Goal: Task Accomplishment & Management: Manage account settings

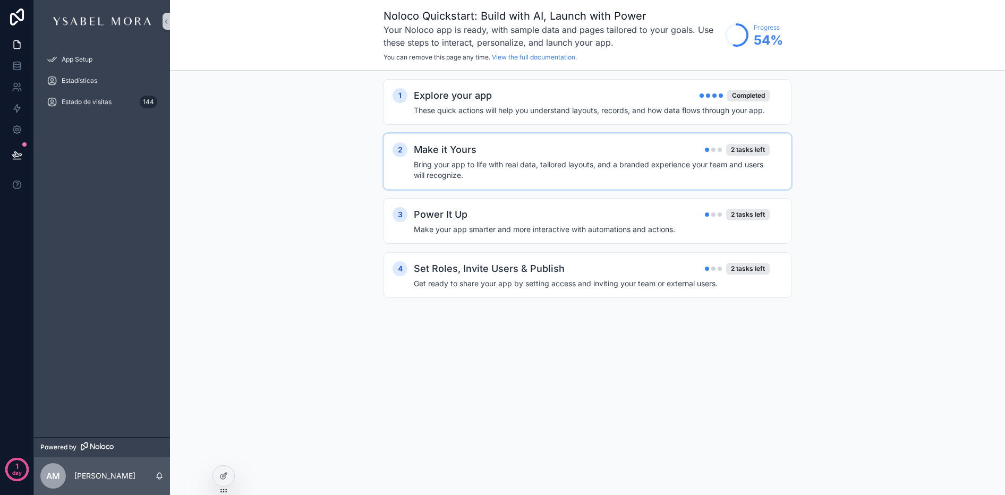
click at [519, 179] on h4 "Bring your app to life with real data, tailored layouts, and a branded experien…" at bounding box center [592, 169] width 356 height 21
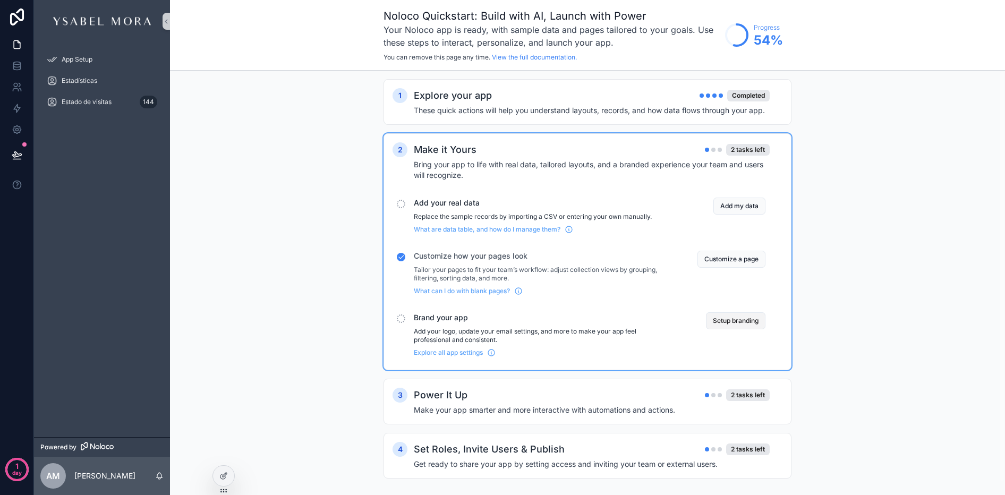
click at [741, 323] on button "Setup branding" at bounding box center [736, 320] width 60 height 17
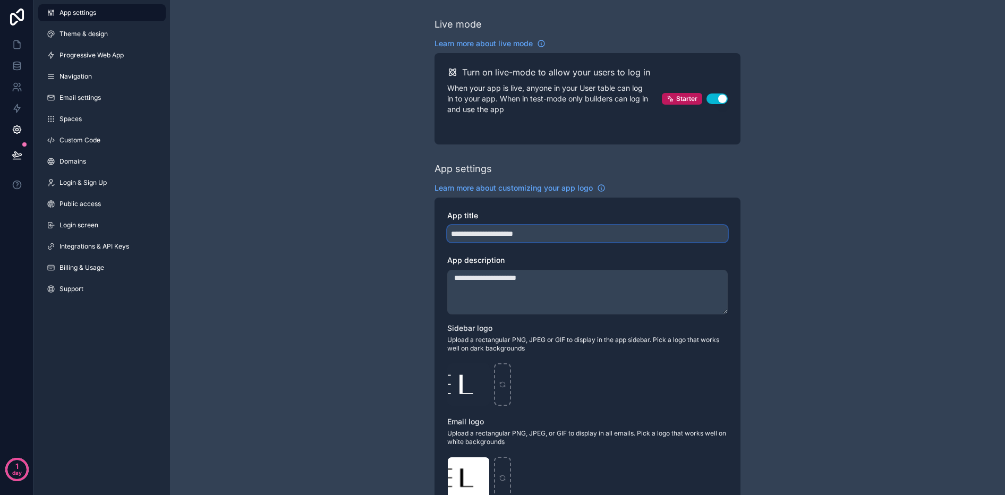
drag, startPoint x: 450, startPoint y: 234, endPoint x: 581, endPoint y: 234, distance: 131.2
click at [581, 234] on input "**********" at bounding box center [587, 233] width 281 height 17
click at [581, 234] on div at bounding box center [502, 302] width 1005 height 386
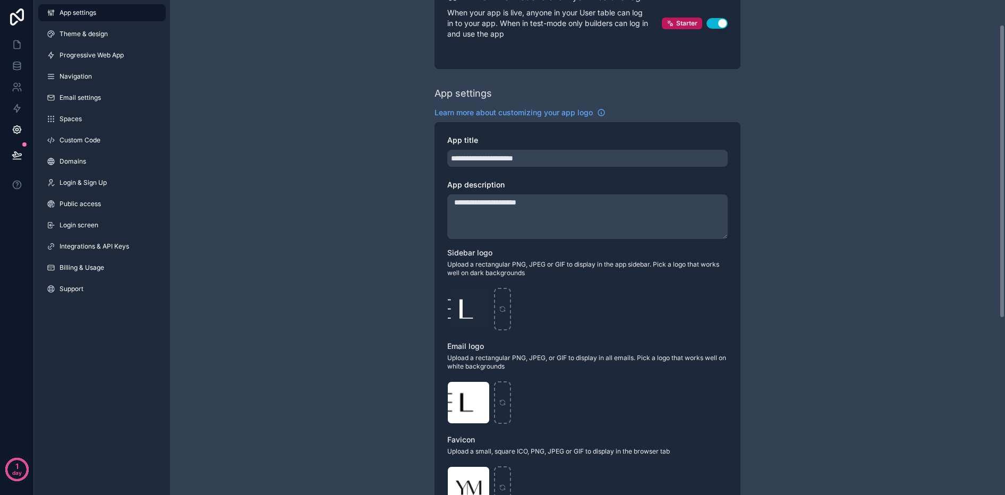
scroll to position [85, 0]
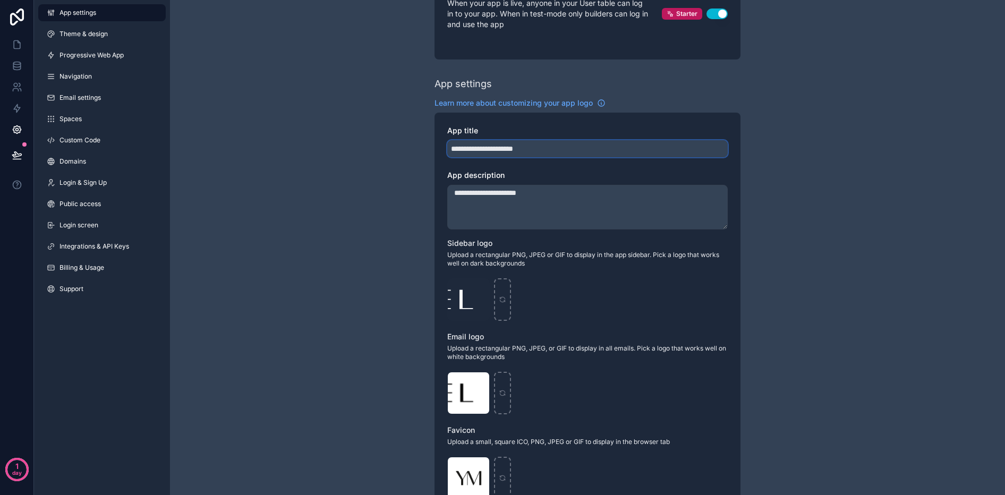
drag, startPoint x: 497, startPoint y: 150, endPoint x: 573, endPoint y: 151, distance: 76.0
click at [573, 151] on input "**********" at bounding box center [587, 148] width 281 height 17
type input "**********"
drag, startPoint x: 500, startPoint y: 193, endPoint x: 583, endPoint y: 197, distance: 83.5
click at [583, 197] on textarea "**********" at bounding box center [587, 207] width 281 height 45
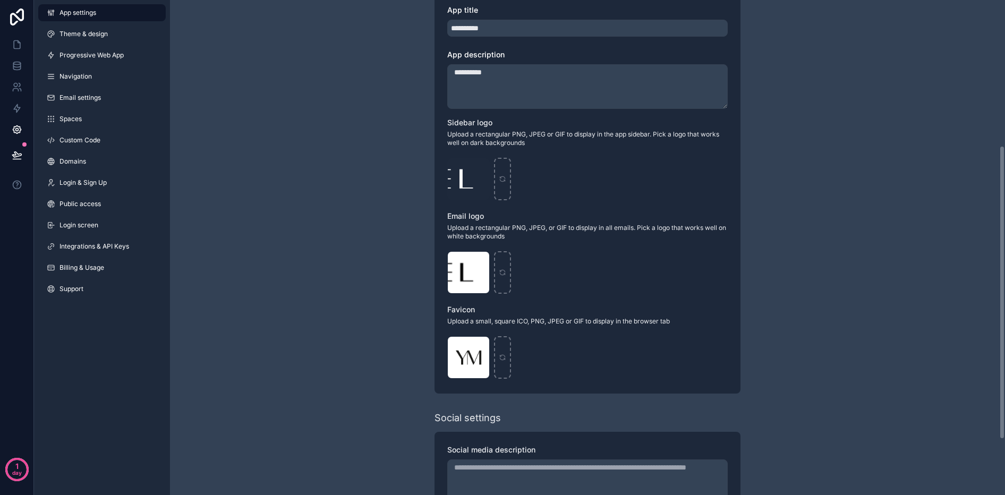
scroll to position [181, 0]
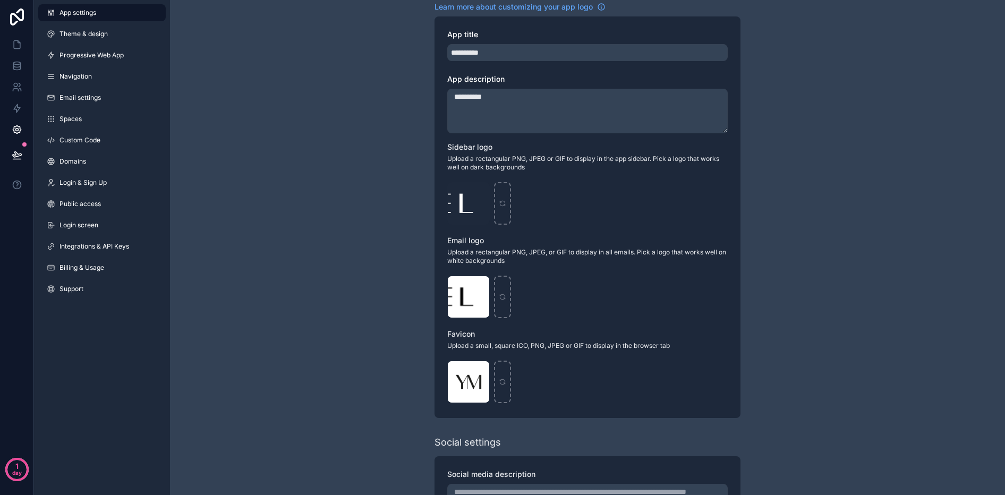
type textarea "**********"
click at [470, 291] on div "ysabelmora_logo .png" at bounding box center [468, 297] width 43 height 43
click at [482, 285] on icon "scrollable content" at bounding box center [481, 285] width 9 height 9
click at [502, 294] on icon "scrollable content" at bounding box center [502, 296] width 7 height 7
type input "**********"
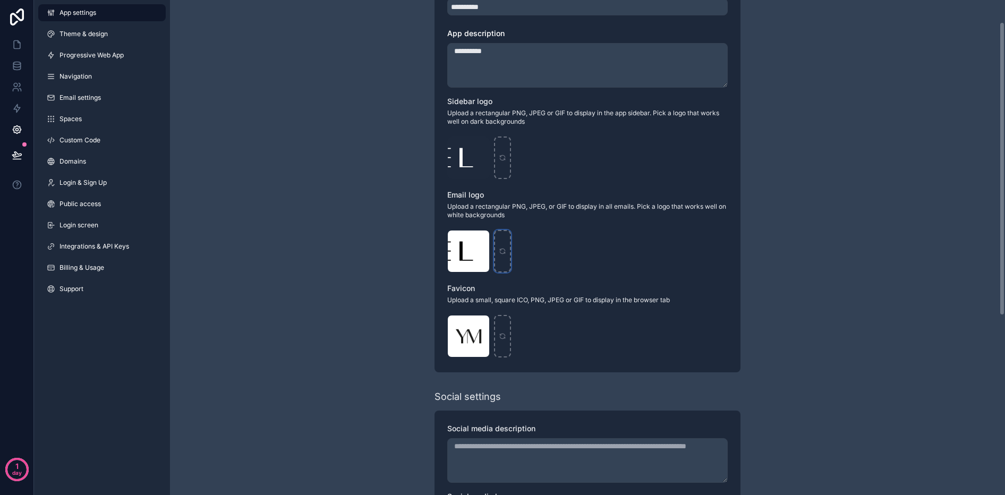
scroll to position [0, 0]
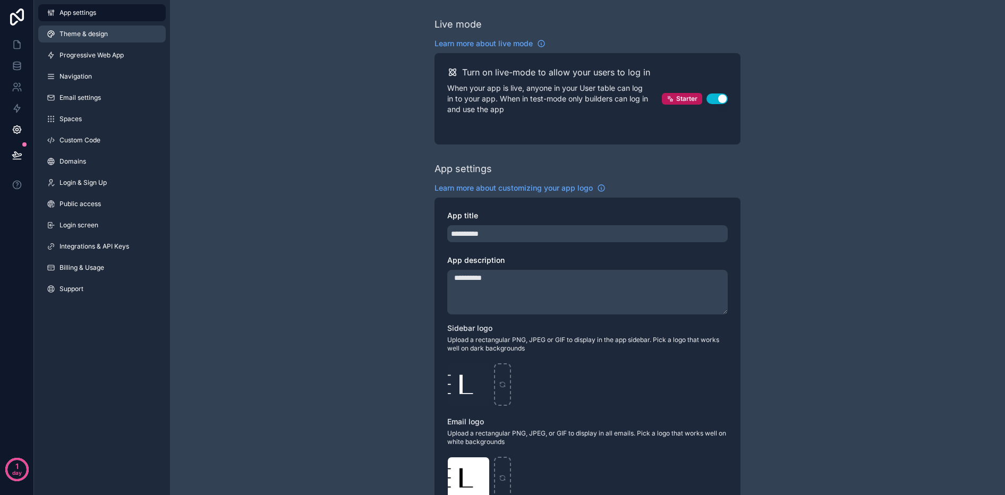
click at [90, 36] on span "Theme & design" at bounding box center [84, 34] width 48 height 9
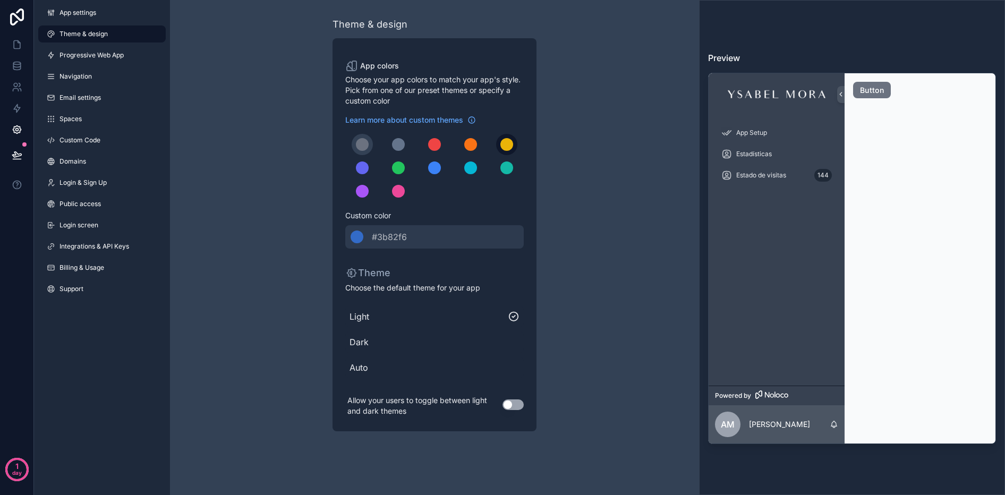
click at [505, 142] on div "scrollable content" at bounding box center [506, 144] width 13 height 13
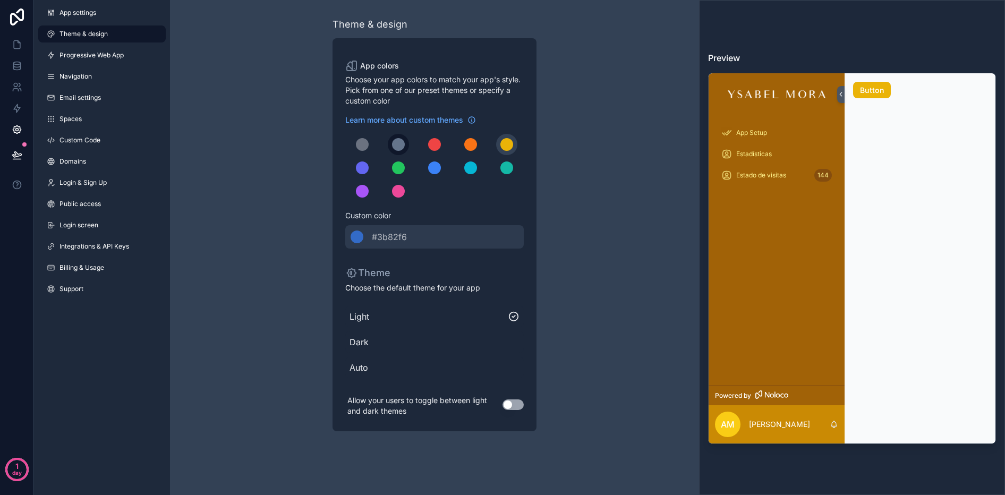
click at [402, 143] on div "scrollable content" at bounding box center [398, 144] width 13 height 13
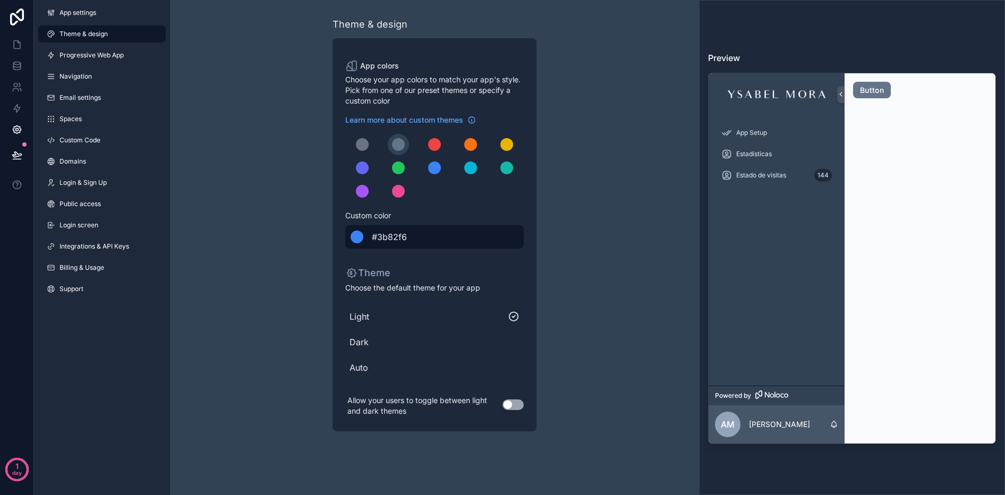
click at [355, 238] on div "scrollable content" at bounding box center [357, 237] width 13 height 13
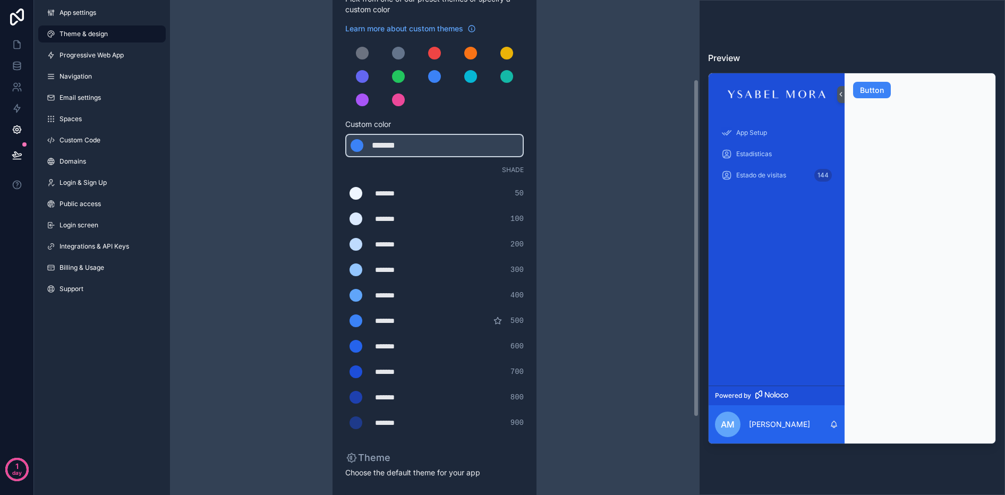
scroll to position [27, 0]
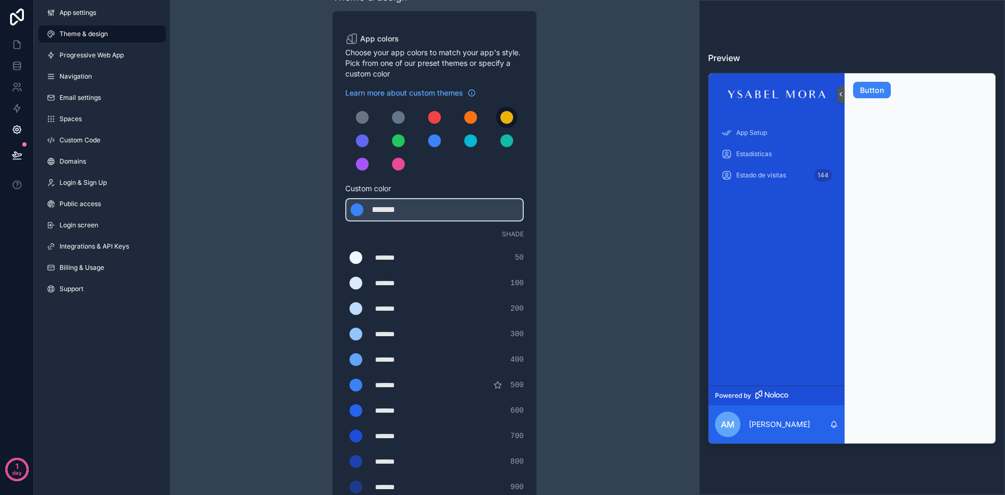
drag, startPoint x: 514, startPoint y: 129, endPoint x: 513, endPoint y: 118, distance: 10.7
click at [515, 128] on div "scrollable content" at bounding box center [434, 141] width 179 height 68
click at [513, 118] on button "scrollable content" at bounding box center [506, 117] width 21 height 21
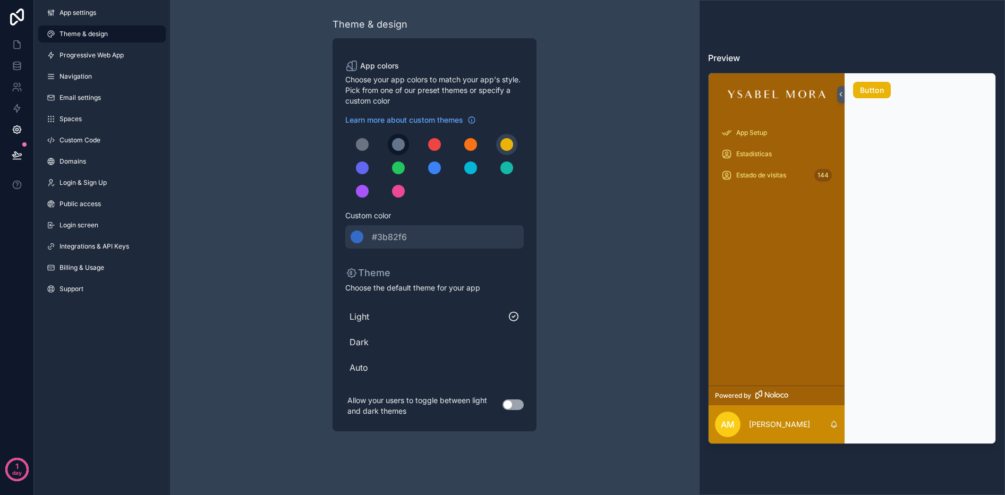
click at [404, 136] on button "scrollable content" at bounding box center [398, 144] width 21 height 21
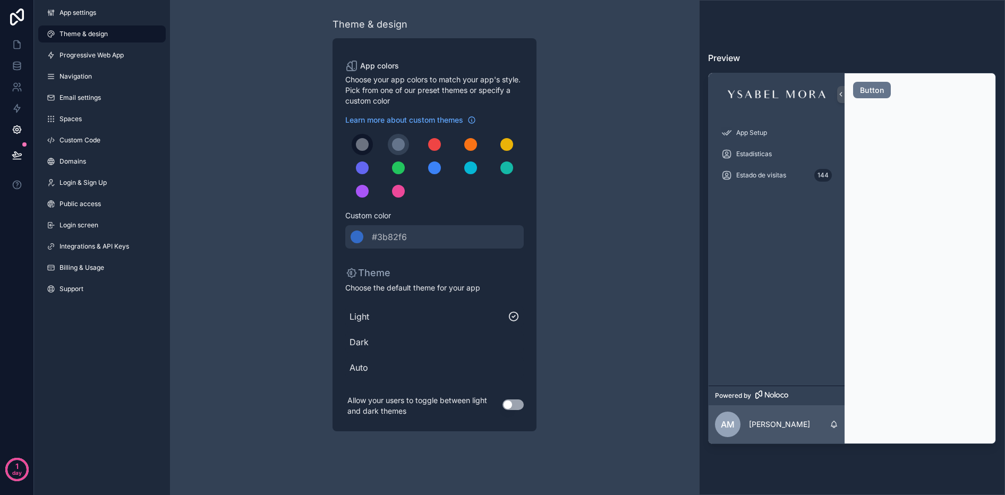
click at [362, 143] on div "scrollable content" at bounding box center [362, 144] width 13 height 13
click at [394, 142] on div "scrollable content" at bounding box center [398, 144] width 13 height 13
click at [365, 141] on div "scrollable content" at bounding box center [362, 144] width 13 height 13
click at [508, 342] on span "Dark" at bounding box center [435, 342] width 170 height 13
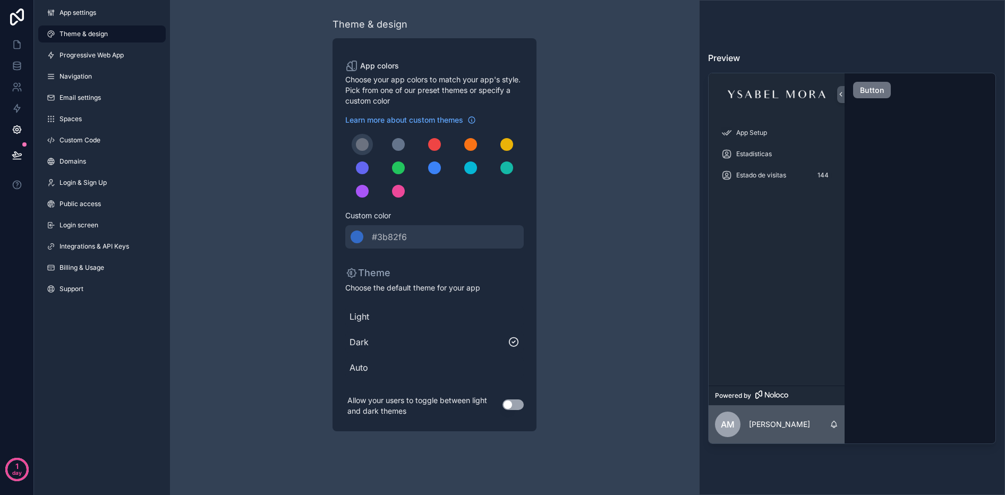
click at [507, 369] on span "Auto" at bounding box center [435, 367] width 170 height 13
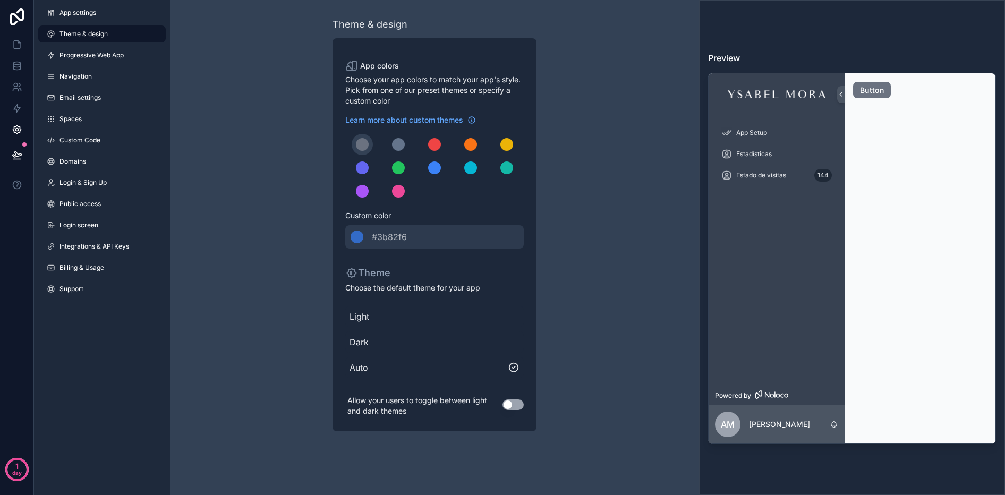
click at [506, 310] on span "Light" at bounding box center [435, 316] width 170 height 13
click at [74, 48] on link "Progressive Web App" at bounding box center [102, 55] width 128 height 17
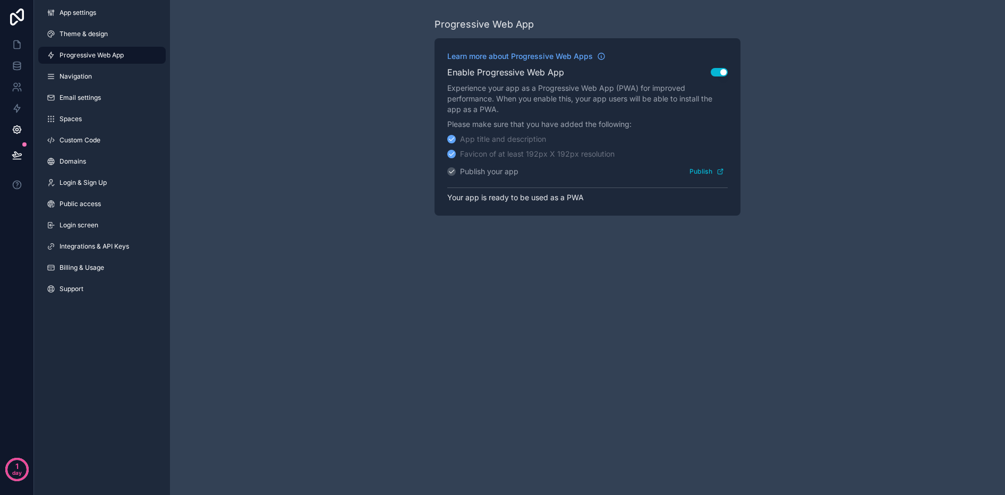
click at [454, 173] on icon "scrollable content" at bounding box center [451, 171] width 7 height 7
click at [707, 174] on button "Publish" at bounding box center [707, 171] width 42 height 15
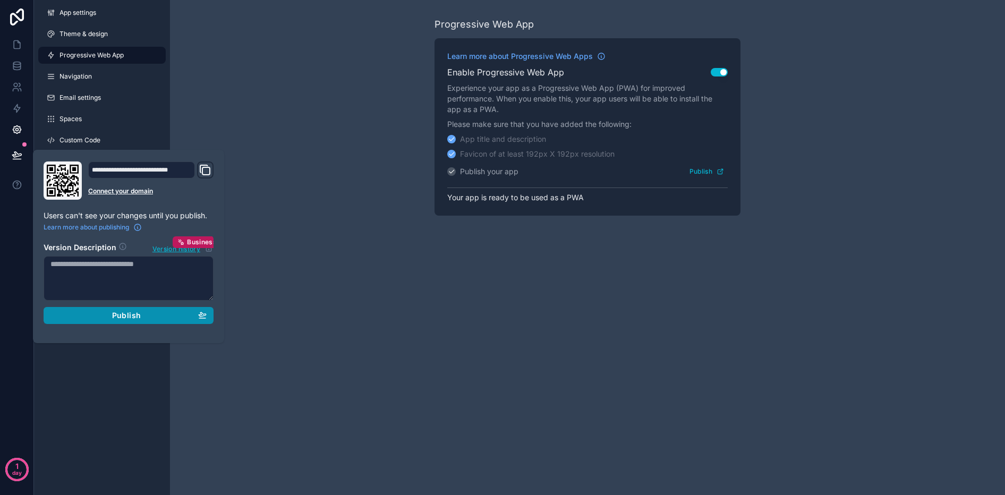
click at [101, 312] on div "Publish" at bounding box center [128, 316] width 156 height 10
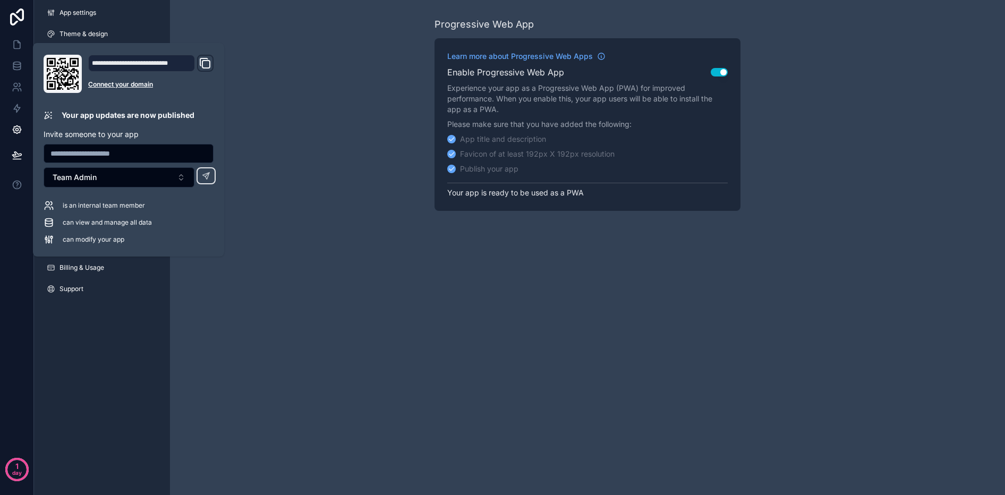
click at [271, 60] on div "Progressive Web App Learn more about Progressive Web Apps Enable Progressive We…" at bounding box center [587, 114] width 835 height 228
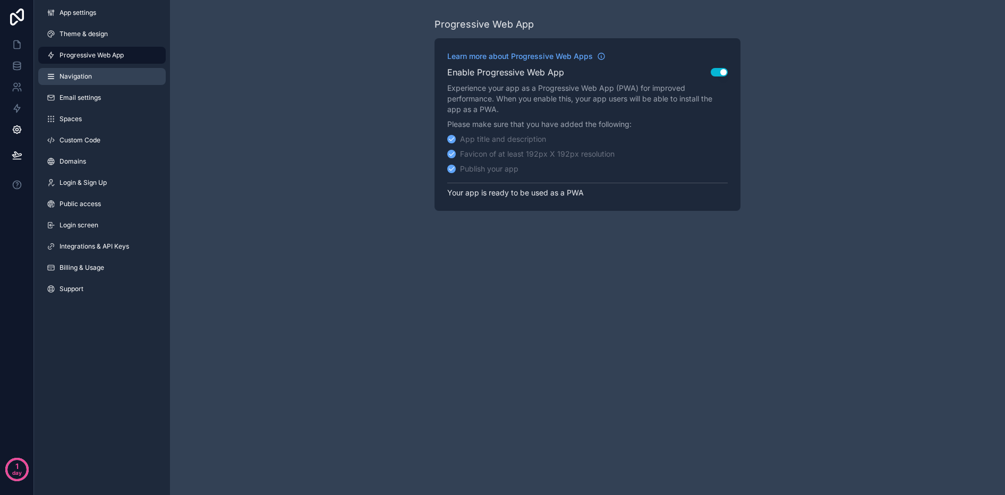
click at [78, 78] on span "Navigation" at bounding box center [76, 76] width 32 height 9
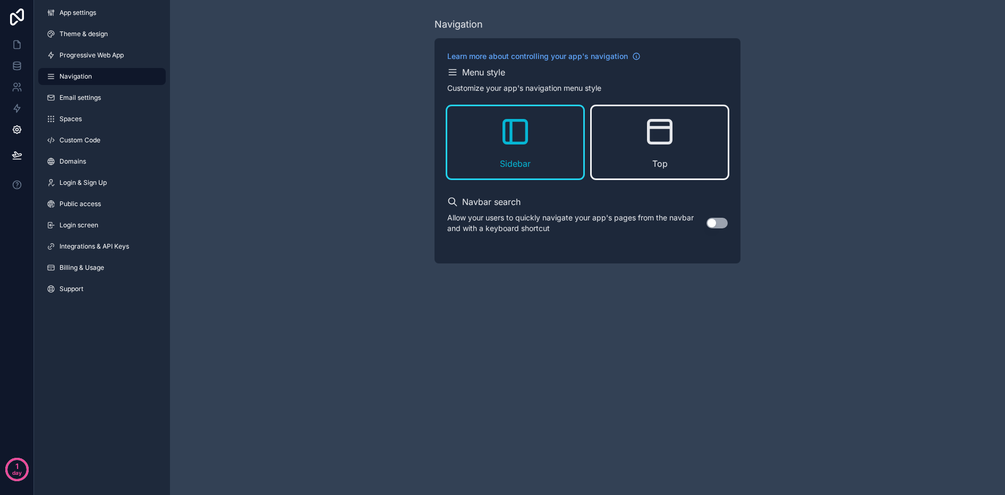
click at [660, 142] on icon "scrollable content" at bounding box center [660, 132] width 23 height 23
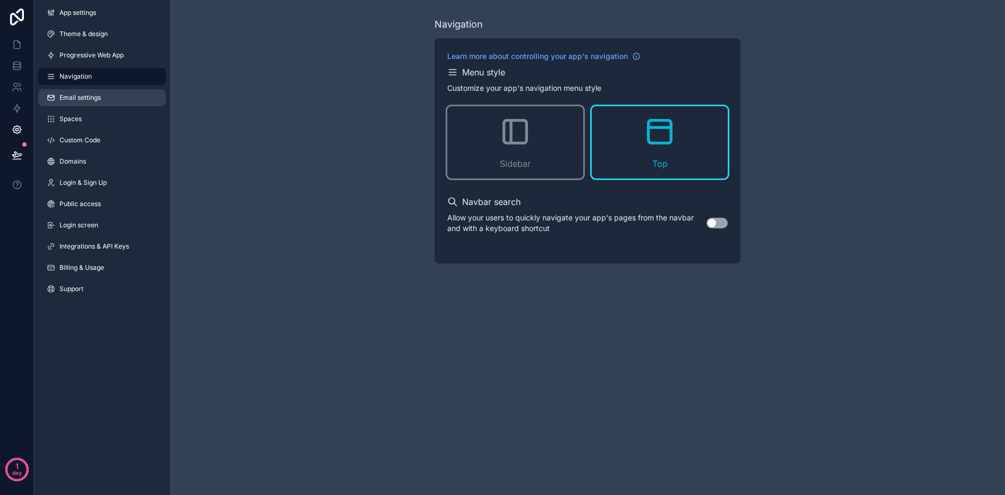
click at [81, 98] on span "Email settings" at bounding box center [80, 98] width 41 height 9
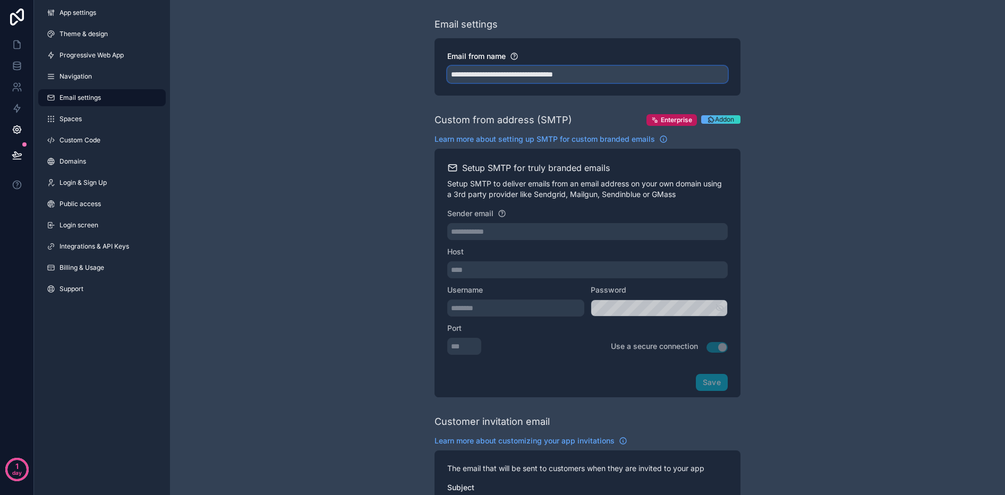
click at [538, 73] on input "**********" at bounding box center [587, 74] width 281 height 17
drag, startPoint x: 502, startPoint y: 74, endPoint x: 528, endPoint y: 71, distance: 25.7
click at [528, 71] on input "**********" at bounding box center [587, 74] width 281 height 17
click at [507, 74] on input "**********" at bounding box center [587, 74] width 281 height 17
drag, startPoint x: 504, startPoint y: 75, endPoint x: 565, endPoint y: 71, distance: 60.7
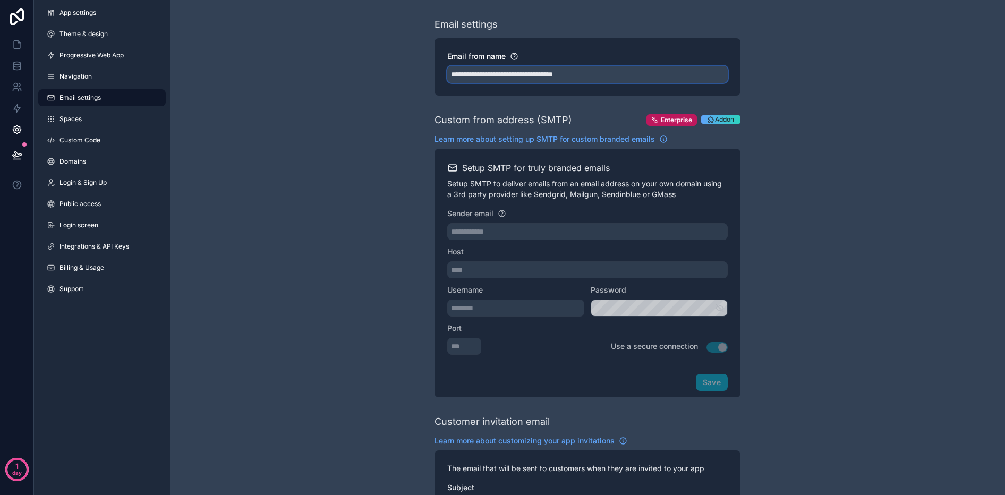
click at [565, 71] on input "**********" at bounding box center [587, 74] width 281 height 17
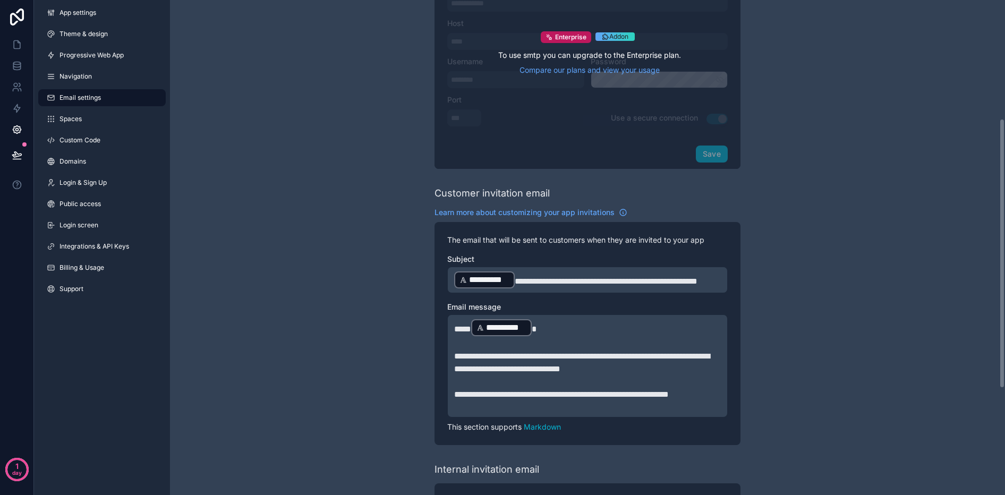
scroll to position [265, 0]
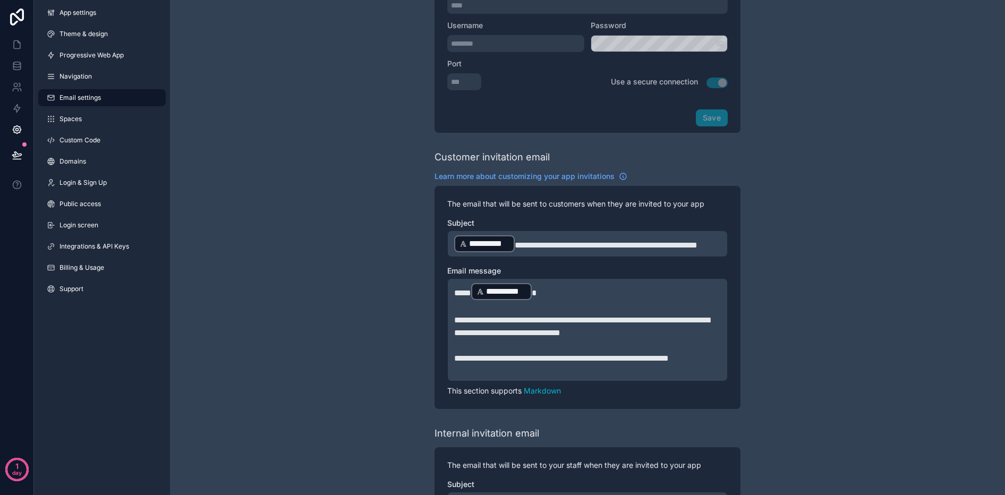
type input "**********"
click at [530, 245] on span "**********" at bounding box center [606, 245] width 183 height 8
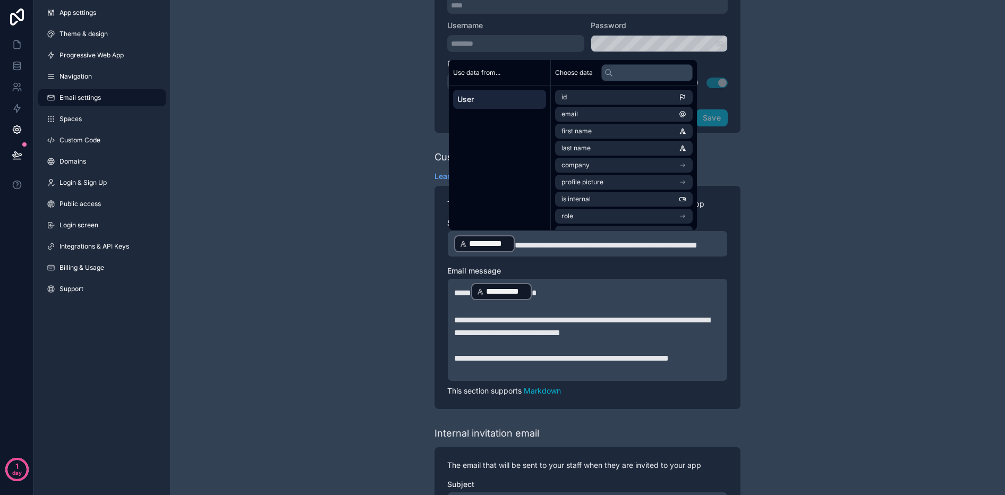
click at [530, 245] on span "**********" at bounding box center [606, 245] width 183 height 8
click at [843, 246] on div "**********" at bounding box center [587, 176] width 835 height 882
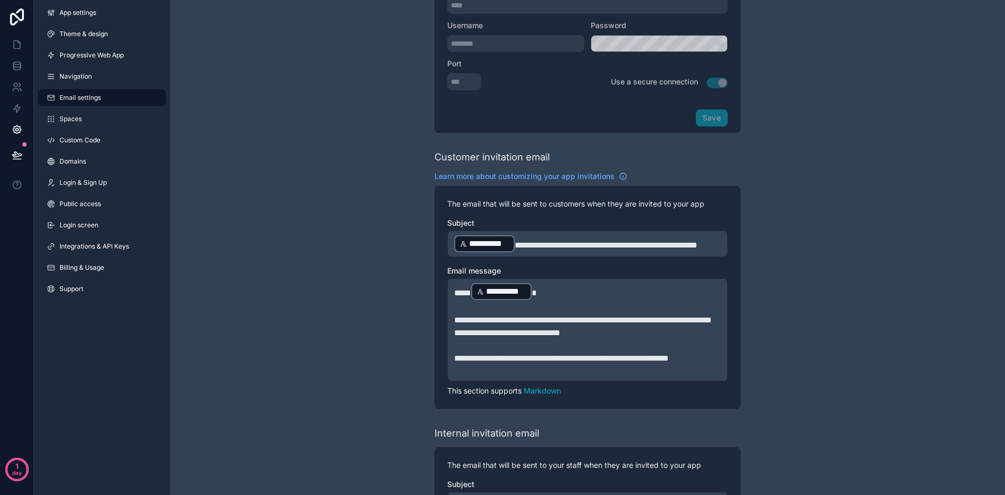
click at [642, 243] on span "**********" at bounding box center [606, 245] width 183 height 8
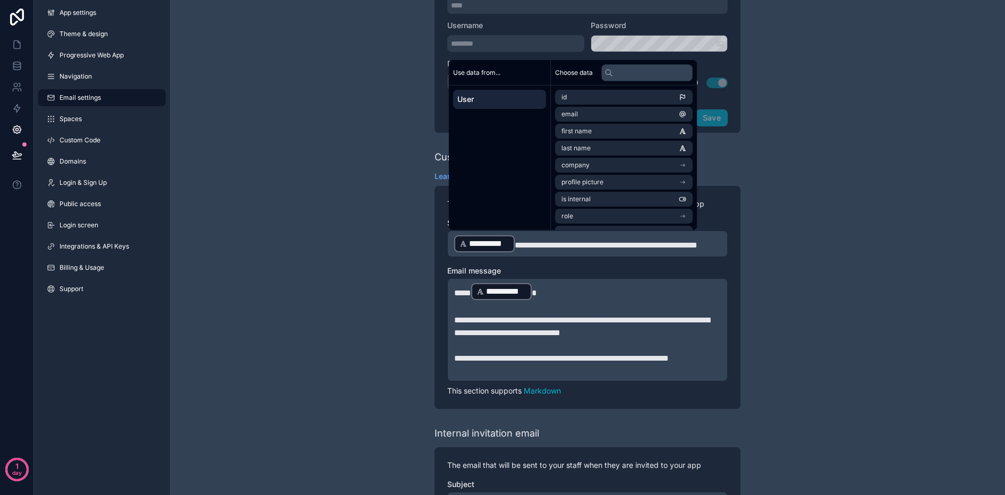
click at [642, 244] on span "**********" at bounding box center [606, 245] width 183 height 8
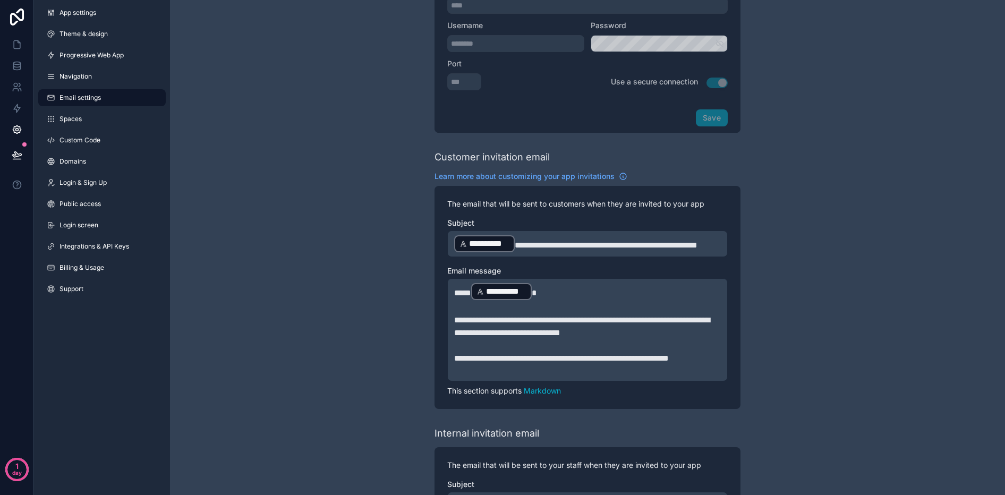
click at [651, 243] on span "**********" at bounding box center [606, 245] width 183 height 8
drag, startPoint x: 512, startPoint y: 259, endPoint x: 442, endPoint y: 259, distance: 69.6
click at [443, 259] on div "**********" at bounding box center [588, 297] width 306 height 223
click at [802, 234] on div "**********" at bounding box center [587, 176] width 835 height 882
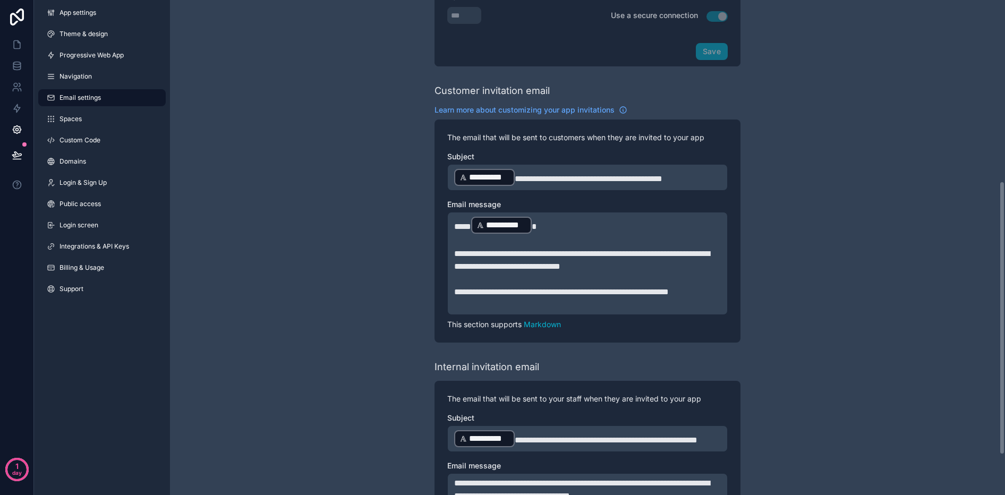
scroll to position [326, 0]
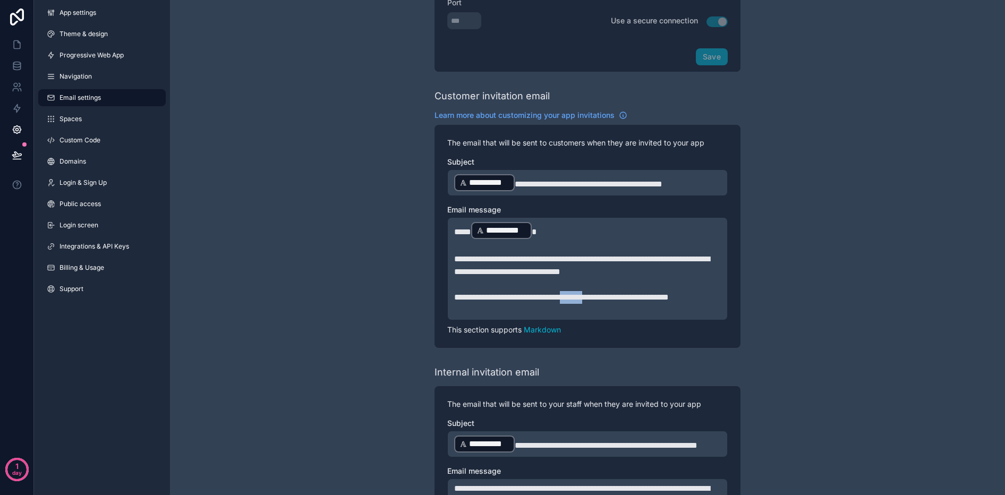
drag, startPoint x: 582, startPoint y: 296, endPoint x: 612, endPoint y: 294, distance: 30.3
click at [612, 294] on span "**********" at bounding box center [561, 297] width 215 height 8
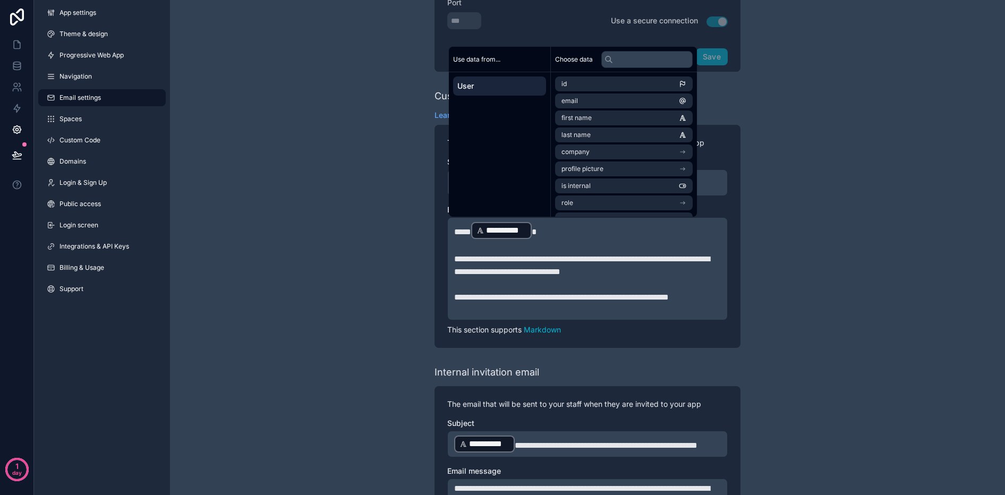
click at [613, 294] on span "**********" at bounding box center [561, 297] width 215 height 8
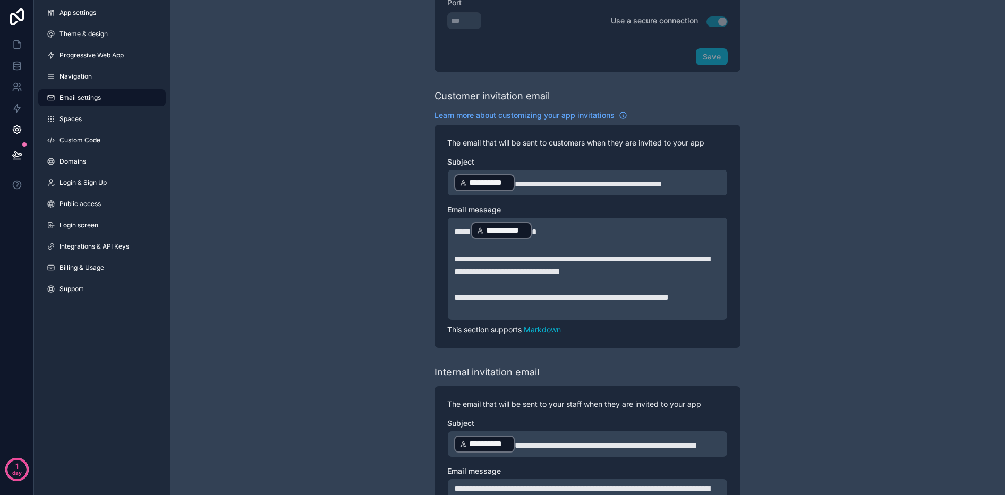
click at [770, 295] on div "**********" at bounding box center [587, 115] width 835 height 882
click at [543, 274] on span "**********" at bounding box center [582, 265] width 256 height 21
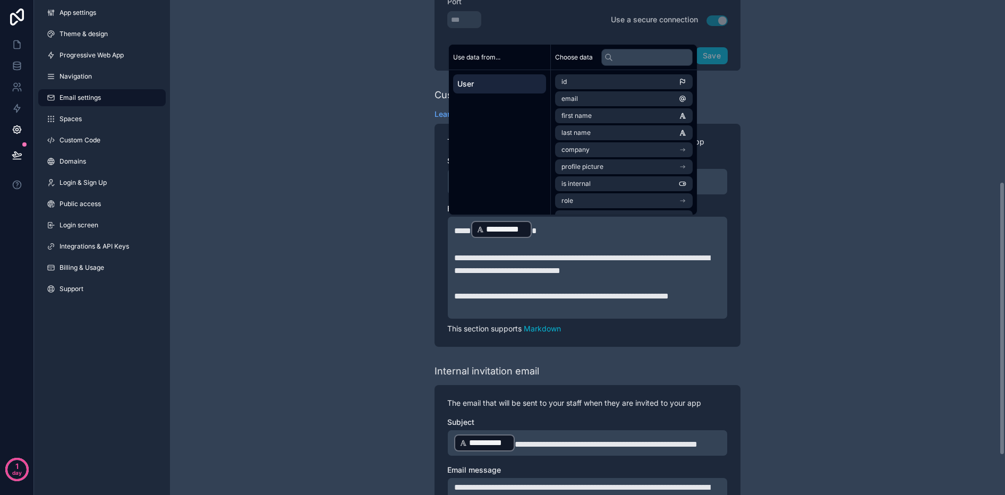
scroll to position [328, 0]
click at [554, 258] on span "**********" at bounding box center [582, 263] width 256 height 21
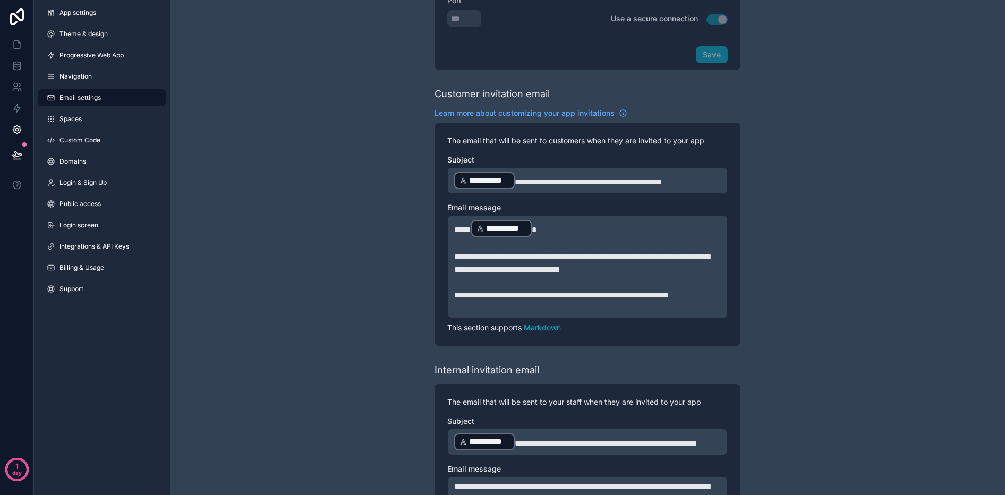
click at [550, 257] on span "**********" at bounding box center [582, 263] width 256 height 21
drag, startPoint x: 553, startPoint y: 258, endPoint x: 681, endPoint y: 259, distance: 128.6
click at [681, 259] on span "**********" at bounding box center [582, 263] width 256 height 21
click at [683, 271] on p "**********" at bounding box center [587, 264] width 267 height 26
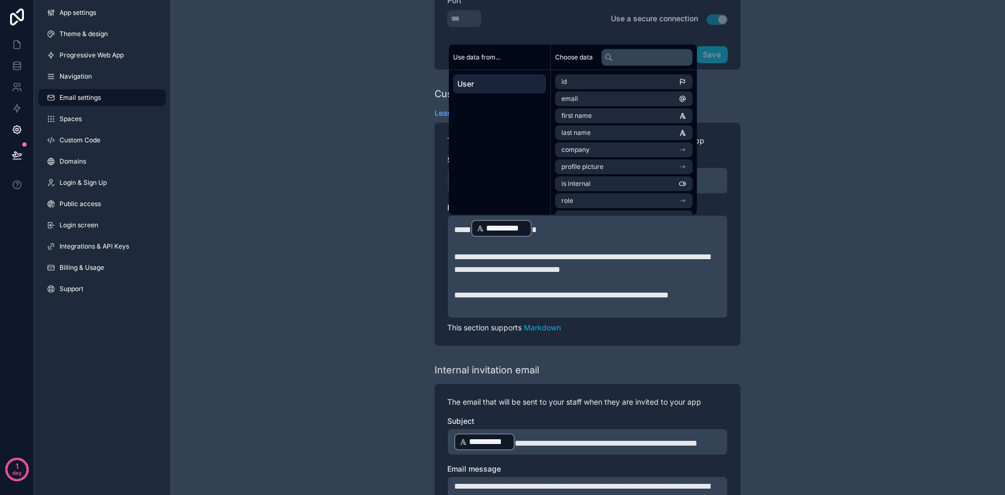
click at [837, 310] on div "**********" at bounding box center [587, 113] width 835 height 882
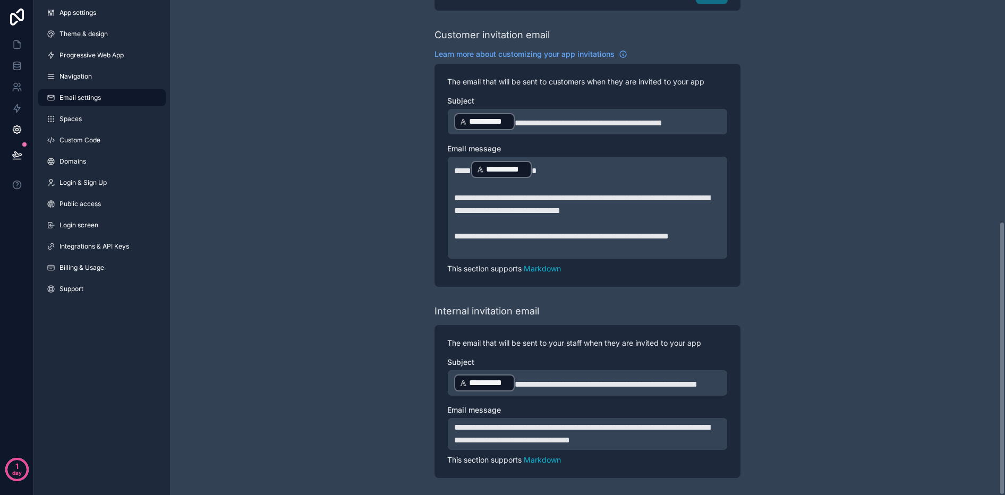
scroll to position [400, 0]
drag, startPoint x: 513, startPoint y: 389, endPoint x: 443, endPoint y: 384, distance: 69.8
click at [443, 384] on div "**********" at bounding box center [588, 401] width 306 height 153
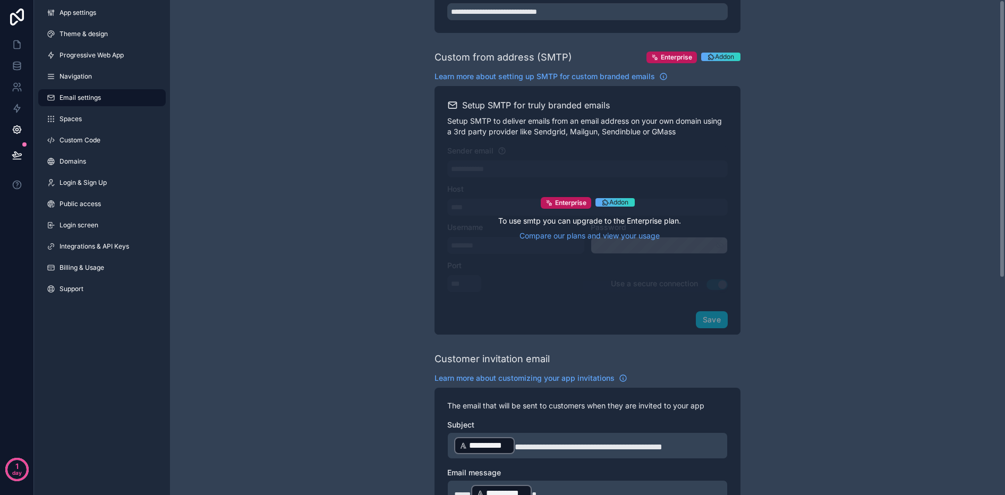
scroll to position [0, 0]
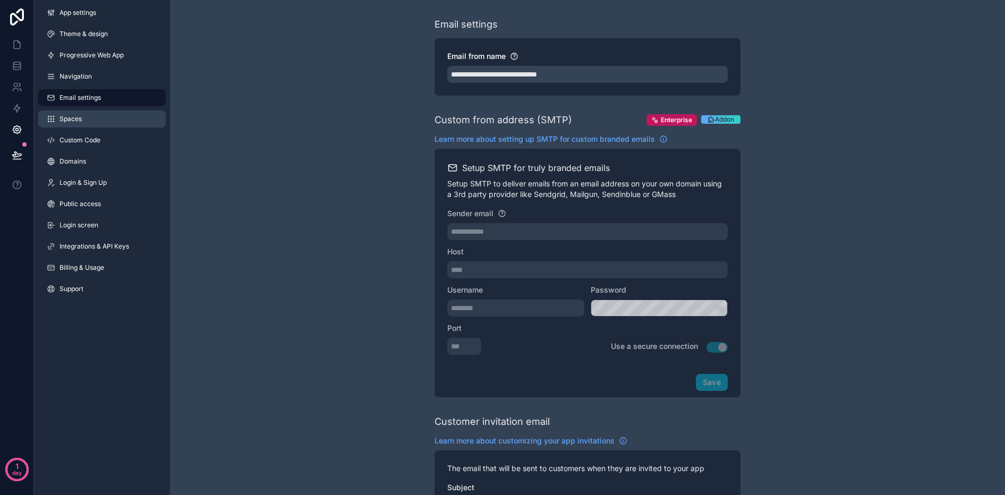
click at [66, 126] on link "Spaces" at bounding box center [102, 119] width 128 height 17
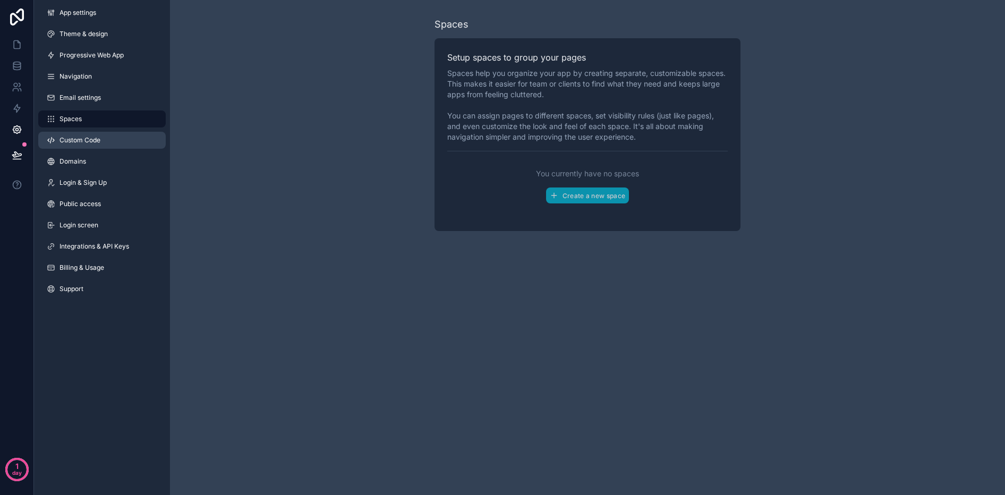
click at [86, 139] on span "Custom Code" at bounding box center [80, 140] width 41 height 9
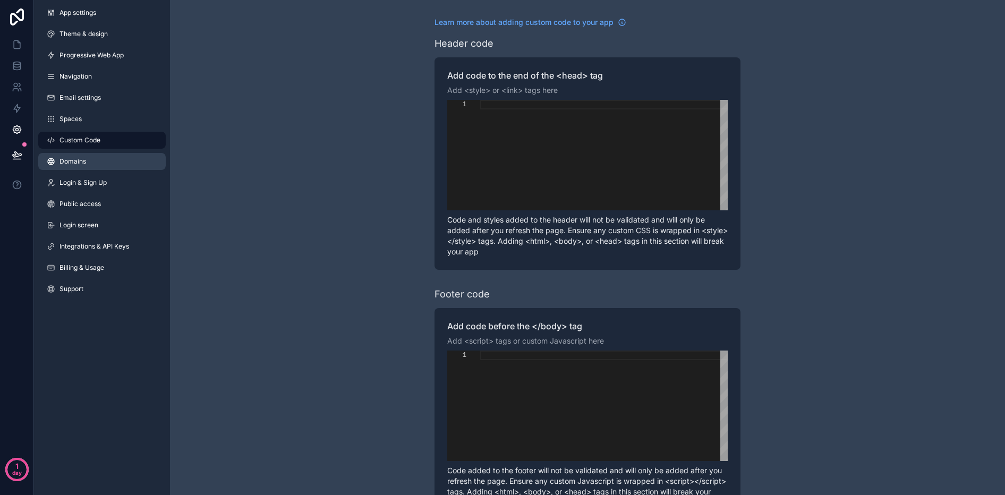
click at [73, 165] on span "Domains" at bounding box center [73, 161] width 27 height 9
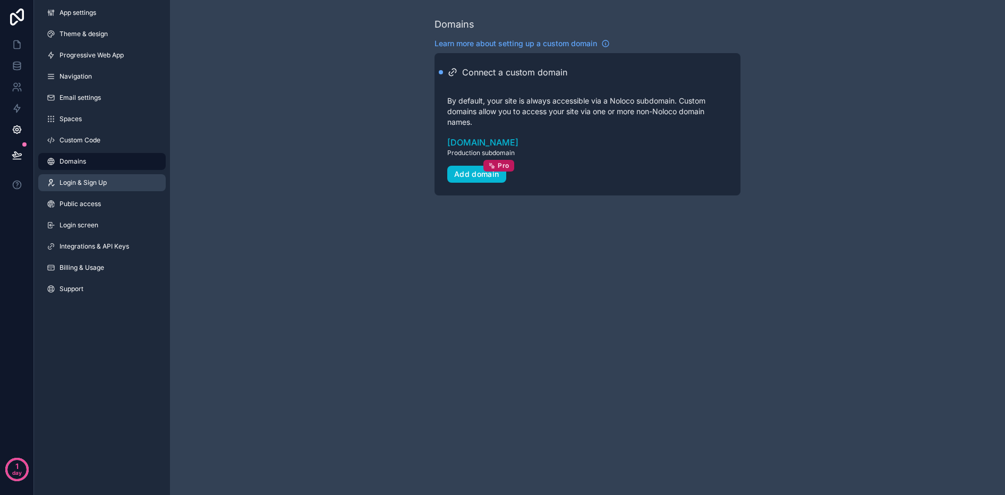
click at [73, 188] on link "Login & Sign Up" at bounding box center [102, 182] width 128 height 17
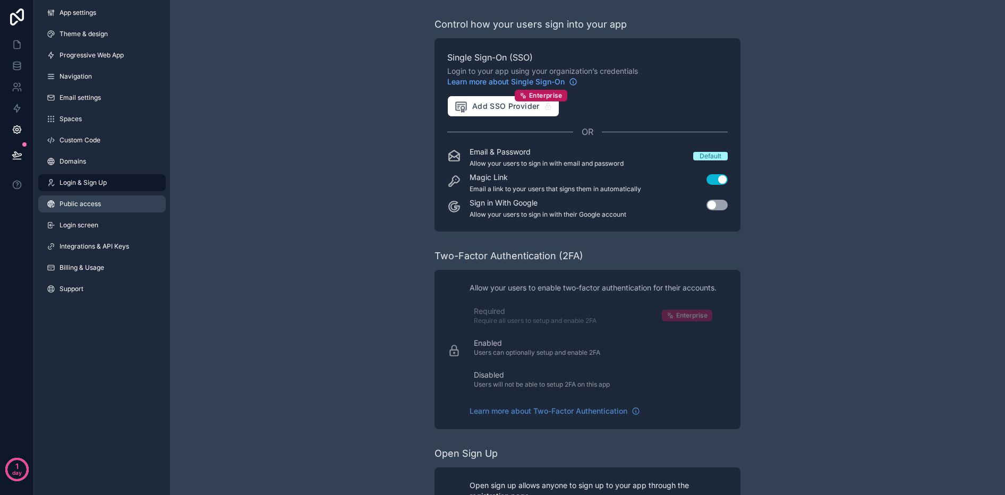
click at [64, 196] on link "Public access" at bounding box center [102, 204] width 128 height 17
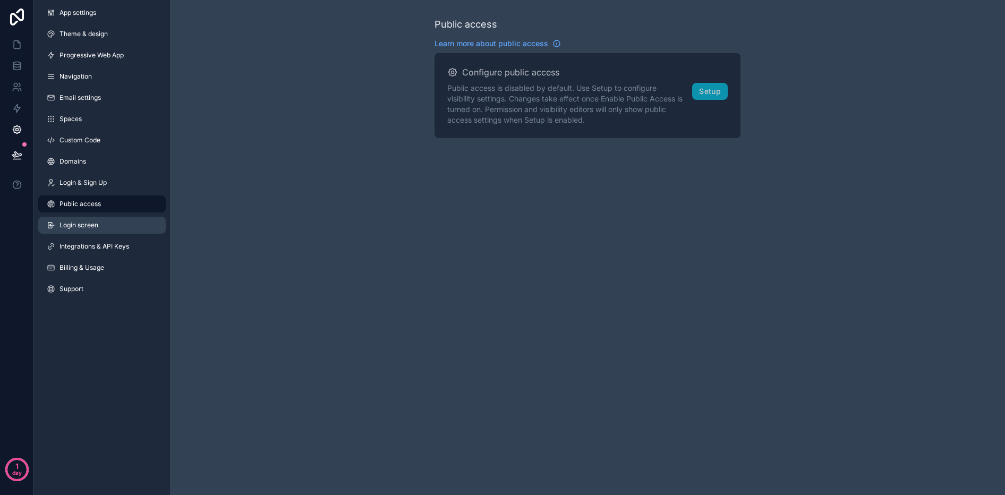
click at [87, 230] on link "Login screen" at bounding box center [102, 225] width 128 height 17
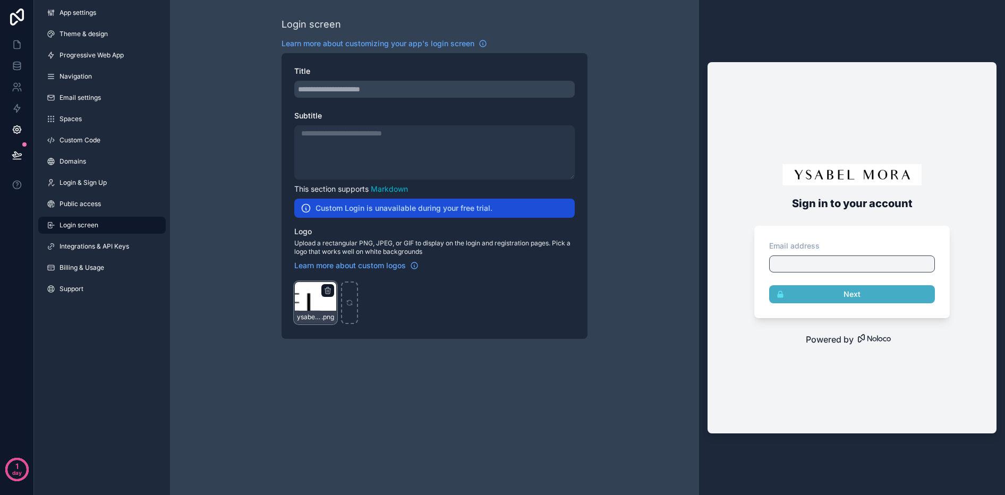
click at [316, 299] on div "ysabelmora_logo .png" at bounding box center [315, 303] width 43 height 43
click at [328, 291] on icon "scrollable content" at bounding box center [328, 291] width 0 height 2
click at [344, 295] on div "scrollable content" at bounding box center [349, 303] width 17 height 43
type input "**********"
click at [80, 249] on span "Integrations & API Keys" at bounding box center [95, 246] width 70 height 9
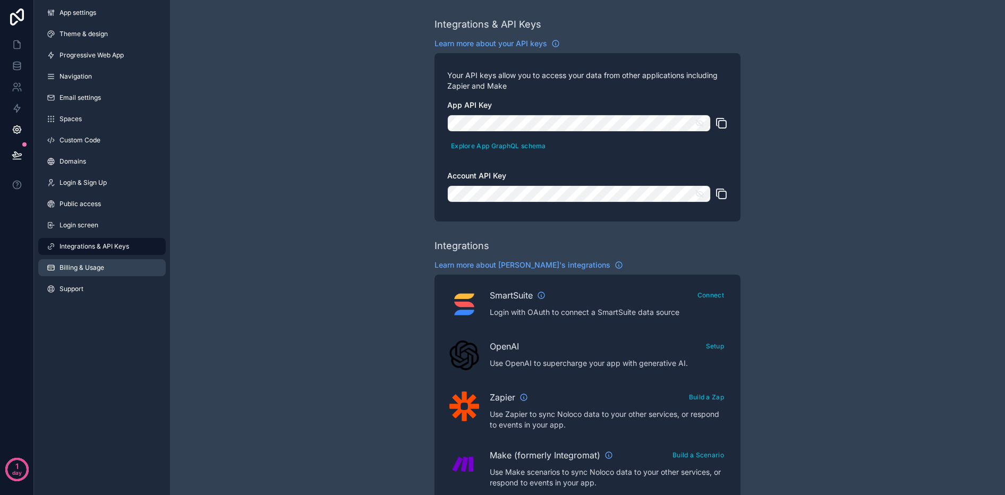
click at [73, 264] on span "Billing & Usage" at bounding box center [82, 268] width 45 height 9
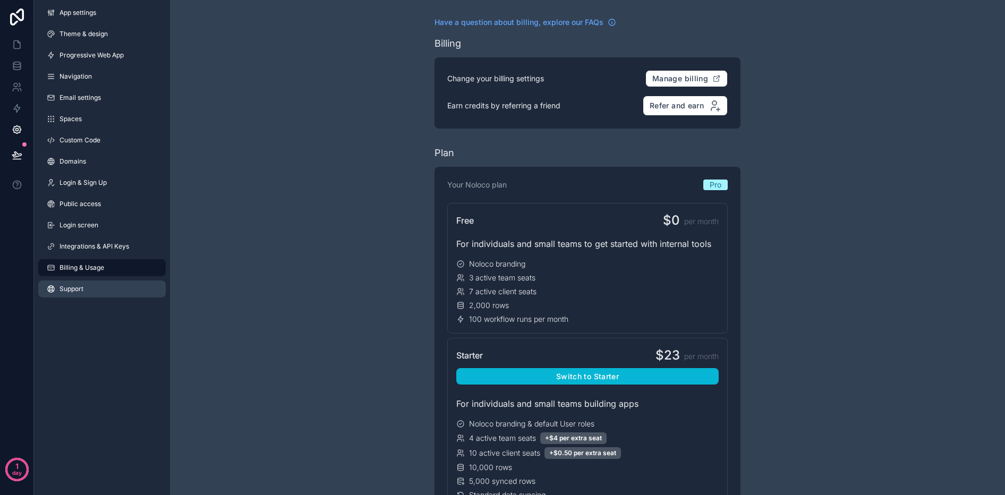
click at [73, 285] on span "Support" at bounding box center [72, 289] width 24 height 9
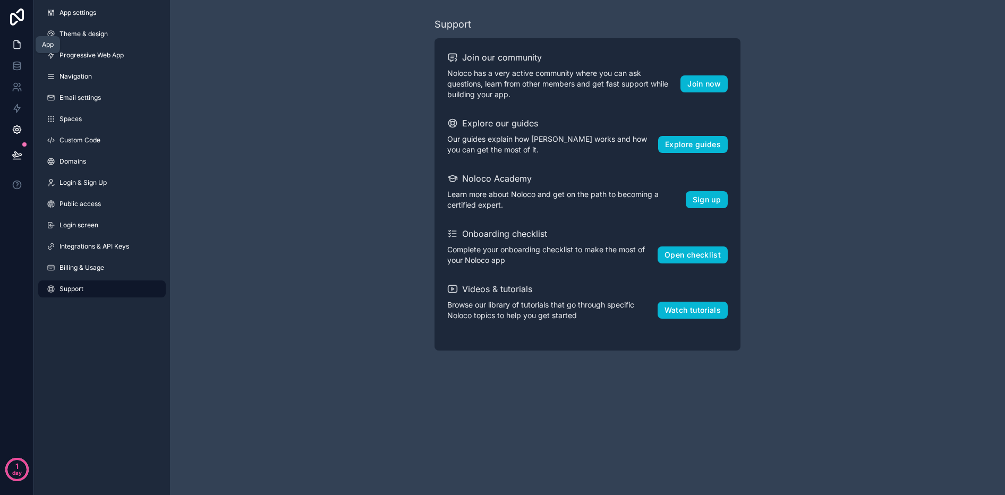
click at [19, 43] on icon at bounding box center [17, 44] width 11 height 11
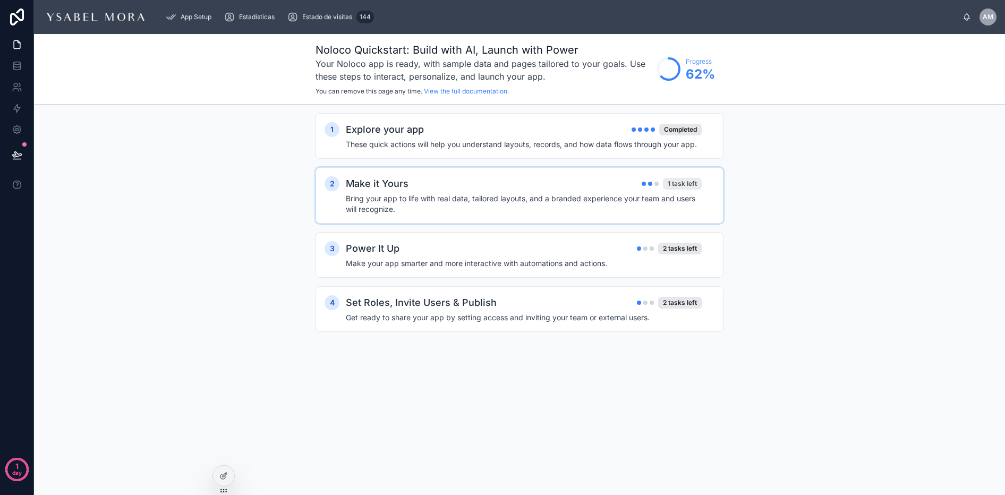
click at [693, 182] on div "1 task left" at bounding box center [682, 184] width 39 height 12
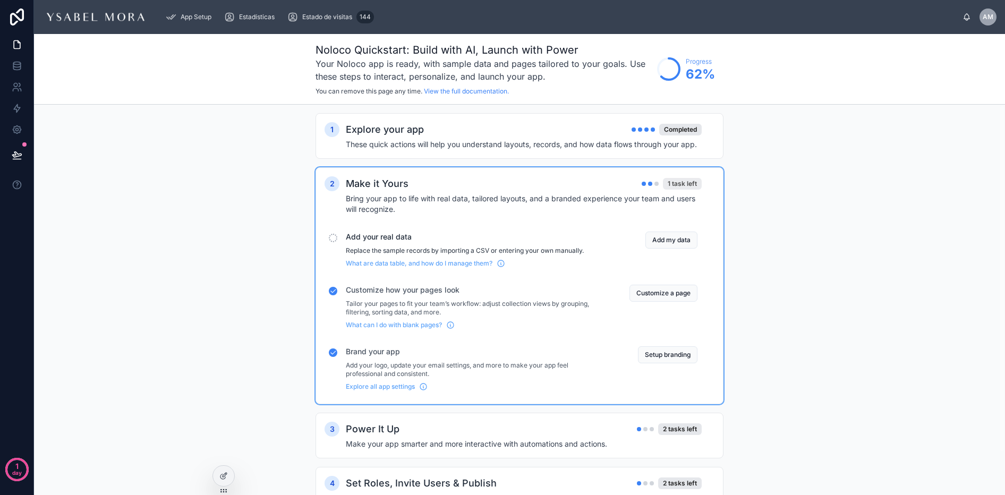
click at [692, 183] on div "1 task left" at bounding box center [682, 184] width 39 height 12
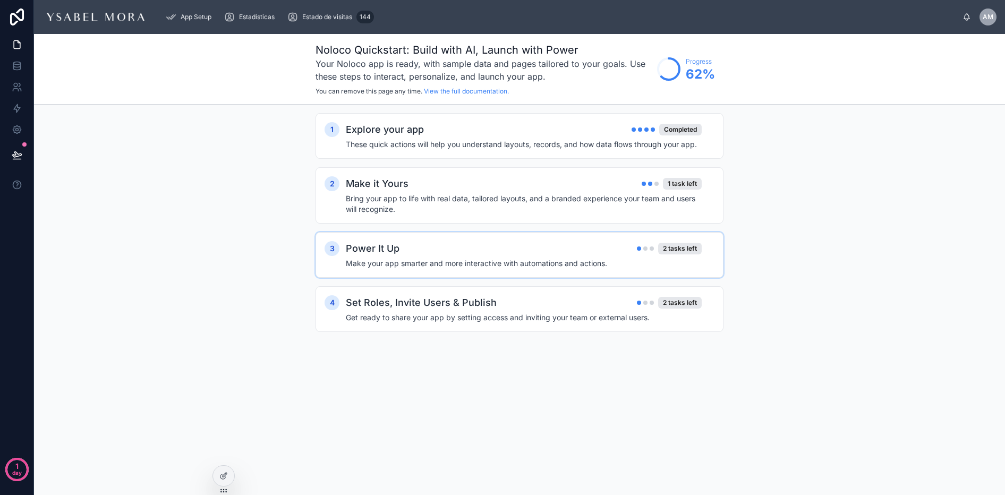
click at [490, 252] on div "Power It Up 2 tasks left" at bounding box center [524, 248] width 356 height 15
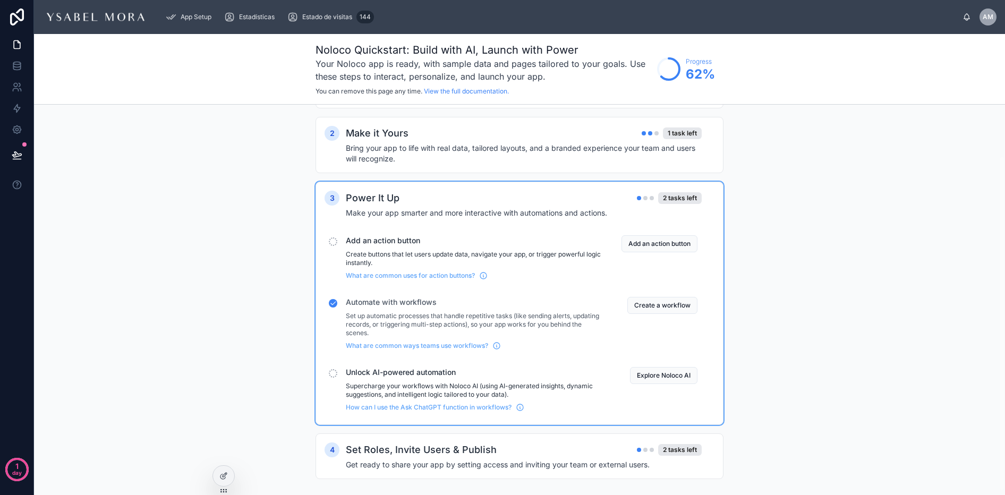
scroll to position [60, 0]
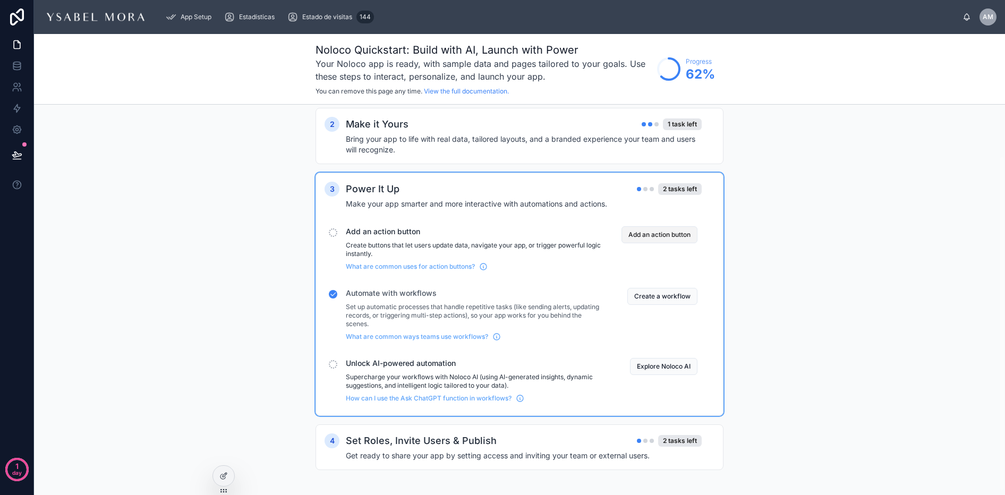
click at [624, 233] on button "Add an action button" at bounding box center [660, 234] width 76 height 17
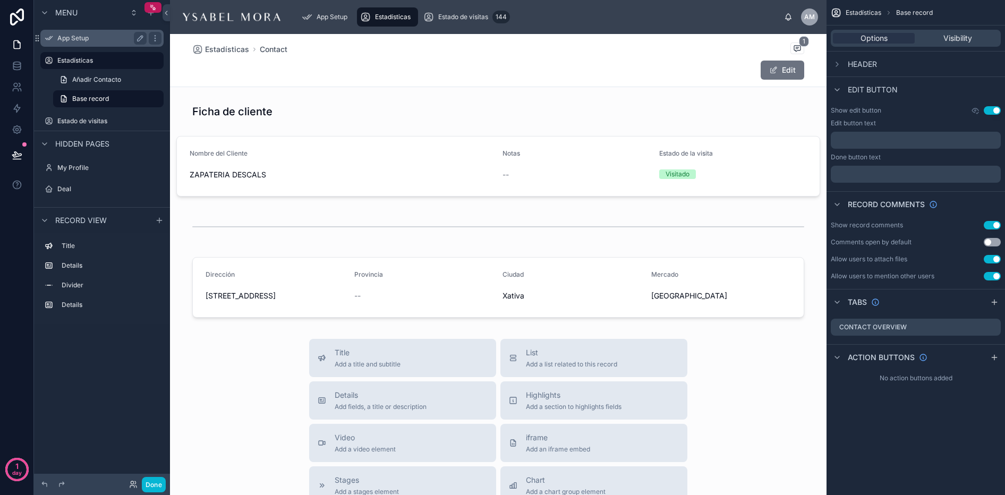
click at [77, 36] on label "App Setup" at bounding box center [99, 38] width 85 height 9
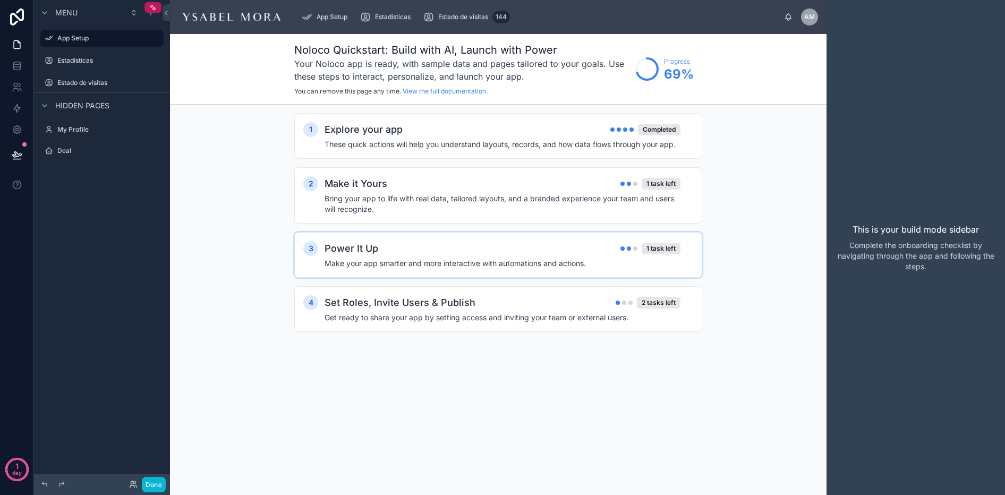
click at [512, 250] on div "Power It Up 1 task left" at bounding box center [503, 248] width 356 height 15
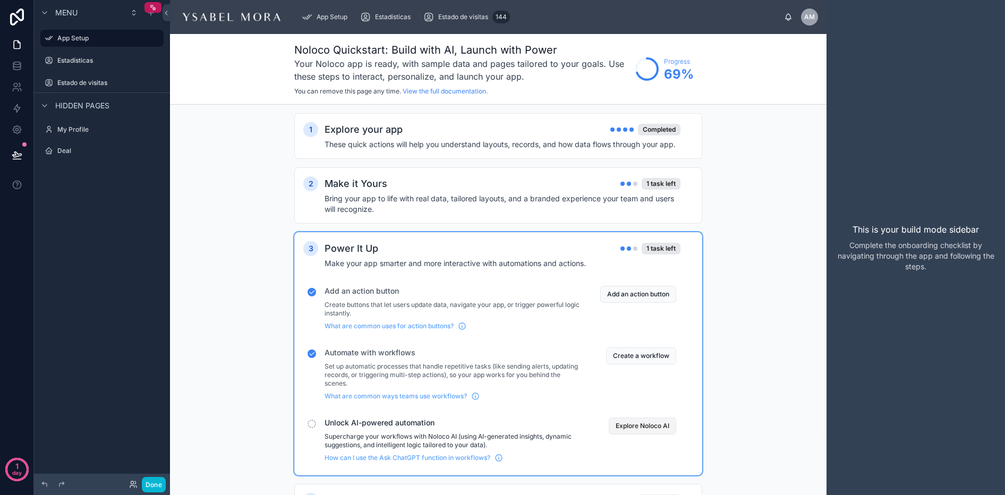
click at [649, 427] on button "Explore Noloco AI" at bounding box center [642, 426] width 67 height 17
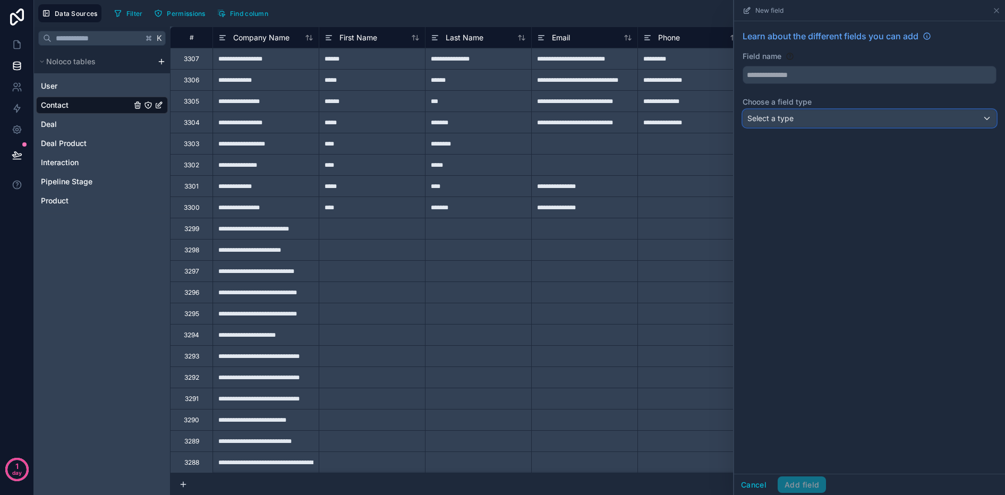
click at [777, 120] on span "Select a type" at bounding box center [771, 118] width 46 height 9
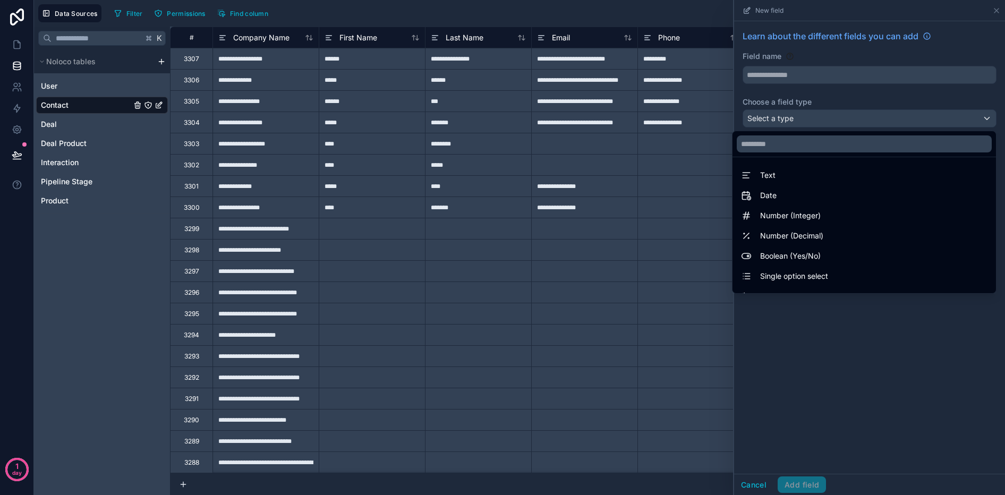
click at [871, 398] on div at bounding box center [869, 247] width 271 height 495
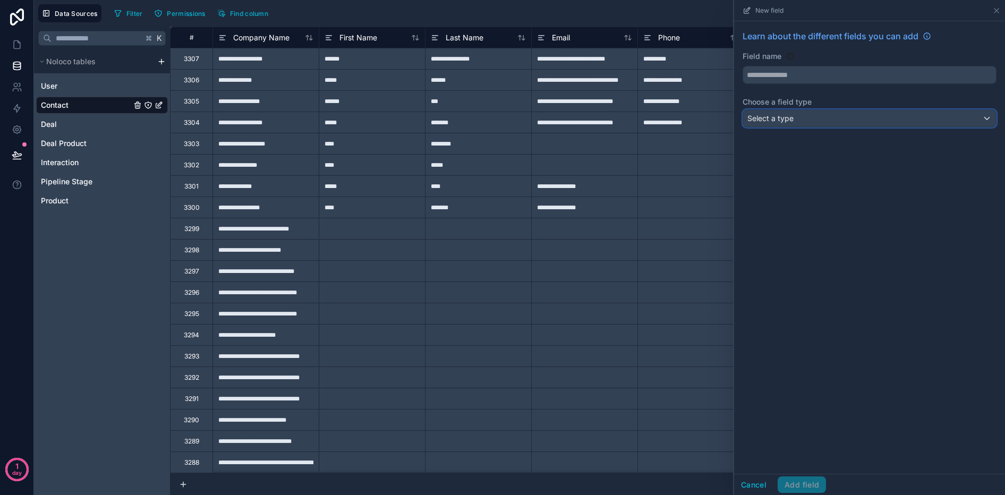
click at [803, 118] on div "Select a type" at bounding box center [869, 118] width 253 height 17
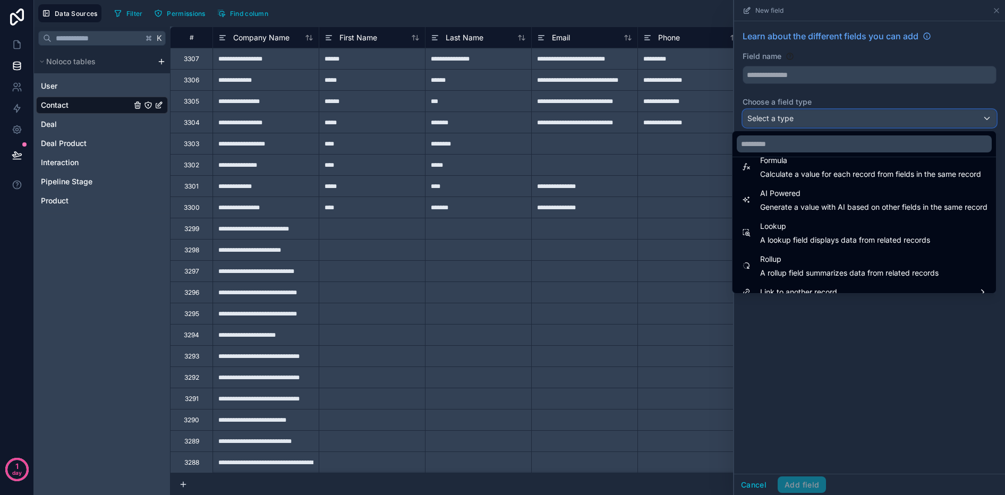
scroll to position [308, 0]
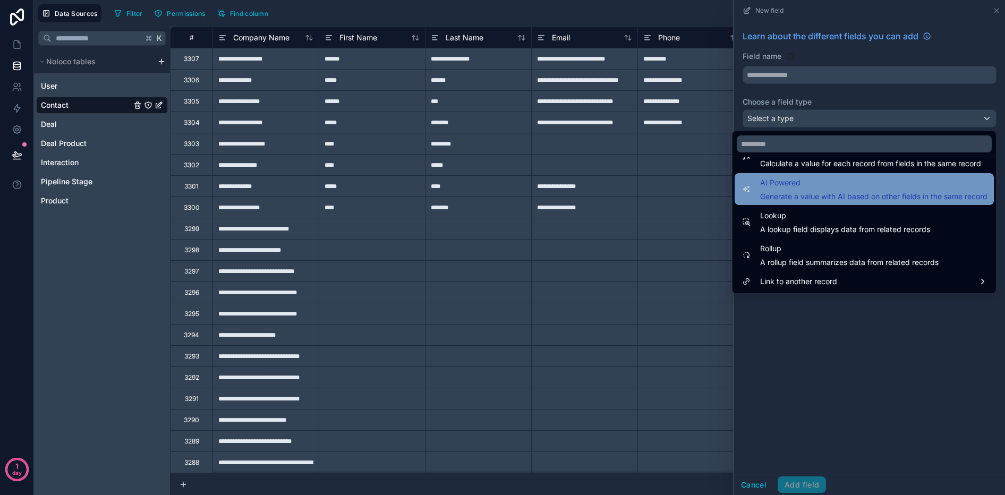
click at [801, 179] on span "AI Powered" at bounding box center [873, 182] width 227 height 13
type input "**********"
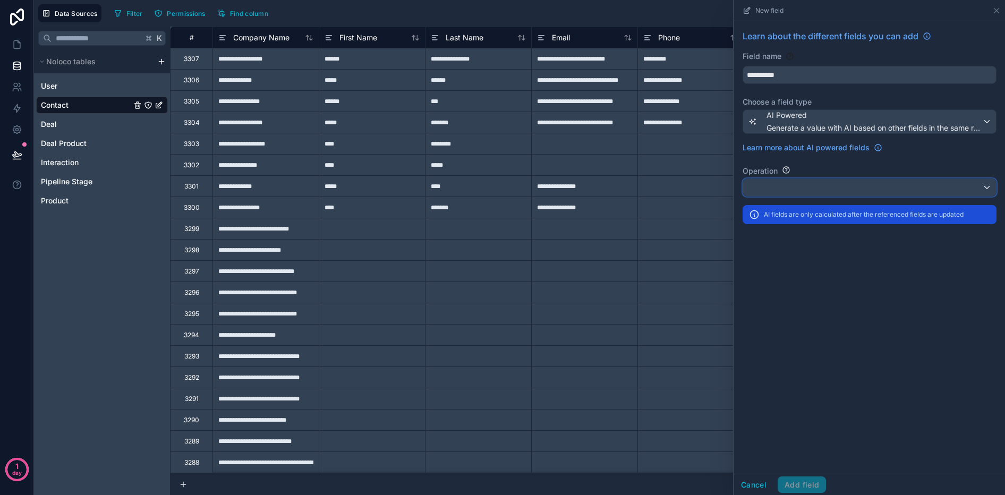
click at [758, 189] on div at bounding box center [869, 187] width 253 height 17
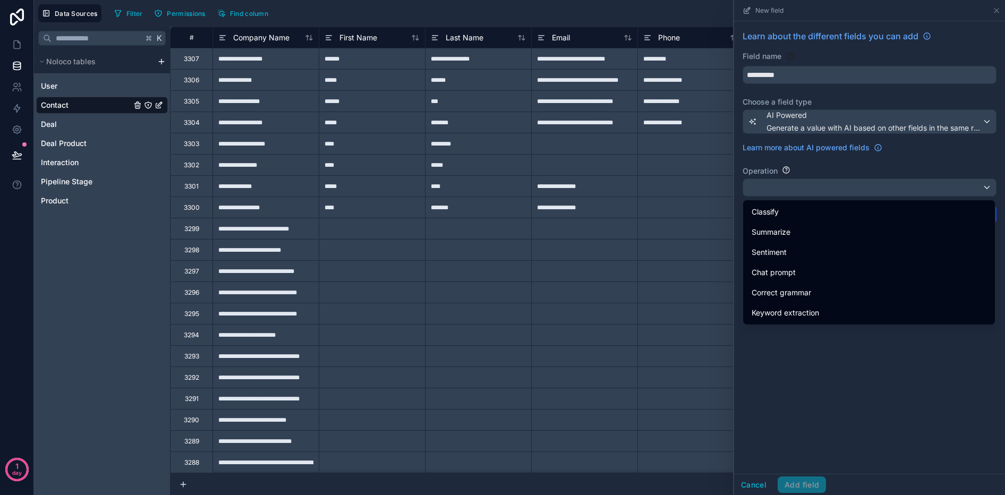
click at [990, 12] on div at bounding box center [869, 247] width 271 height 495
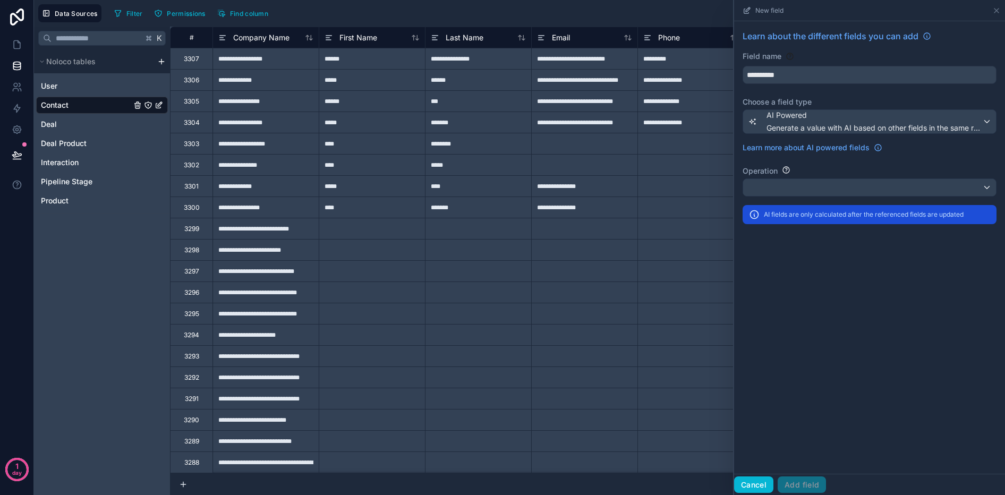
click at [761, 487] on button "Cancel" at bounding box center [753, 485] width 39 height 17
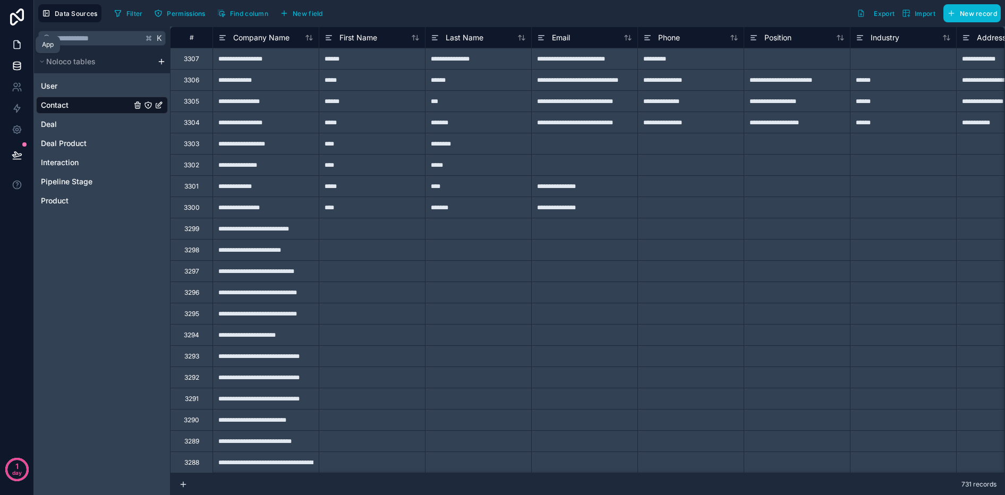
click at [12, 46] on icon at bounding box center [17, 44] width 11 height 11
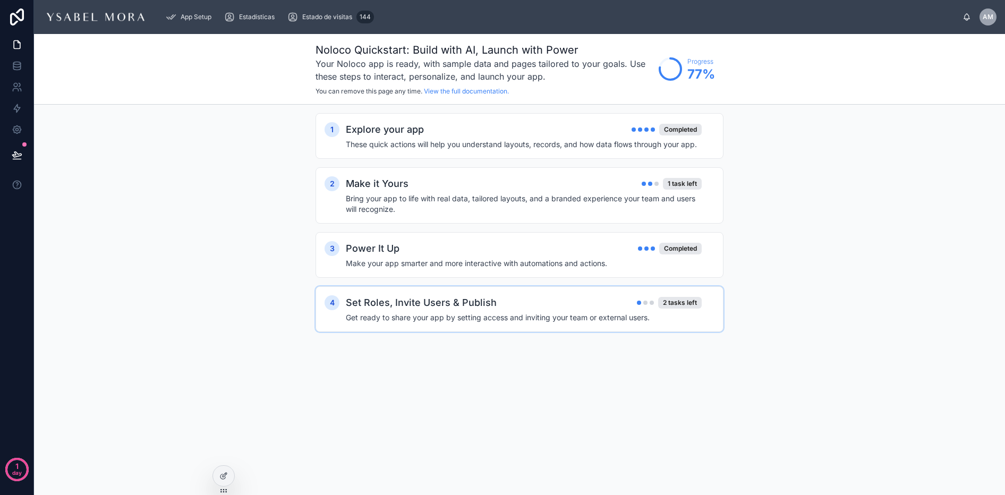
click at [543, 313] on h4 "Get ready to share your app by setting access and inviting your team or externa…" at bounding box center [524, 317] width 356 height 11
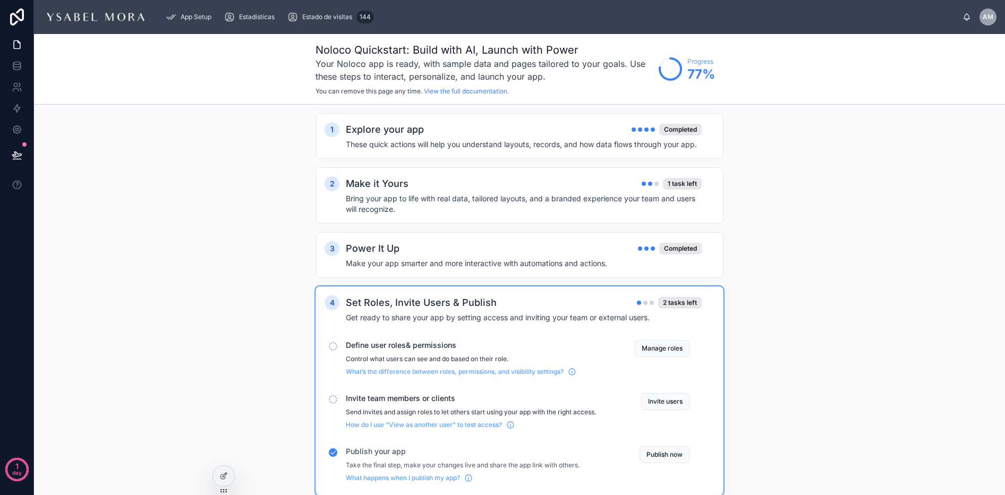
scroll to position [30, 0]
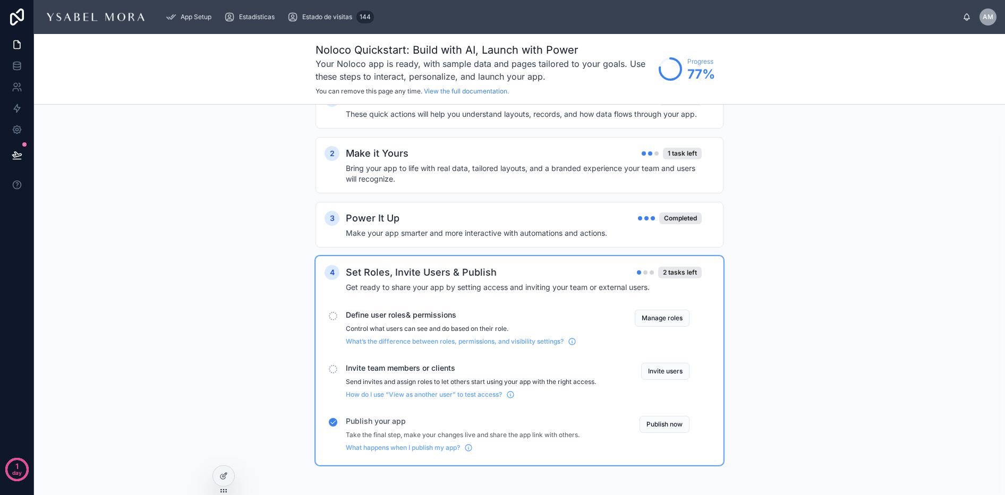
click at [536, 322] on div "Define user roles& permissions Control what users can see and do based on their…" at bounding box center [471, 328] width 250 height 36
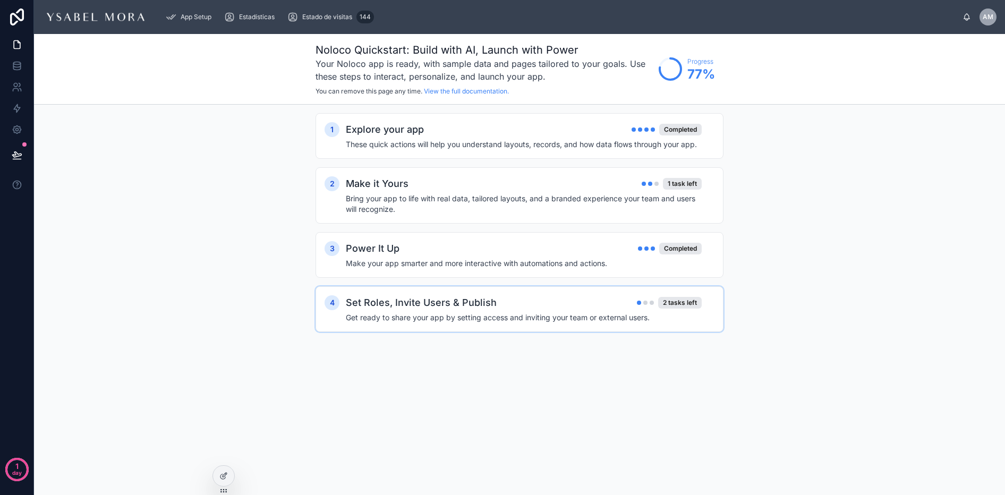
click at [536, 322] on h4 "Get ready to share your app by setting access and inviting your team or externa…" at bounding box center [524, 317] width 356 height 11
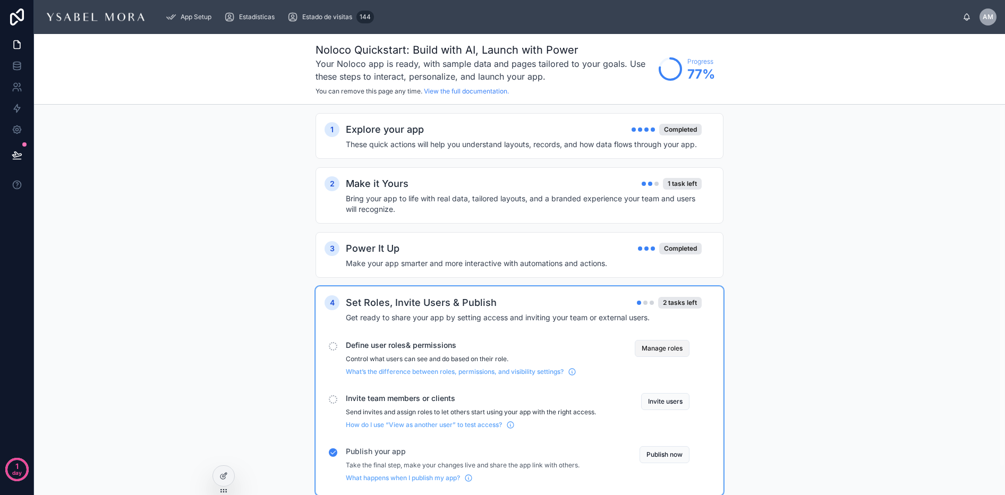
click at [666, 344] on button "Manage roles" at bounding box center [662, 348] width 55 height 17
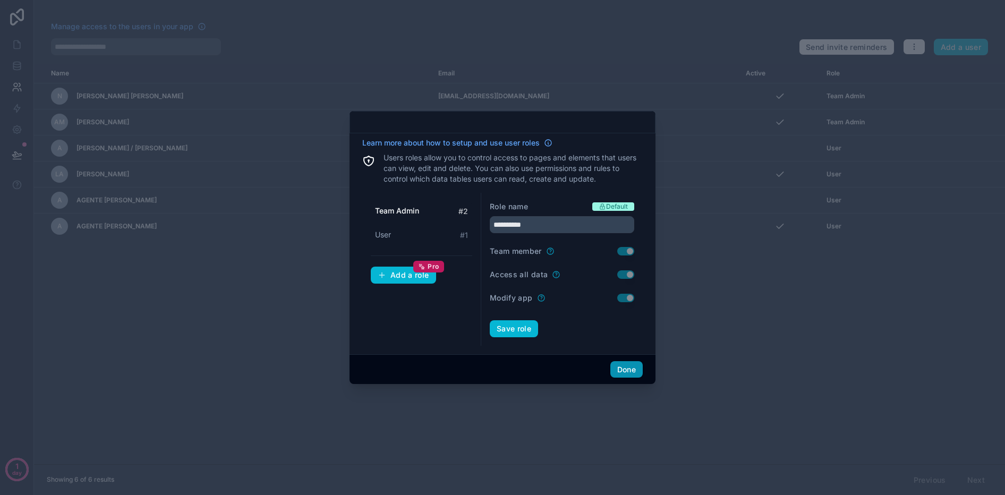
drag, startPoint x: 602, startPoint y: 370, endPoint x: 618, endPoint y: 373, distance: 16.2
click at [602, 370] on div "Done" at bounding box center [503, 369] width 306 height 30
drag, startPoint x: 618, startPoint y: 373, endPoint x: 608, endPoint y: 370, distance: 11.1
click at [618, 373] on button "Done" at bounding box center [626, 369] width 32 height 17
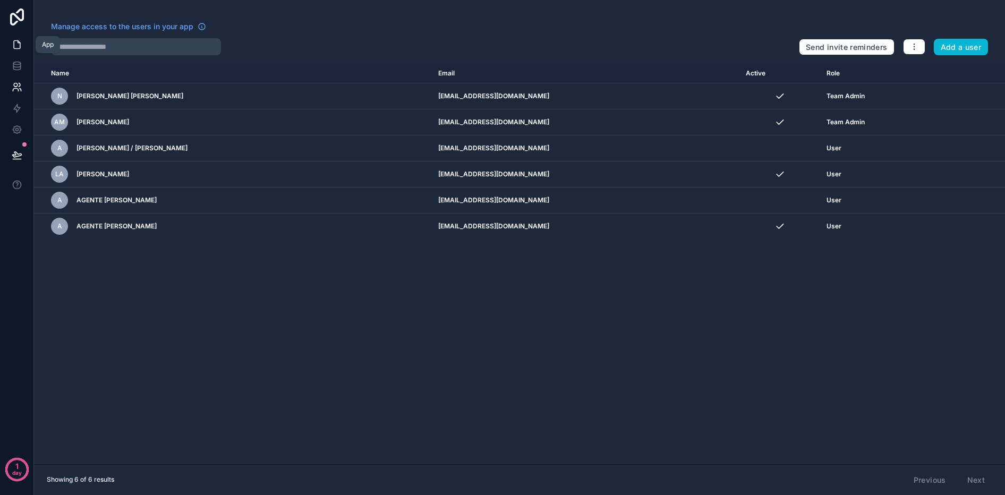
click at [16, 43] on icon at bounding box center [17, 44] width 11 height 11
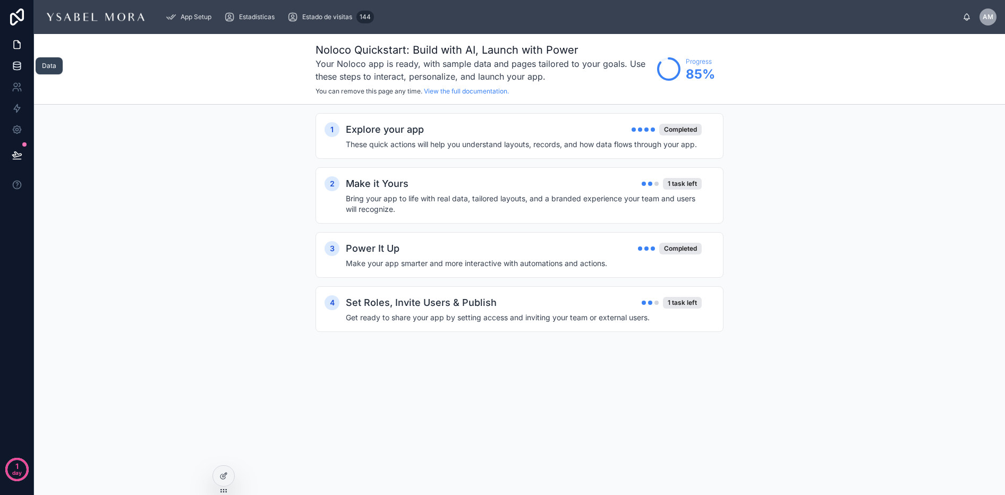
click at [15, 62] on icon at bounding box center [17, 66] width 11 height 11
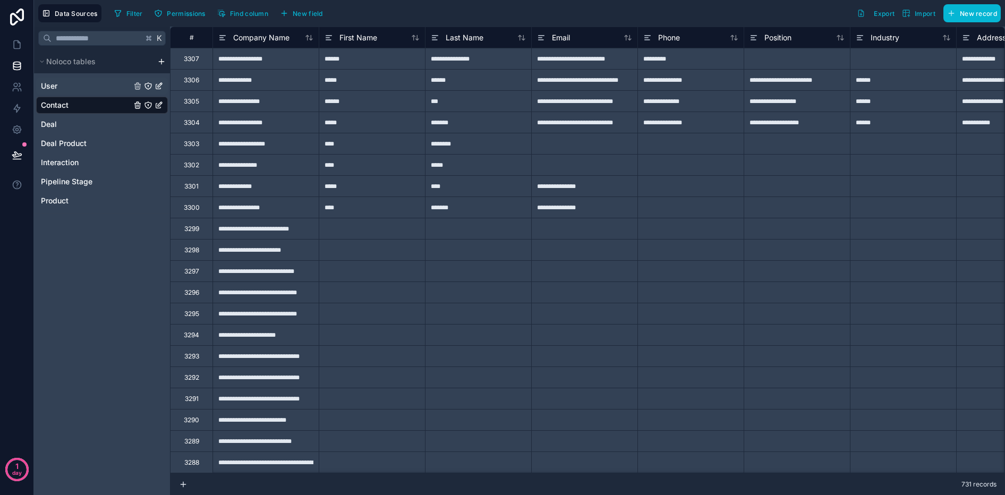
click at [70, 88] on link "User" at bounding box center [86, 86] width 90 height 11
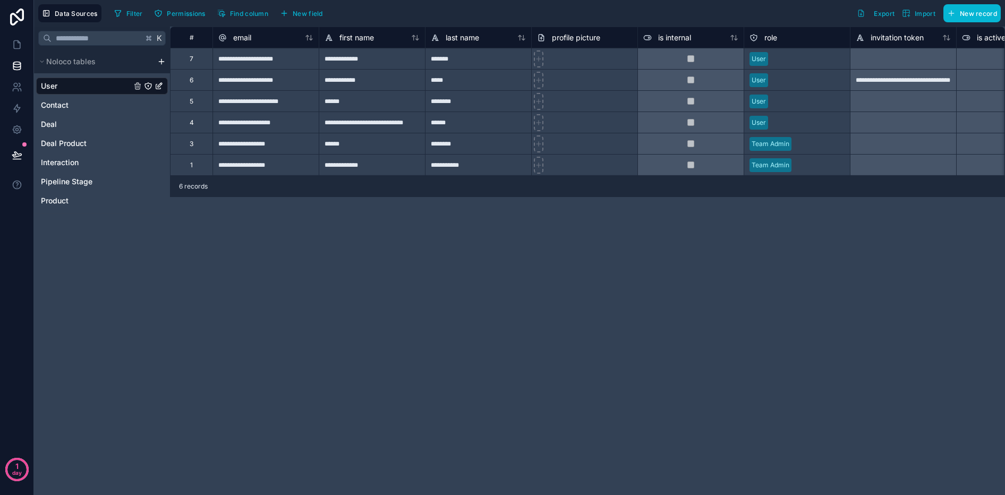
click at [338, 94] on div "******" at bounding box center [372, 100] width 106 height 21
click at [61, 89] on link "User" at bounding box center [86, 86] width 90 height 11
click at [19, 48] on icon at bounding box center [17, 44] width 11 height 11
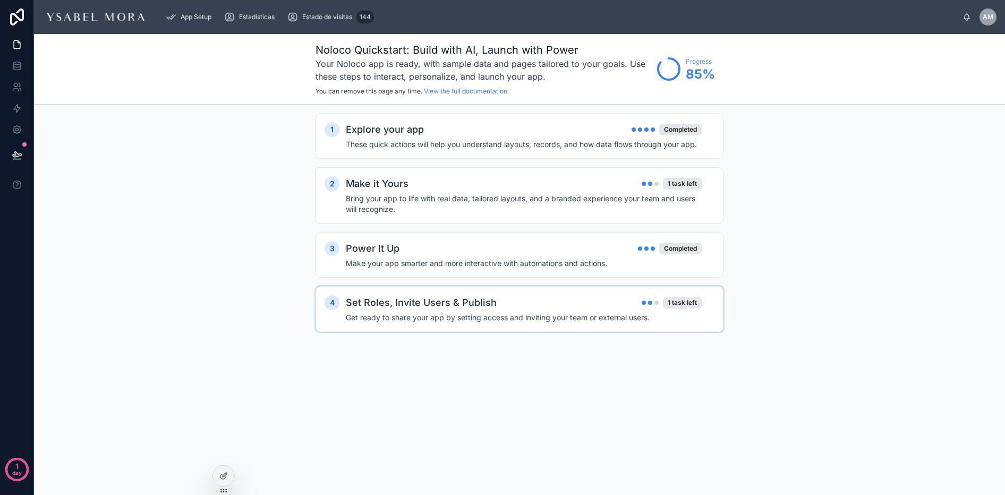
click at [627, 304] on div "Set Roles, Invite Users & Publish 1 task left" at bounding box center [524, 302] width 356 height 15
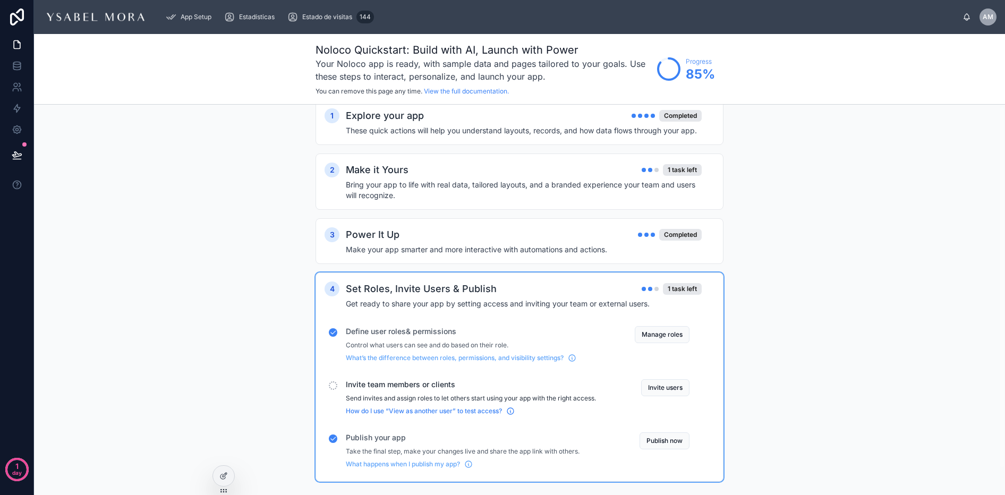
scroll to position [30, 0]
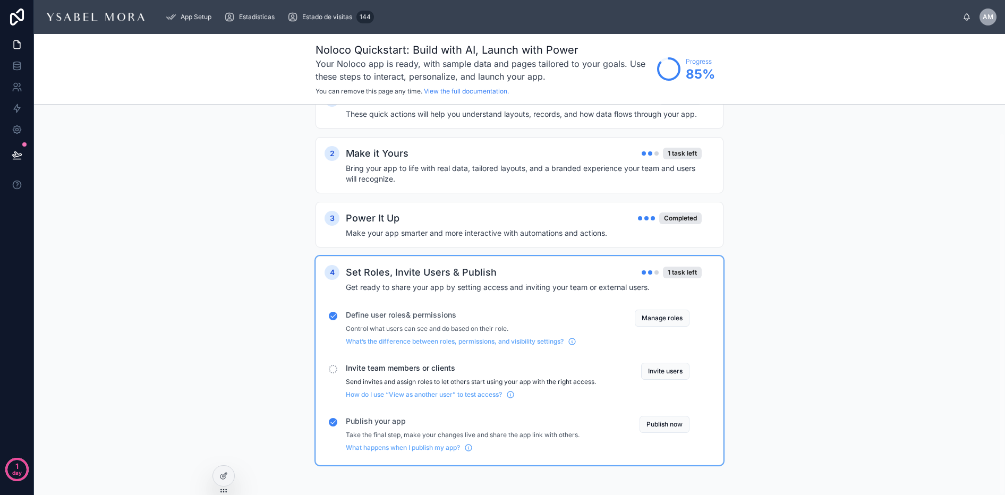
click at [419, 367] on span "Invite team members or clients" at bounding box center [471, 368] width 250 height 11
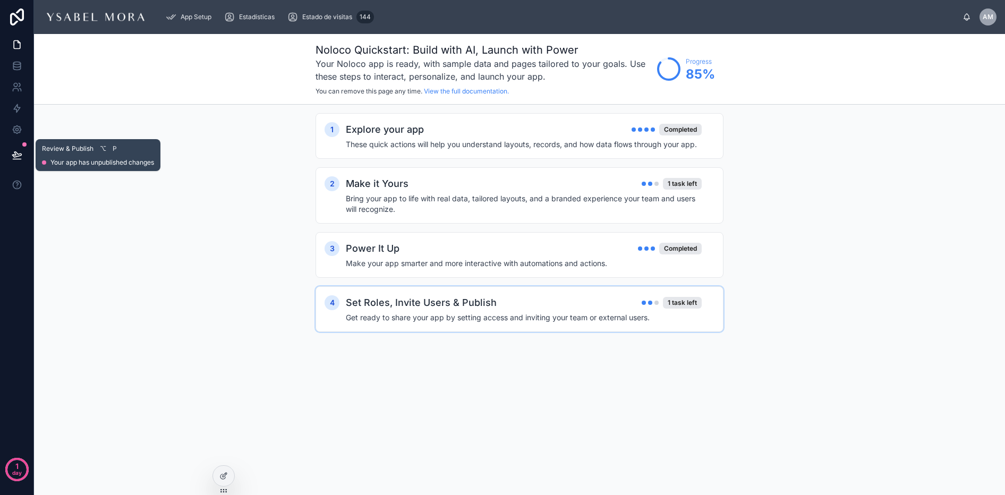
click at [13, 157] on icon at bounding box center [16, 154] width 9 height 5
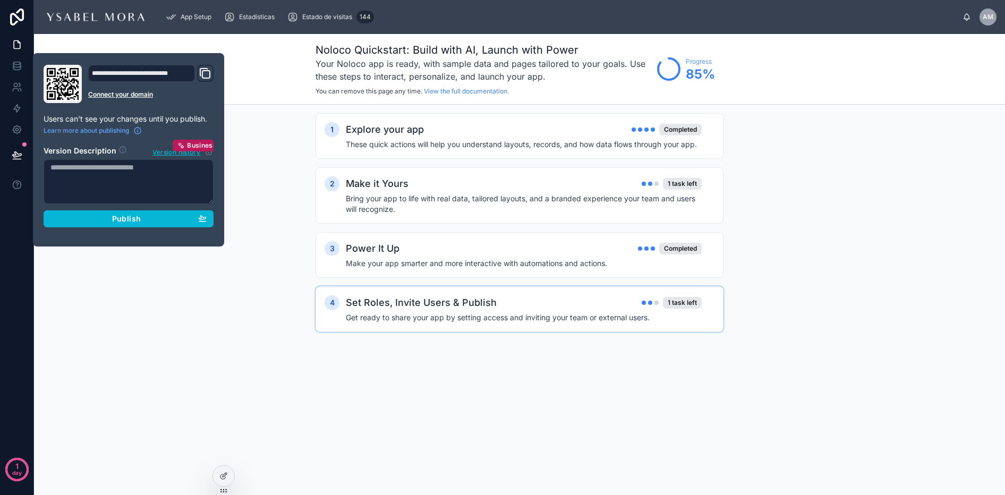
click at [181, 74] on div "**********" at bounding box center [141, 73] width 107 height 17
click at [183, 75] on div "**********" at bounding box center [141, 73] width 107 height 17
click at [20, 129] on icon at bounding box center [17, 130] width 8 height 8
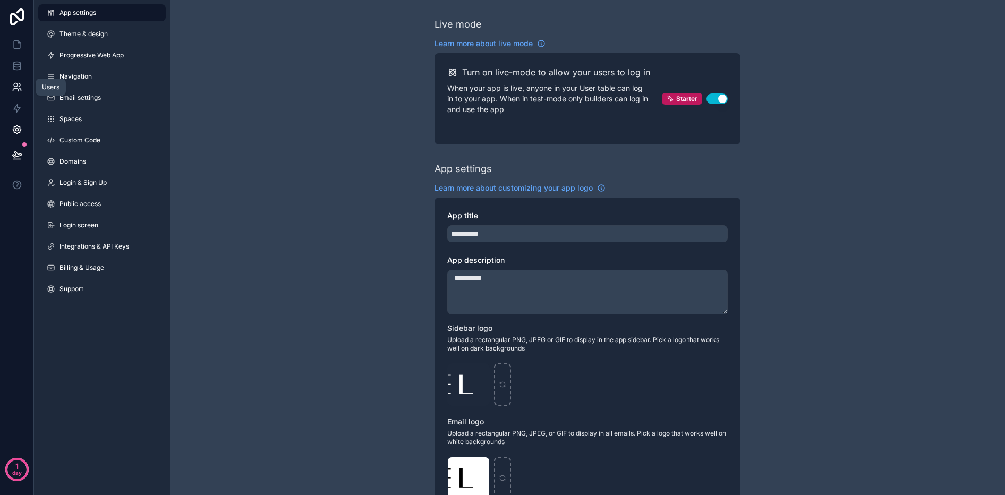
click at [22, 78] on link at bounding box center [16, 87] width 33 height 21
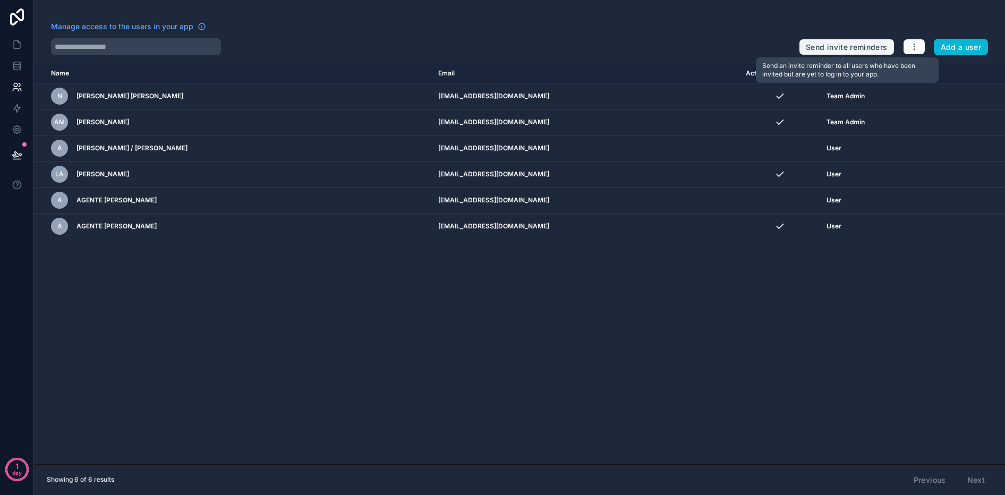
click at [838, 47] on button "Send invite reminders" at bounding box center [846, 47] width 95 height 17
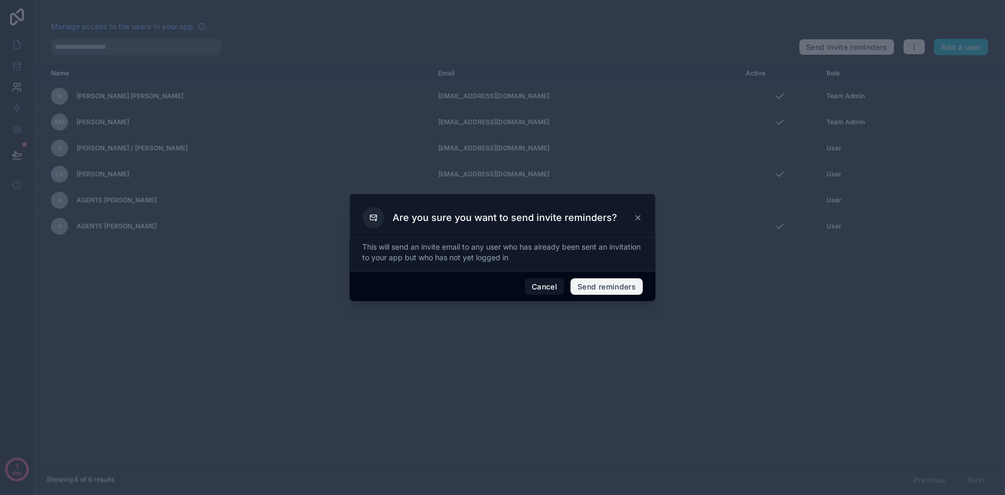
click at [602, 288] on button "Send reminders" at bounding box center [607, 286] width 72 height 17
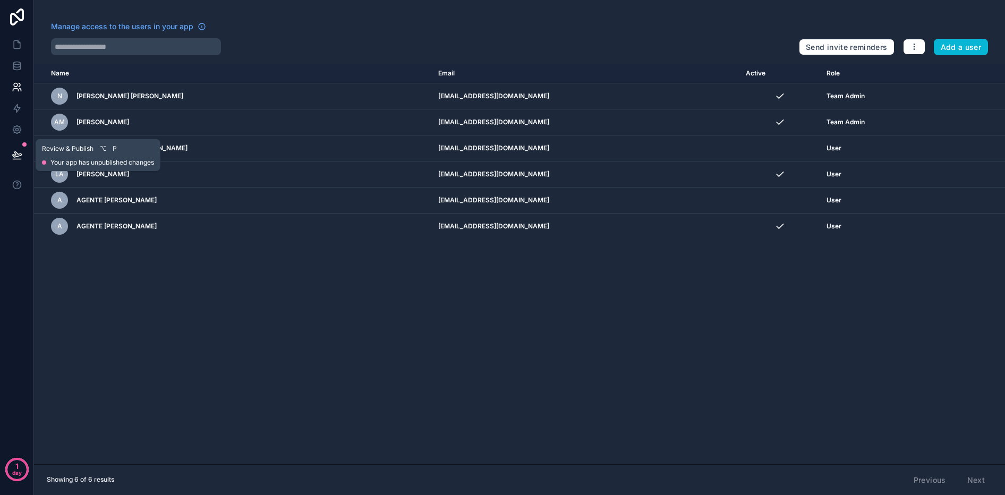
click at [17, 157] on icon at bounding box center [16, 154] width 9 height 5
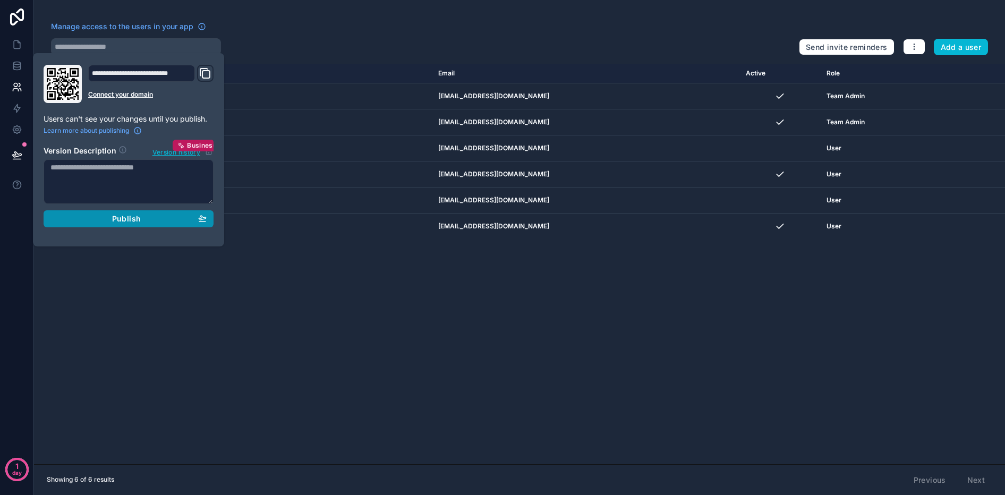
click at [165, 219] on div "Publish" at bounding box center [128, 219] width 156 height 10
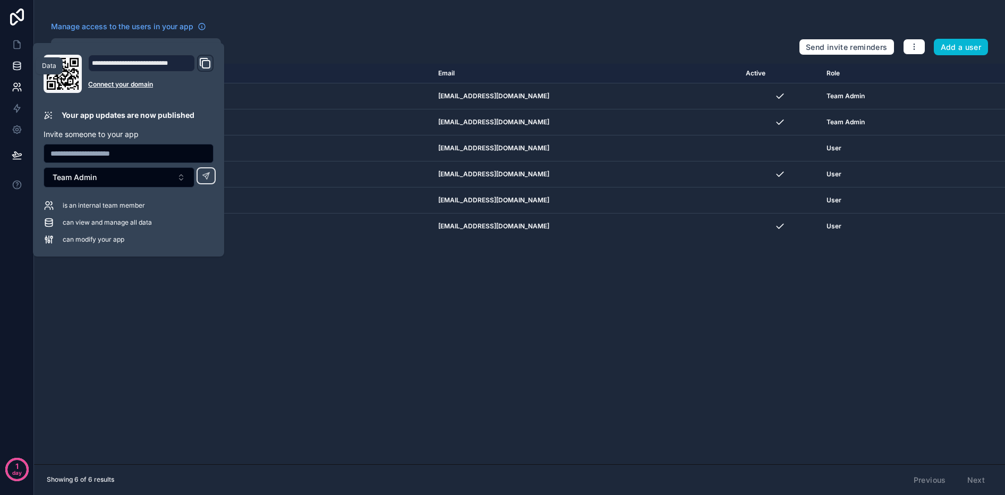
click at [12, 66] on icon at bounding box center [17, 66] width 11 height 11
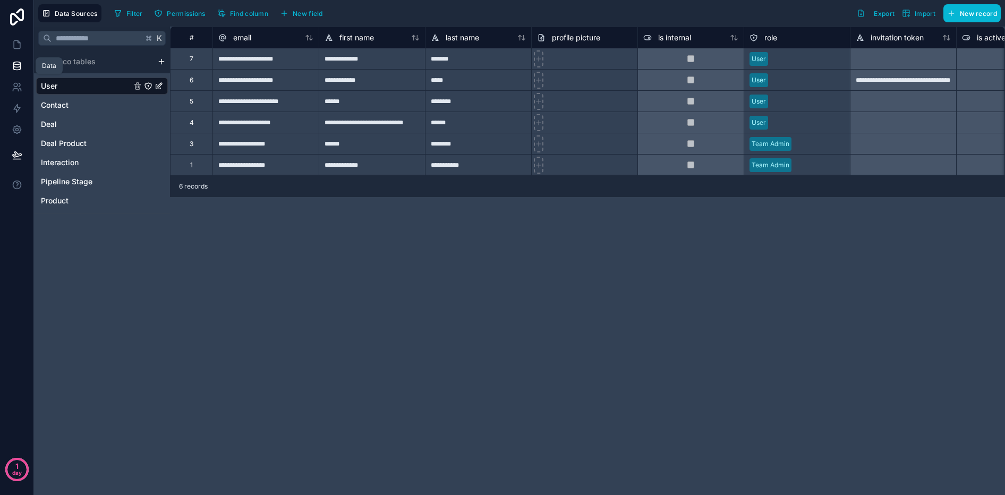
click at [21, 69] on icon at bounding box center [17, 66] width 11 height 11
click at [16, 41] on icon at bounding box center [17, 45] width 6 height 8
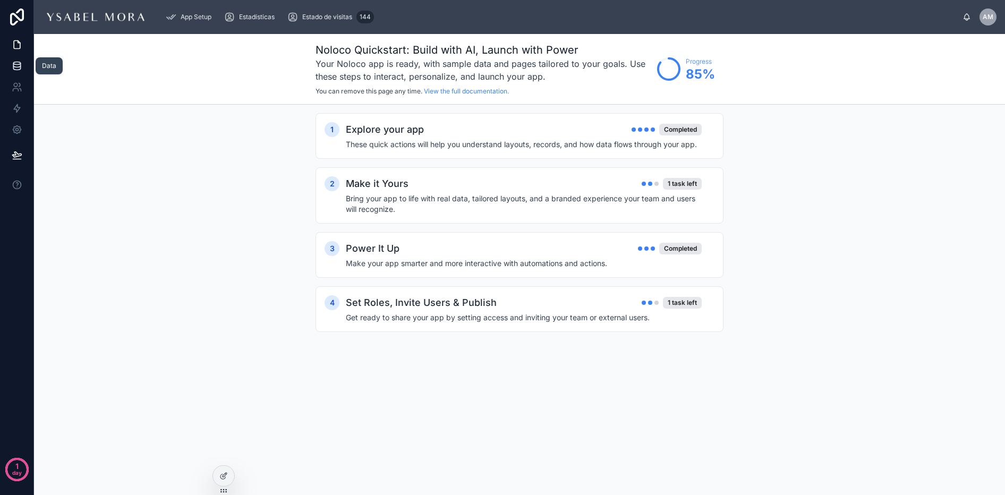
click at [16, 65] on icon at bounding box center [17, 66] width 11 height 11
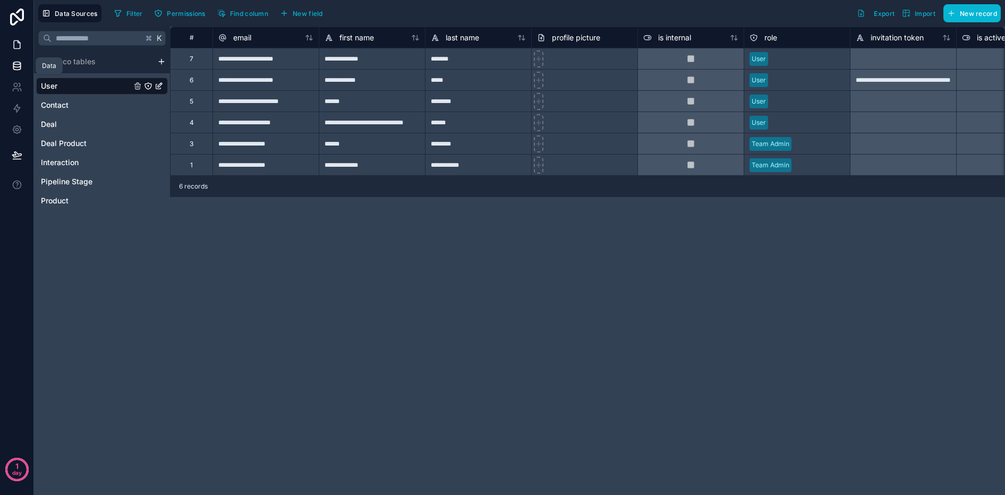
click at [21, 53] on link at bounding box center [16, 44] width 33 height 21
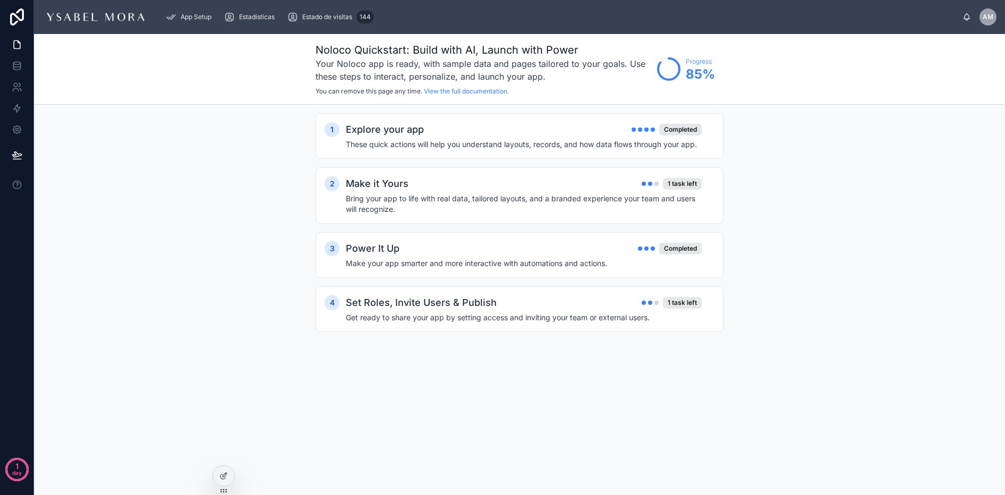
click at [789, 206] on div "1 Explore your app Completed These quick actions will help you understand layou…" at bounding box center [519, 233] width 971 height 257
click at [222, 472] on icon at bounding box center [223, 476] width 9 height 9
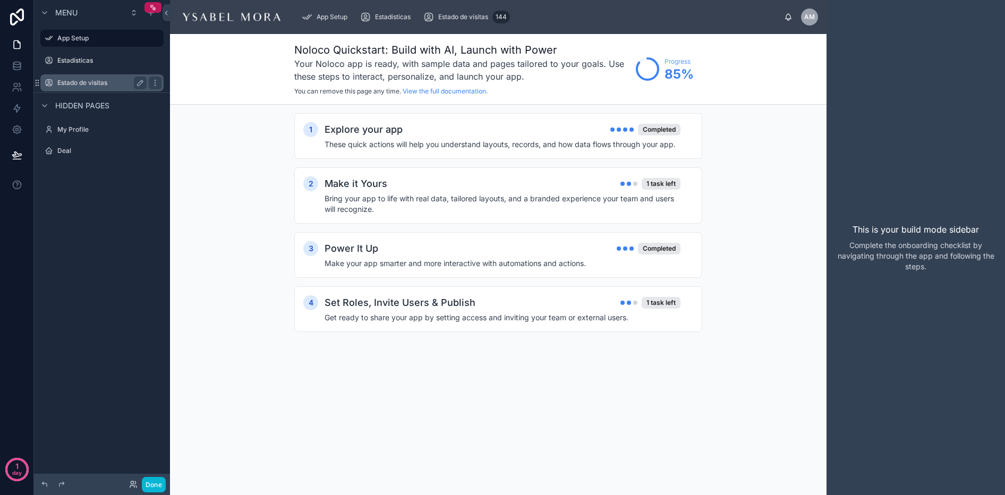
click at [72, 80] on label "Estado de visitas" at bounding box center [99, 83] width 85 height 9
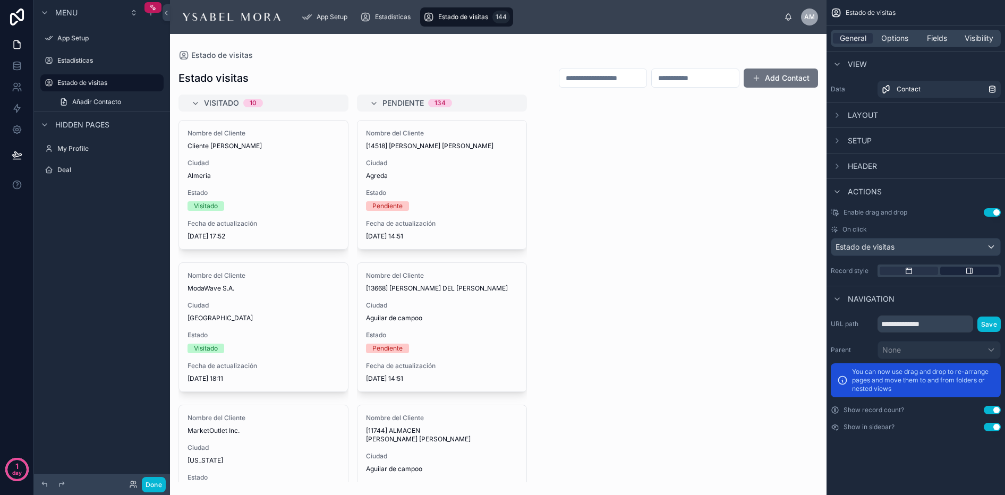
click at [969, 271] on icon "scrollable content" at bounding box center [969, 271] width 9 height 9
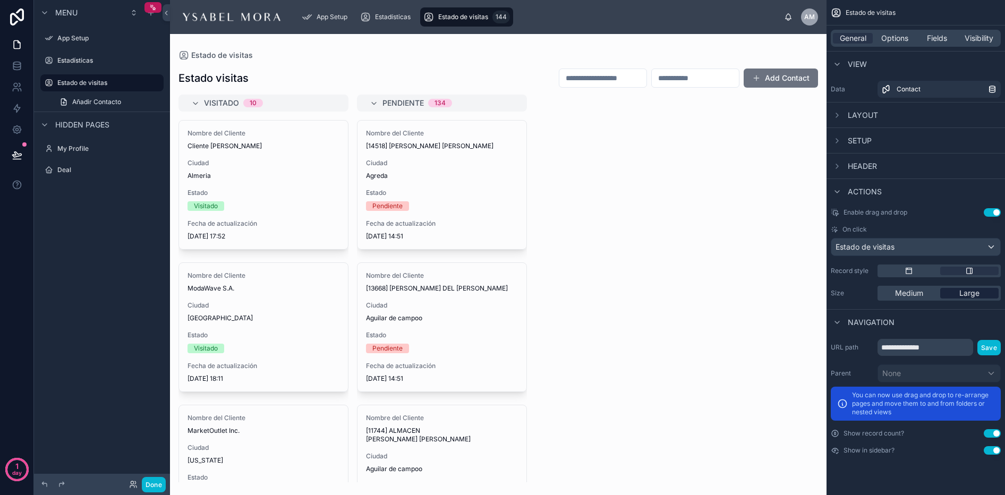
click at [968, 294] on span "Large" at bounding box center [969, 293] width 20 height 11
click at [930, 269] on div "scrollable content" at bounding box center [909, 271] width 58 height 9
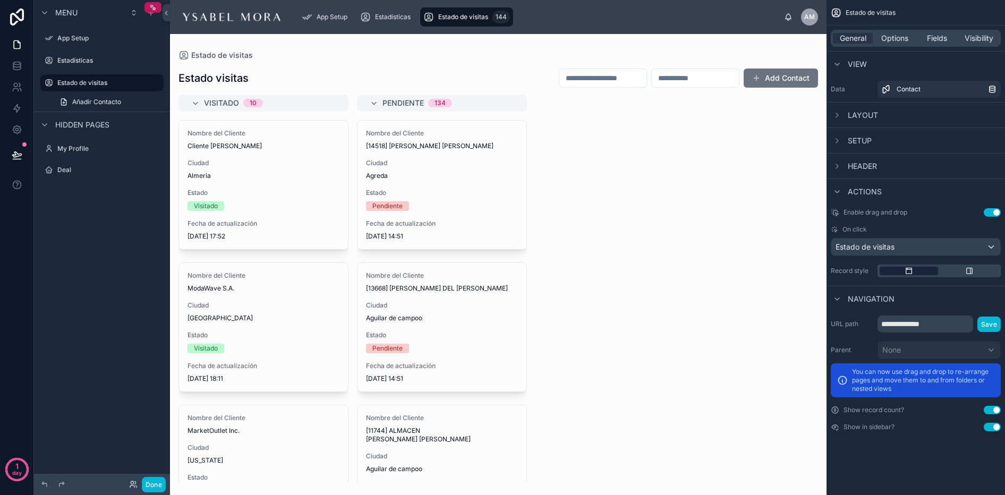
click at [911, 271] on icon "scrollable content" at bounding box center [909, 271] width 9 height 9
click at [967, 269] on icon "scrollable content" at bounding box center [969, 271] width 9 height 9
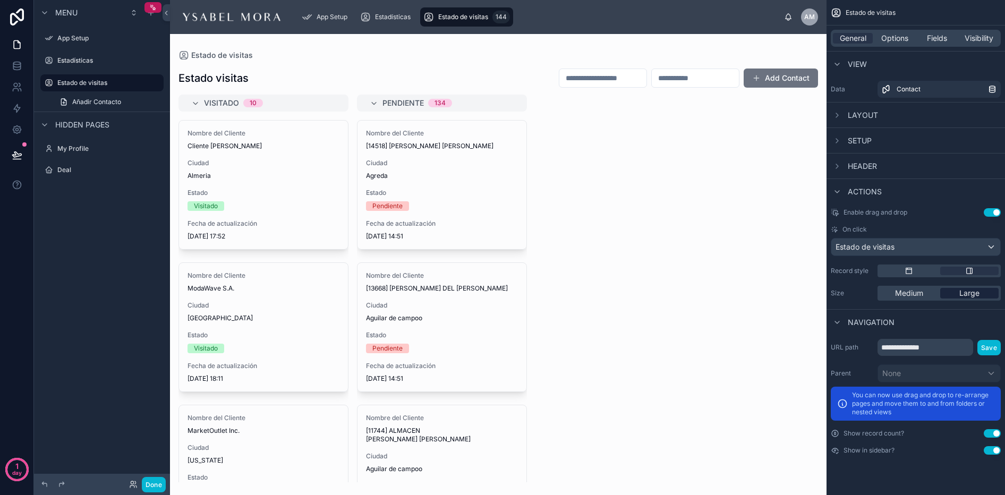
click at [970, 297] on span "Large" at bounding box center [969, 293] width 20 height 11
click at [971, 294] on span "Large" at bounding box center [969, 293] width 20 height 11
click at [478, 189] on div at bounding box center [498, 264] width 657 height 461
click at [480, 189] on span "Estado" at bounding box center [442, 193] width 152 height 9
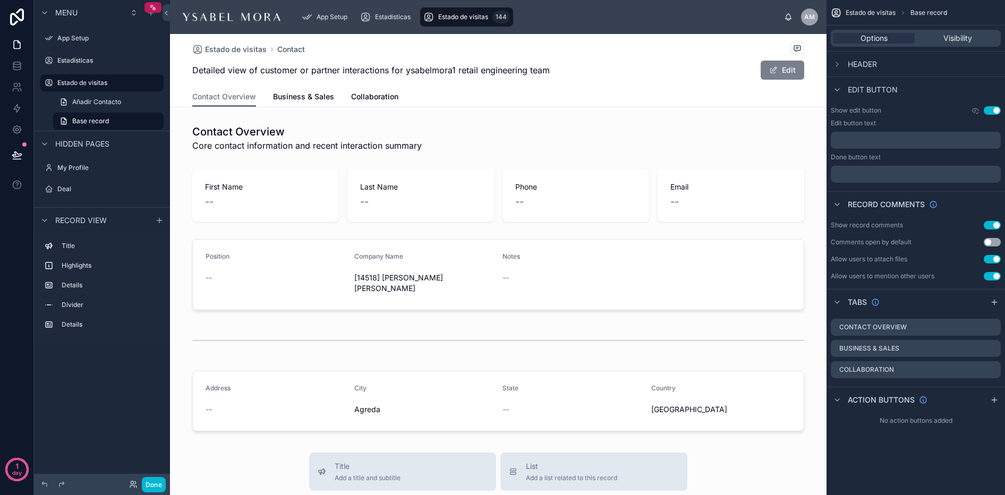
click at [789, 69] on button "Edit" at bounding box center [783, 70] width 44 height 19
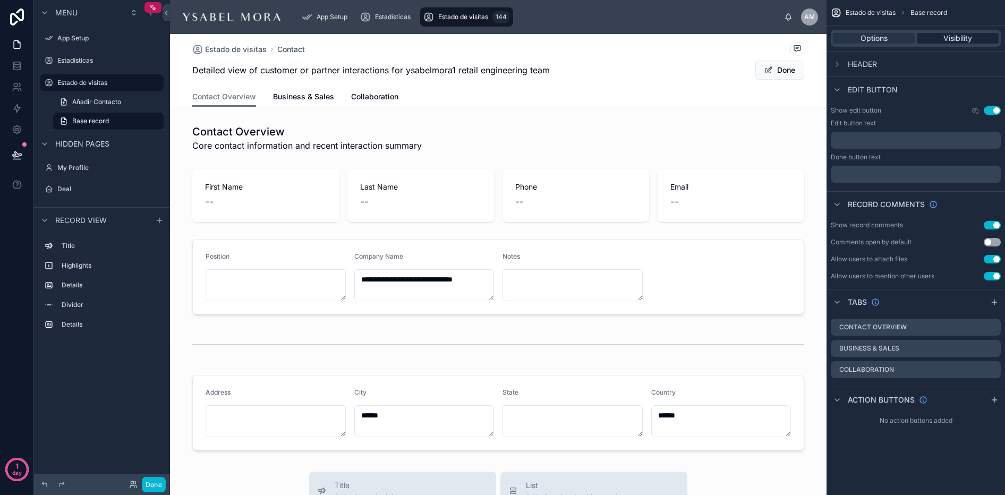
click at [965, 37] on span "Visibility" at bounding box center [958, 38] width 29 height 11
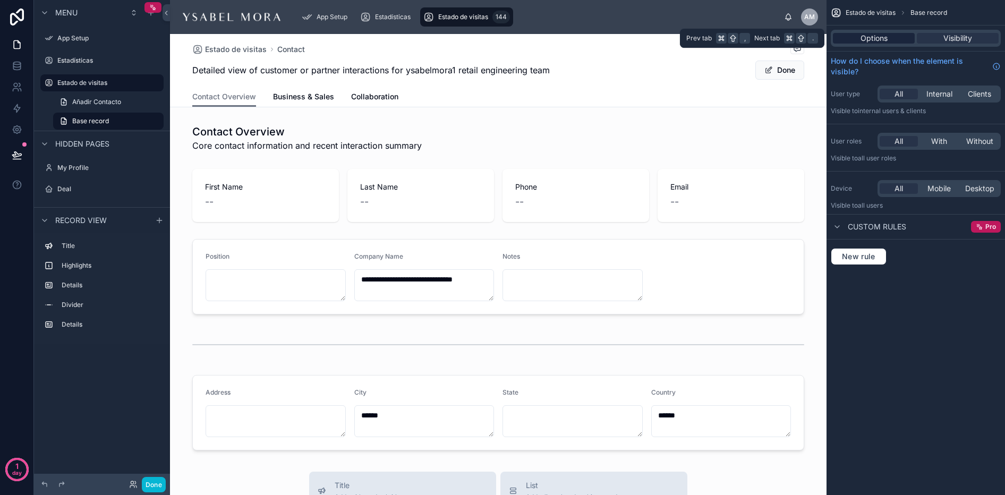
click at [871, 37] on span "Options" at bounding box center [874, 38] width 27 height 11
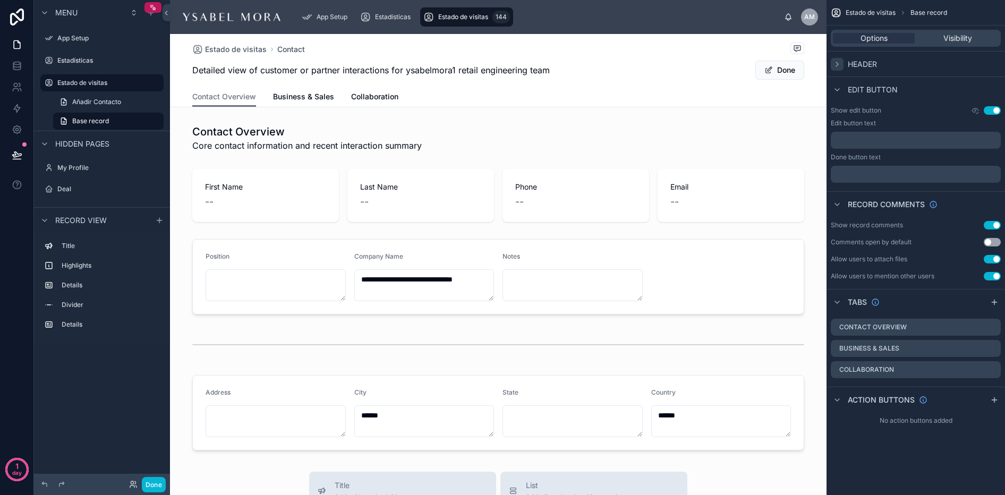
click at [837, 65] on icon "scrollable content" at bounding box center [837, 64] width 2 height 4
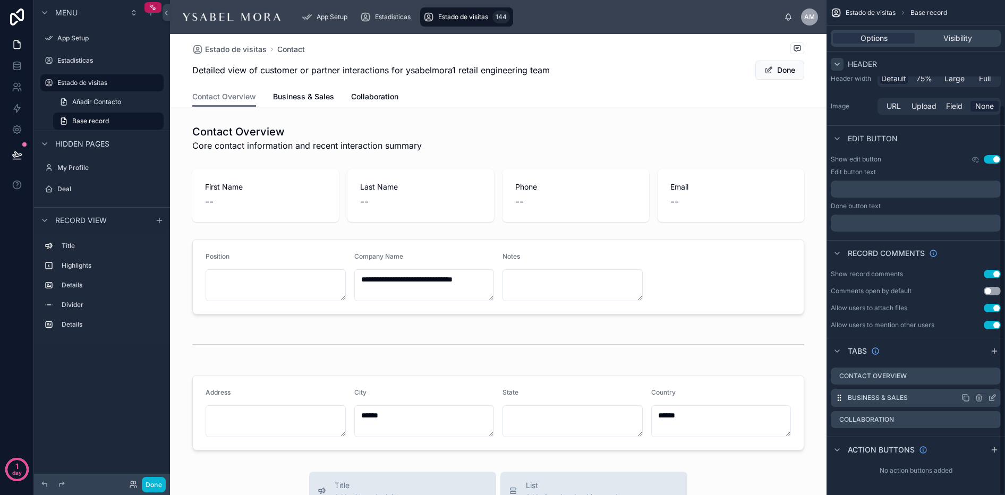
scroll to position [134, 0]
click at [977, 397] on icon "scrollable content" at bounding box center [978, 397] width 5 height 5
click at [955, 415] on span "Remove tab and contents" at bounding box center [943, 413] width 90 height 13
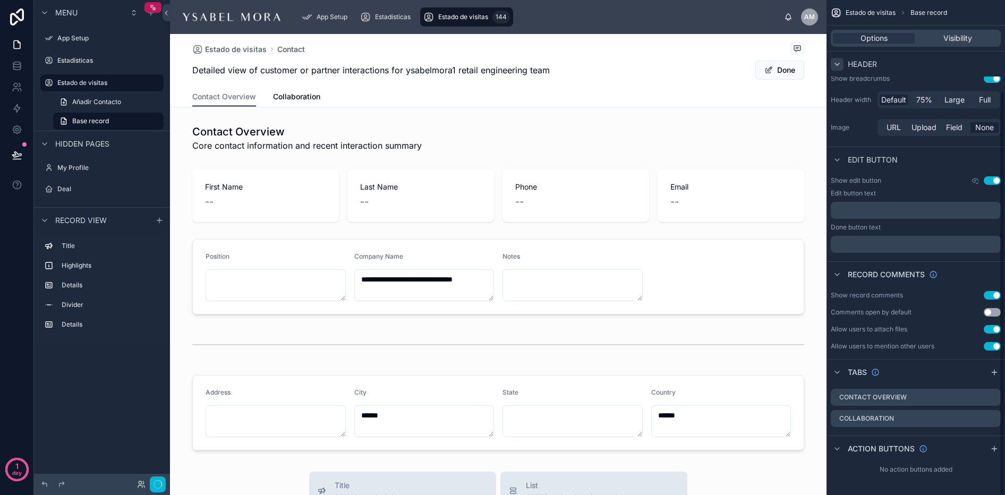
scroll to position [113, 0]
click at [980, 419] on icon "scrollable content" at bounding box center [980, 419] width 0 height 2
click at [947, 435] on span "Remove tab and contents" at bounding box center [943, 434] width 90 height 13
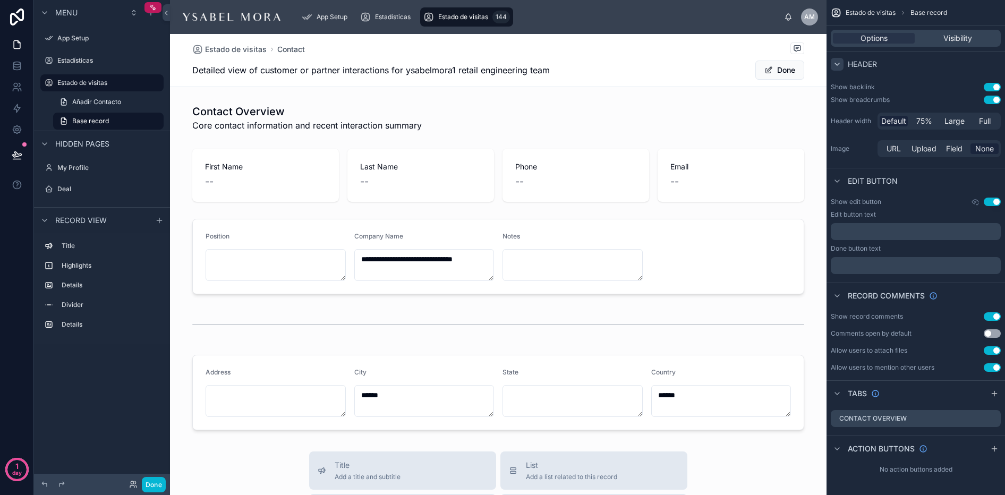
scroll to position [0, 0]
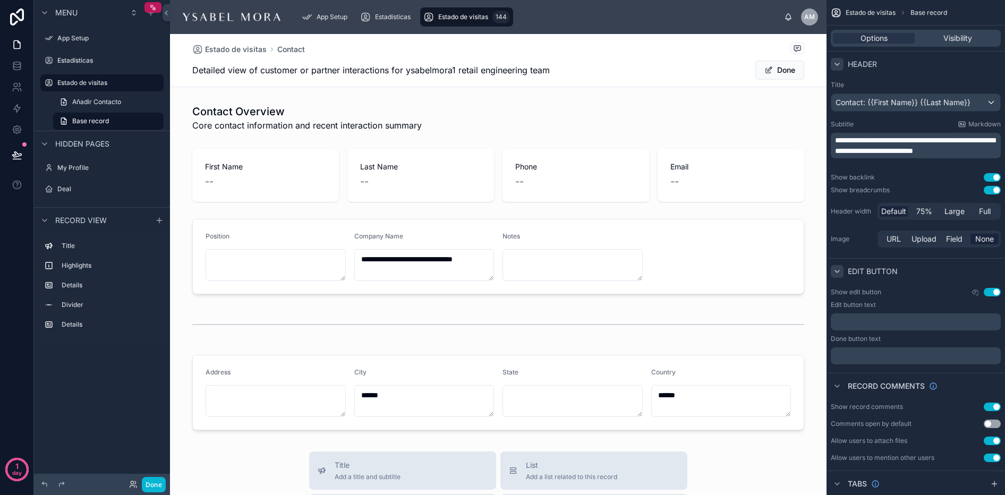
click at [839, 274] on icon "scrollable content" at bounding box center [837, 271] width 9 height 9
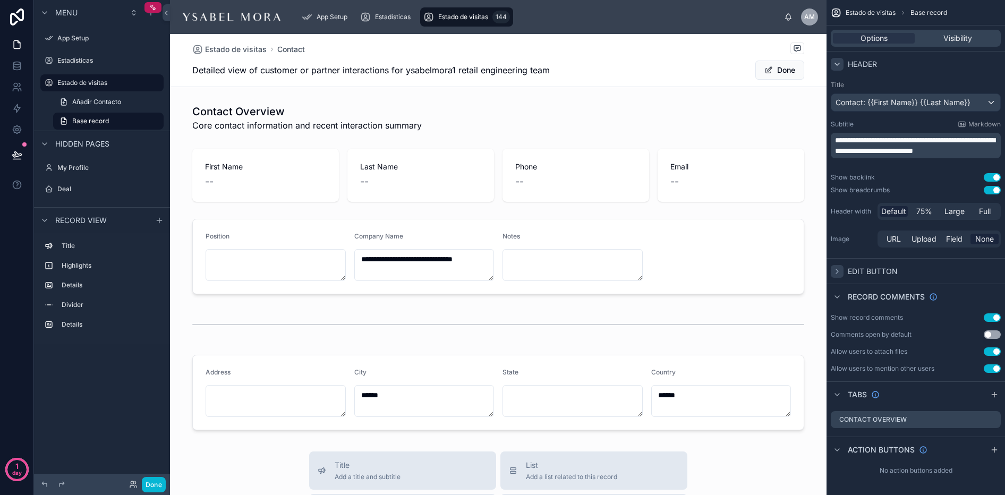
scroll to position [1, 0]
click at [840, 445] on icon "scrollable content" at bounding box center [837, 449] width 9 height 9
click at [839, 448] on icon "scrollable content" at bounding box center [837, 450] width 9 height 9
click at [933, 45] on div "Options Visibility" at bounding box center [916, 38] width 170 height 17
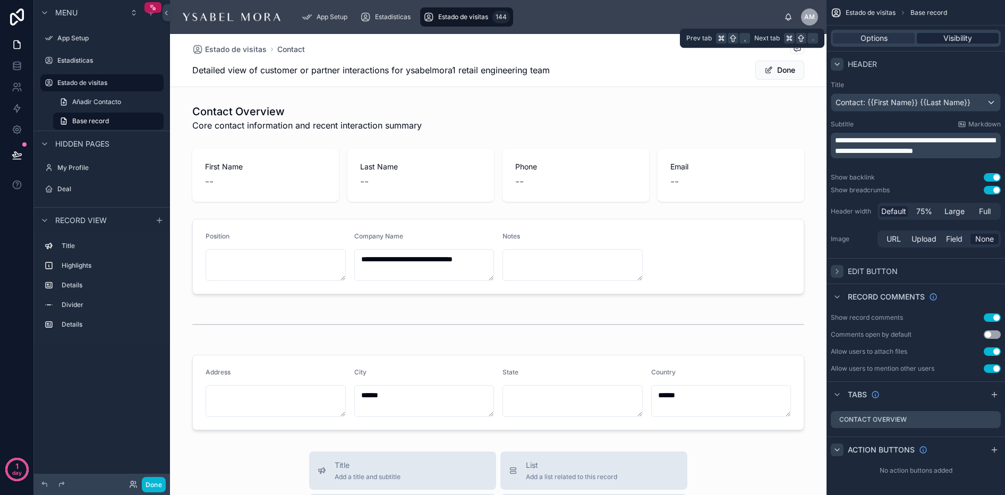
click at [936, 41] on div "Visibility" at bounding box center [958, 38] width 82 height 11
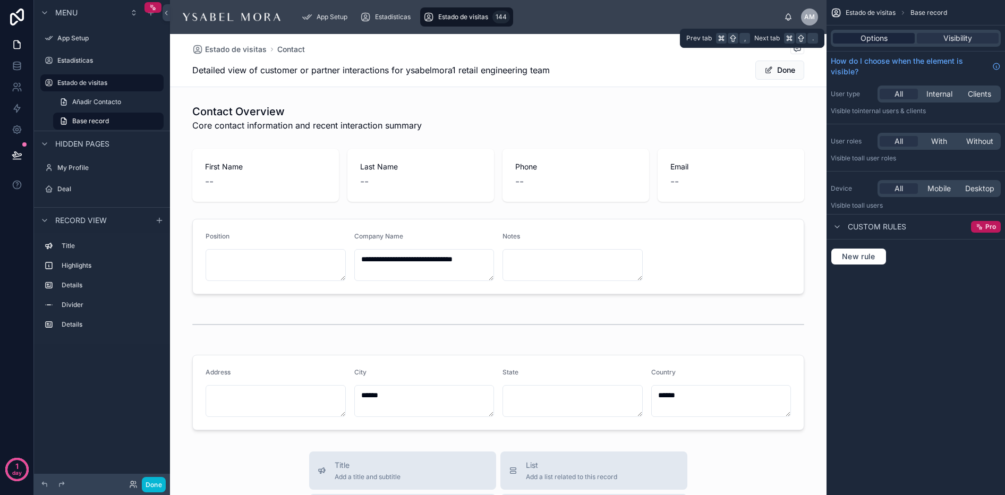
click at [862, 40] on span "Options" at bounding box center [874, 38] width 27 height 11
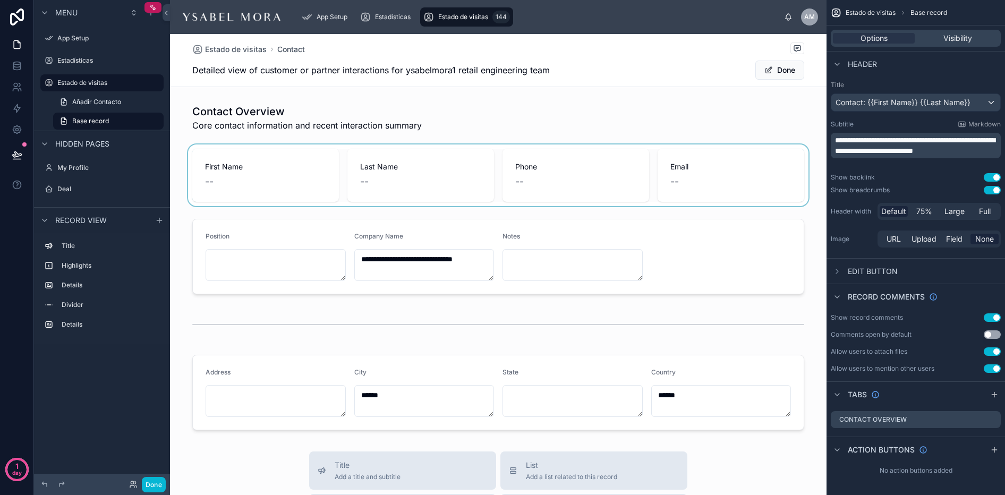
click at [483, 166] on div at bounding box center [498, 176] width 657 height 62
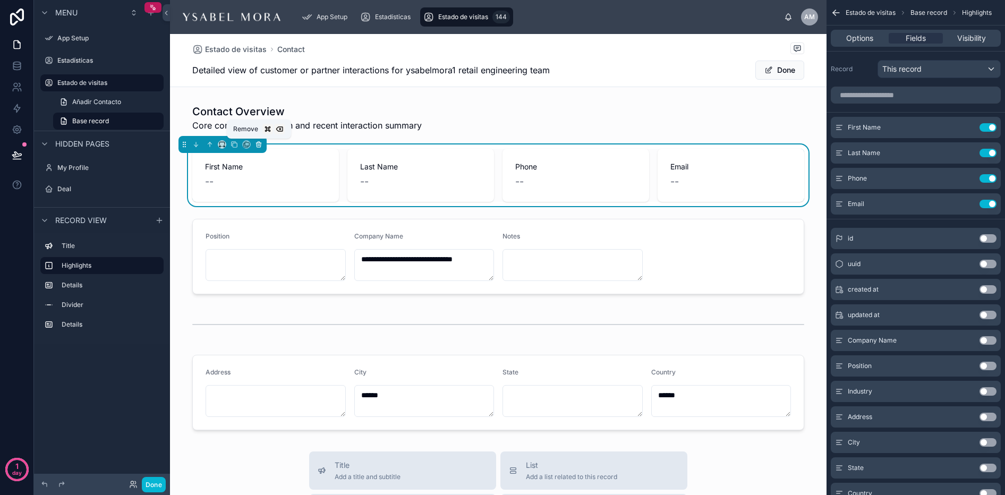
click at [261, 146] on icon at bounding box center [258, 144] width 7 height 7
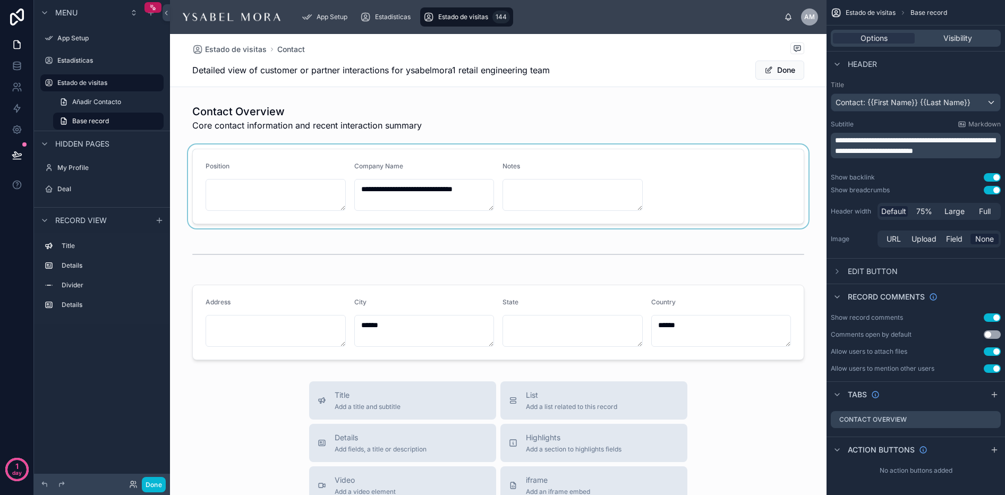
click at [291, 172] on div at bounding box center [498, 187] width 657 height 84
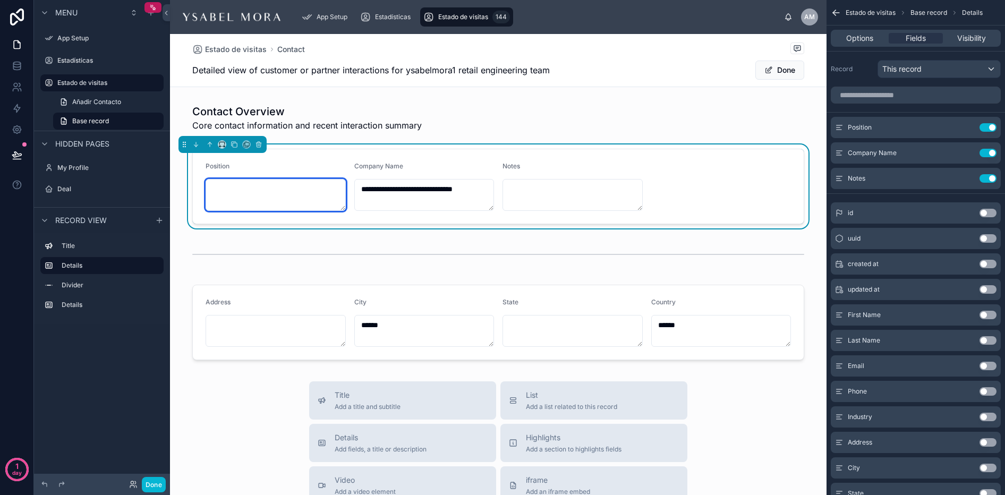
click at [285, 184] on textarea at bounding box center [276, 195] width 140 height 32
click at [228, 163] on span "Position" at bounding box center [218, 166] width 24 height 8
click at [214, 162] on span "Position" at bounding box center [218, 166] width 24 height 8
click at [988, 130] on button "Use setting" at bounding box center [988, 127] width 17 height 9
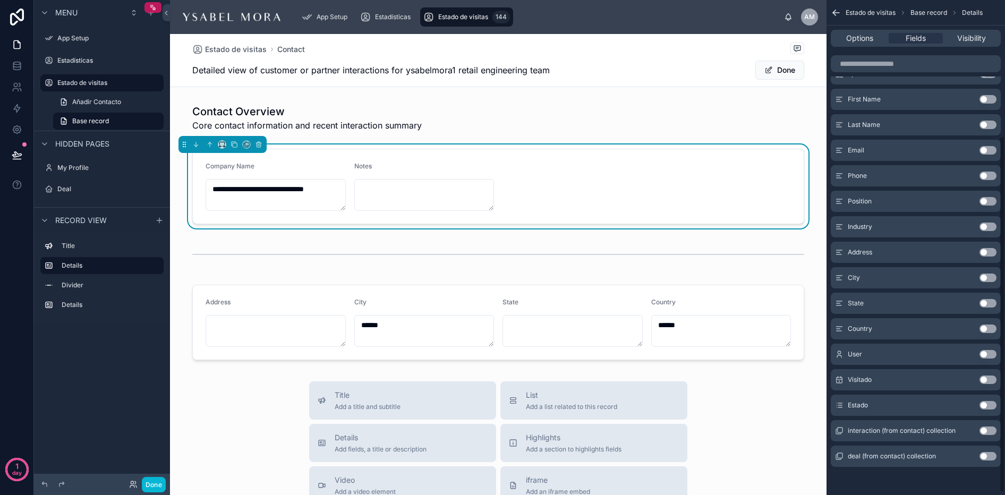
scroll to position [192, 0]
drag, startPoint x: 863, startPoint y: 399, endPoint x: 913, endPoint y: 403, distance: 50.1
click at [863, 400] on span "Estado" at bounding box center [858, 404] width 20 height 9
click at [998, 404] on div "Estado Use setting" at bounding box center [916, 403] width 170 height 21
click at [995, 404] on button "Use setting" at bounding box center [988, 404] width 17 height 9
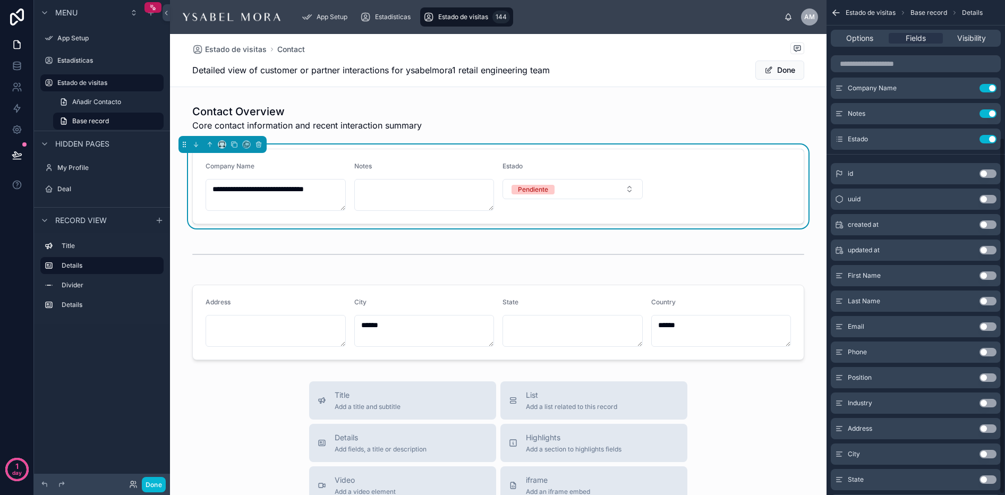
scroll to position [0, 0]
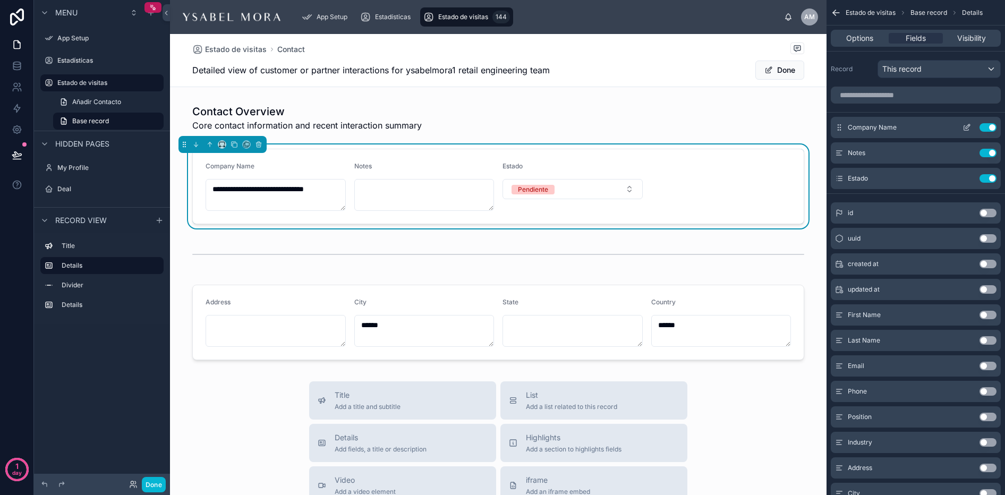
click at [967, 129] on icon "scrollable content" at bounding box center [968, 126] width 4 height 4
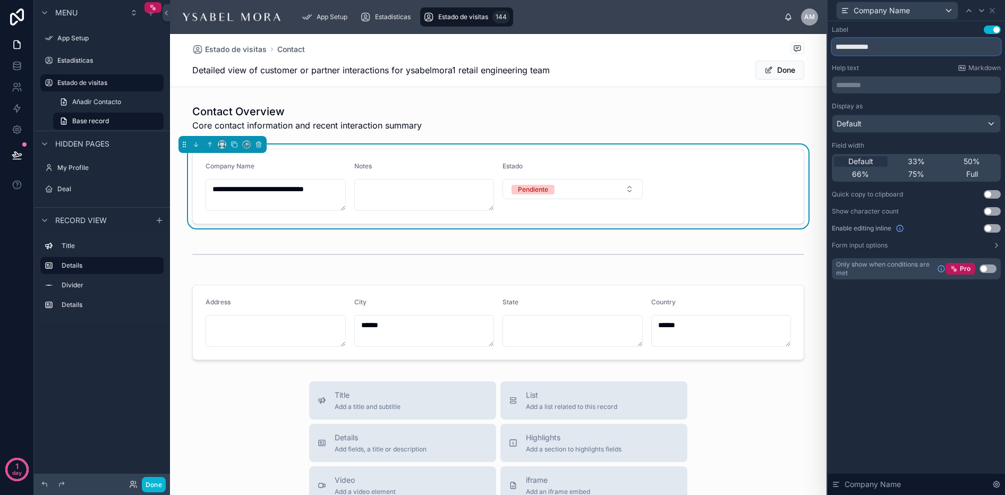
drag, startPoint x: 888, startPoint y: 50, endPoint x: 915, endPoint y: 46, distance: 27.5
click at [854, 48] on input "**********" at bounding box center [916, 46] width 169 height 17
drag, startPoint x: 915, startPoint y: 46, endPoint x: 833, endPoint y: 44, distance: 81.8
click at [833, 44] on input "**********" at bounding box center [916, 46] width 169 height 17
type input "**********"
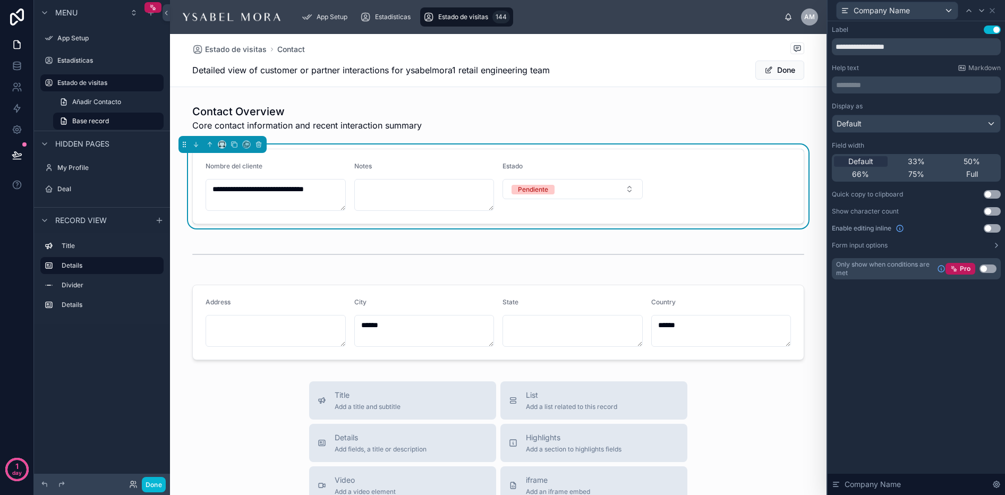
click at [861, 84] on p "********* ﻿" at bounding box center [917, 85] width 163 height 11
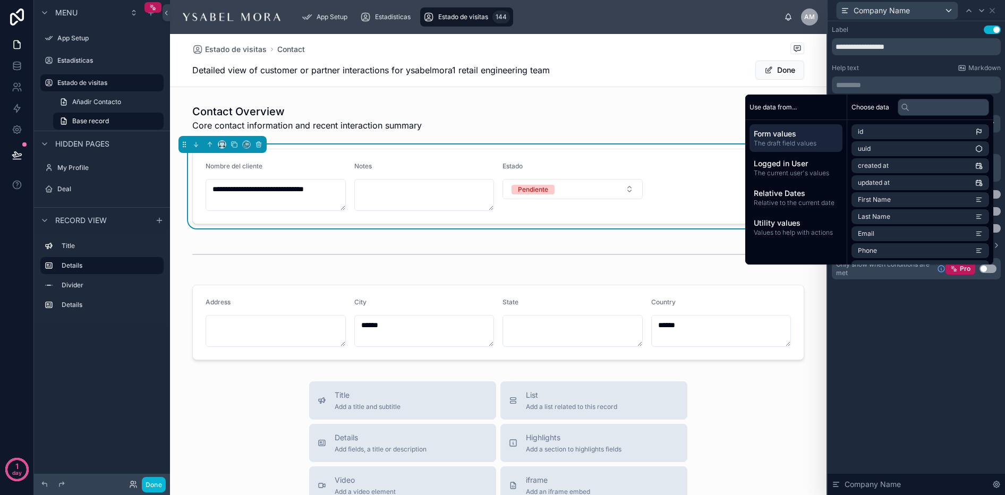
click at [710, 36] on div "Estado de visitas Contact Detailed view of customer or partner interactions for…" at bounding box center [498, 60] width 612 height 53
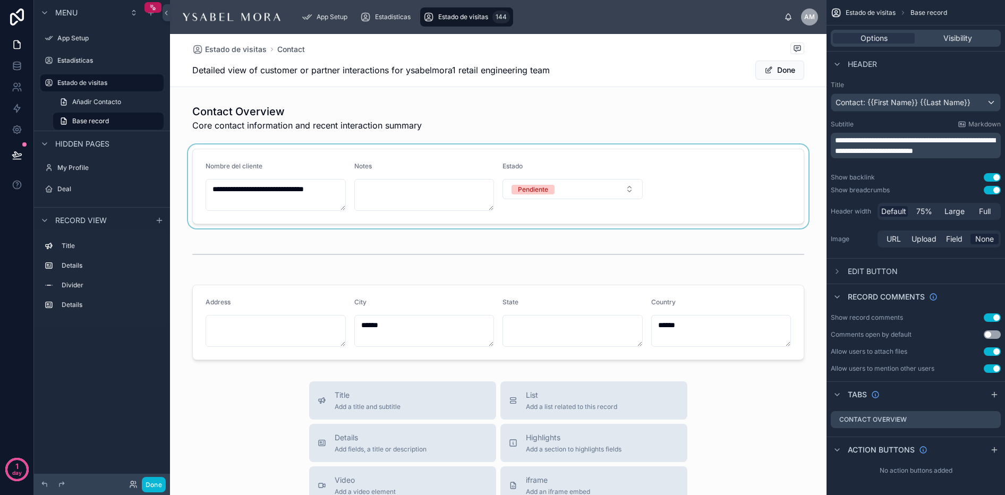
click at [401, 178] on div at bounding box center [498, 187] width 657 height 84
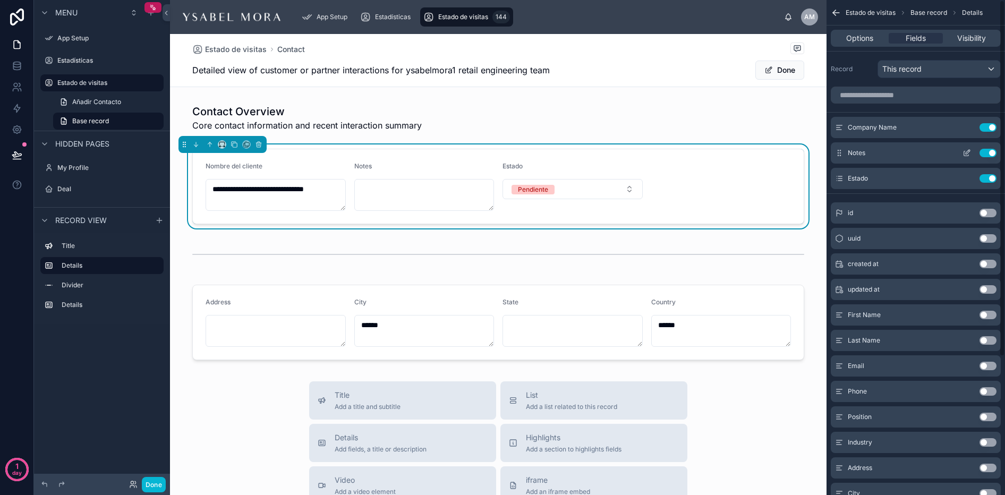
click at [963, 155] on icon "scrollable content" at bounding box center [967, 153] width 9 height 9
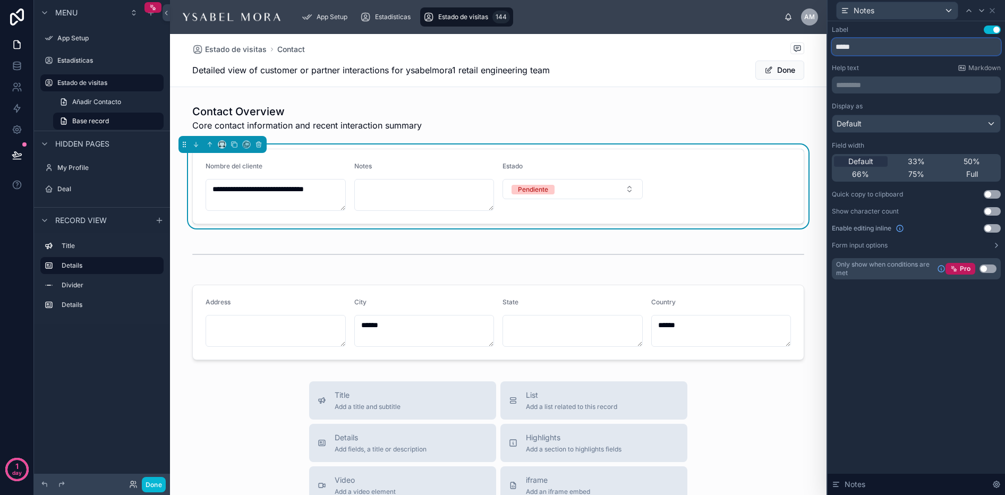
click at [863, 44] on input "*****" at bounding box center [916, 46] width 169 height 17
type input "*****"
drag, startPoint x: 917, startPoint y: 31, endPoint x: 842, endPoint y: 29, distance: 74.9
click at [917, 31] on div "Label Use setting" at bounding box center [916, 30] width 169 height 9
click at [605, 182] on button "Pendiente" at bounding box center [573, 189] width 140 height 20
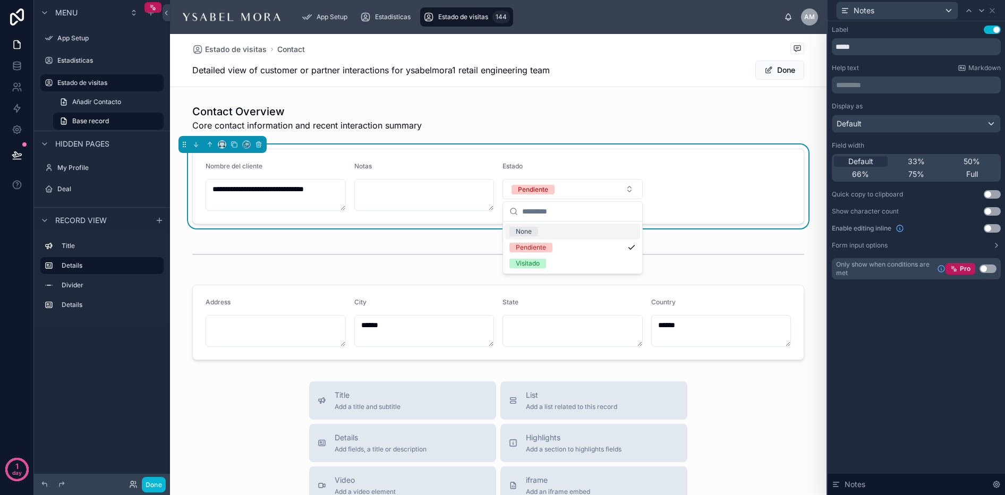
click at [744, 168] on form "**********" at bounding box center [498, 186] width 611 height 74
click at [535, 155] on form "**********" at bounding box center [498, 186] width 611 height 74
click at [996, 11] on icon at bounding box center [992, 10] width 9 height 9
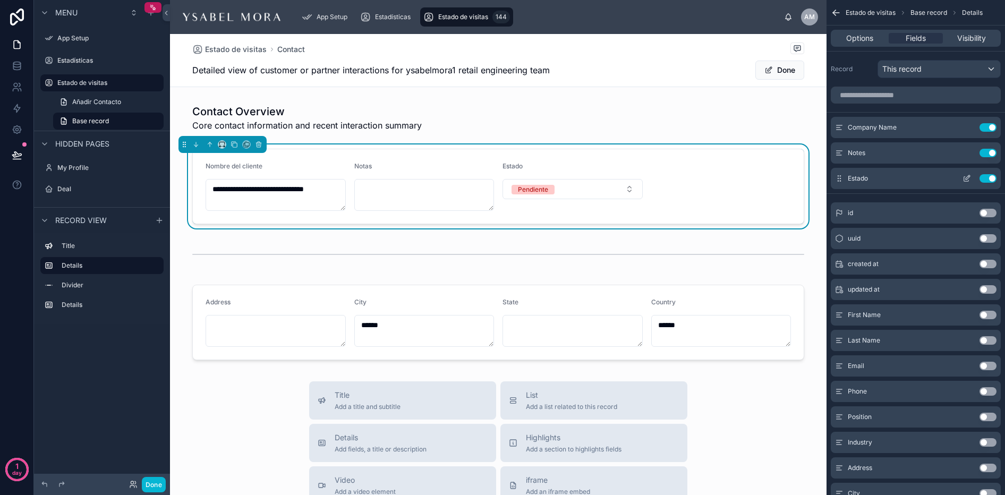
click at [966, 176] on icon "scrollable content" at bounding box center [967, 178] width 9 height 9
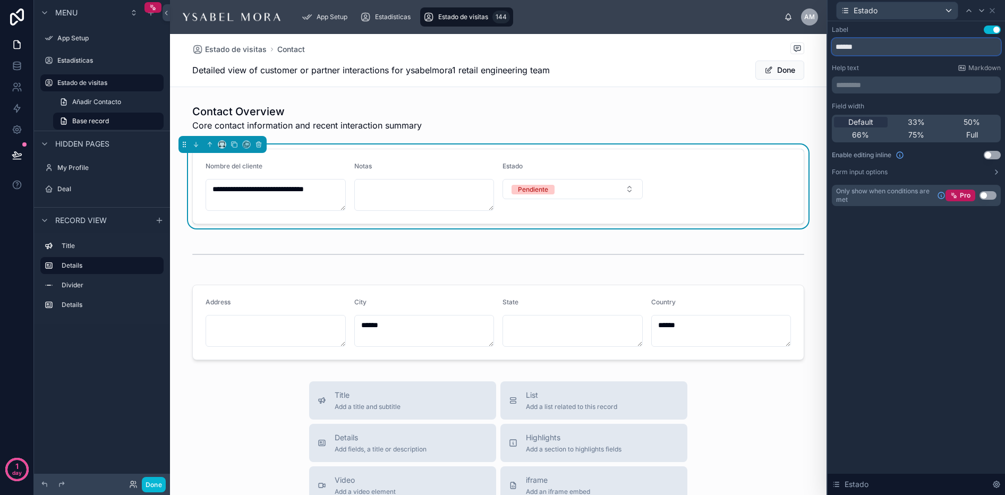
click at [884, 54] on input "******" at bounding box center [916, 46] width 169 height 17
type input "**********"
click at [995, 13] on icon at bounding box center [992, 10] width 9 height 9
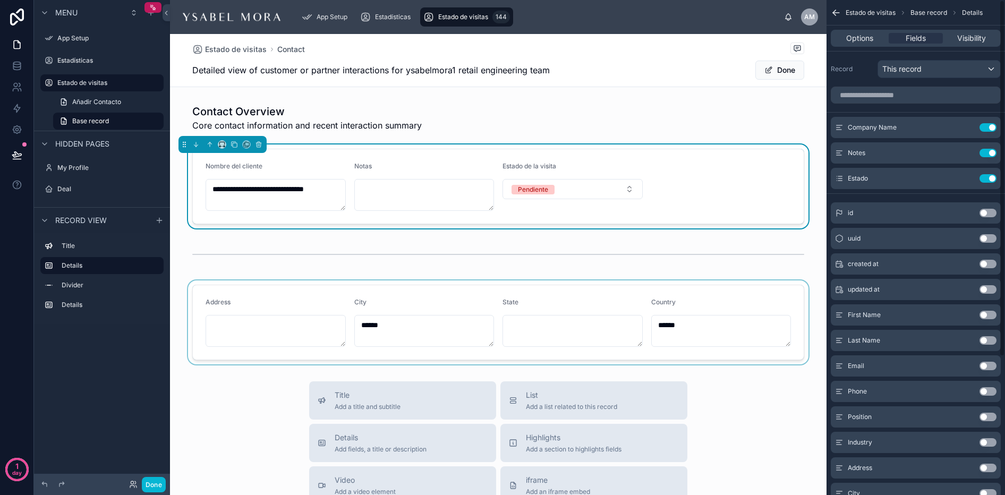
click at [564, 288] on div at bounding box center [498, 323] width 657 height 84
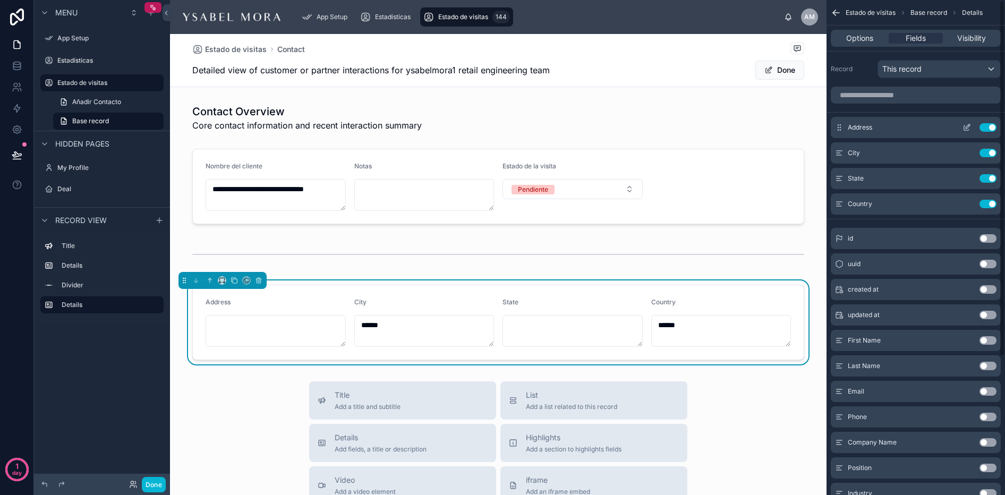
click at [966, 128] on icon "scrollable content" at bounding box center [967, 127] width 9 height 9
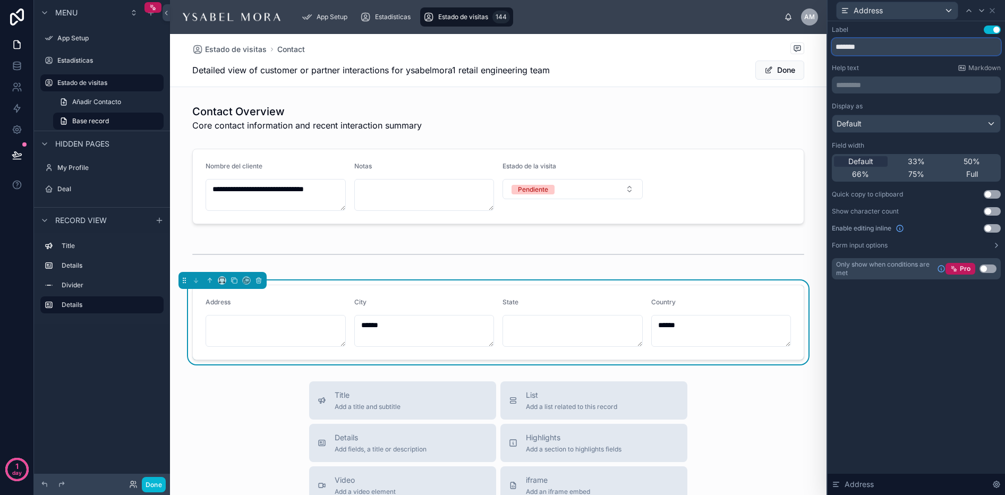
drag, startPoint x: 887, startPoint y: 49, endPoint x: 775, endPoint y: 39, distance: 112.6
click at [774, 38] on div "**********" at bounding box center [502, 247] width 1005 height 495
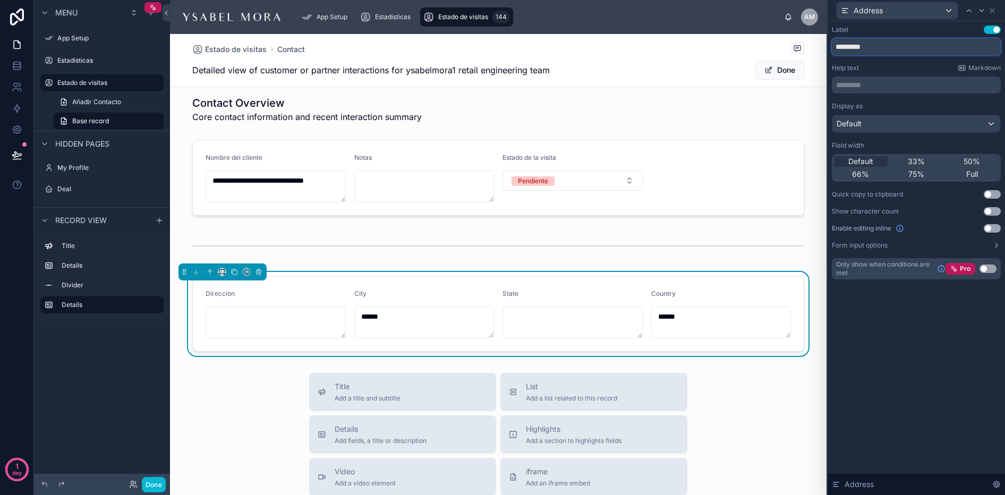
scroll to position [7, 0]
type input "*********"
click at [932, 11] on div "Address" at bounding box center [897, 10] width 121 height 17
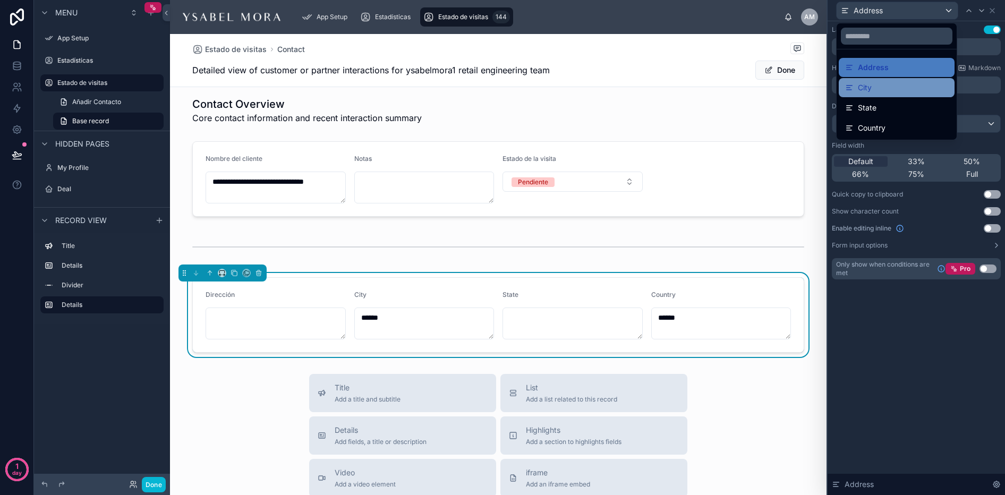
click at [881, 90] on div "City" at bounding box center [896, 87] width 103 height 13
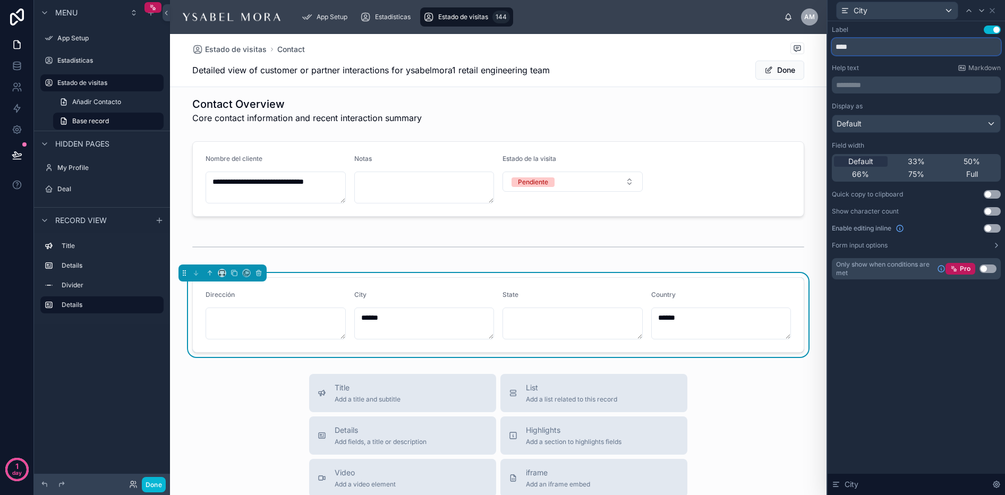
drag, startPoint x: 863, startPoint y: 47, endPoint x: 795, endPoint y: 39, distance: 67.9
click at [795, 39] on div "**********" at bounding box center [502, 247] width 1005 height 495
type input "******"
click at [952, 10] on div "City" at bounding box center [897, 10] width 121 height 17
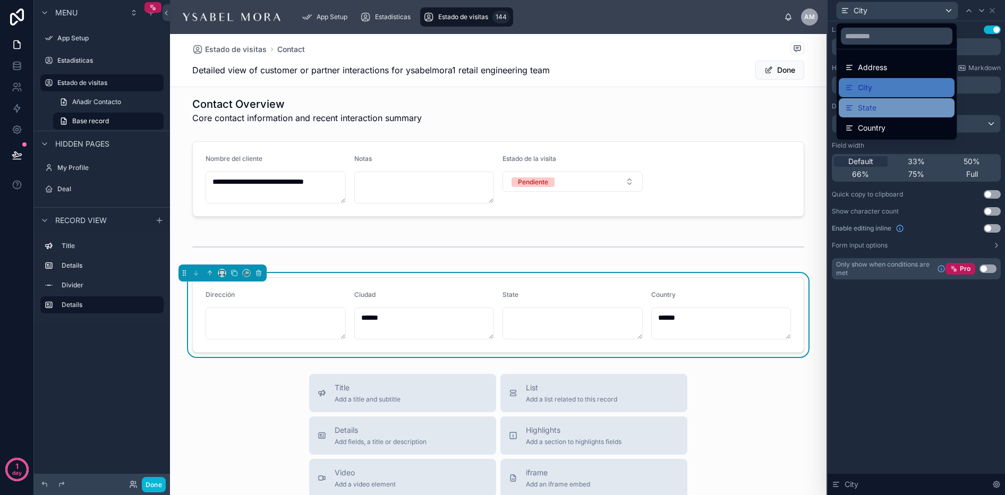
click at [905, 104] on div "State" at bounding box center [896, 107] width 103 height 13
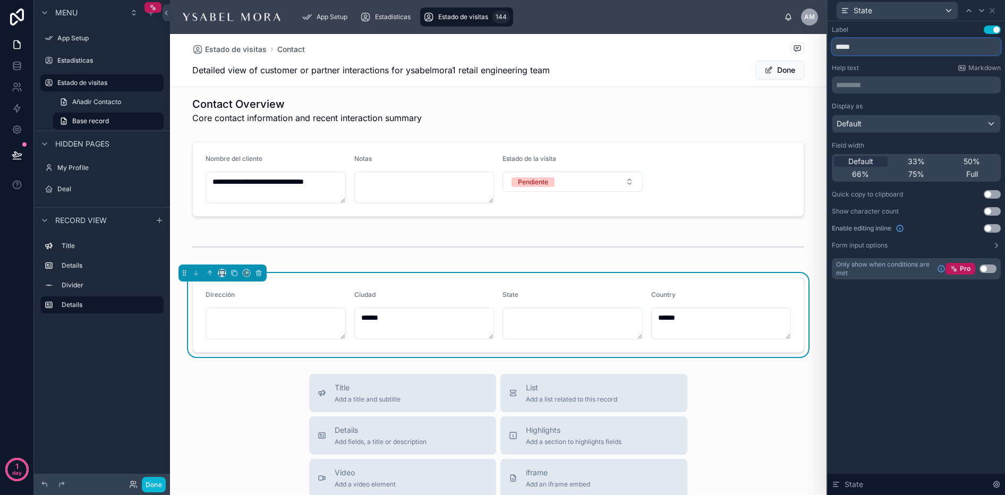
drag, startPoint x: 901, startPoint y: 46, endPoint x: 881, endPoint y: 44, distance: 20.3
click at [901, 46] on input "*****" at bounding box center [916, 46] width 169 height 17
drag, startPoint x: 881, startPoint y: 44, endPoint x: 806, endPoint y: 32, distance: 75.3
click at [806, 32] on div "**********" at bounding box center [502, 247] width 1005 height 495
type input "*********"
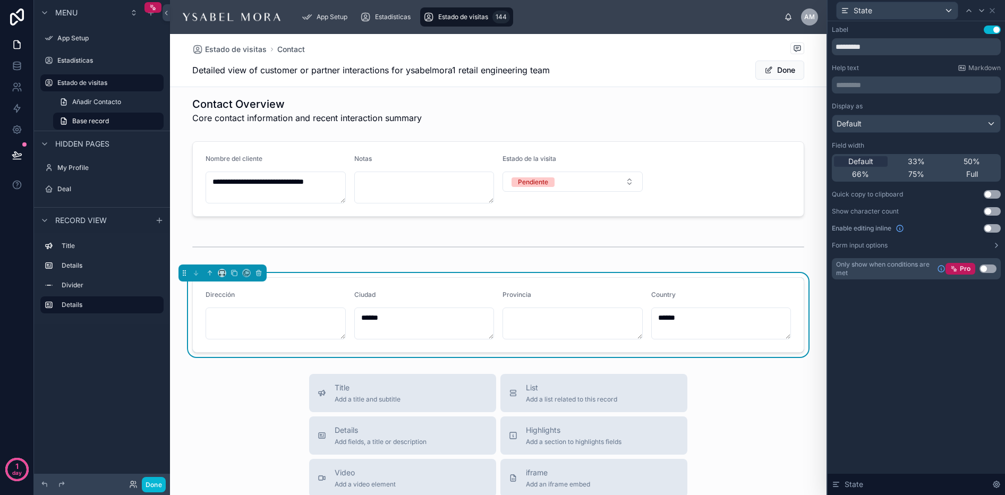
click at [971, 23] on div "Label Use setting ********* Help text Markdown ********* ﻿ Display as Default F…" at bounding box center [916, 163] width 177 height 284
click at [945, 5] on div "State" at bounding box center [897, 10] width 121 height 17
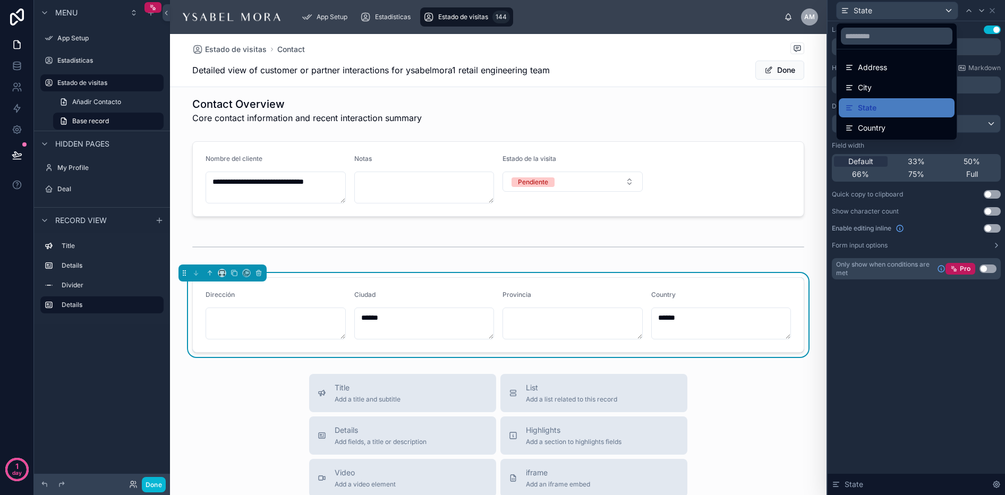
click at [869, 120] on div "Country" at bounding box center [897, 127] width 116 height 19
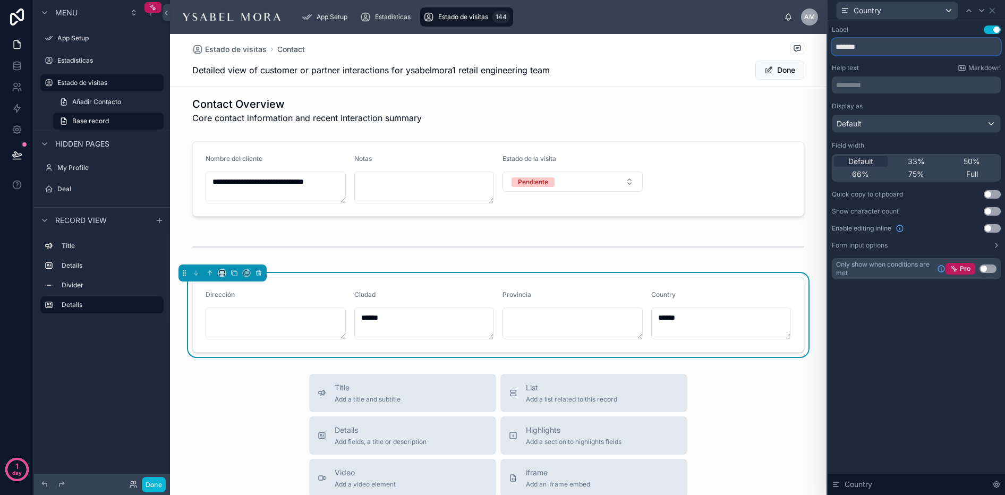
drag, startPoint x: 902, startPoint y: 46, endPoint x: 833, endPoint y: 44, distance: 69.1
click at [833, 44] on input "*******" at bounding box center [916, 46] width 169 height 17
type input "*******"
click at [906, 66] on div "Help text Markdown" at bounding box center [916, 68] width 169 height 9
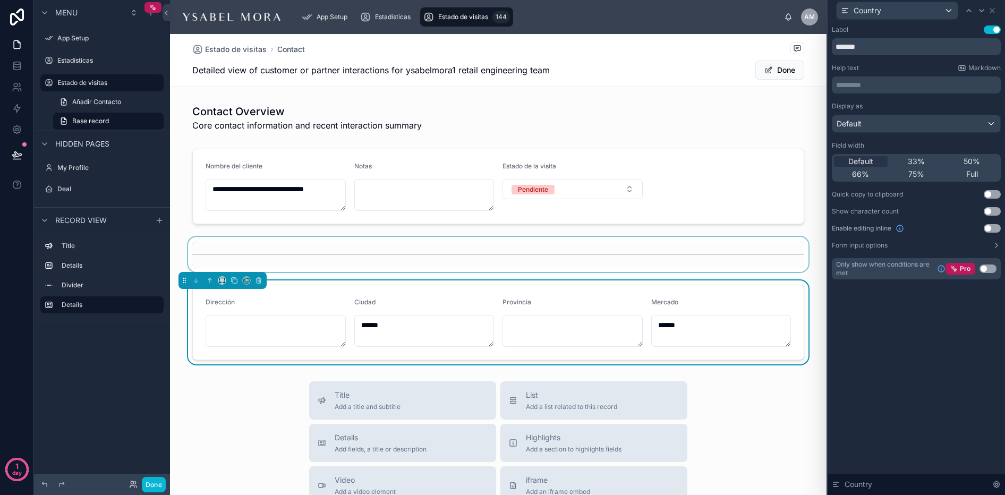
click at [699, 271] on div at bounding box center [498, 254] width 657 height 35
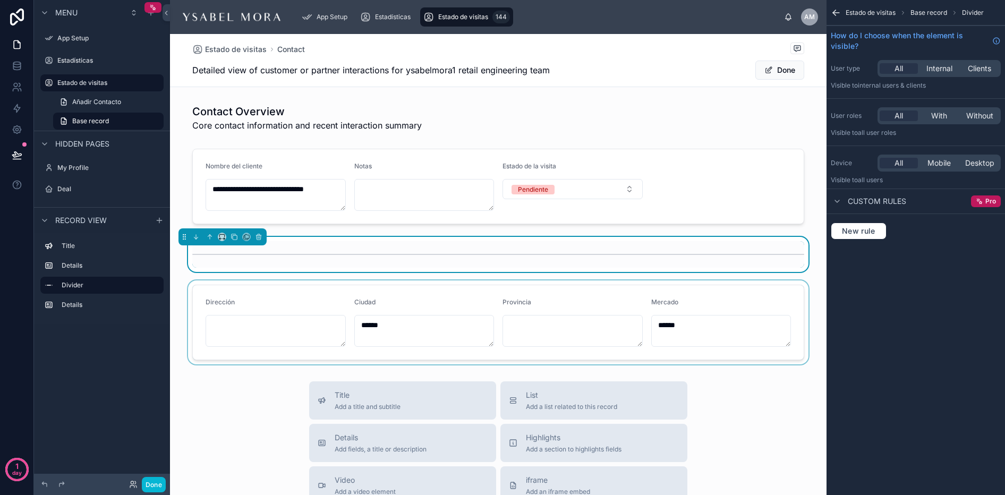
click at [696, 315] on div at bounding box center [498, 323] width 657 height 84
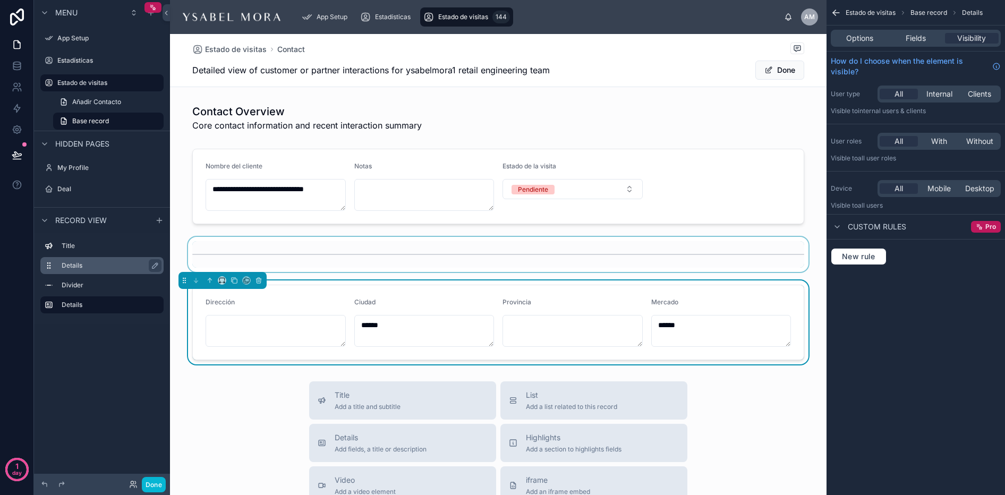
click at [91, 264] on label "Details" at bounding box center [109, 265] width 94 height 9
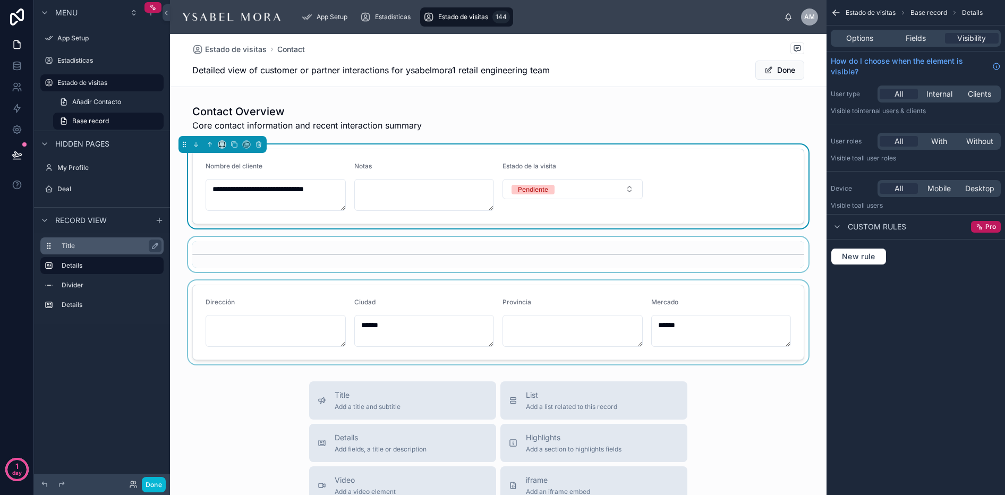
click at [90, 241] on div "Title" at bounding box center [111, 246] width 98 height 13
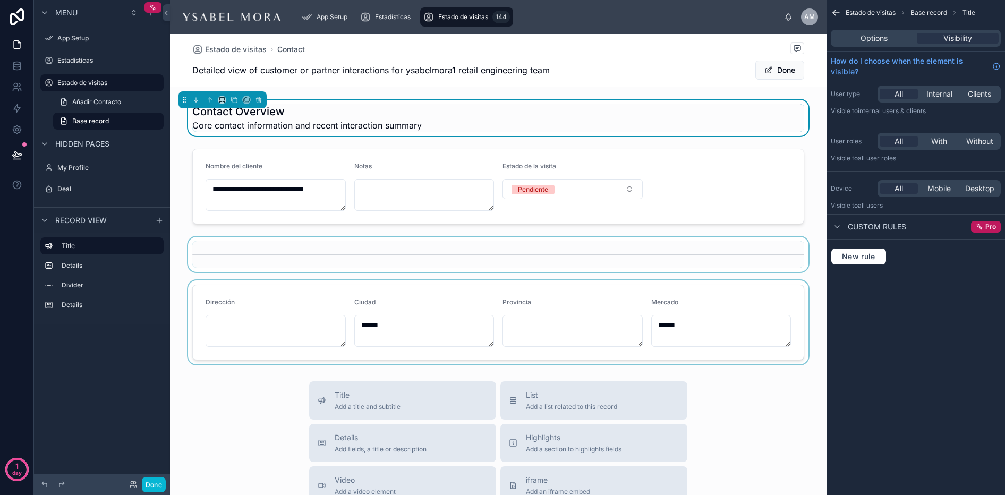
drag, startPoint x: 273, startPoint y: 121, endPoint x: 276, endPoint y: 111, distance: 11.3
click at [273, 121] on span "Core contact information and recent interaction summary" at bounding box center [307, 125] width 230 height 13
click at [276, 111] on h1 "Contact Overview" at bounding box center [307, 111] width 230 height 15
click at [874, 40] on span "Options" at bounding box center [874, 38] width 27 height 11
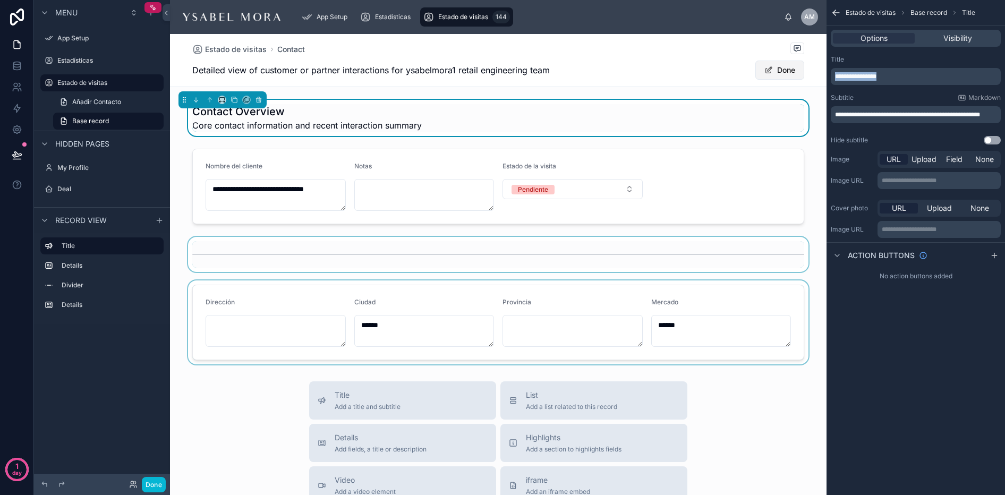
drag, startPoint x: 890, startPoint y: 75, endPoint x: 782, endPoint y: 69, distance: 108.0
click at [782, 69] on div "**********" at bounding box center [587, 247] width 835 height 495
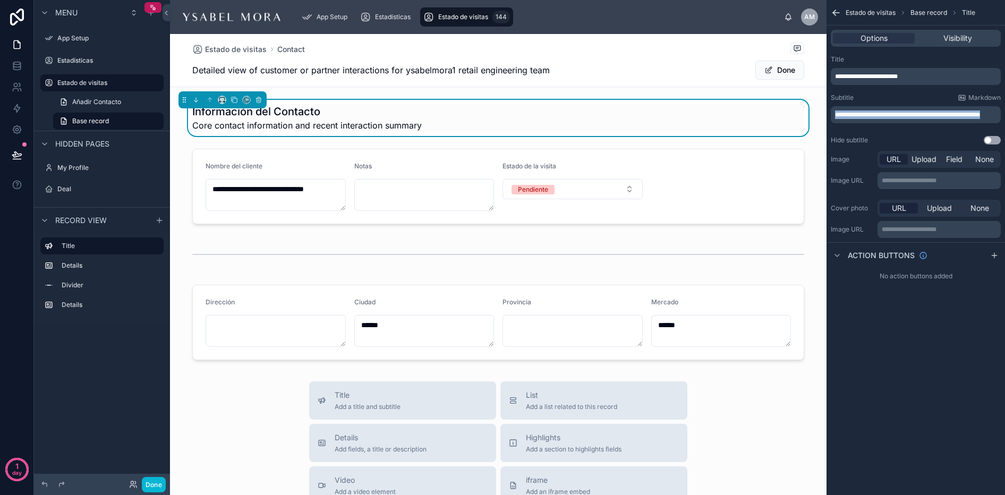
drag, startPoint x: 869, startPoint y: 124, endPoint x: 831, endPoint y: 113, distance: 39.5
click at [831, 113] on div "**********" at bounding box center [916, 114] width 170 height 17
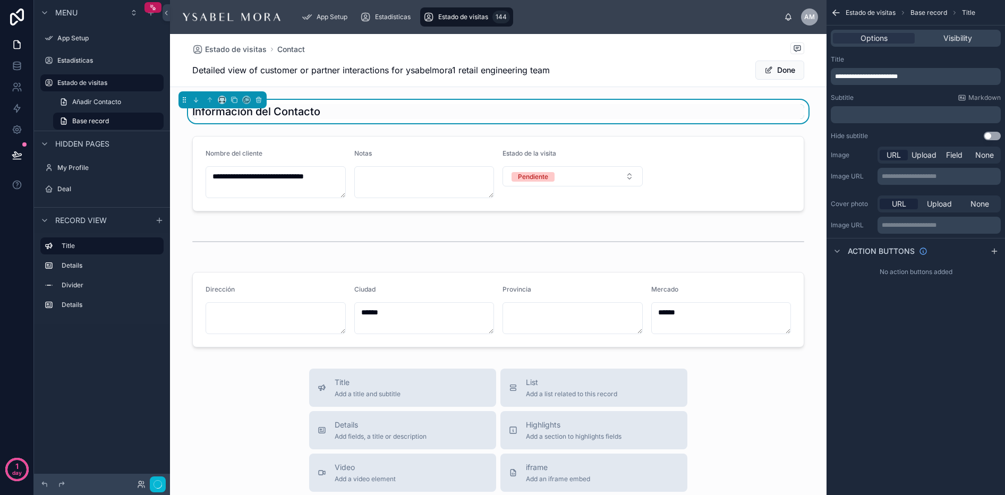
click at [935, 374] on div "**********" at bounding box center [916, 247] width 179 height 495
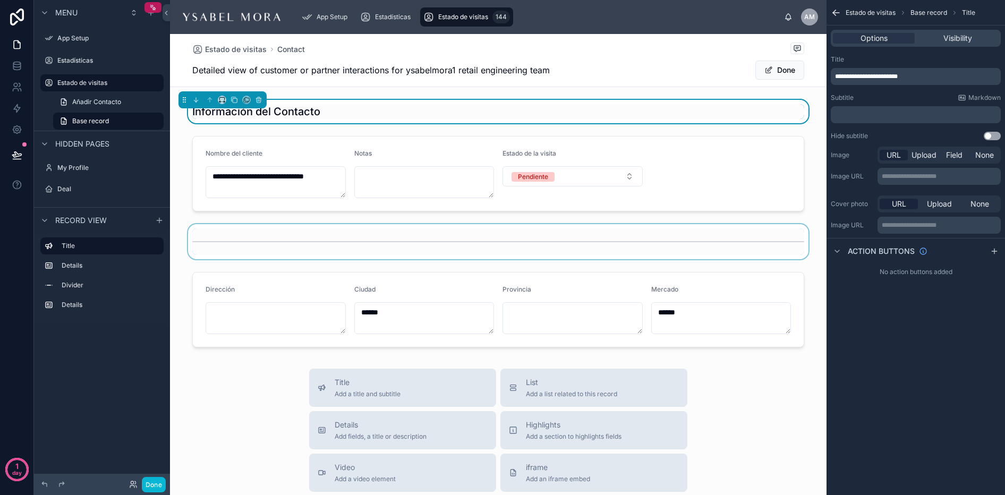
click at [334, 241] on div at bounding box center [498, 241] width 657 height 35
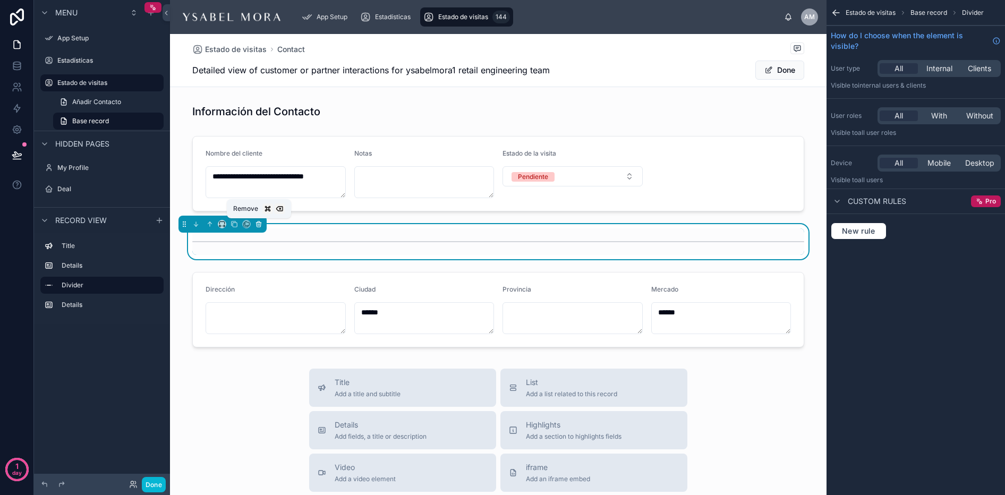
click at [258, 226] on icon at bounding box center [258, 223] width 7 height 7
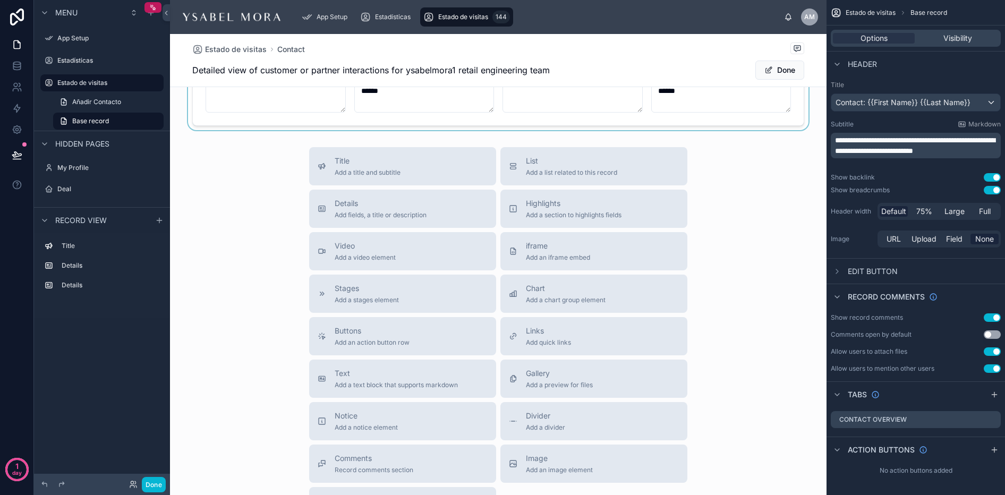
scroll to position [177, 0]
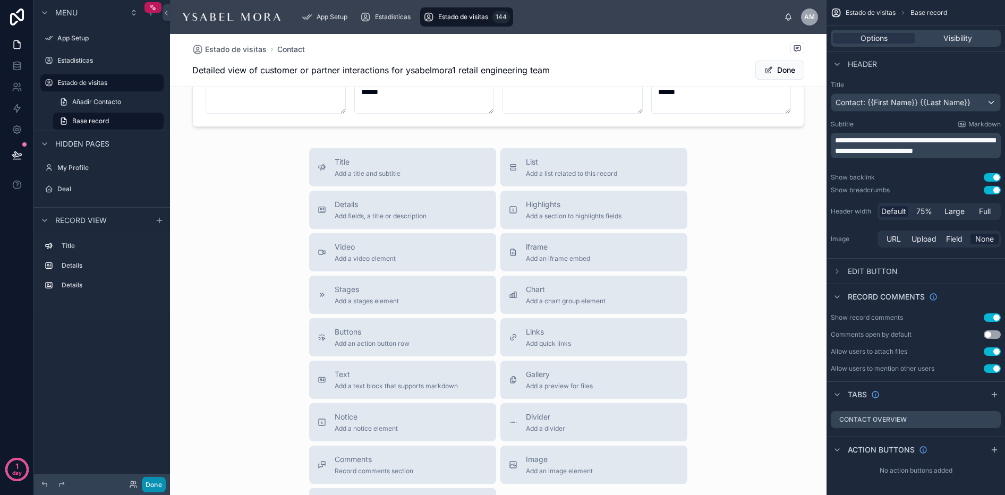
click at [163, 479] on button "Done" at bounding box center [154, 484] width 24 height 15
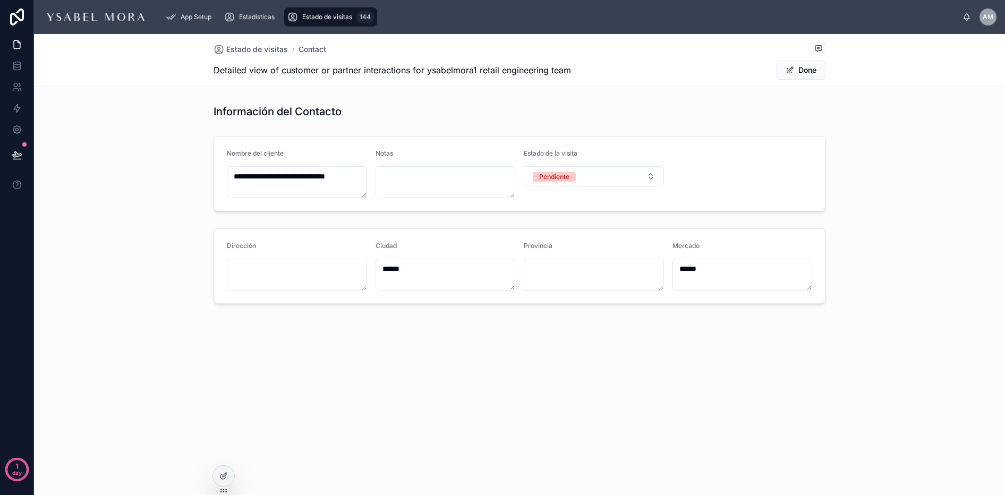
scroll to position [0, 0]
click at [19, 152] on icon at bounding box center [17, 155] width 11 height 11
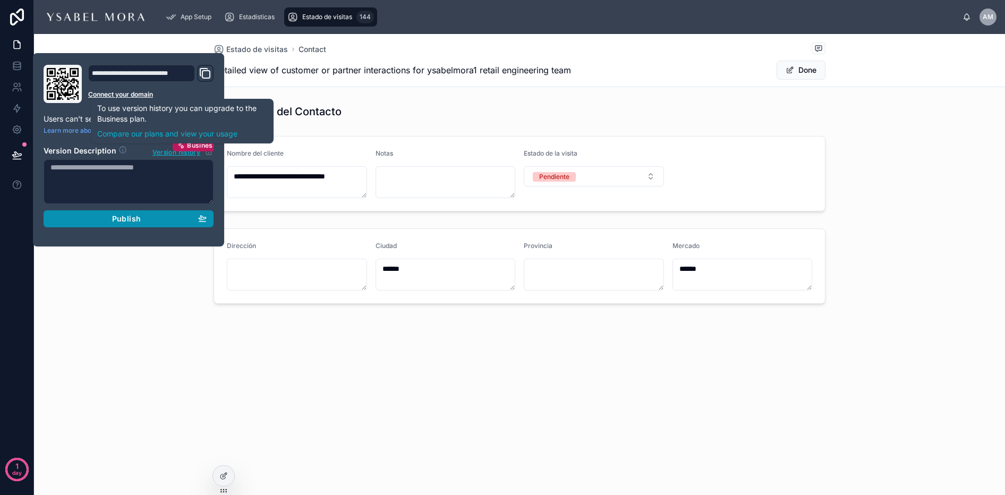
click at [163, 217] on div "Publish" at bounding box center [128, 219] width 156 height 10
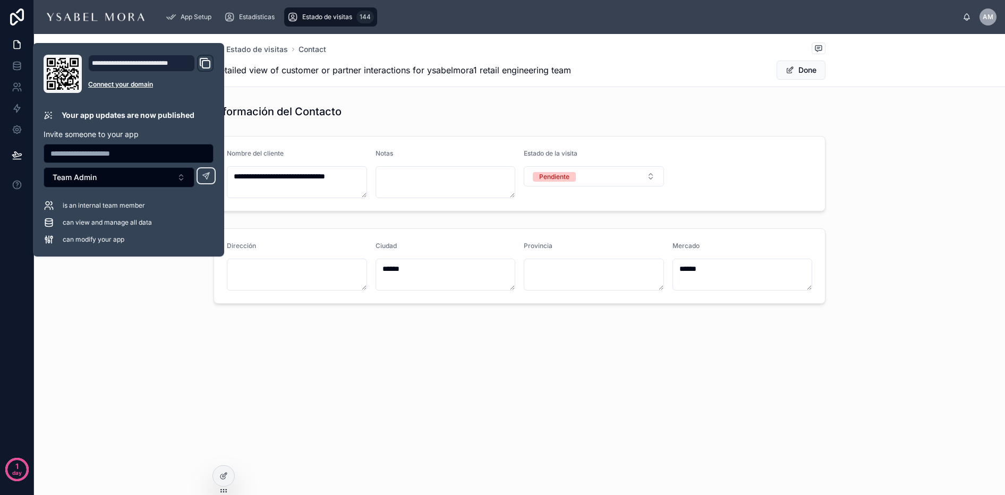
drag, startPoint x: 419, startPoint y: 83, endPoint x: 356, endPoint y: 79, distance: 62.3
click at [419, 83] on div "Estado de visitas Contact Detailed view of customer or partner interactions for…" at bounding box center [520, 60] width 612 height 53
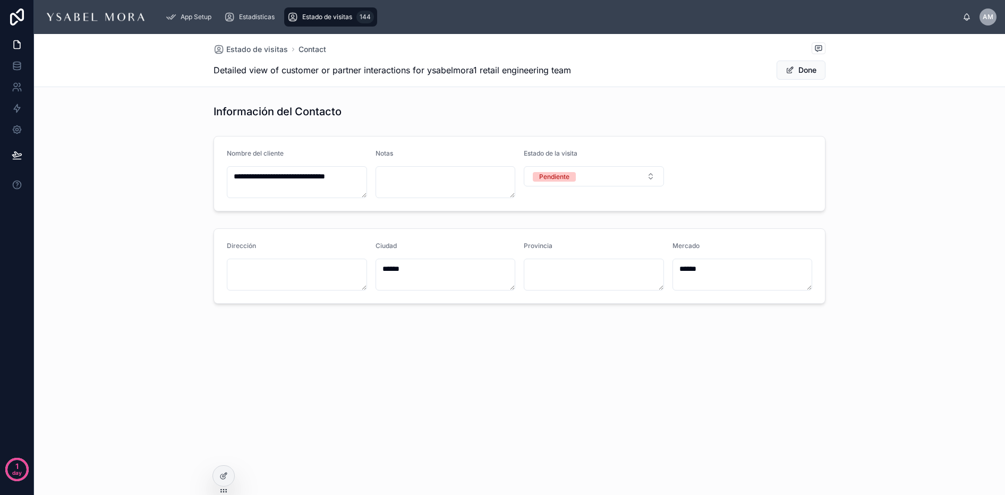
click at [279, 72] on span "Detailed view of customer or partner interactions for ysabelmora1 retail engine…" at bounding box center [393, 70] width 358 height 13
click at [818, 68] on button "Done" at bounding box center [801, 70] width 49 height 19
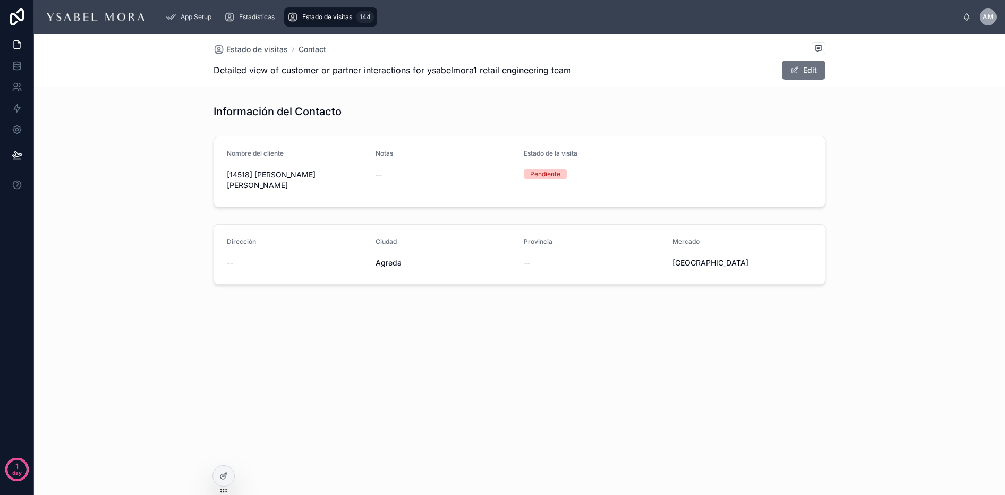
click at [545, 66] on span "Detailed view of customer or partner interactions for ysabelmora1 retail engine…" at bounding box center [393, 70] width 358 height 13
drag, startPoint x: 584, startPoint y: 71, endPoint x: 311, endPoint y: 70, distance: 273.6
click at [311, 70] on div "Detailed view of customer or partner interactions for ysabelmora1 retail engine…" at bounding box center [520, 70] width 612 height 20
click at [463, 68] on span "Detailed view of customer or partner interactions for ysabelmora1 retail engine…" at bounding box center [393, 70] width 358 height 13
click at [813, 70] on button "Edit" at bounding box center [804, 70] width 44 height 19
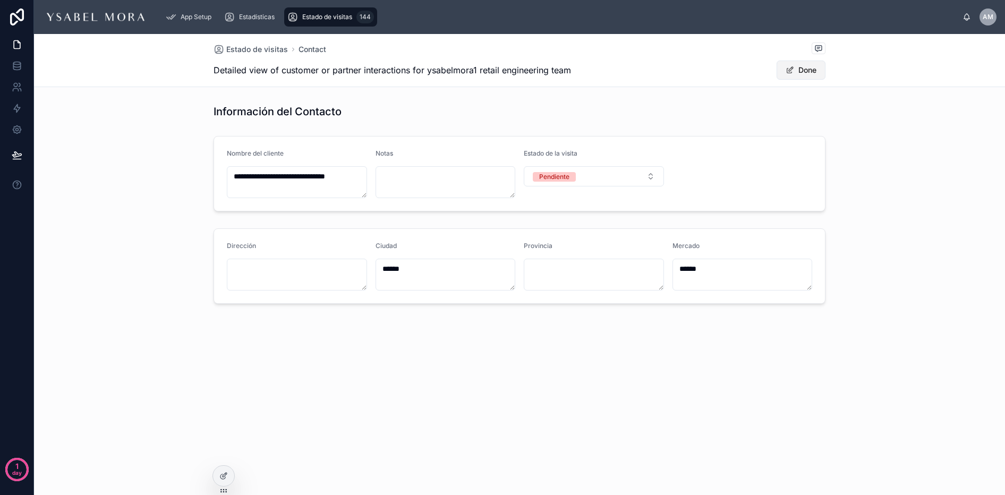
click at [813, 70] on button "Done" at bounding box center [801, 70] width 49 height 19
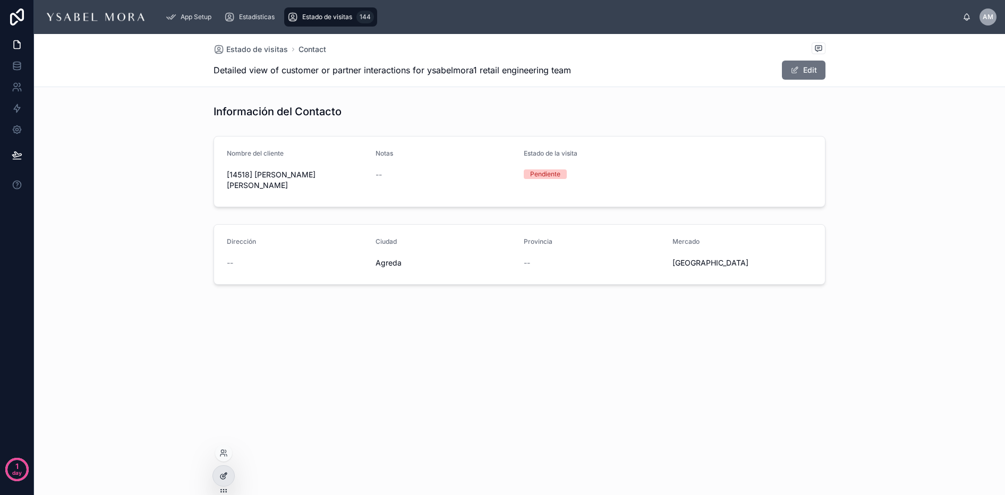
click at [226, 472] on icon at bounding box center [223, 476] width 9 height 9
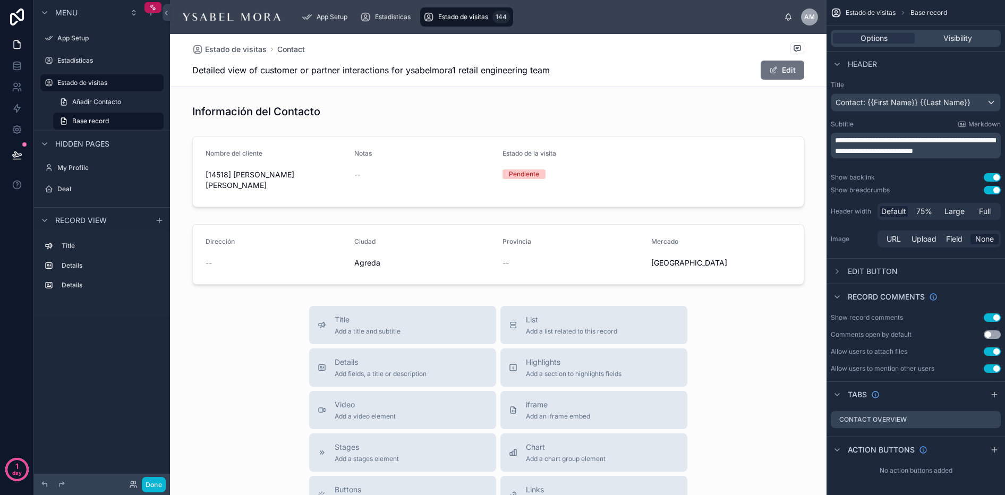
click at [490, 75] on span "Detailed view of customer or partner interactions for ysabelmora1 retail engine…" at bounding box center [371, 70] width 358 height 13
click at [506, 72] on span "Detailed view of customer or partner interactions for ysabelmora1 retail engine…" at bounding box center [371, 70] width 358 height 13
click at [527, 69] on span "Detailed view of customer or partner interactions for ysabelmora1 retail engine…" at bounding box center [371, 70] width 358 height 13
drag, startPoint x: 859, startPoint y: 162, endPoint x: 835, endPoint y: 140, distance: 33.1
click at [835, 140] on p "**********" at bounding box center [917, 145] width 164 height 21
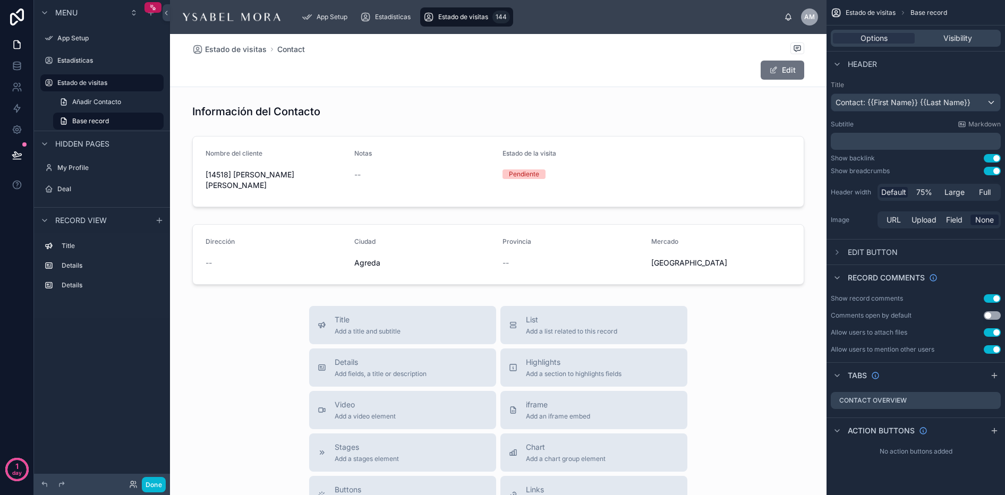
click at [948, 66] on div "Header" at bounding box center [916, 64] width 179 height 26
click at [96, 80] on label "Estado de visitas" at bounding box center [99, 83] width 85 height 9
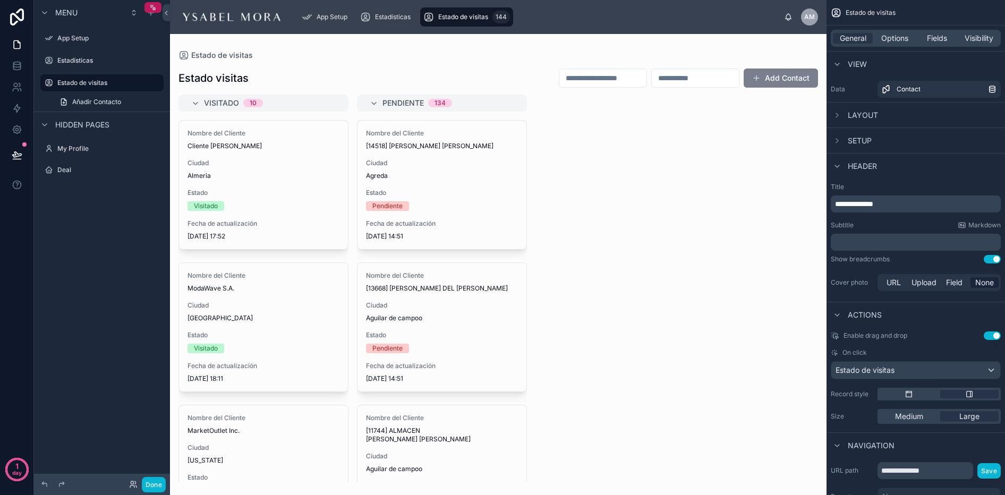
click at [790, 81] on button "Add Contact" at bounding box center [781, 78] width 74 height 19
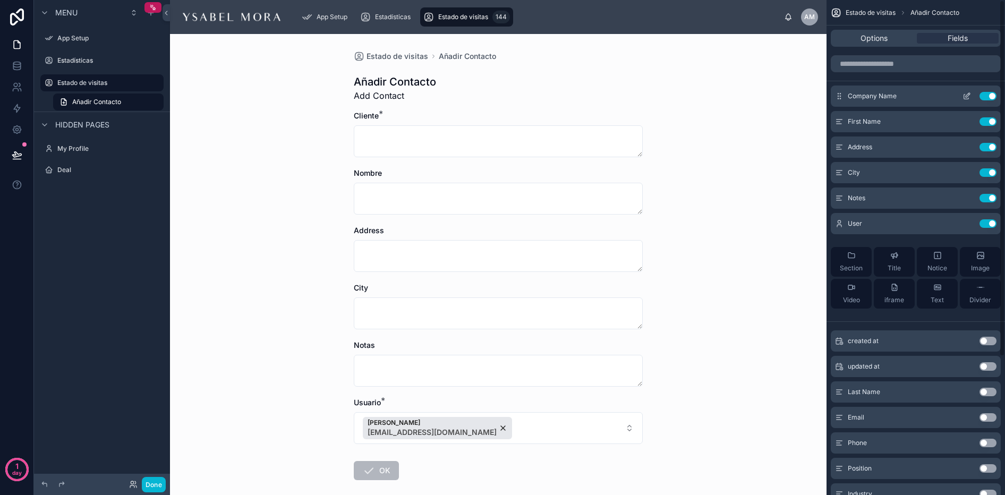
click at [969, 96] on icon "scrollable content" at bounding box center [967, 96] width 9 height 9
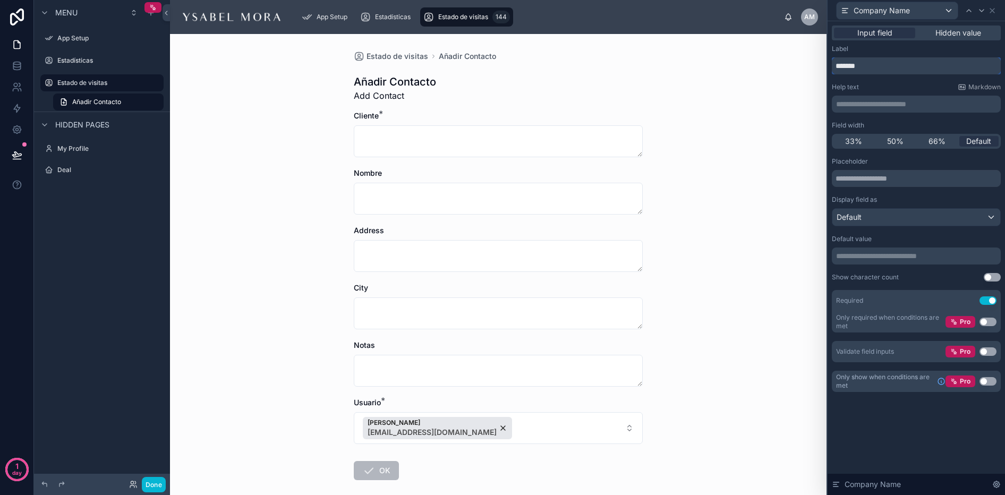
drag, startPoint x: 872, startPoint y: 68, endPoint x: 798, endPoint y: 57, distance: 75.2
click at [798, 57] on div "**********" at bounding box center [502, 247] width 1005 height 495
click at [377, 194] on textarea at bounding box center [498, 199] width 289 height 32
click at [906, 10] on span "Company Name" at bounding box center [882, 10] width 56 height 11
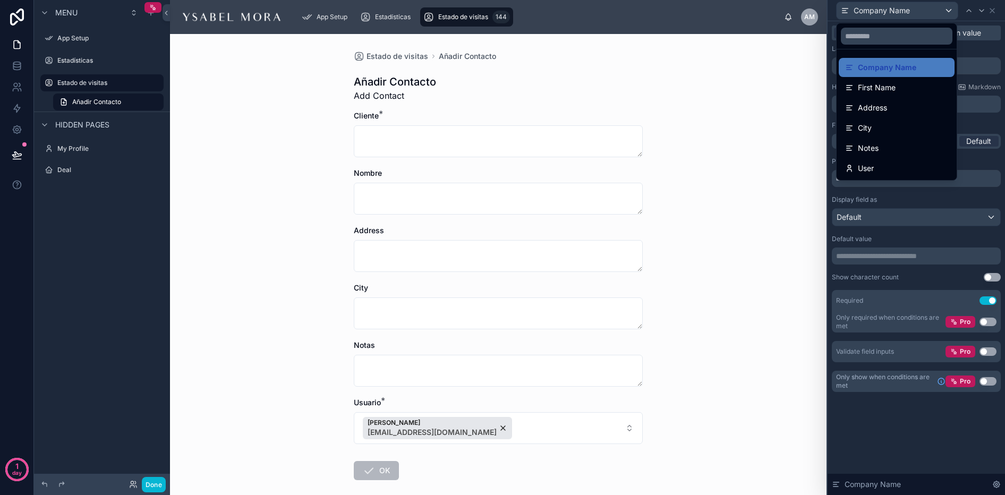
click at [880, 104] on span "Address" at bounding box center [872, 107] width 29 height 13
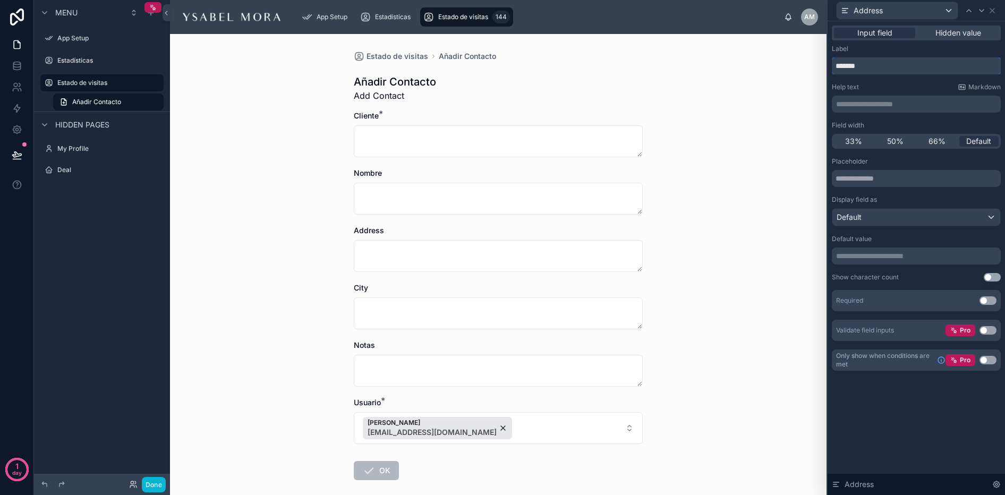
drag, startPoint x: 873, startPoint y: 64, endPoint x: 791, endPoint y: 59, distance: 82.0
click at [792, 59] on div "**********" at bounding box center [502, 247] width 1005 height 495
type input "*********"
click at [454, 280] on form "Cliente * Nombre Dirección City Notas Usuario * Andrea Martínez ot3@ysabelmora.…" at bounding box center [498, 330] width 289 height 438
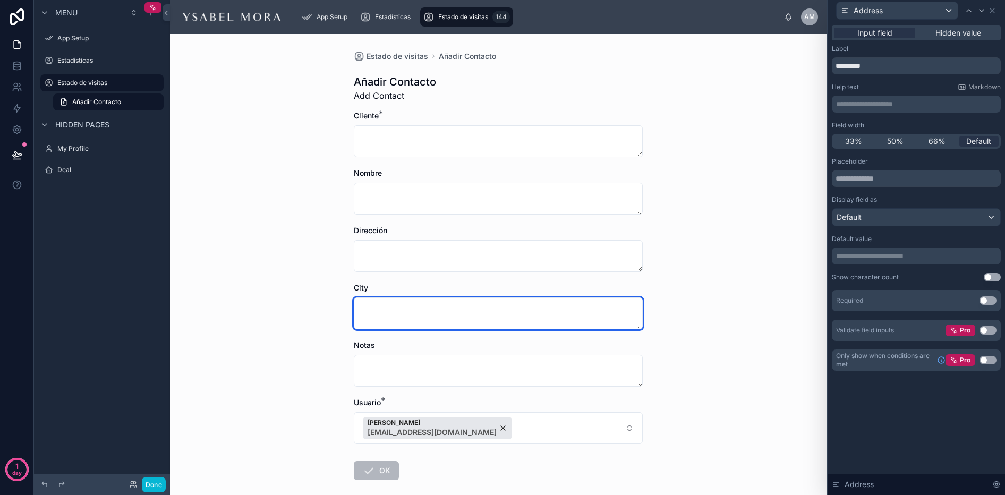
click at [441, 298] on textarea at bounding box center [498, 314] width 289 height 32
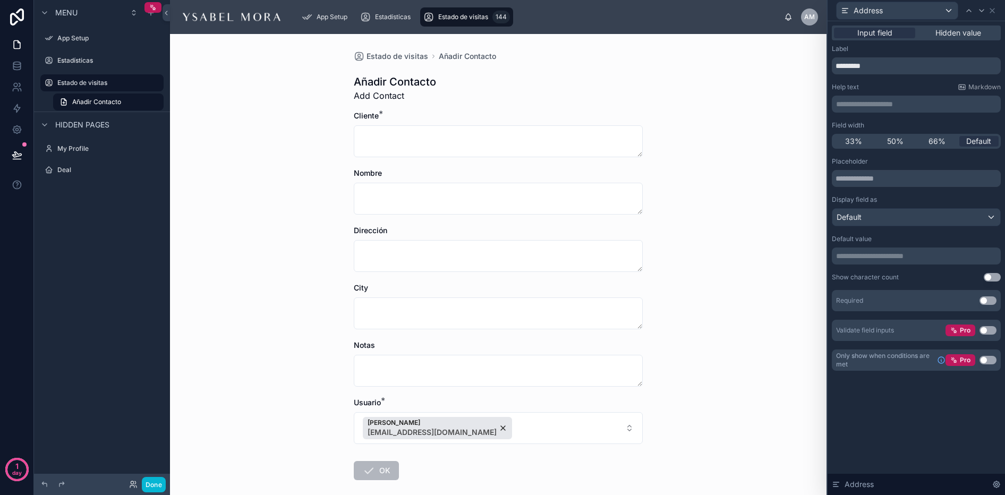
click at [861, 20] on div "Address" at bounding box center [916, 10] width 169 height 21
click at [865, 17] on div "Address" at bounding box center [897, 10] width 121 height 17
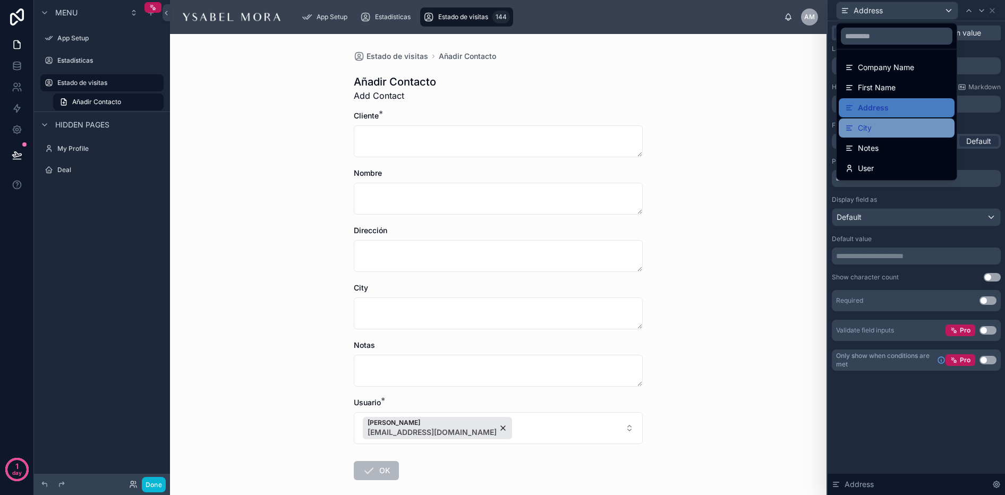
click at [872, 125] on div "City" at bounding box center [896, 128] width 103 height 13
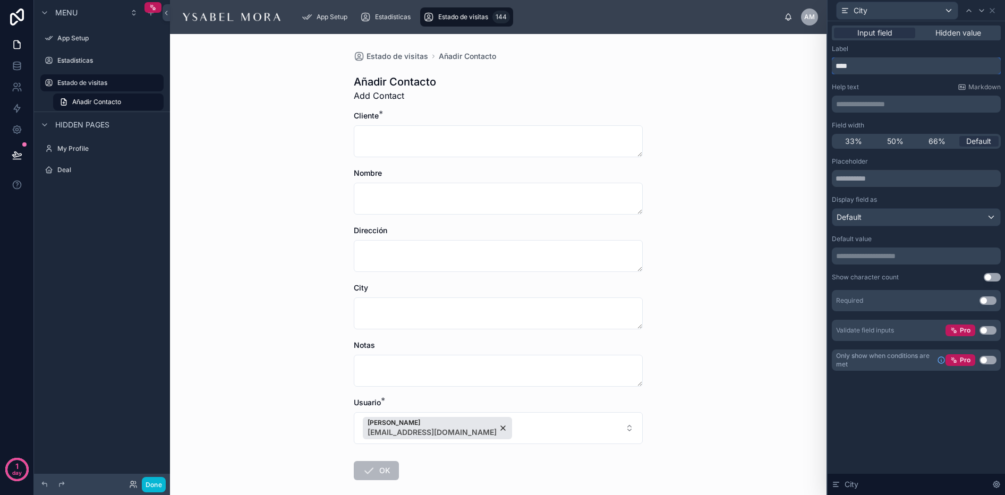
drag, startPoint x: 842, startPoint y: 70, endPoint x: 833, endPoint y: 69, distance: 9.1
click at [834, 69] on input "****" at bounding box center [916, 65] width 169 height 17
type input "******"
click at [461, 345] on div "Notas" at bounding box center [498, 345] width 289 height 11
click at [938, 17] on div "City" at bounding box center [897, 10] width 121 height 17
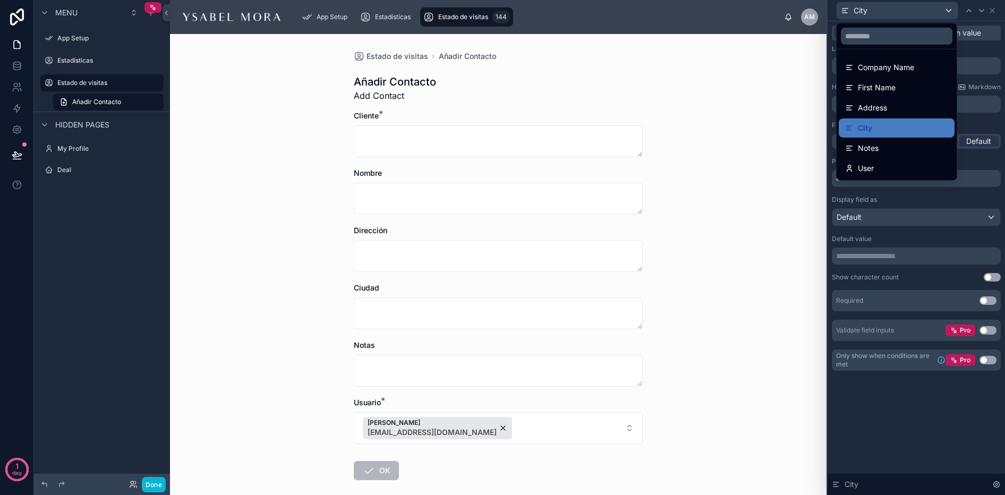
click at [944, 13] on div at bounding box center [916, 247] width 177 height 495
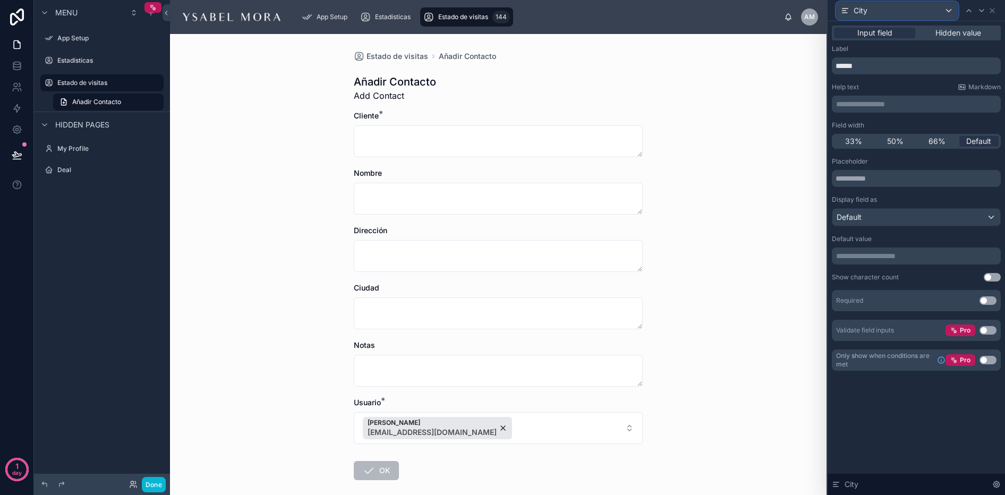
click at [944, 14] on div "City" at bounding box center [897, 10] width 121 height 17
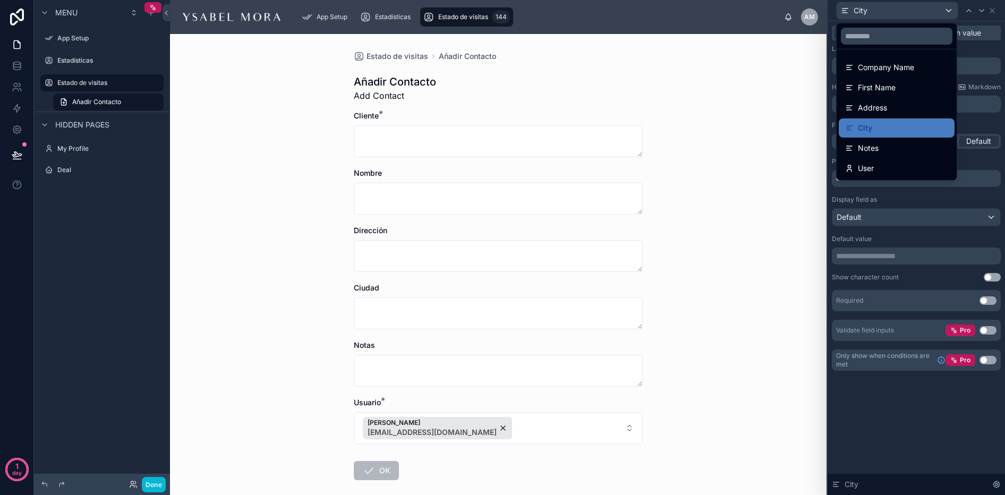
click at [950, 8] on div at bounding box center [916, 247] width 177 height 495
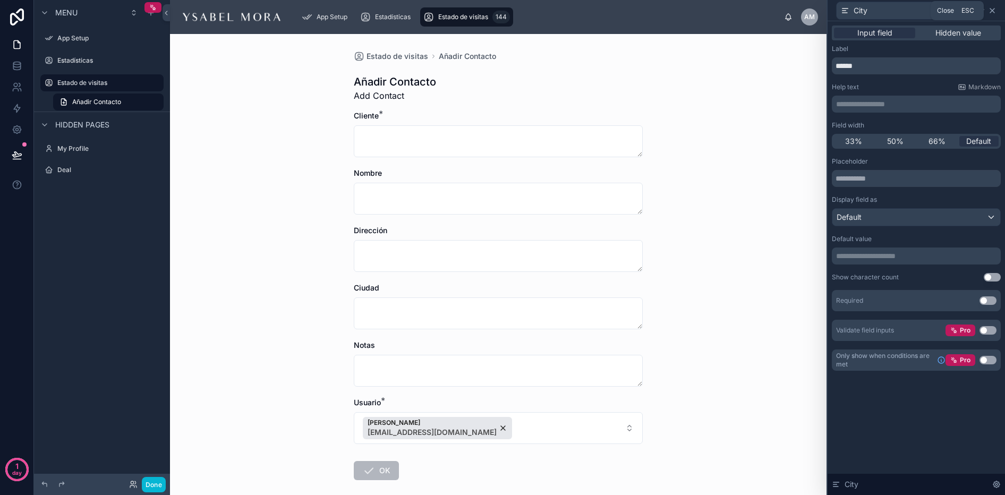
click at [993, 7] on icon at bounding box center [992, 10] width 9 height 9
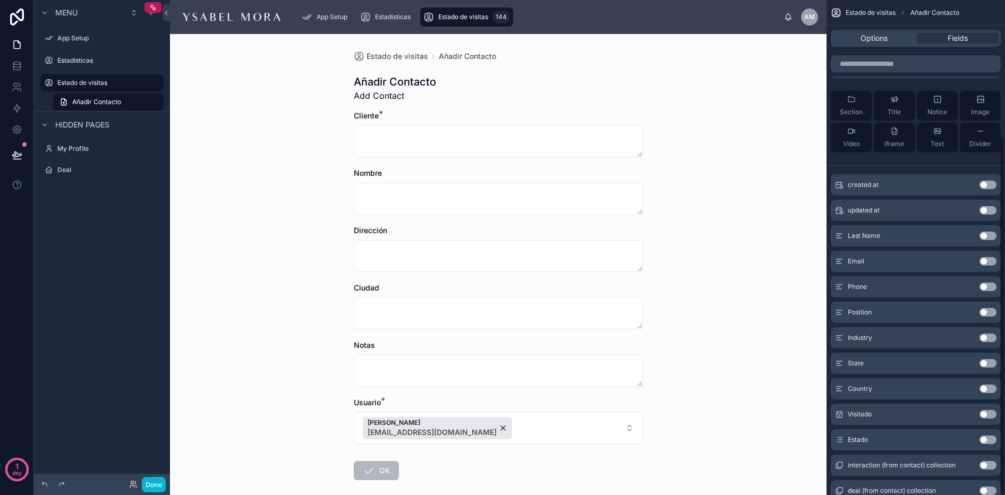
scroll to position [192, 0]
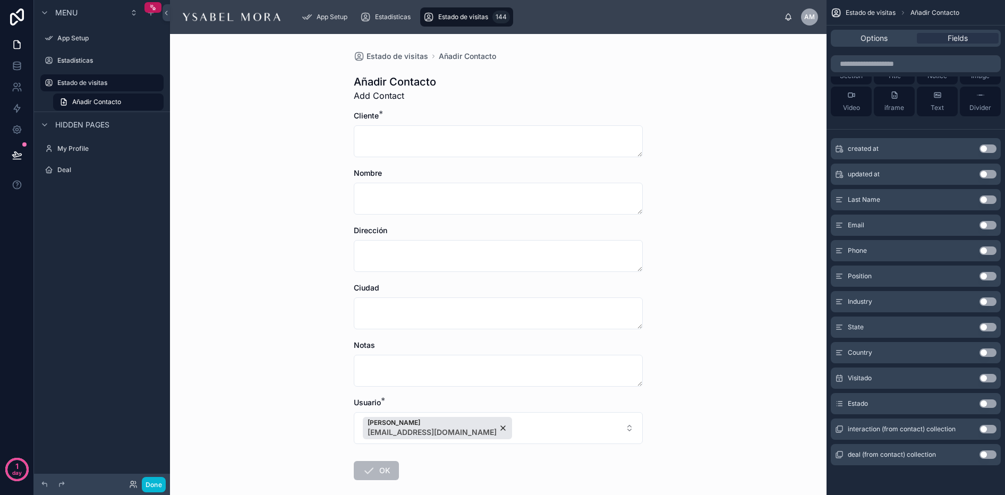
click at [994, 354] on button "Use setting" at bounding box center [988, 353] width 17 height 9
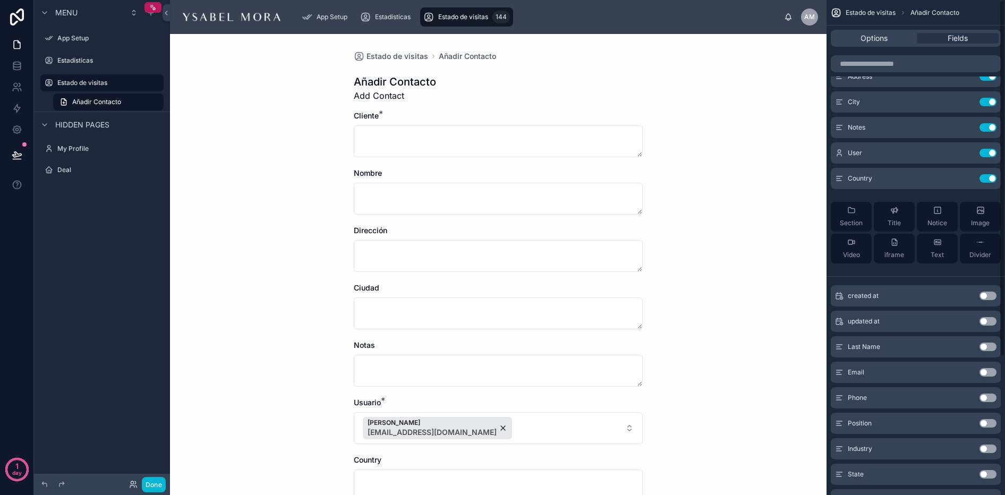
scroll to position [0, 0]
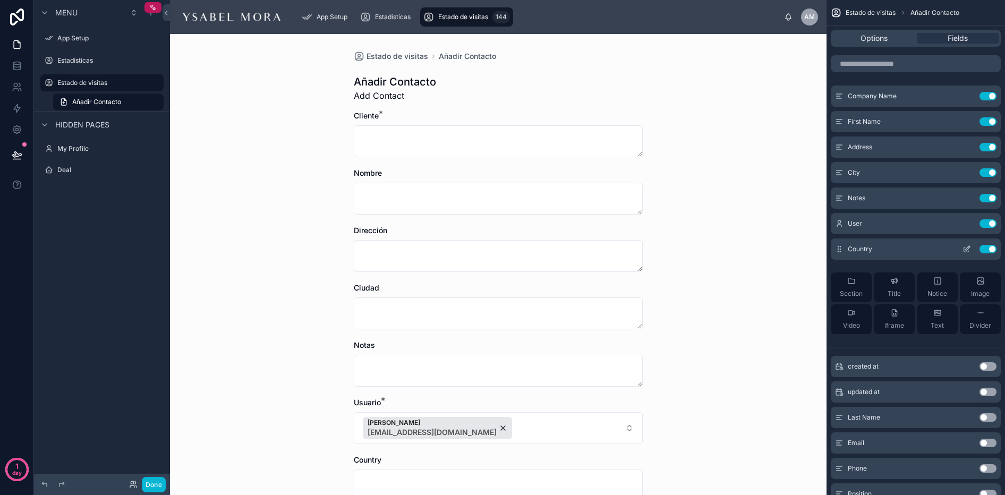
click at [969, 245] on icon "scrollable content" at bounding box center [967, 249] width 9 height 9
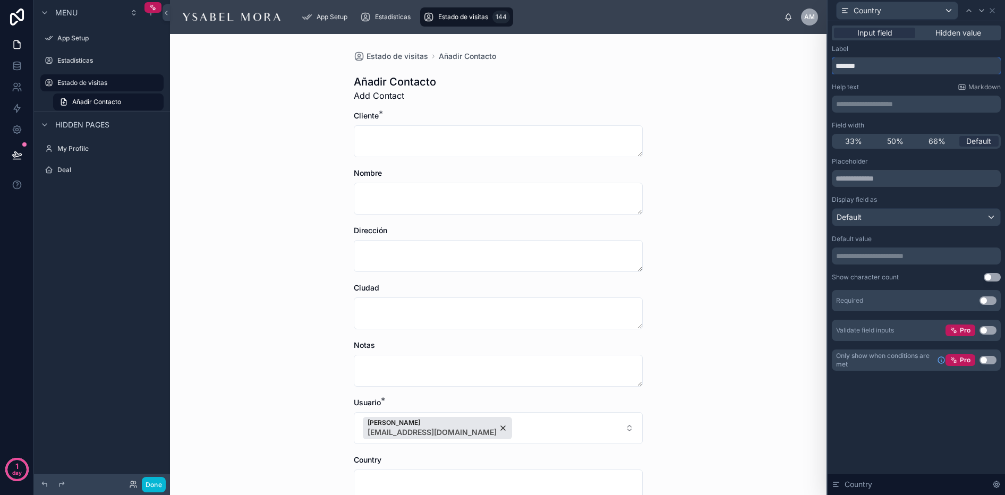
drag, startPoint x: 869, startPoint y: 70, endPoint x: 810, endPoint y: 60, distance: 59.4
click at [813, 64] on div "**********" at bounding box center [502, 247] width 1005 height 495
type input "****"
click at [891, 90] on div "Help text Markdown" at bounding box center [916, 87] width 169 height 9
drag, startPoint x: 997, startPoint y: 13, endPoint x: 988, endPoint y: 15, distance: 8.9
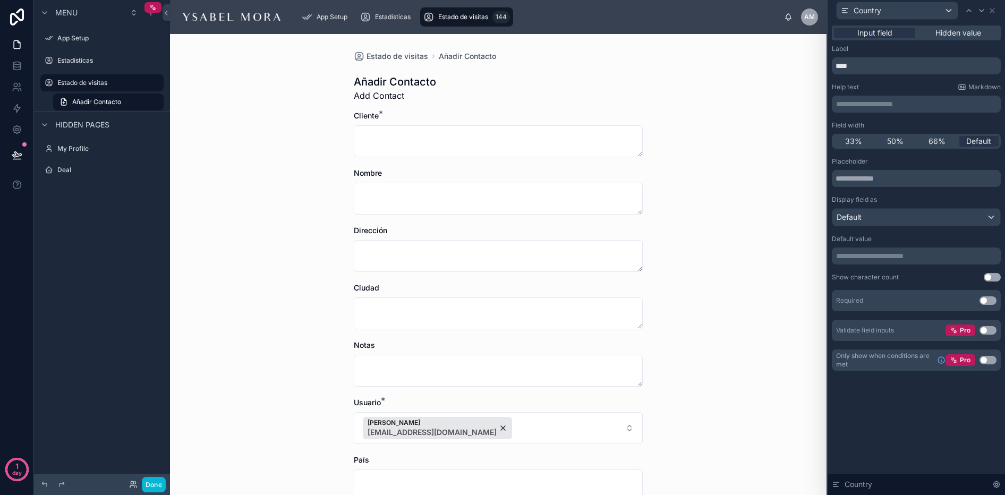
click at [997, 13] on div "Country" at bounding box center [916, 10] width 169 height 21
click at [995, 12] on icon at bounding box center [992, 10] width 9 height 9
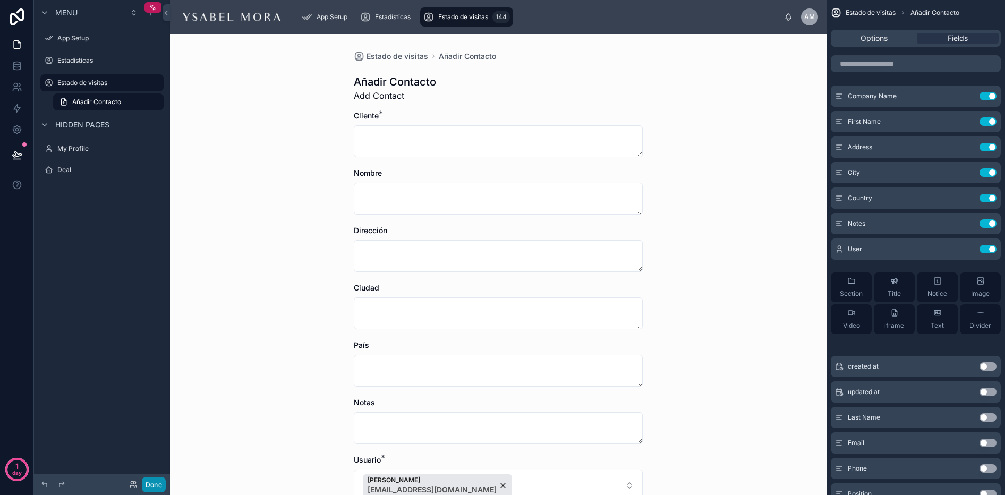
click at [157, 489] on button "Done" at bounding box center [154, 484] width 24 height 15
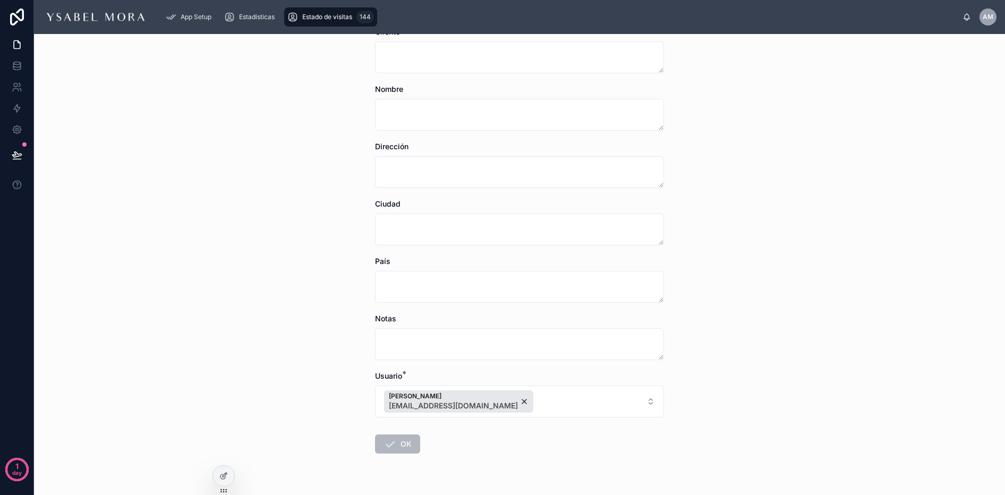
scroll to position [111, 0]
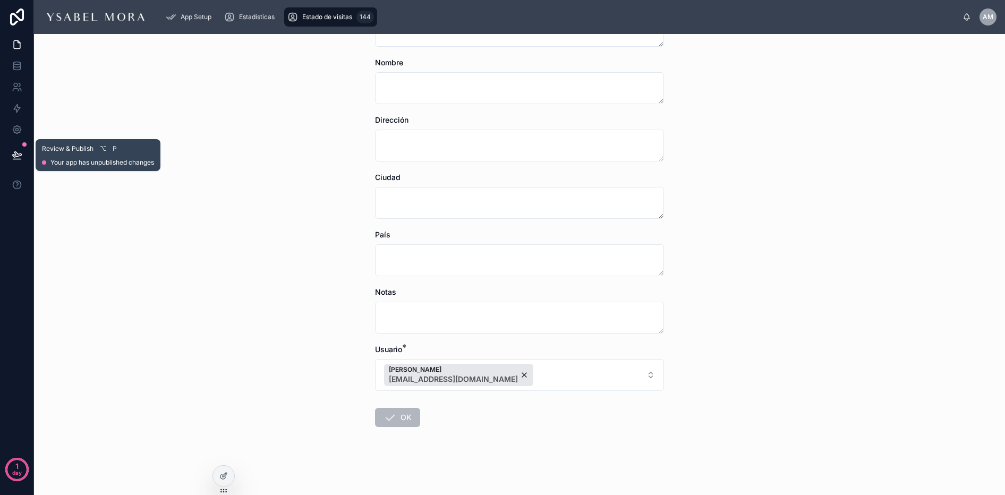
click at [12, 154] on icon at bounding box center [16, 154] width 9 height 5
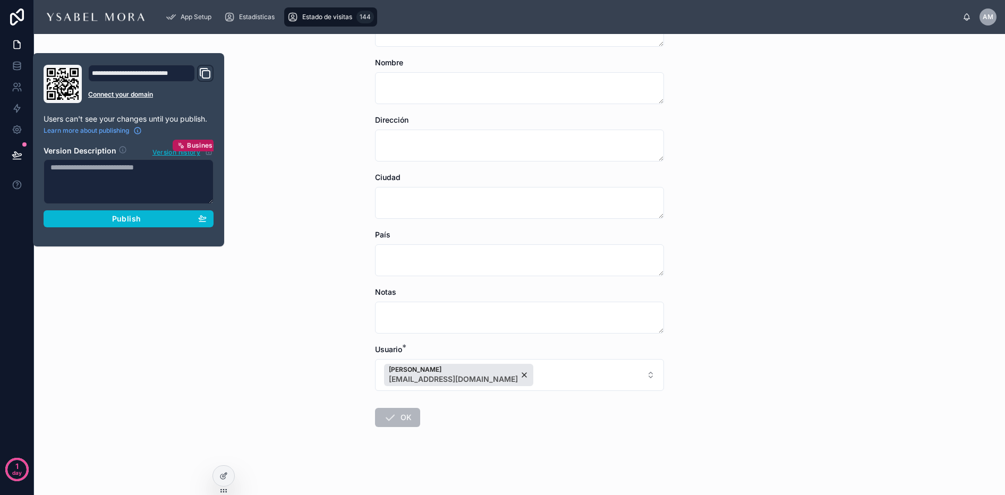
drag, startPoint x: 52, startPoint y: 60, endPoint x: 75, endPoint y: 82, distance: 32.3
click at [53, 60] on div "**********" at bounding box center [128, 149] width 191 height 193
click at [116, 219] on span "Publish" at bounding box center [126, 219] width 29 height 10
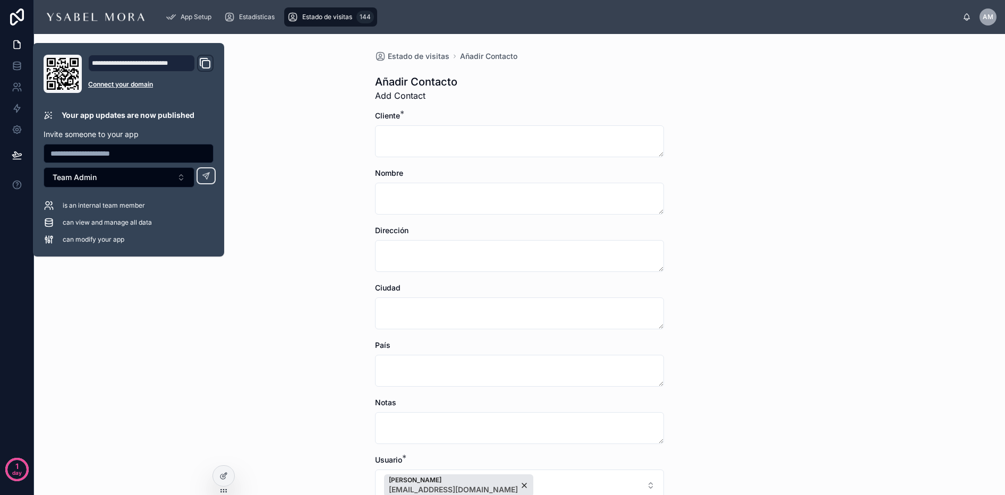
click at [207, 43] on div "**********" at bounding box center [128, 150] width 191 height 214
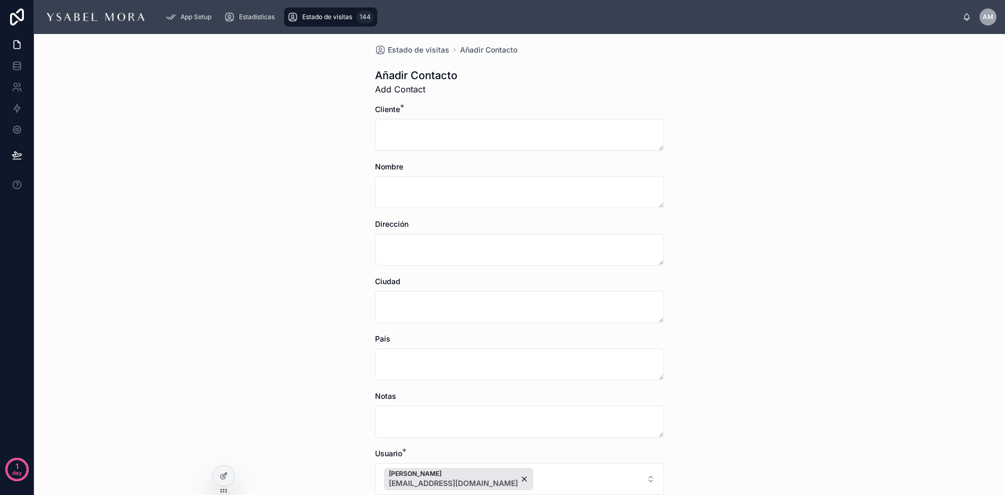
click at [298, 75] on div "Estado de visitas Añadir Contacto Añadir Contacto Add Contact Cliente * Nombre …" at bounding box center [519, 264] width 971 height 461
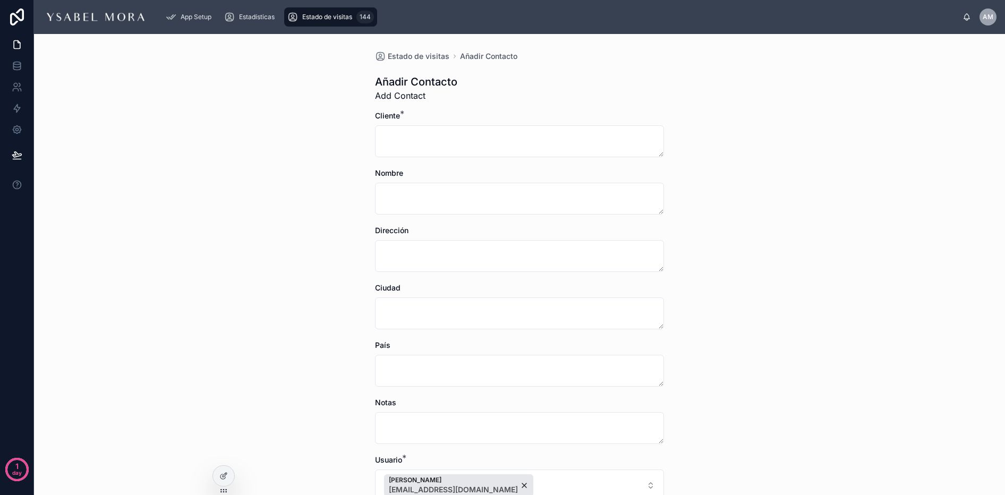
scroll to position [111, 0]
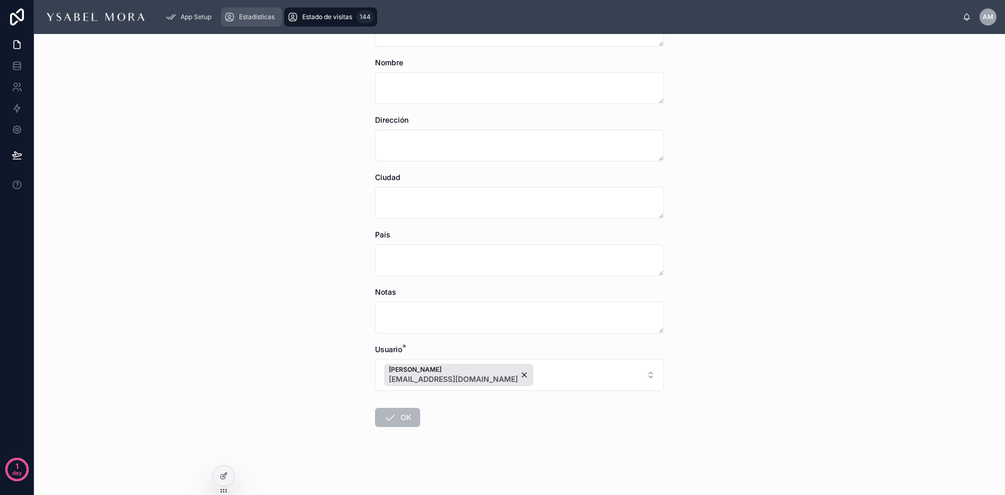
click at [249, 16] on span "Estadísticas" at bounding box center [257, 17] width 36 height 9
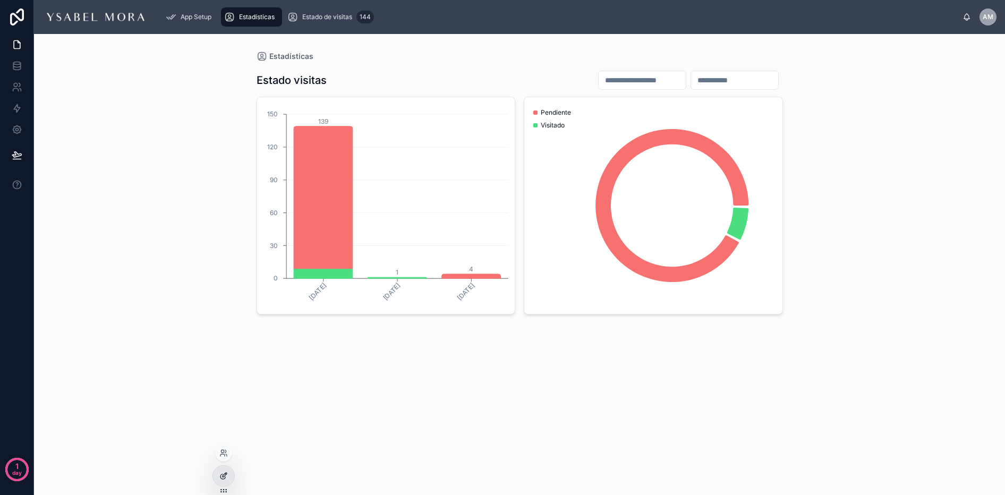
click at [220, 479] on icon at bounding box center [223, 476] width 9 height 9
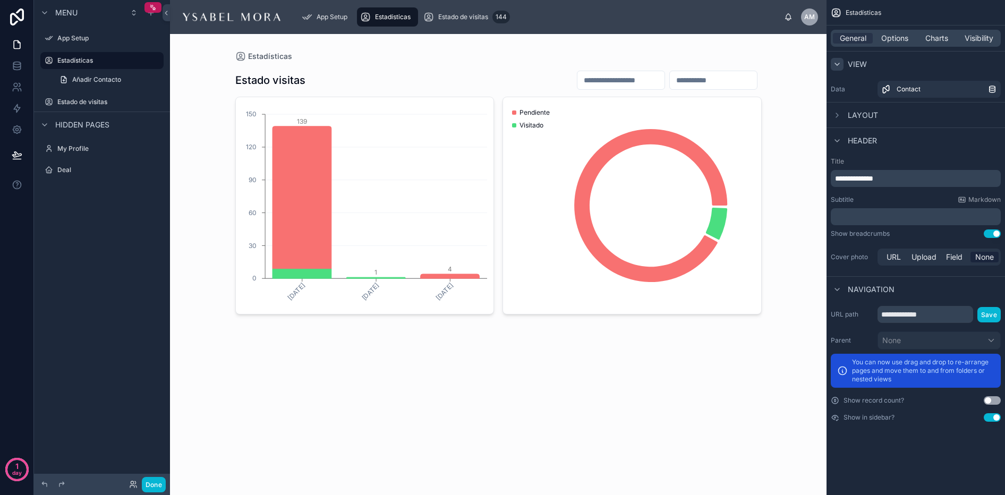
click at [837, 61] on icon "scrollable content" at bounding box center [837, 64] width 9 height 9
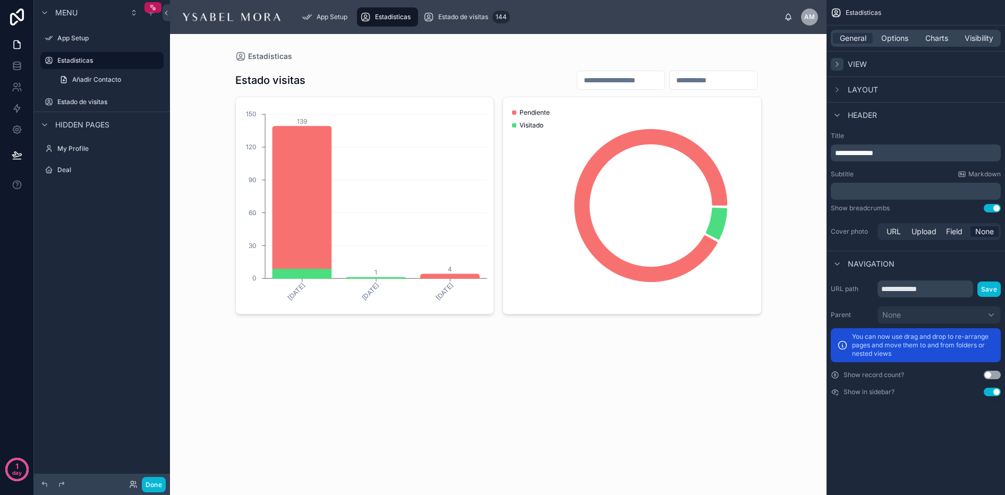
click at [837, 61] on icon "scrollable content" at bounding box center [837, 64] width 9 height 9
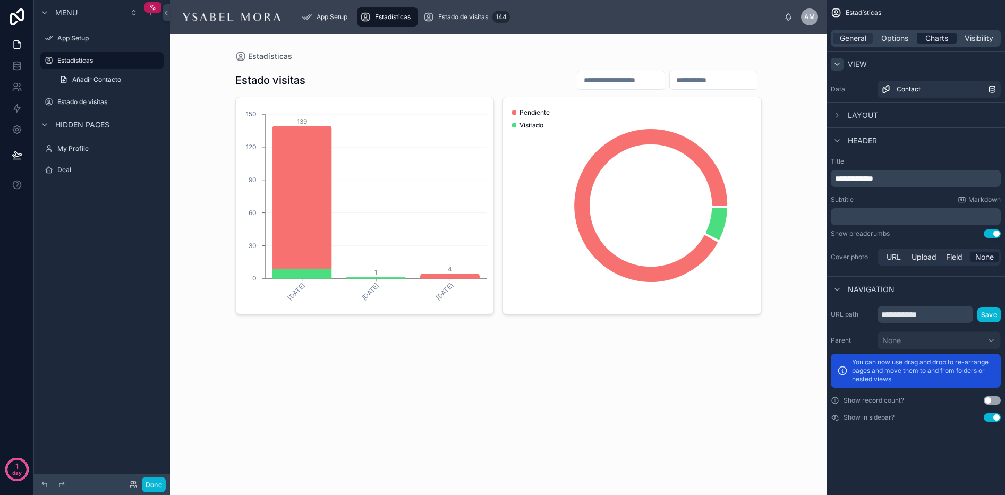
click at [948, 37] on span "Charts" at bounding box center [936, 38] width 23 height 11
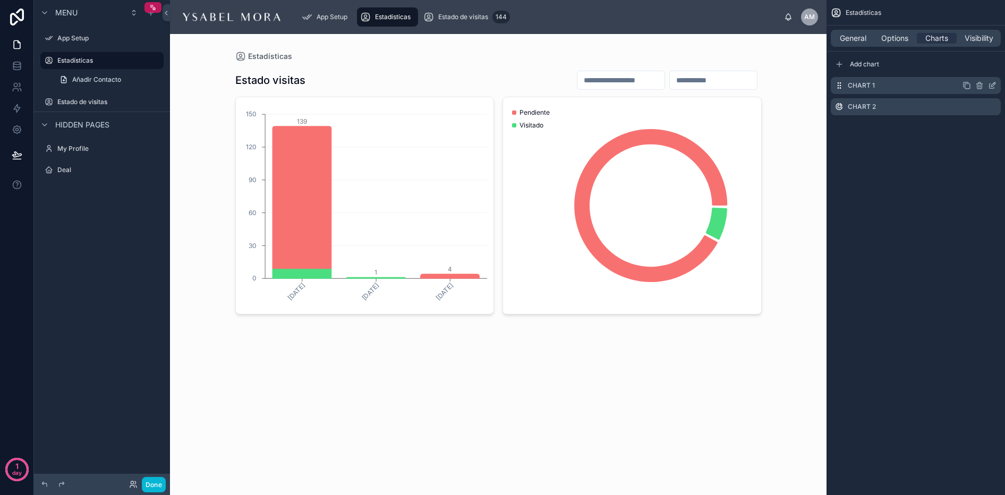
click at [990, 86] on icon "scrollable content" at bounding box center [992, 85] width 9 height 9
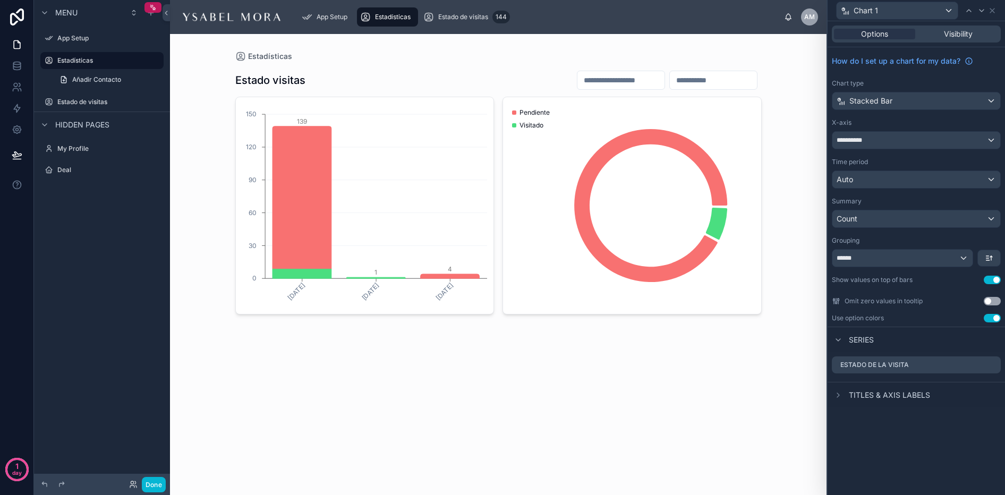
click at [854, 392] on span "Titles & Axis labels" at bounding box center [889, 395] width 81 height 11
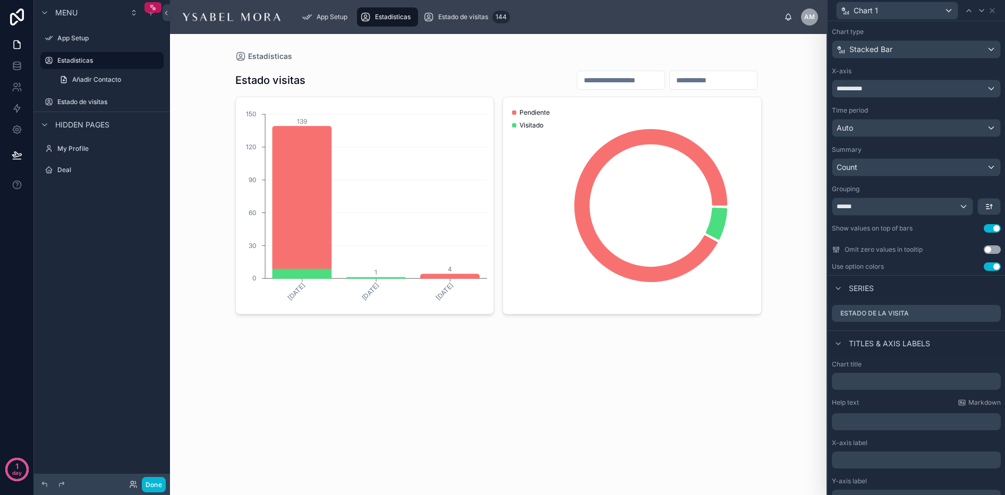
scroll to position [104, 0]
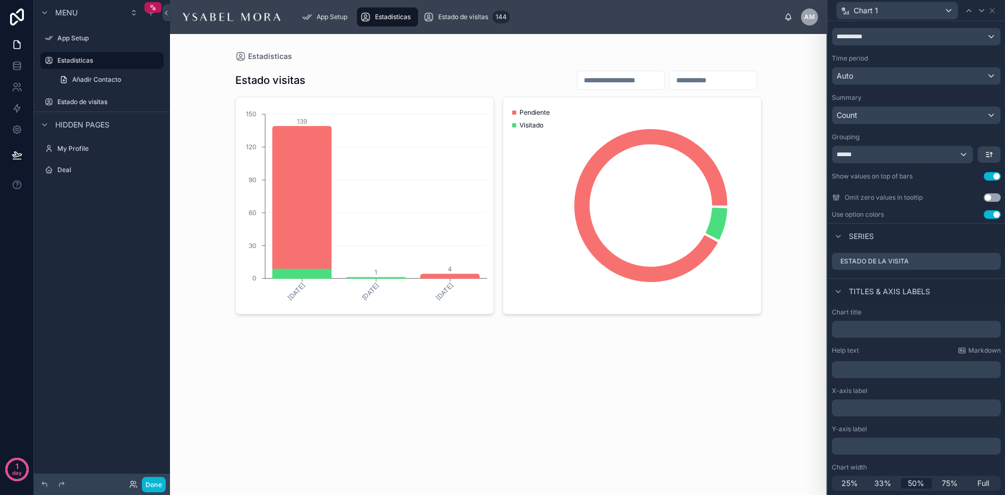
click at [853, 403] on p "﻿" at bounding box center [917, 408] width 163 height 11
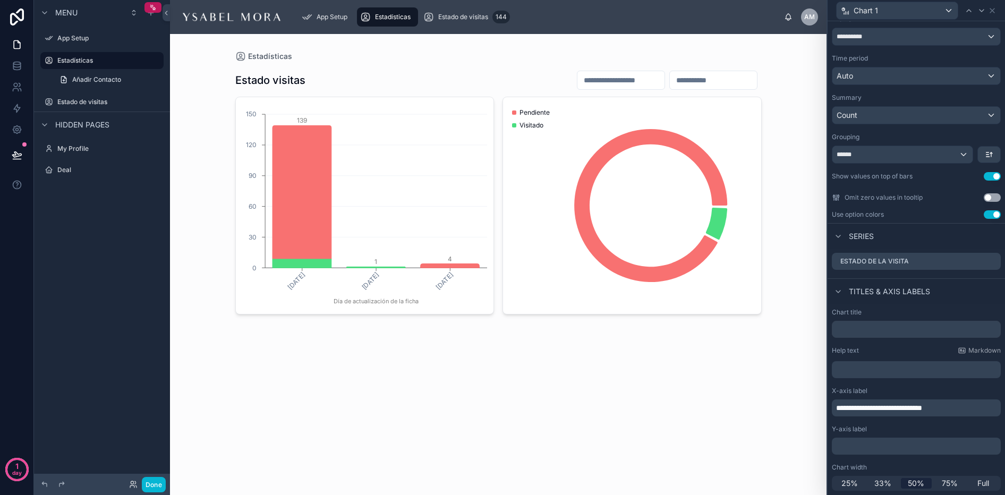
click at [894, 433] on div "Y-axis label" at bounding box center [916, 429] width 169 height 9
click at [848, 452] on div "﻿" at bounding box center [916, 446] width 169 height 17
click at [852, 447] on p "﻿" at bounding box center [917, 446] width 163 height 11
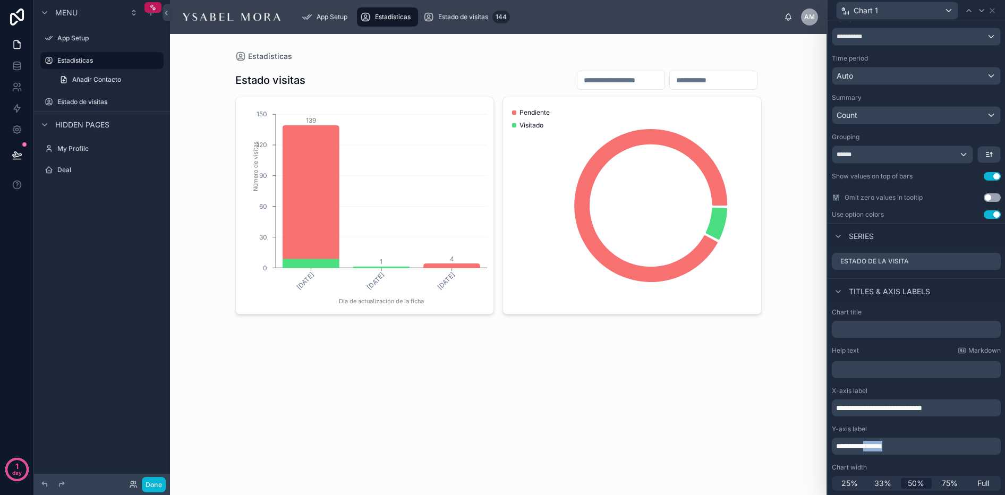
drag, startPoint x: 878, startPoint y: 447, endPoint x: 907, endPoint y: 447, distance: 29.2
click at [907, 447] on p "**********" at bounding box center [917, 446] width 163 height 11
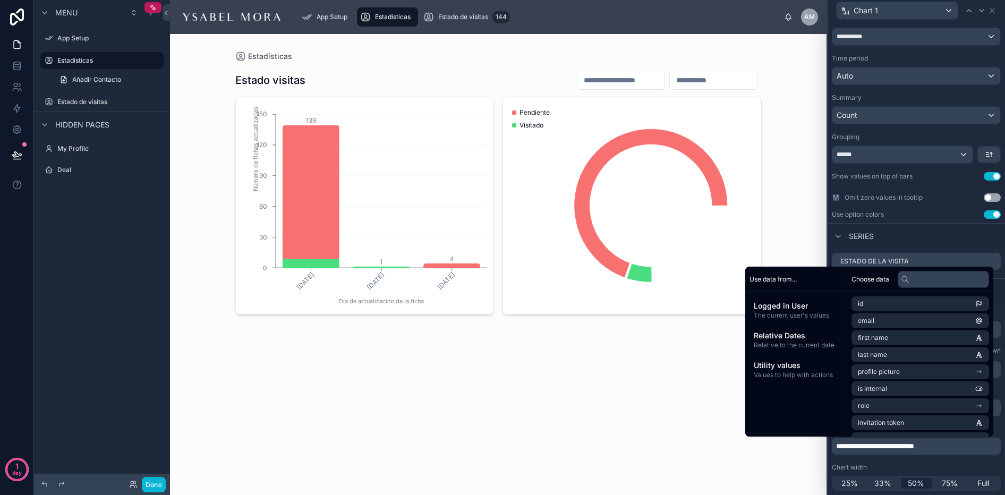
click at [931, 470] on div "Chart width" at bounding box center [916, 467] width 169 height 9
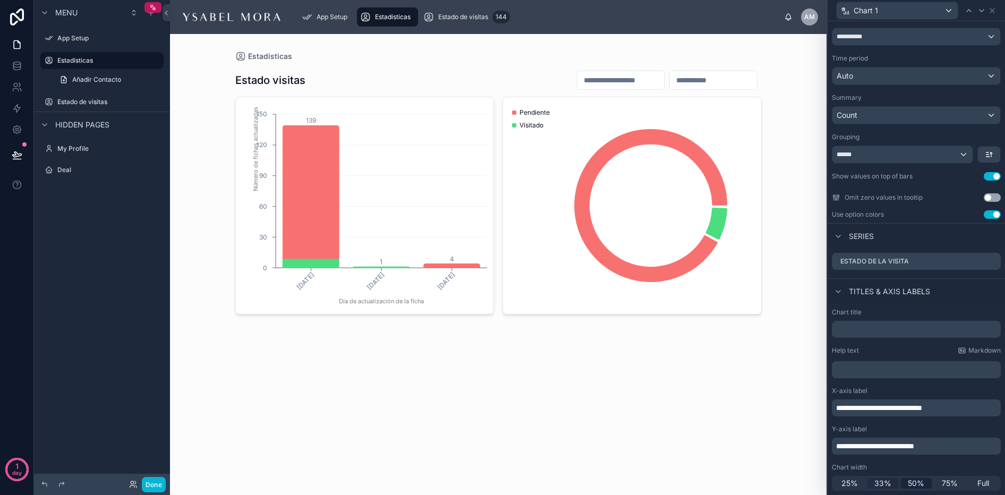
click at [884, 483] on span "33%" at bounding box center [882, 483] width 17 height 11
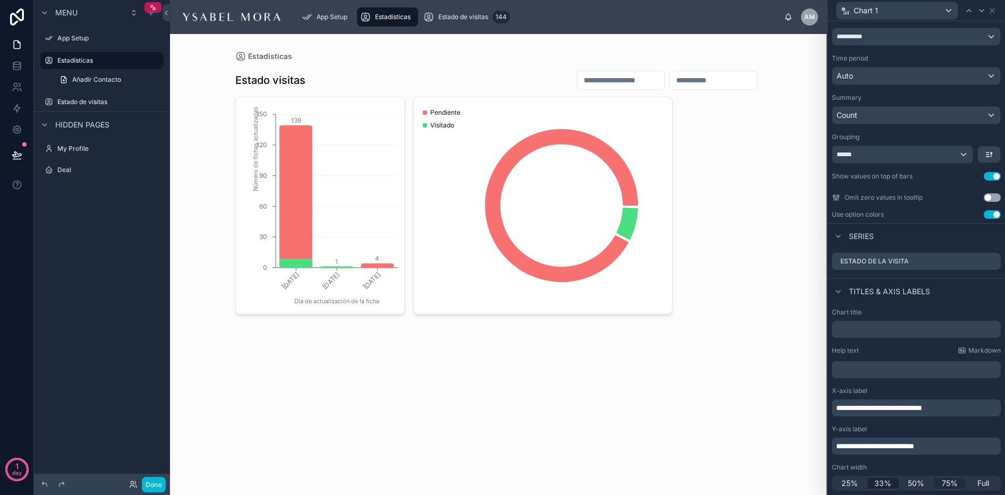
click at [946, 484] on span "75%" at bounding box center [950, 483] width 16 height 11
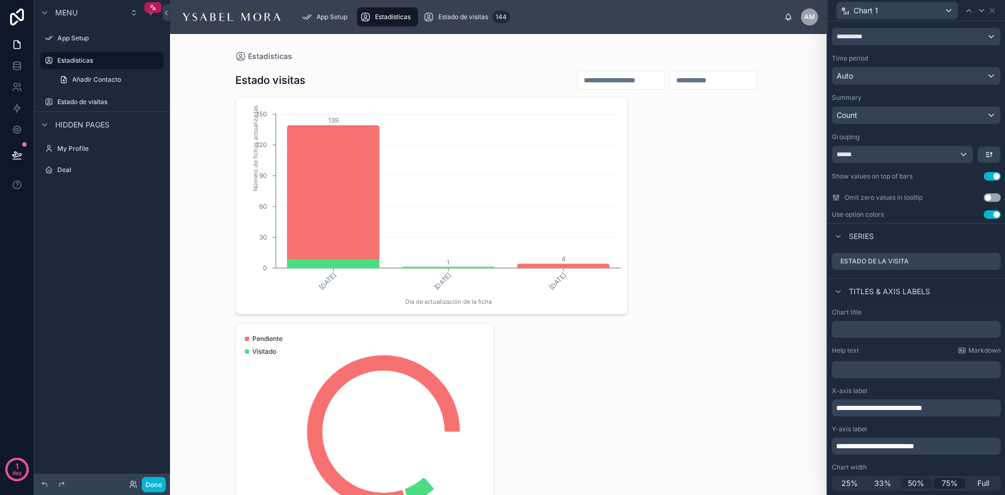
click at [918, 482] on span "50%" at bounding box center [916, 483] width 16 height 11
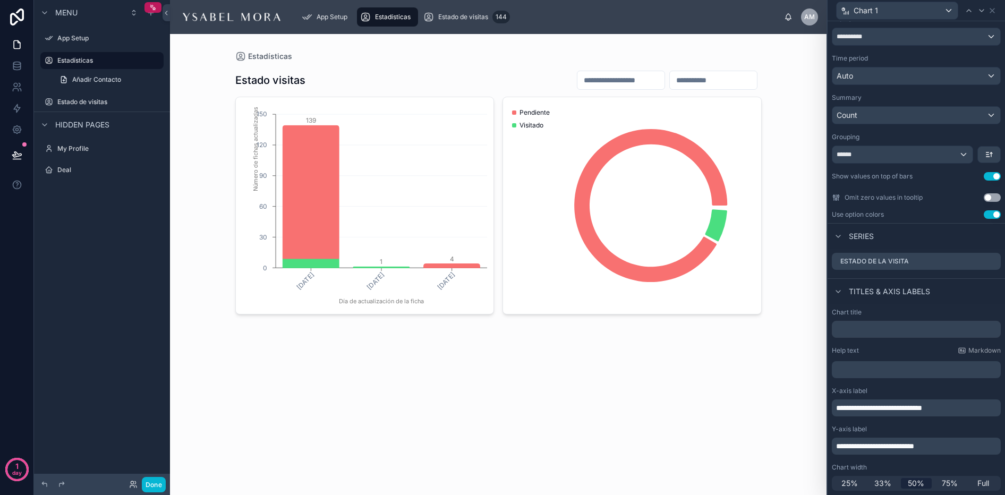
scroll to position [0, 0]
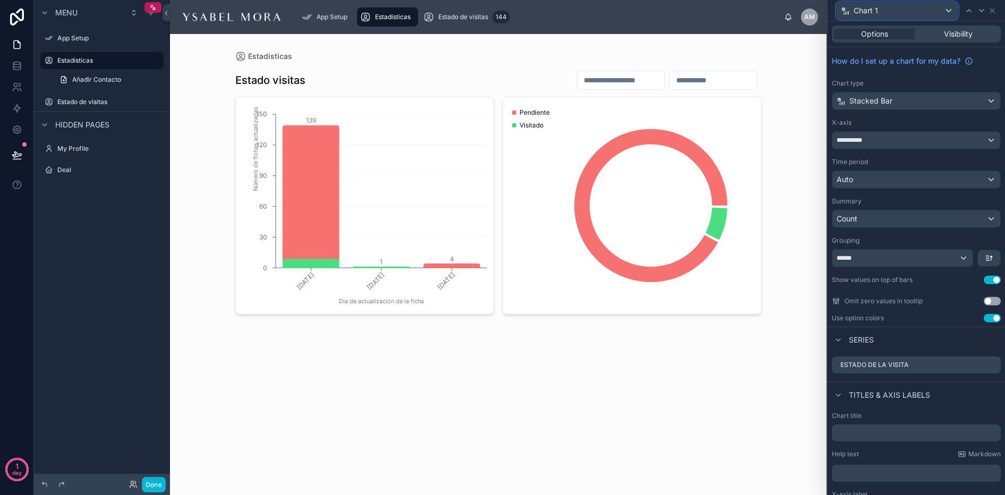
click at [861, 8] on span "Chart 1" at bounding box center [866, 10] width 24 height 11
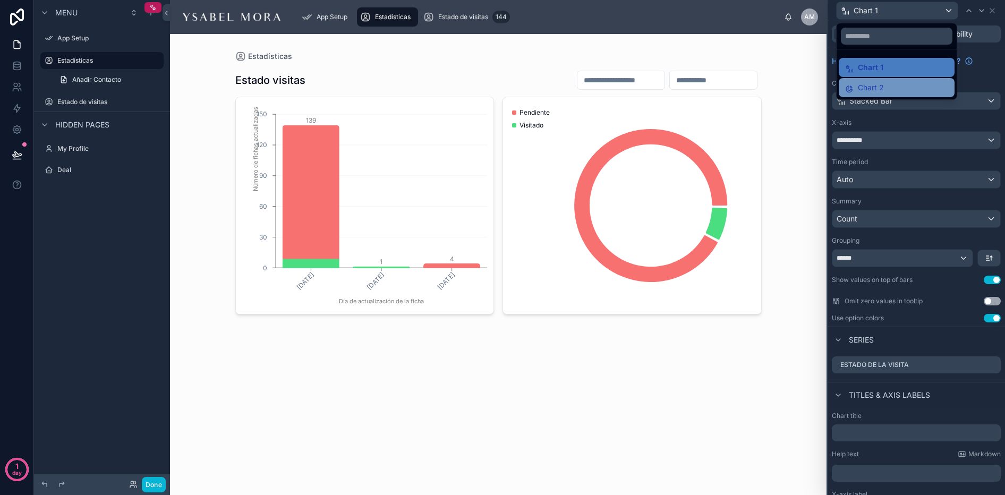
click at [867, 95] on div "Chart 2" at bounding box center [897, 87] width 116 height 19
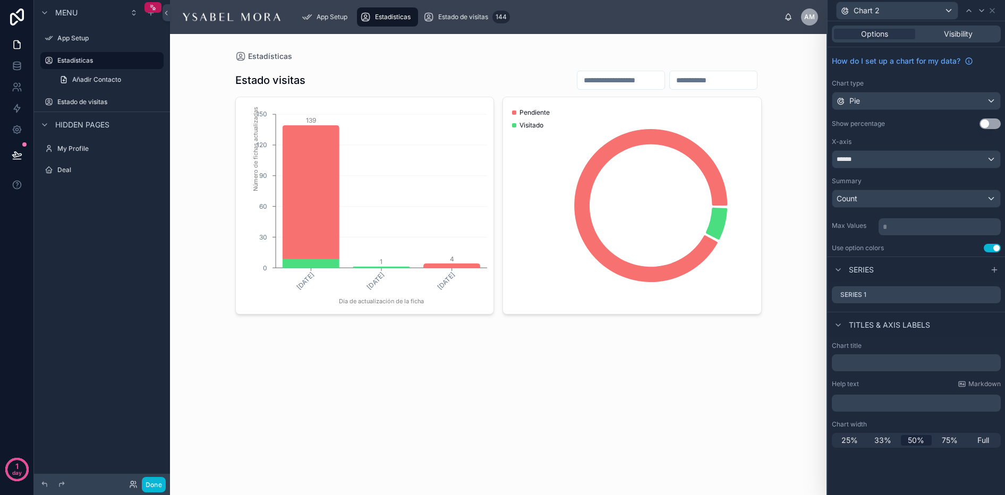
click at [858, 305] on div "Series 1" at bounding box center [916, 295] width 177 height 26
click at [869, 290] on div "Series 1" at bounding box center [916, 294] width 169 height 17
click at [870, 292] on div "Series 1" at bounding box center [916, 294] width 169 height 17
click at [997, 294] on div "Series 1" at bounding box center [916, 294] width 169 height 17
click at [993, 298] on icon at bounding box center [992, 295] width 9 height 9
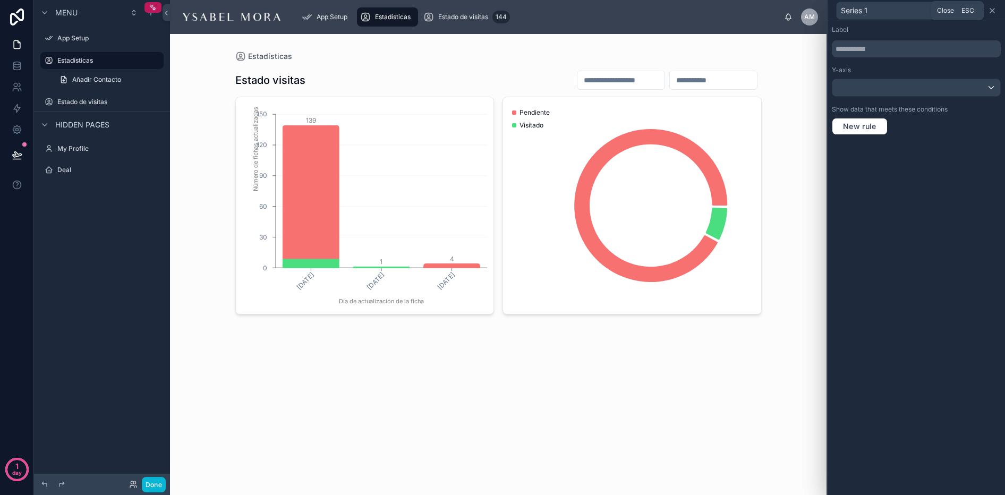
click at [990, 8] on icon at bounding box center [992, 10] width 9 height 9
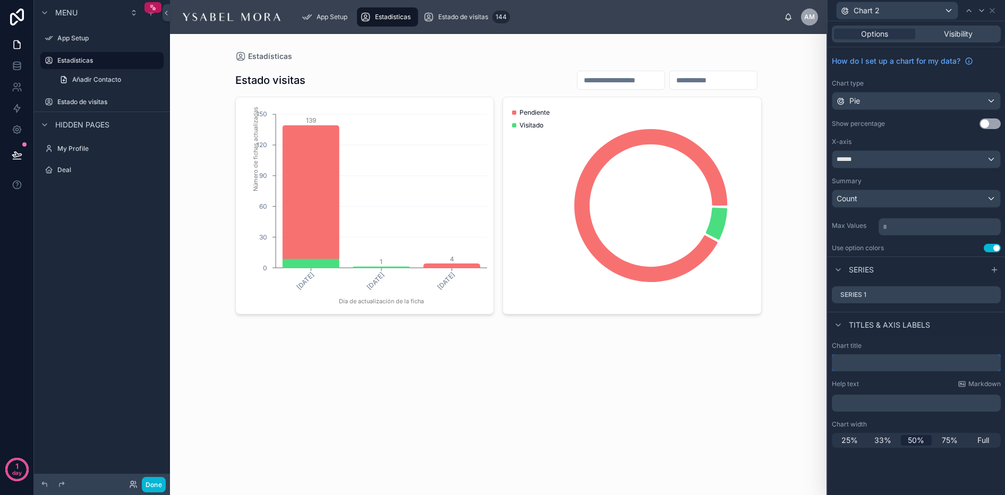
click at [886, 359] on input "text" at bounding box center [916, 362] width 169 height 17
type input "*"
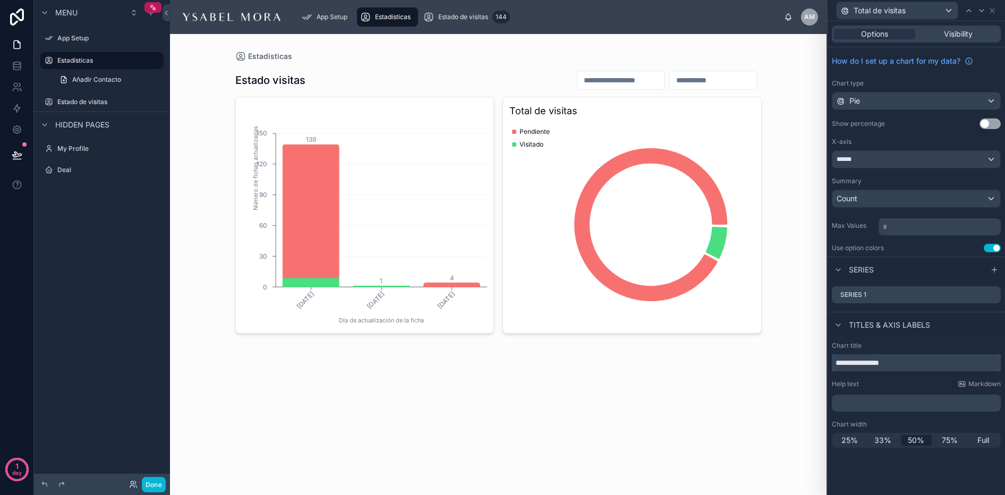
type input "**********"
click at [673, 158] on div at bounding box center [498, 201] width 543 height 334
click at [987, 125] on button "Use setting" at bounding box center [990, 123] width 21 height 11
click at [993, 11] on icon at bounding box center [992, 10] width 9 height 9
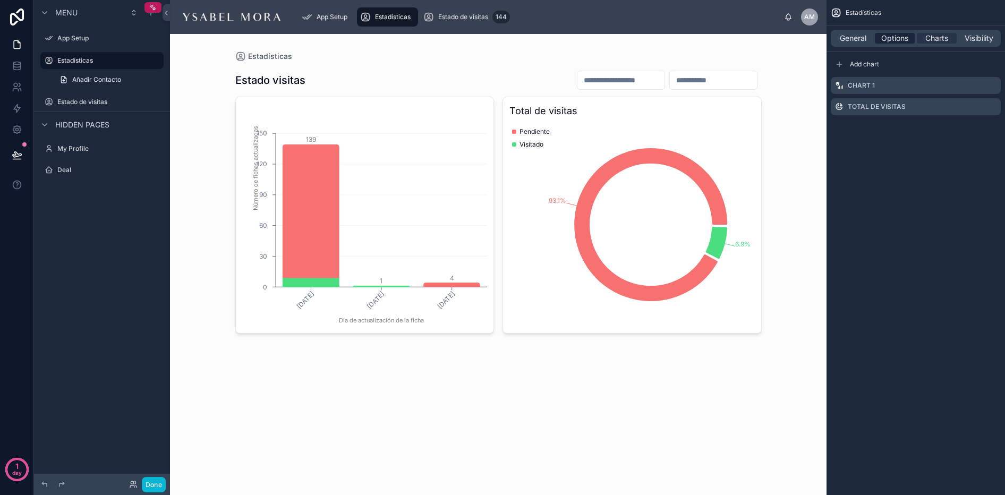
click at [886, 35] on span "Options" at bounding box center [894, 38] width 27 height 11
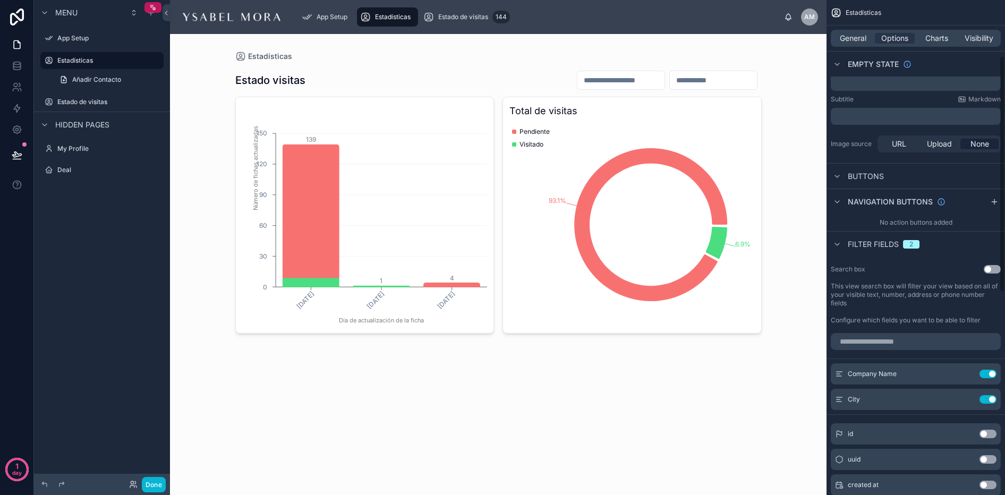
scroll to position [170, 0]
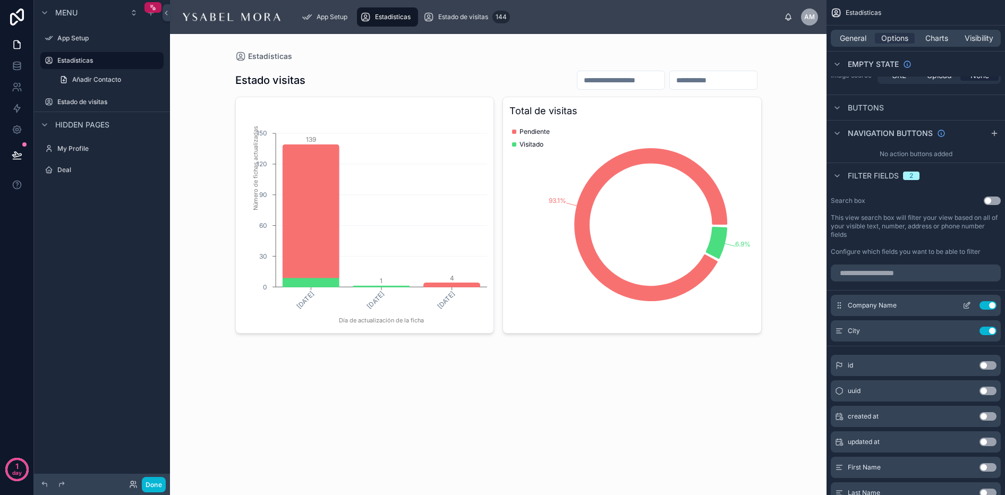
click at [968, 306] on icon "scrollable content" at bounding box center [967, 305] width 9 height 9
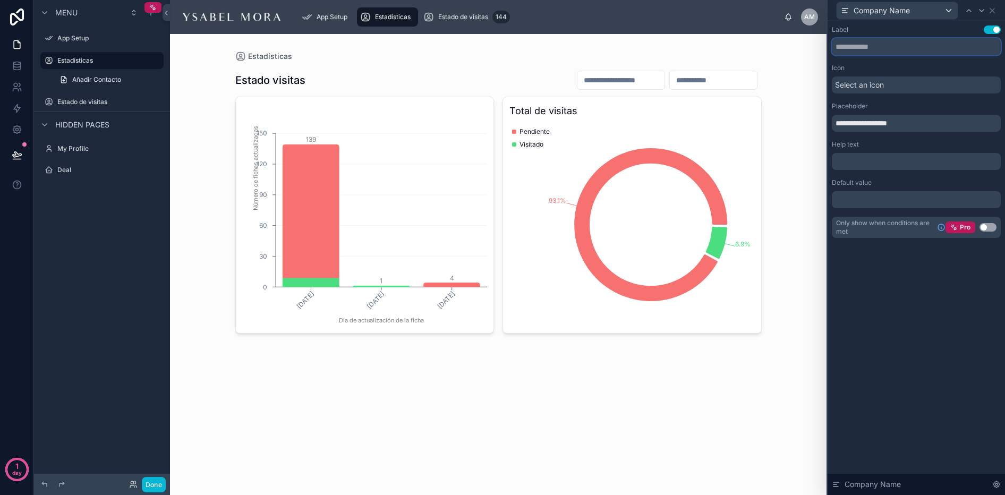
click at [893, 53] on input "text" at bounding box center [916, 46] width 169 height 17
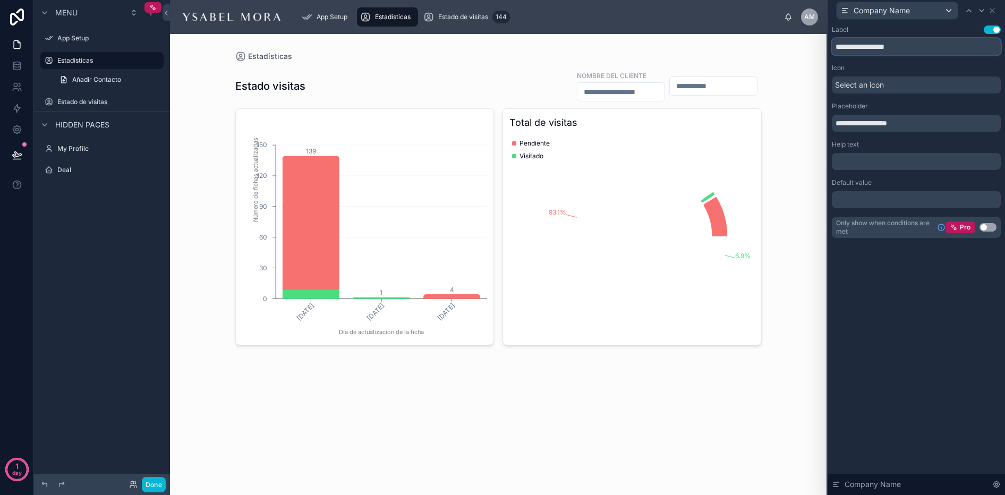
type input "**********"
click at [860, 84] on span "Select an icon" at bounding box center [859, 85] width 49 height 11
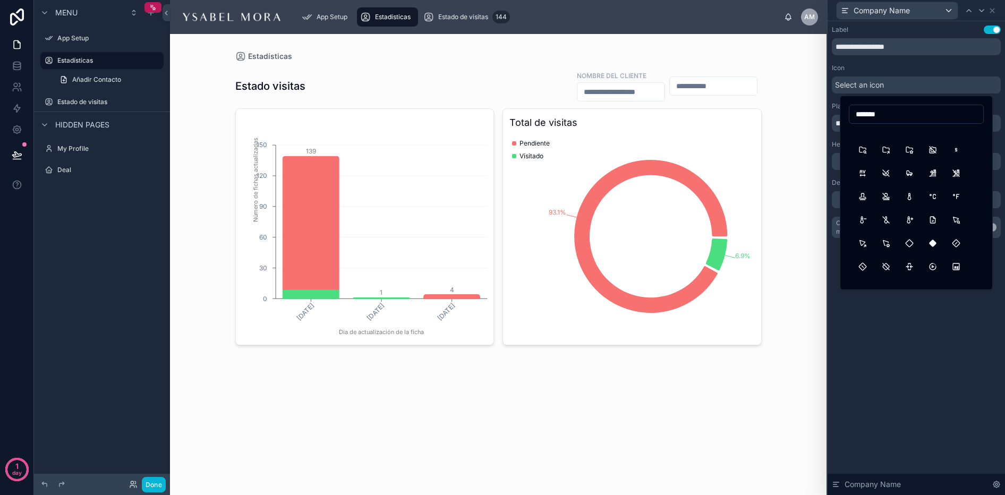
scroll to position [310, 0]
type input "*******"
click at [867, 133] on button "RubberStamp" at bounding box center [862, 131] width 19 height 19
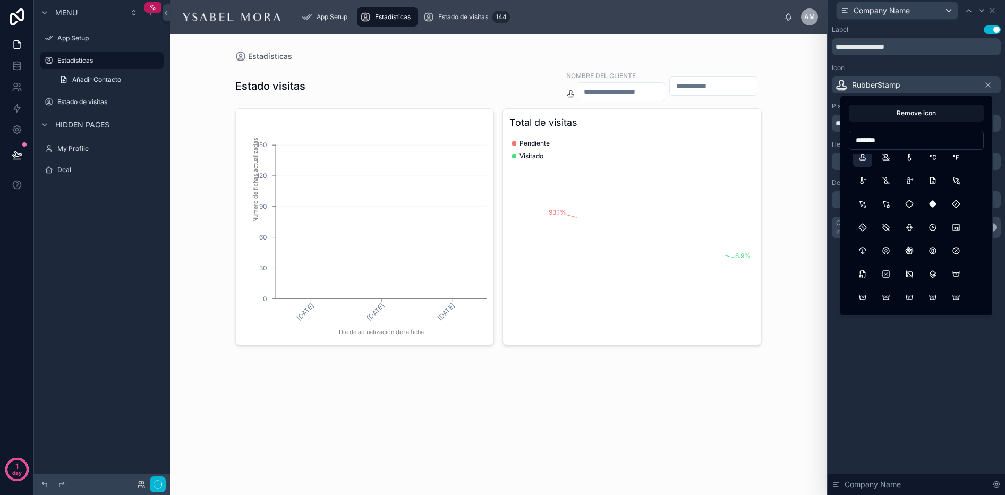
scroll to position [0, 0]
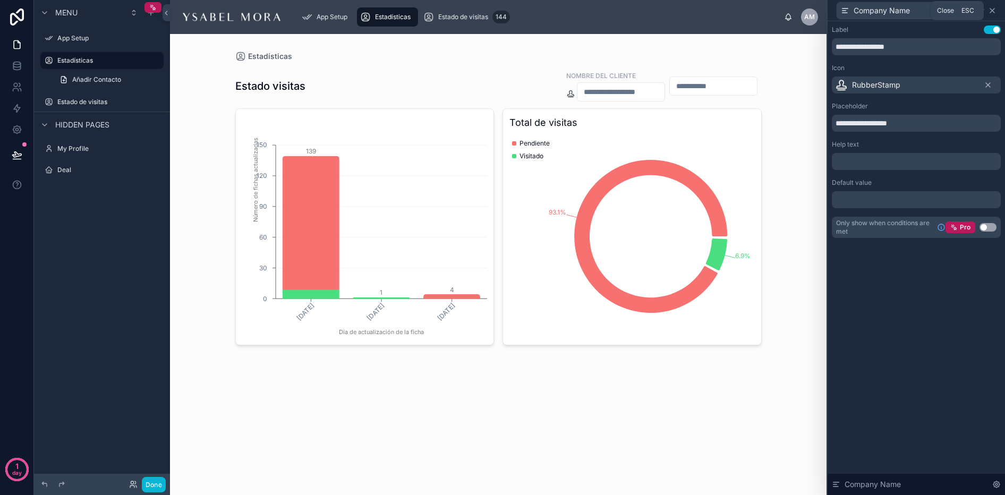
click at [991, 10] on icon at bounding box center [992, 10] width 9 height 9
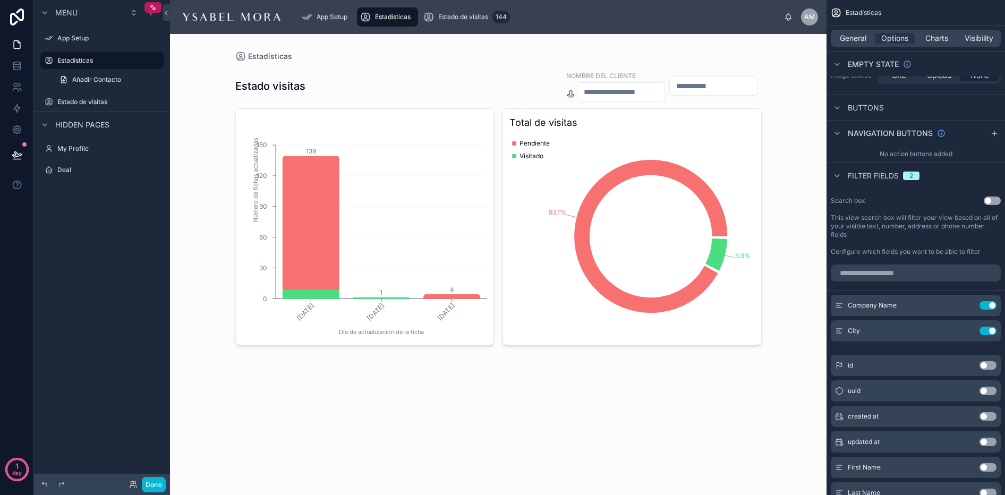
click at [605, 94] on input "text" at bounding box center [620, 91] width 87 height 15
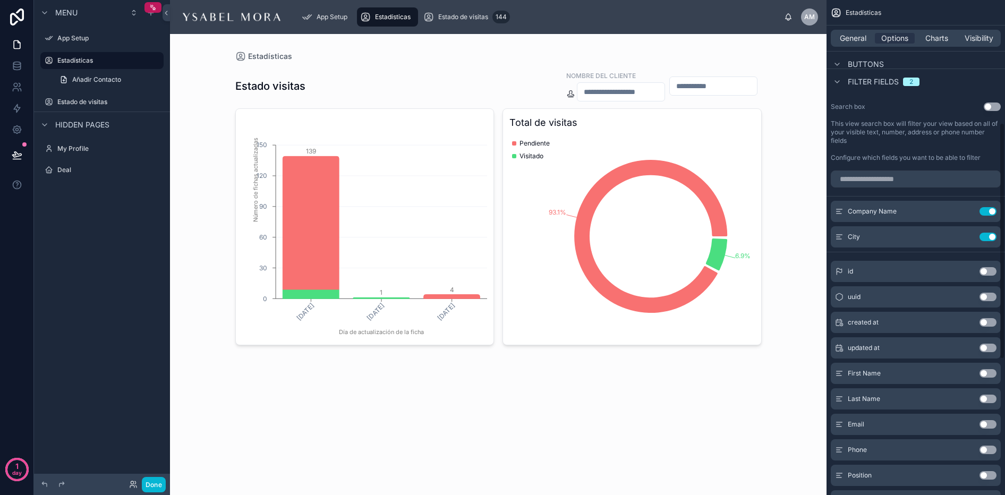
scroll to position [288, 0]
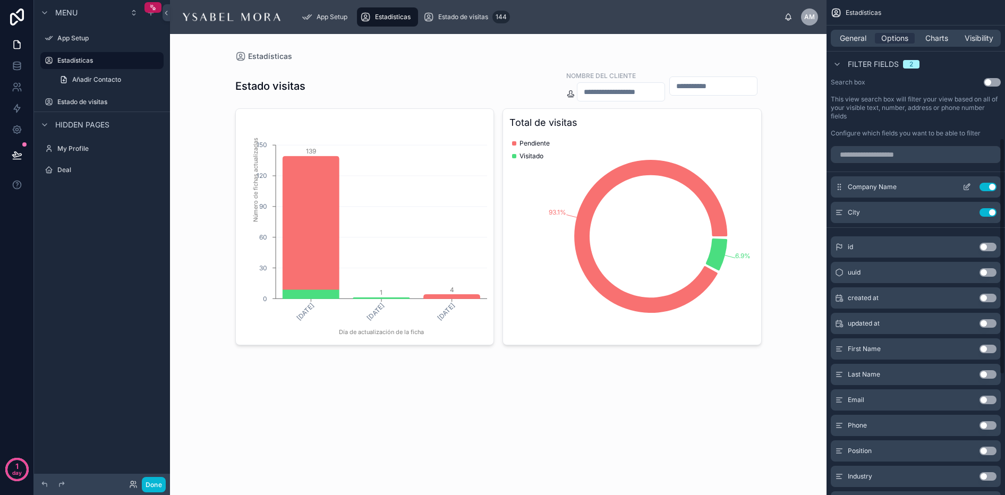
click at [966, 186] on icon "scrollable content" at bounding box center [968, 186] width 4 height 4
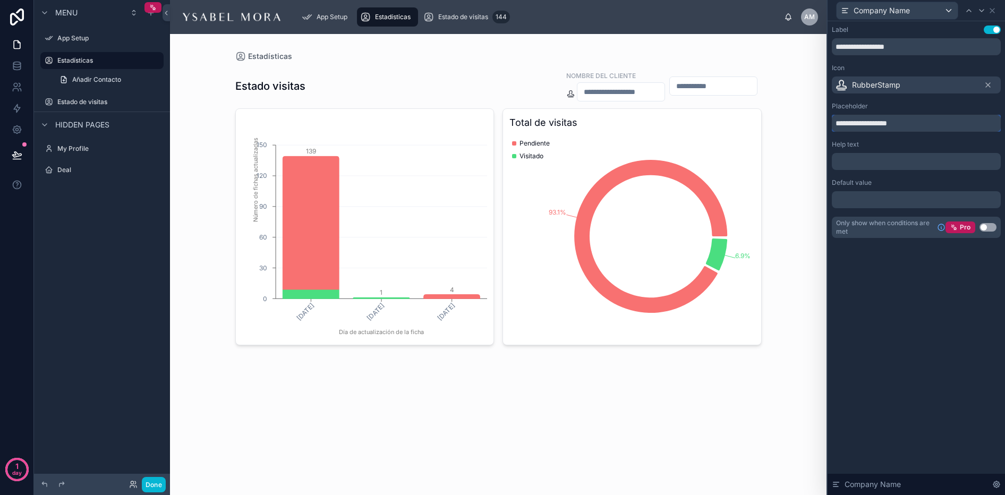
drag, startPoint x: 923, startPoint y: 125, endPoint x: 802, endPoint y: 115, distance: 121.6
click at [802, 115] on div "**********" at bounding box center [502, 247] width 1005 height 495
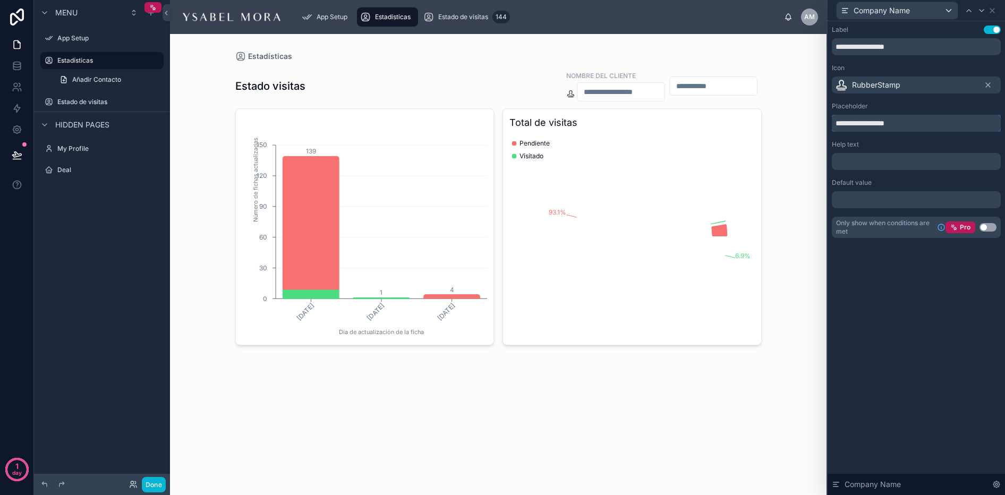
type input "**********"
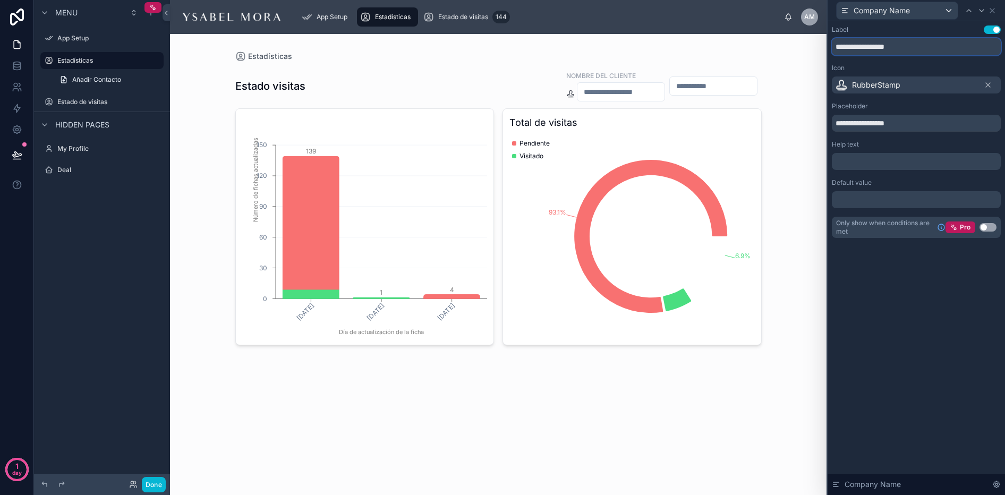
drag, startPoint x: 914, startPoint y: 44, endPoint x: 823, endPoint y: 43, distance: 90.9
click at [823, 43] on div "**********" at bounding box center [502, 247] width 1005 height 495
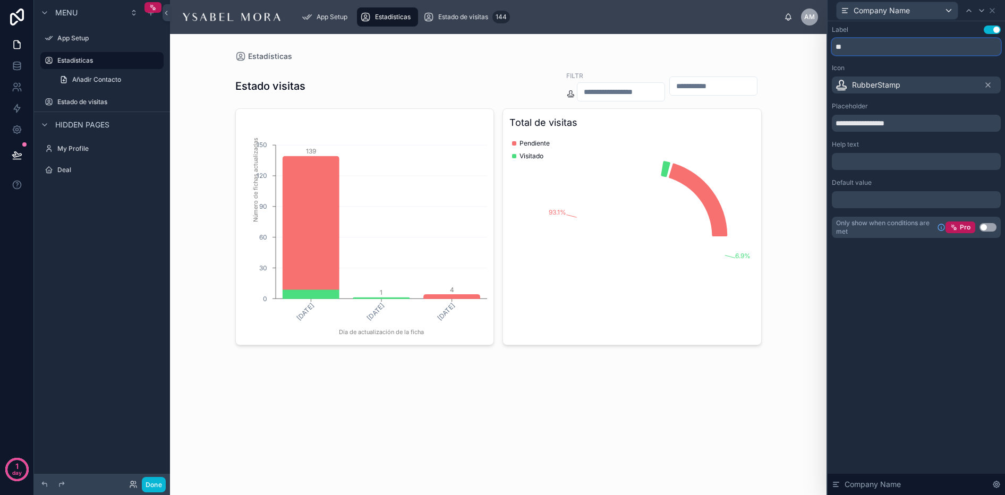
type input "*"
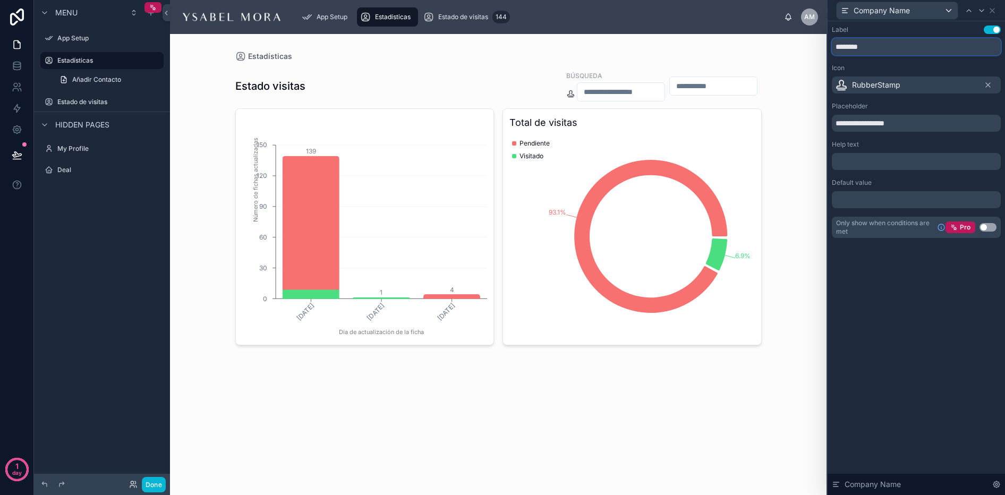
type input "********"
click at [901, 72] on div "Icon RubberStamp" at bounding box center [916, 79] width 169 height 30
click at [839, 84] on icon at bounding box center [841, 85] width 13 height 13
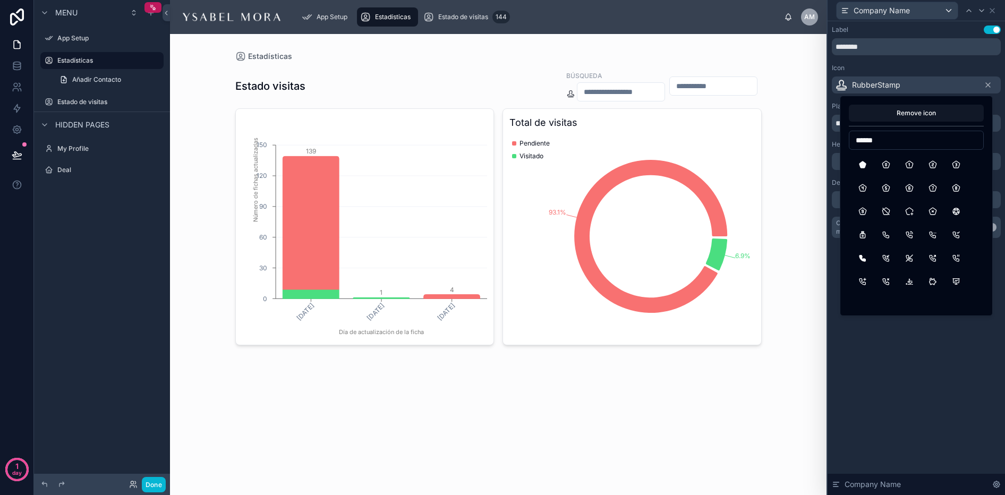
scroll to position [372, 0]
type input "*"
type input "****"
click at [914, 235] on button "UserSearch" at bounding box center [909, 237] width 19 height 19
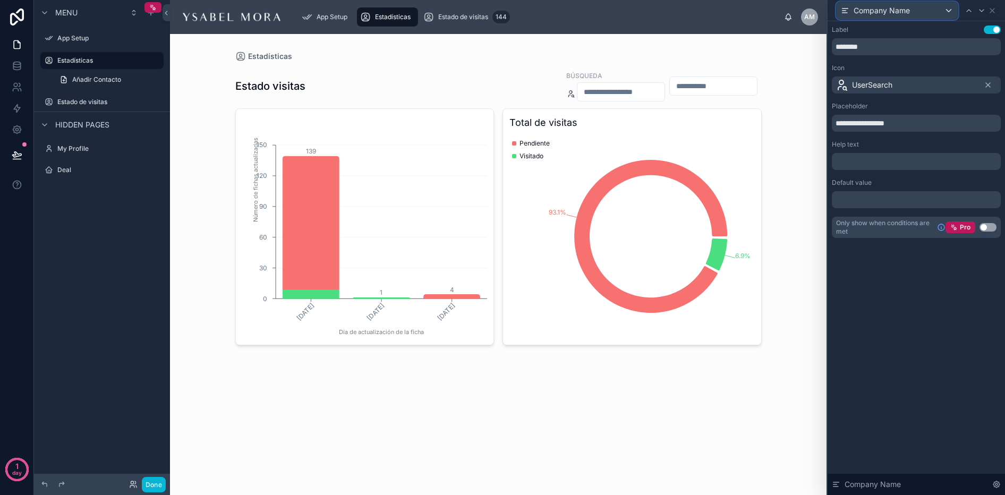
click at [880, 12] on span "Company Name" at bounding box center [882, 10] width 56 height 11
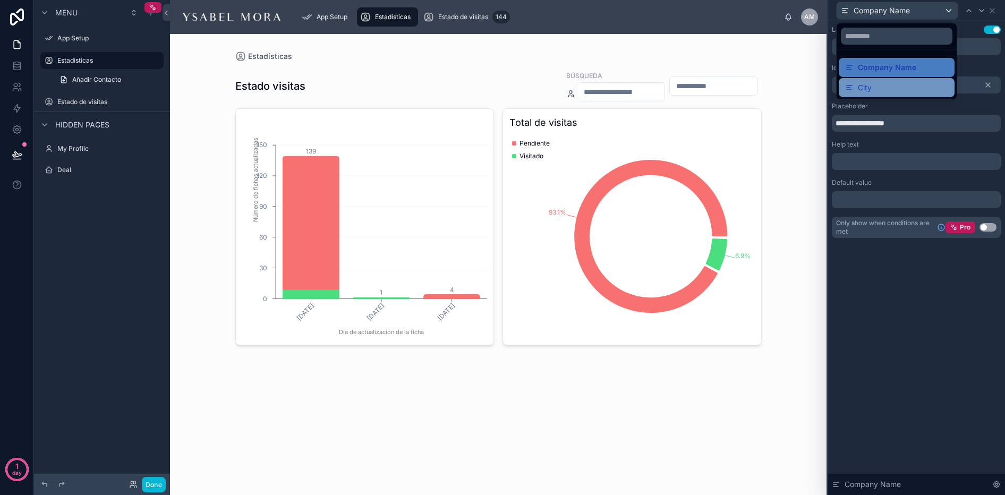
click at [875, 85] on div "City" at bounding box center [896, 87] width 103 height 13
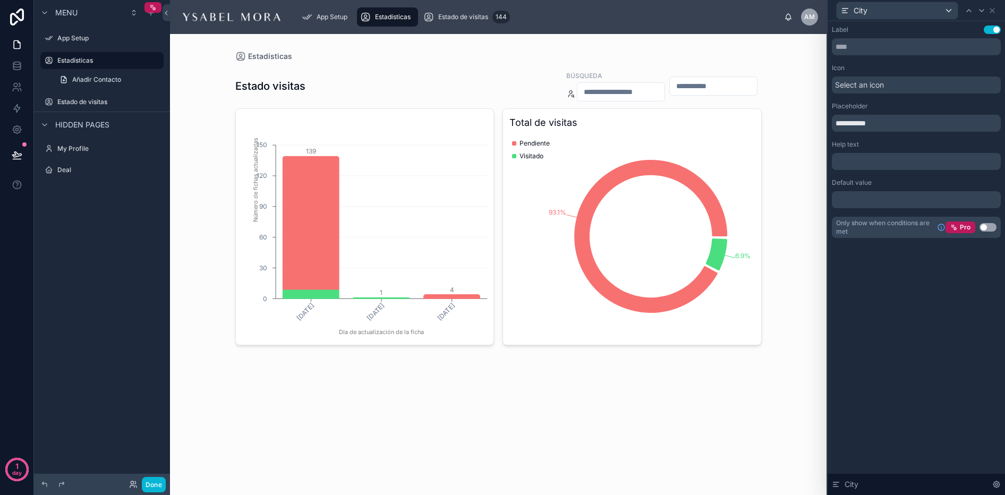
click at [875, 85] on span "Select an icon" at bounding box center [859, 85] width 49 height 11
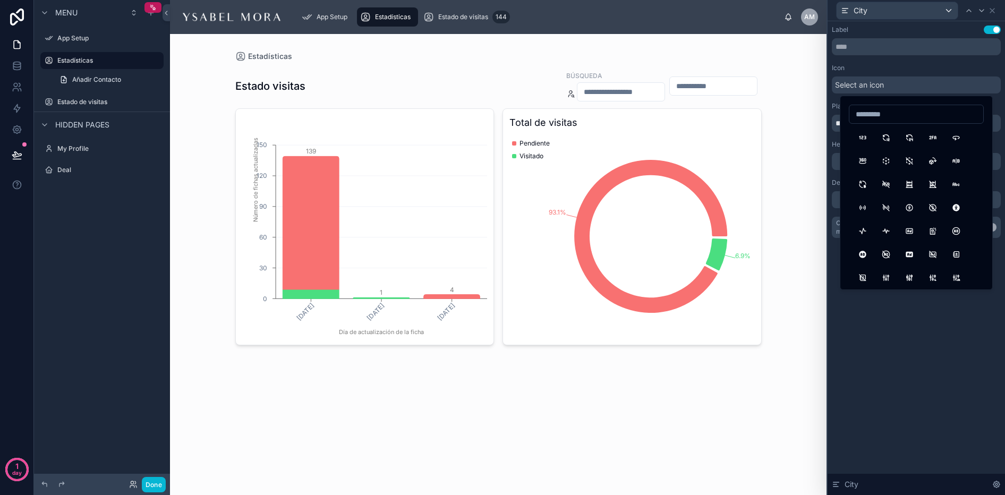
click at [876, 110] on input at bounding box center [917, 114] width 134 height 15
type input "****"
click at [865, 195] on button "NavigationSearch" at bounding box center [862, 193] width 19 height 19
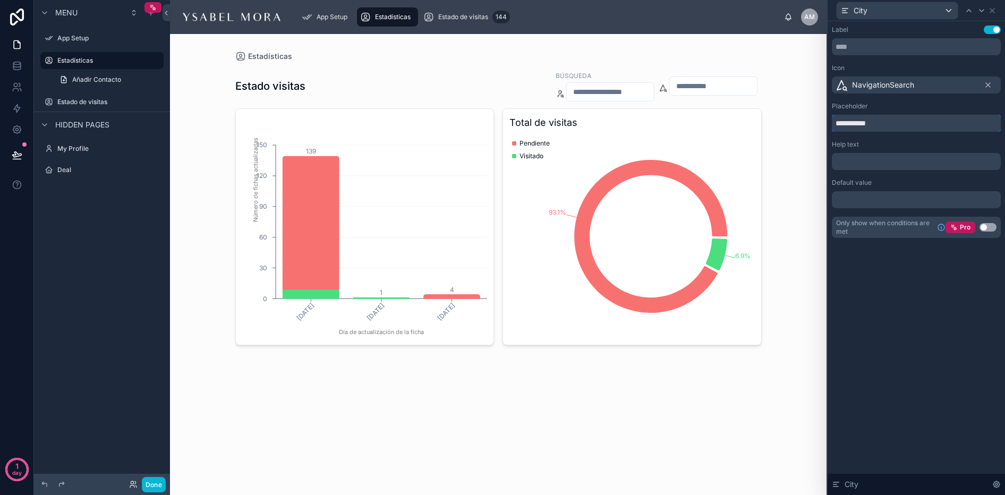
drag, startPoint x: 882, startPoint y: 122, endPoint x: 836, endPoint y: 118, distance: 45.8
click at [836, 118] on input "**********" at bounding box center [916, 123] width 169 height 17
type input "*"
click at [835, 120] on input "******" at bounding box center [916, 123] width 169 height 17
type input "**********"
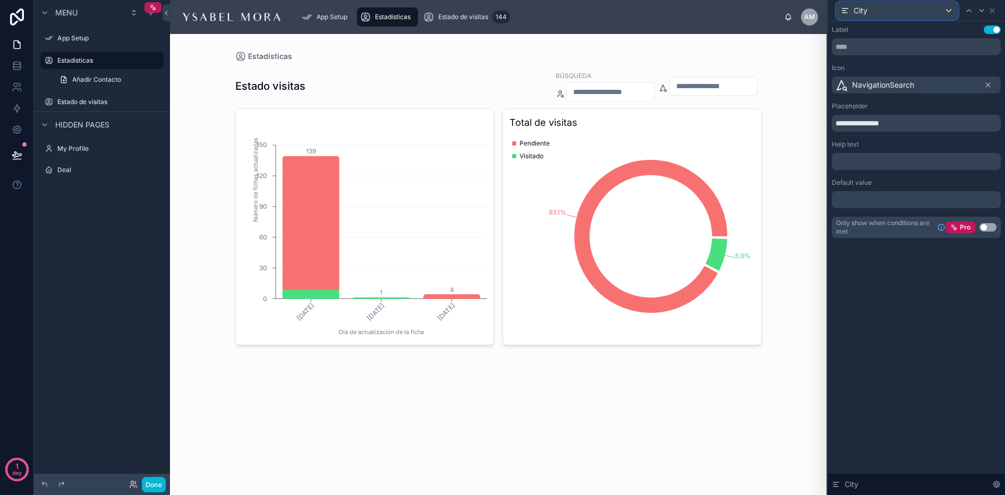
click at [851, 13] on div "City" at bounding box center [854, 10] width 27 height 11
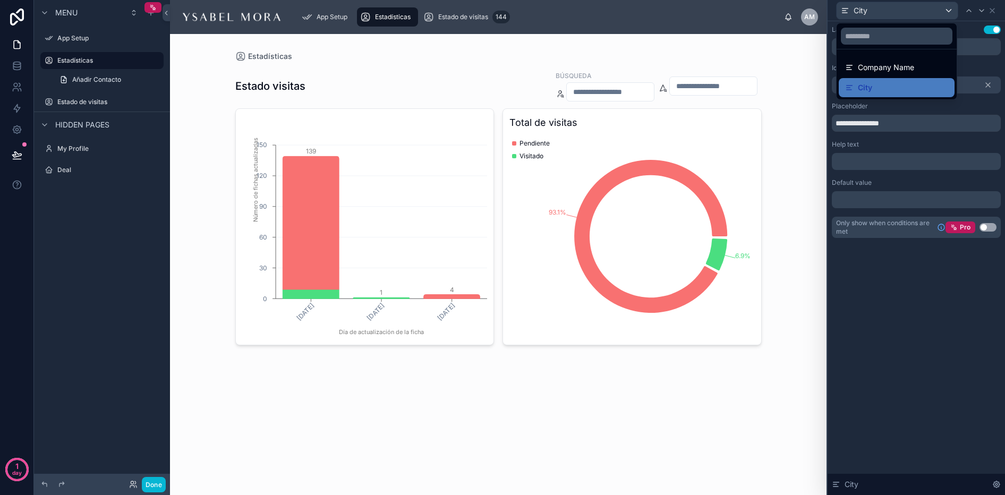
click at [863, 69] on span "Company Name" at bounding box center [886, 67] width 56 height 13
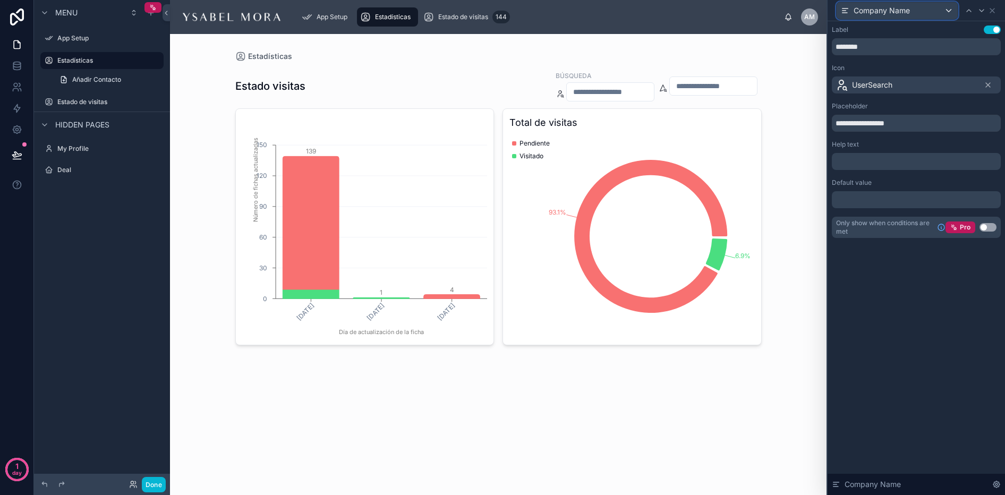
click at [880, 8] on span "Company Name" at bounding box center [882, 10] width 56 height 11
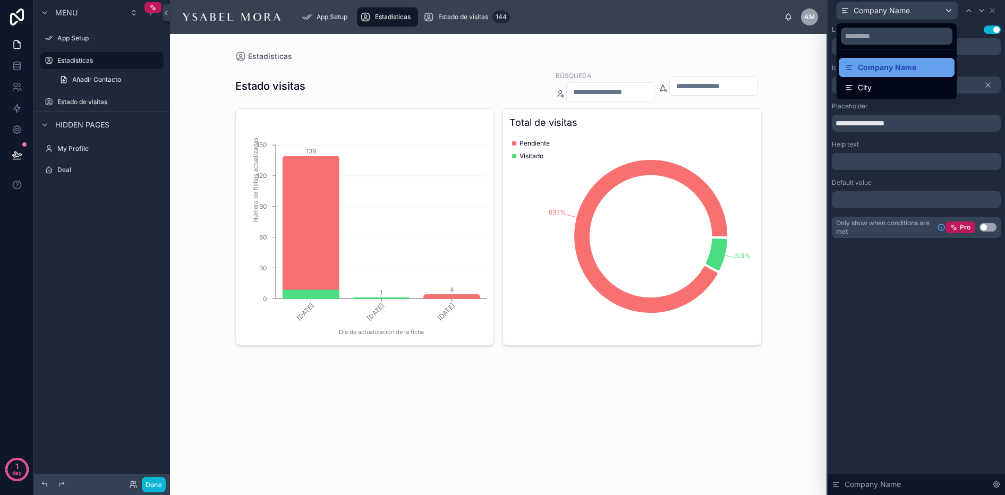
click at [887, 65] on span "Company Name" at bounding box center [887, 67] width 58 height 13
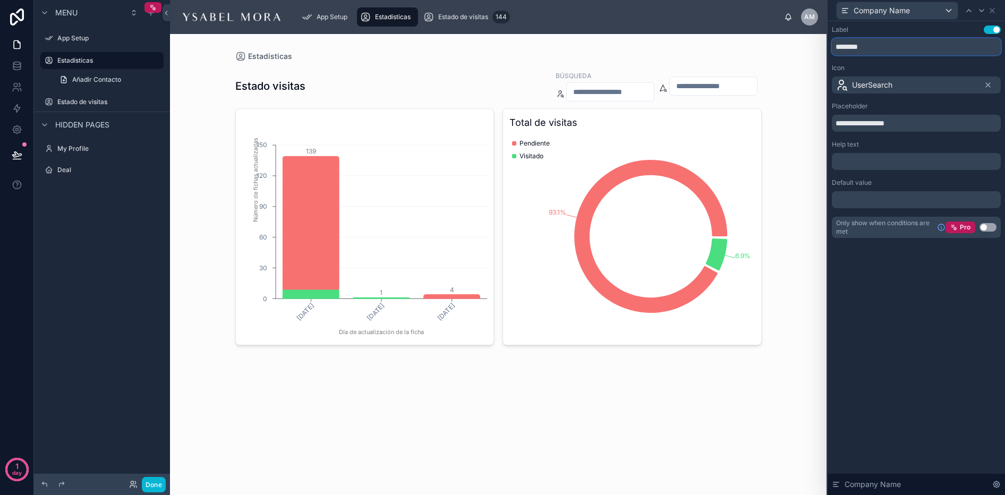
drag, startPoint x: 877, startPoint y: 46, endPoint x: 822, endPoint y: 39, distance: 55.7
click at [821, 40] on div "**********" at bounding box center [502, 247] width 1005 height 495
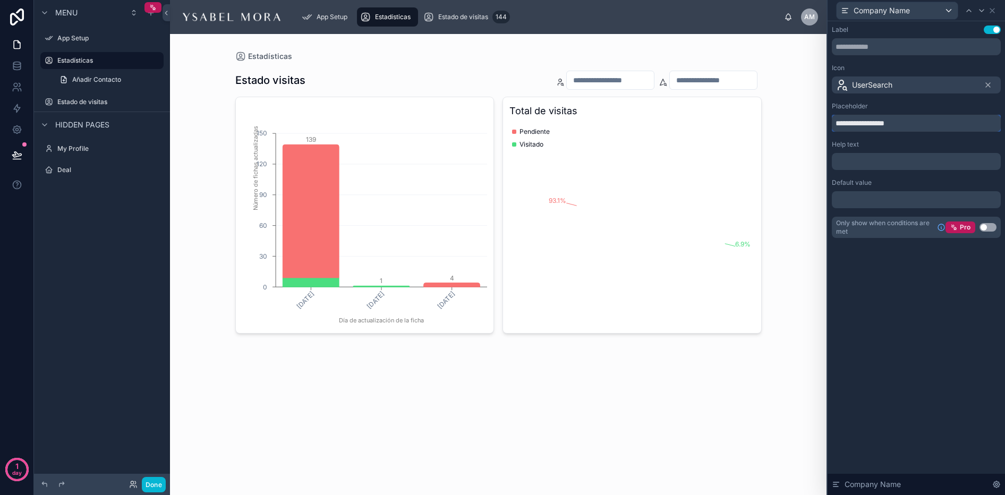
drag, startPoint x: 908, startPoint y: 122, endPoint x: 801, endPoint y: 118, distance: 107.4
click at [801, 118] on div "**********" at bounding box center [502, 247] width 1005 height 495
type input "**********"
click at [963, 332] on div "**********" at bounding box center [916, 258] width 177 height 474
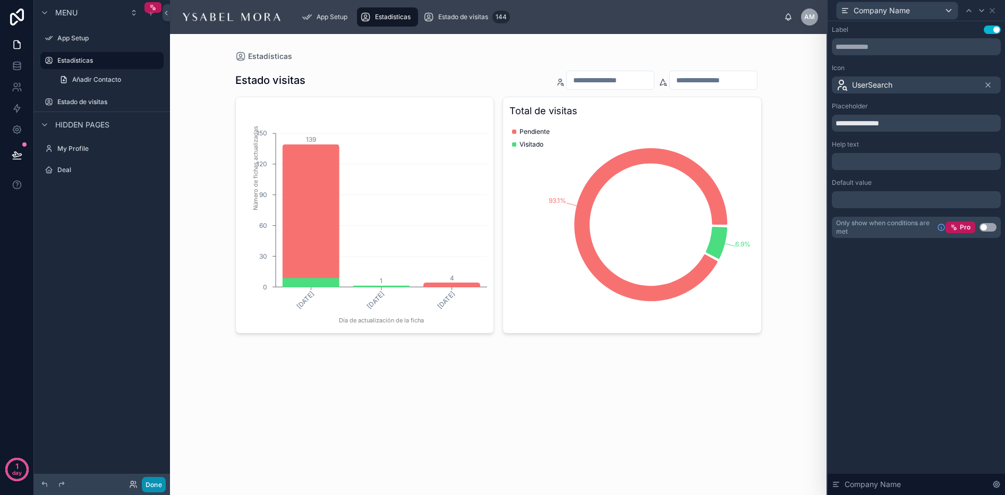
click at [153, 482] on button "Done" at bounding box center [154, 484] width 24 height 15
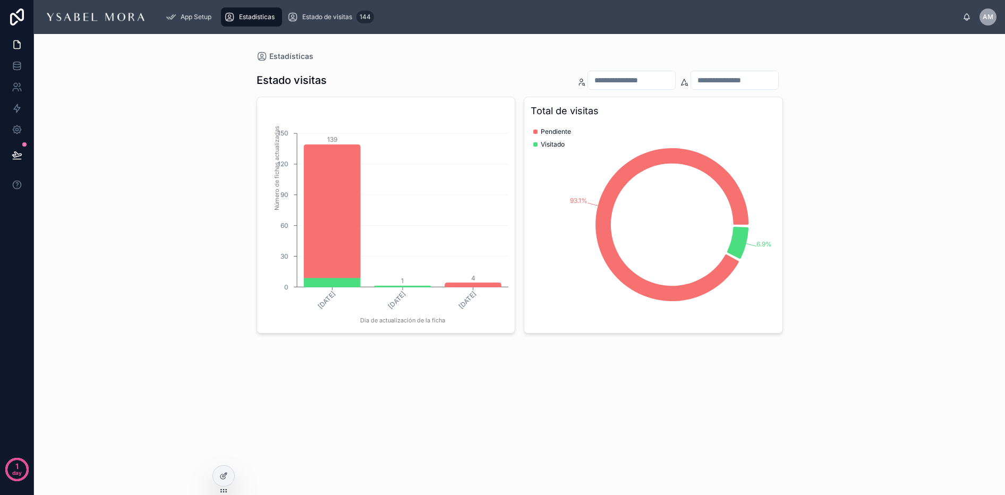
click at [594, 78] on input "text" at bounding box center [631, 80] width 87 height 15
click at [738, 79] on input "text" at bounding box center [734, 80] width 87 height 15
click at [609, 81] on input "text" at bounding box center [631, 80] width 87 height 15
type input "*******"
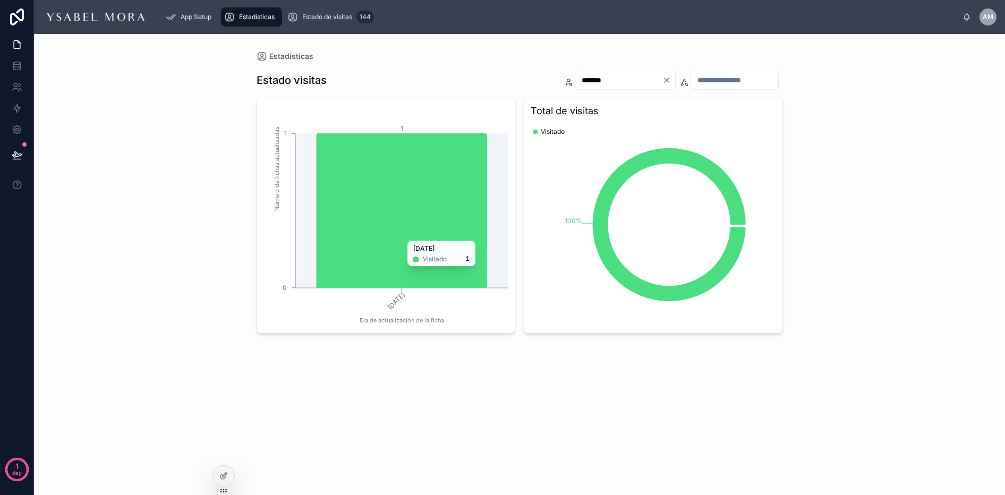
drag, startPoint x: 392, startPoint y: 309, endPoint x: 465, endPoint y: 271, distance: 82.2
click at [392, 309] on tspan "9/1/2025" at bounding box center [396, 301] width 20 height 20
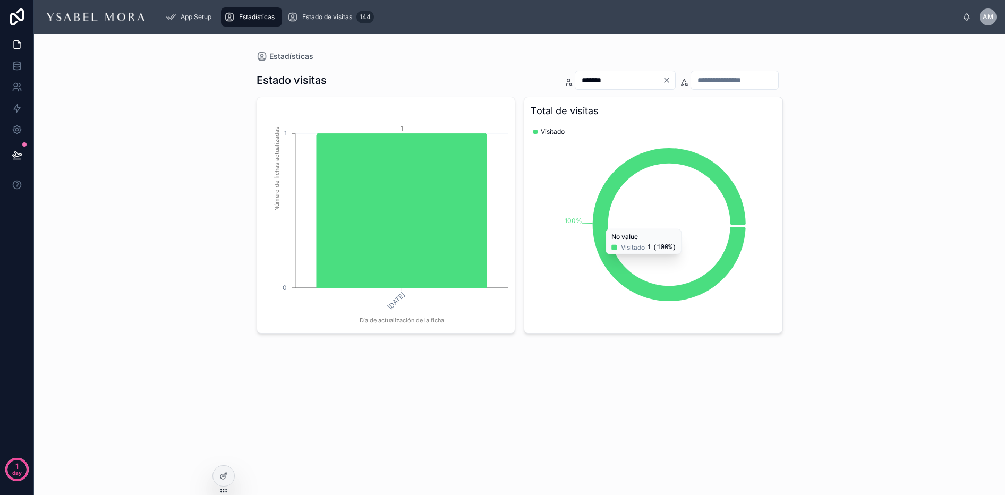
click at [613, 189] on icon "chart" at bounding box center [669, 224] width 153 height 153
click at [217, 469] on div at bounding box center [223, 476] width 21 height 20
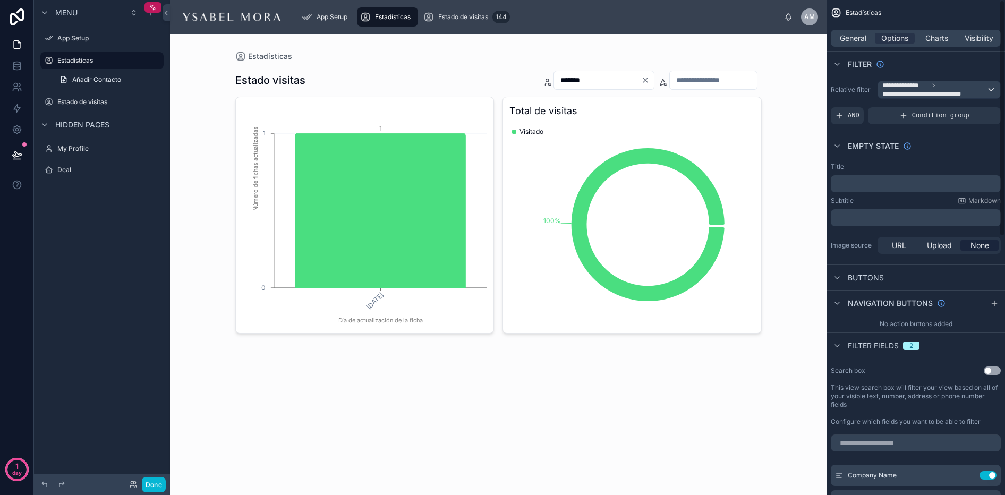
click at [627, 73] on div at bounding box center [498, 201] width 543 height 334
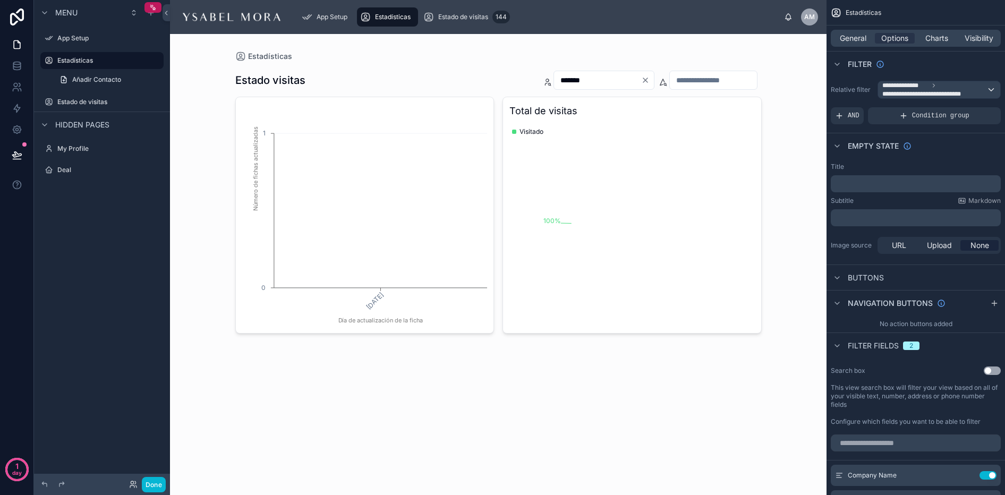
click at [641, 82] on icon "Clear" at bounding box center [645, 80] width 9 height 9
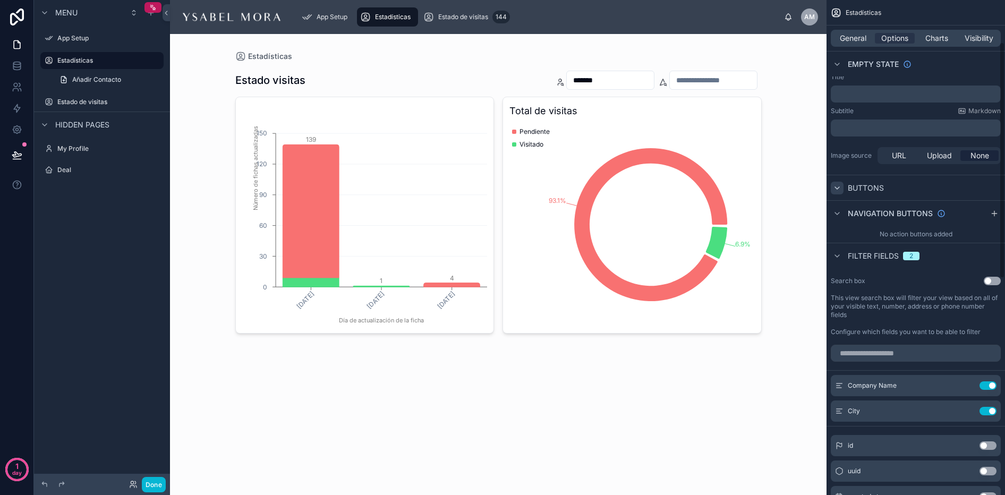
click at [835, 192] on div "scrollable content" at bounding box center [837, 188] width 13 height 13
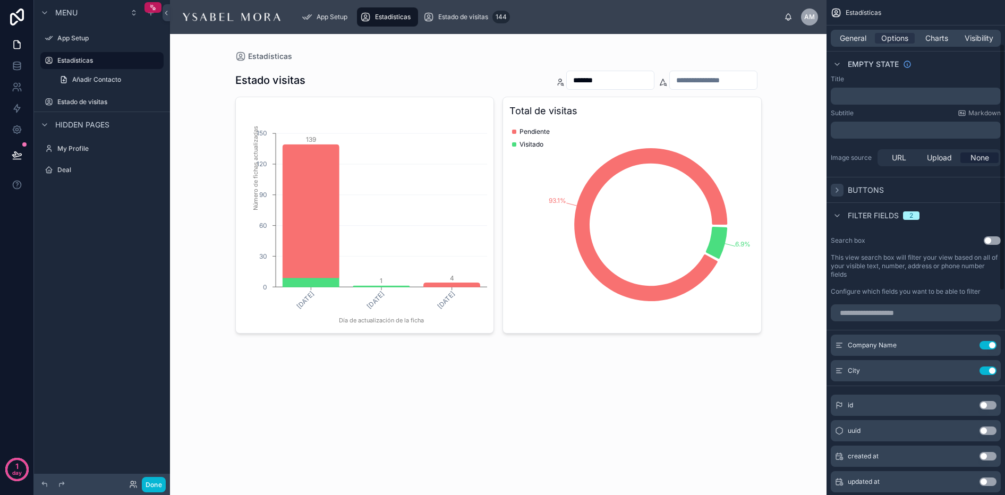
click at [835, 192] on icon "scrollable content" at bounding box center [837, 190] width 9 height 9
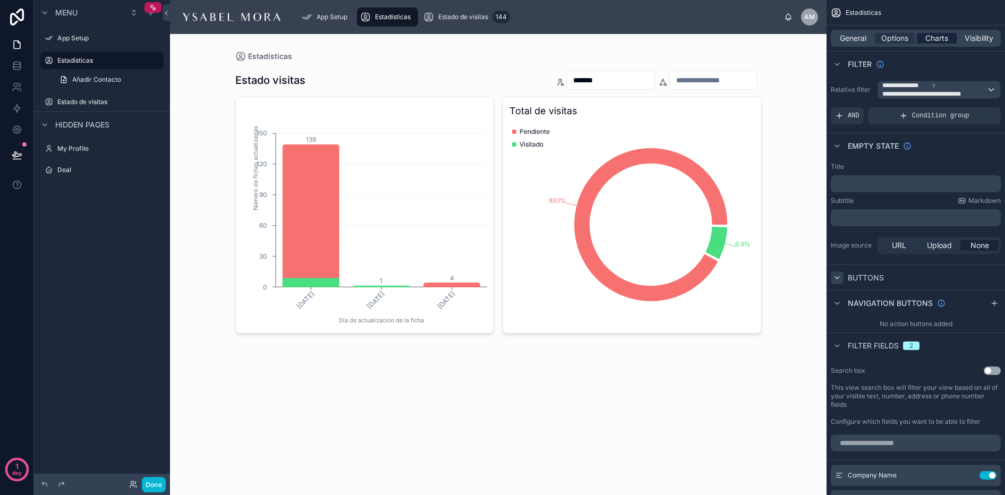
click at [932, 35] on span "Charts" at bounding box center [936, 38] width 23 height 11
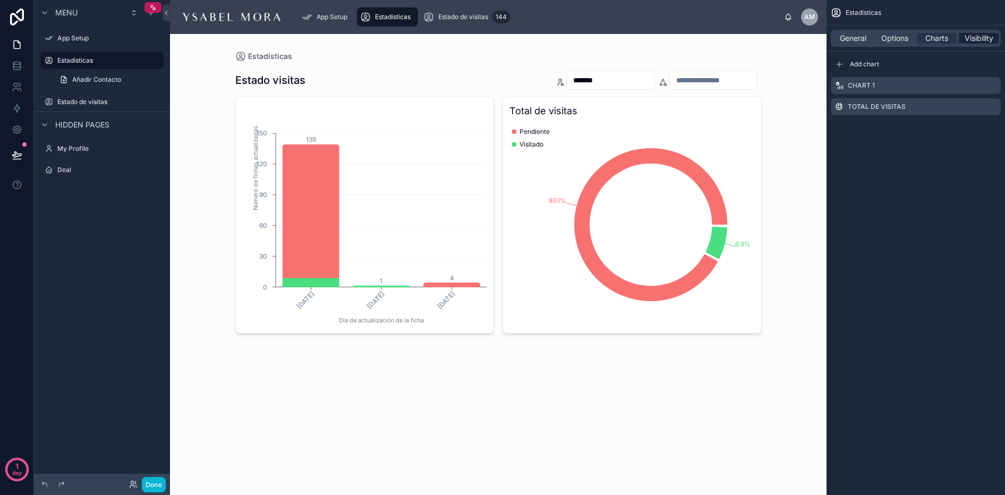
click at [979, 38] on span "Visibility" at bounding box center [979, 38] width 29 height 11
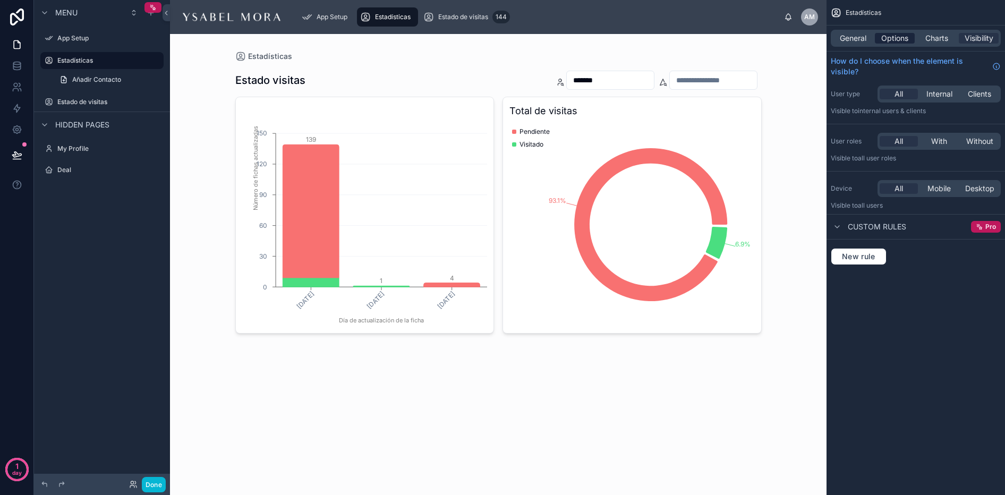
click at [913, 36] on div "Options" at bounding box center [895, 38] width 40 height 11
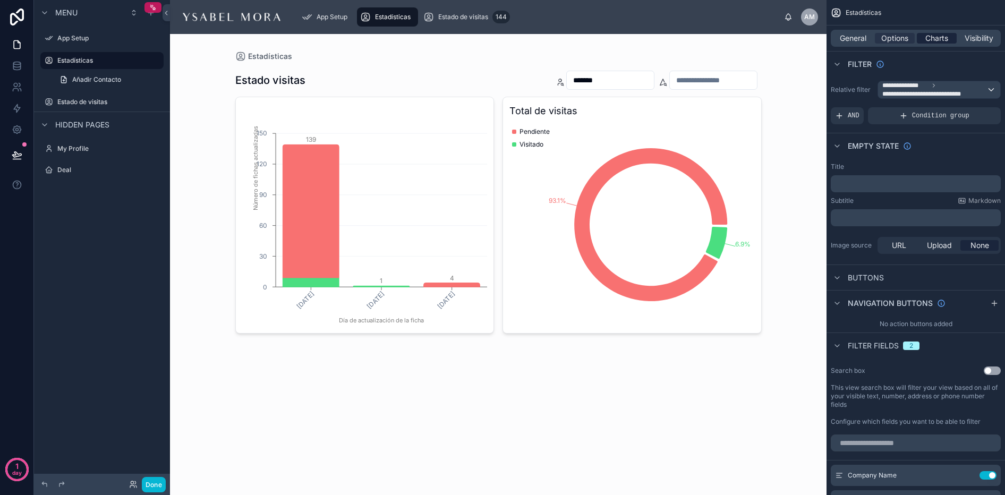
click at [932, 38] on span "Charts" at bounding box center [936, 38] width 23 height 11
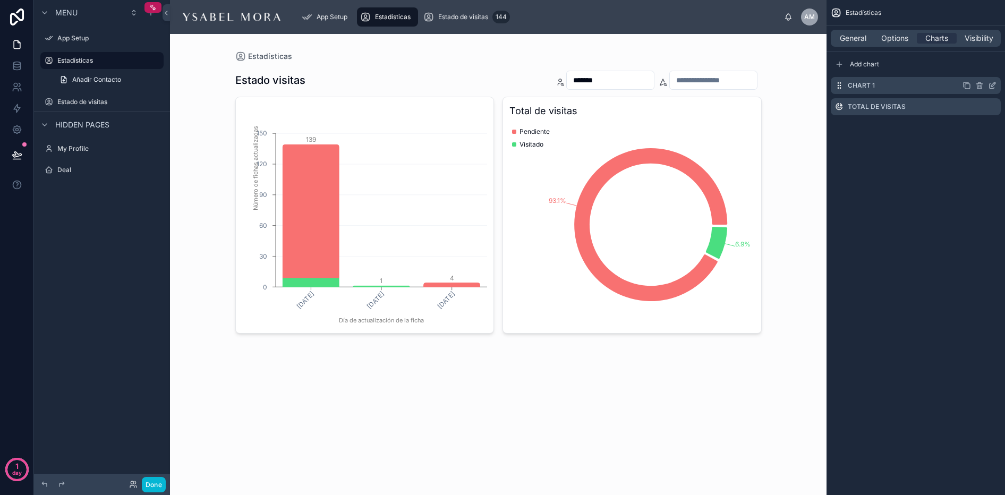
click at [839, 87] on icon "scrollable content" at bounding box center [839, 85] width 9 height 9
click at [843, 46] on div "General Options Charts Visibility" at bounding box center [916, 38] width 170 height 17
click at [847, 36] on span "General" at bounding box center [853, 38] width 27 height 11
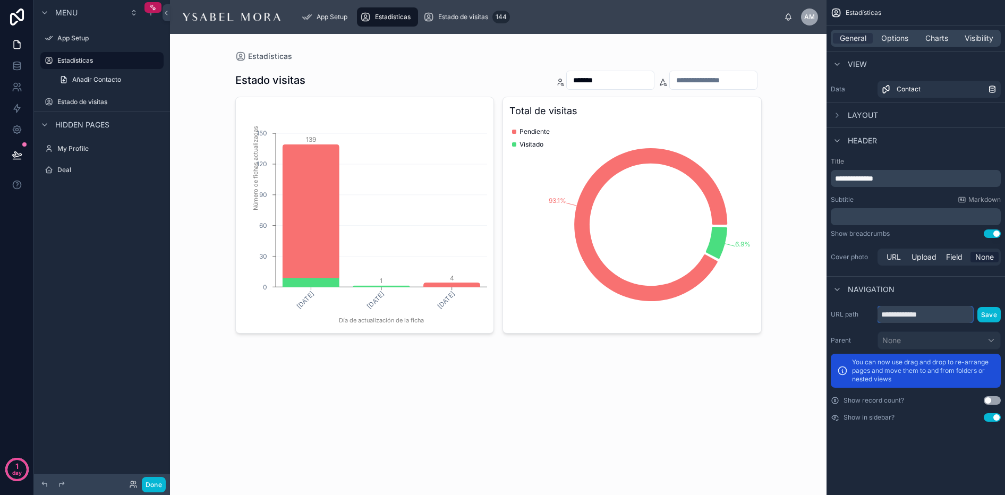
drag, startPoint x: 953, startPoint y: 317, endPoint x: 881, endPoint y: 315, distance: 71.8
click at [881, 315] on input "**********" at bounding box center [926, 314] width 96 height 17
type input "**********"
click at [988, 312] on button "Save" at bounding box center [989, 314] width 23 height 15
click at [836, 114] on icon "scrollable content" at bounding box center [837, 115] width 9 height 9
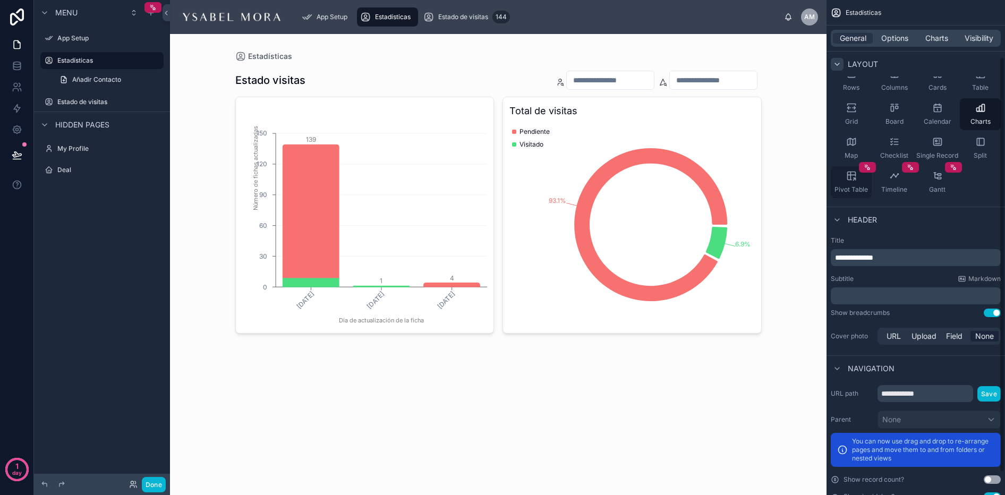
scroll to position [69, 0]
click at [860, 257] on span "**********" at bounding box center [854, 256] width 38 height 7
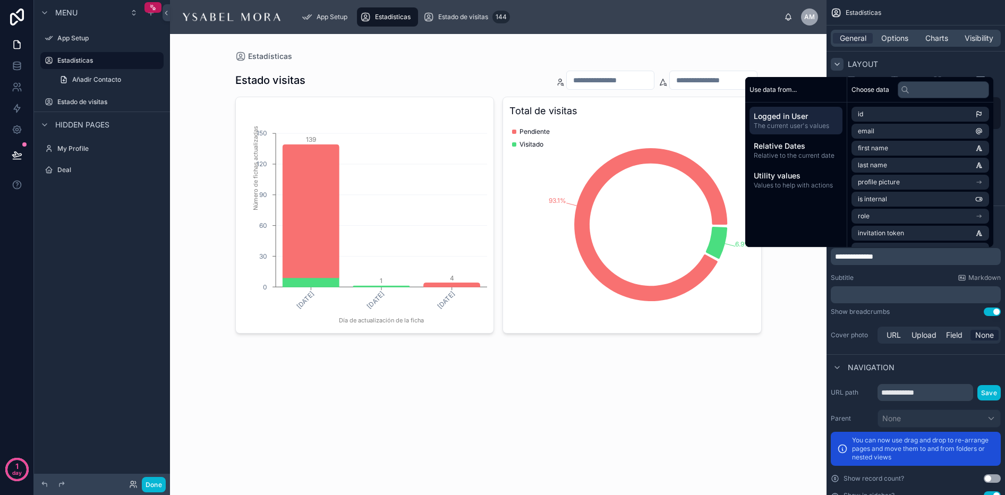
click at [863, 253] on span "**********" at bounding box center [854, 256] width 38 height 7
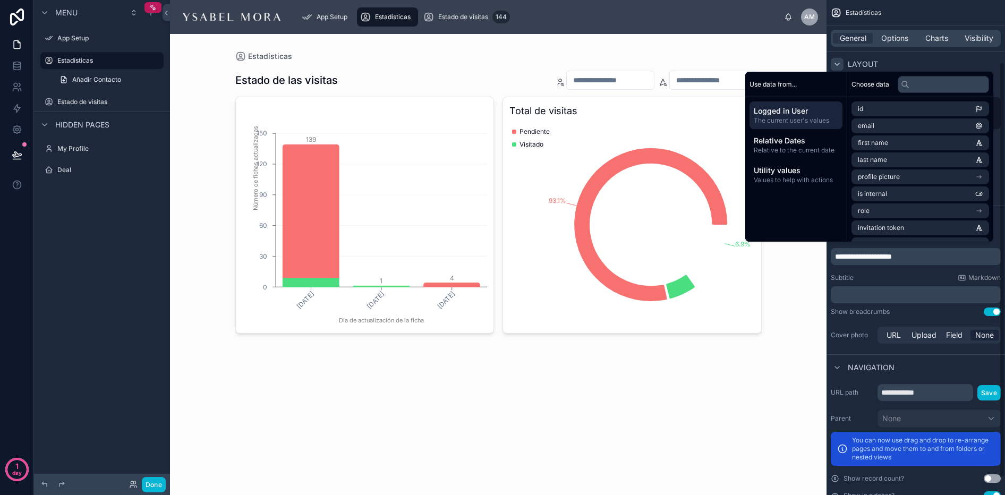
scroll to position [95, 0]
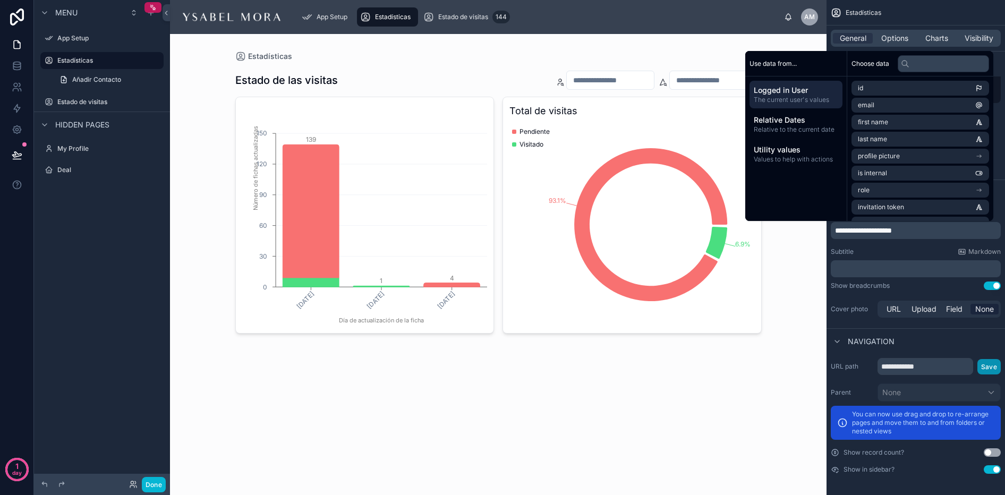
click at [986, 370] on button "Save" at bounding box center [989, 366] width 23 height 15
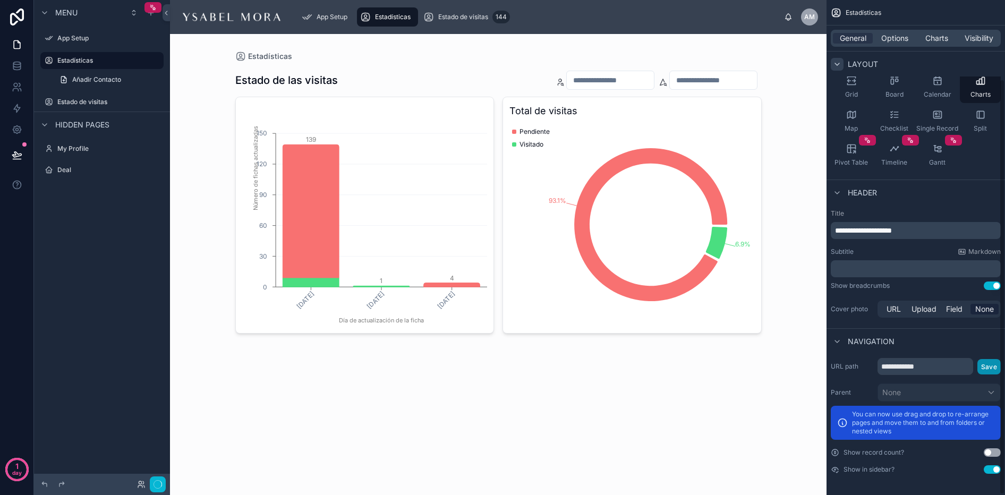
scroll to position [94, 0]
click at [152, 483] on button "Done" at bounding box center [154, 484] width 24 height 15
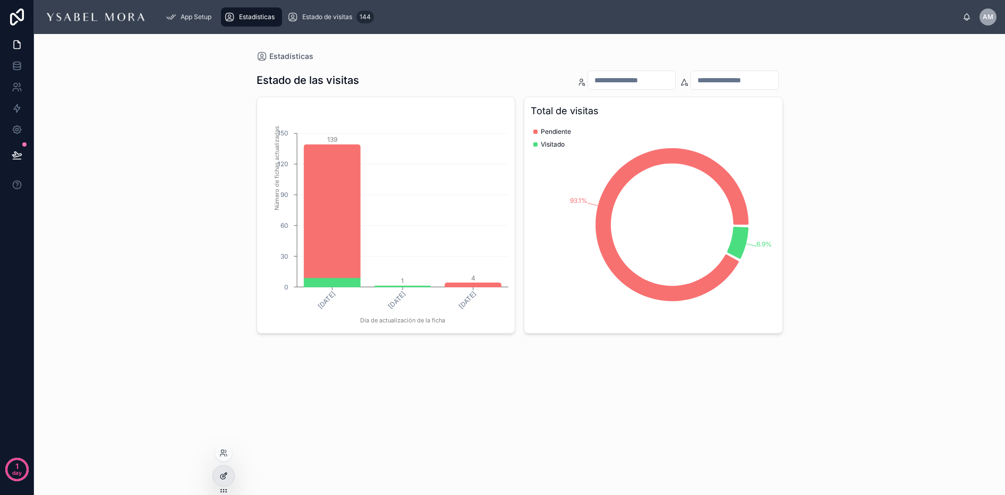
click at [225, 473] on icon at bounding box center [225, 473] width 1 height 1
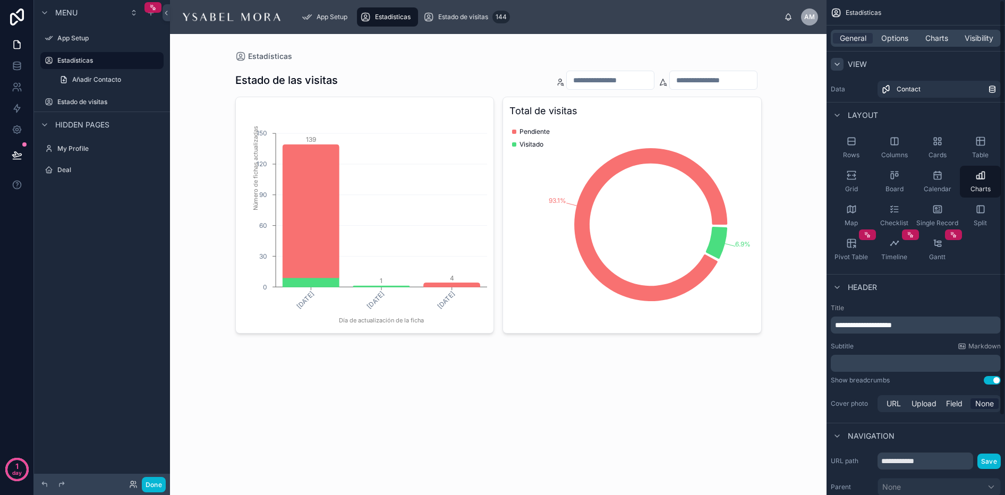
drag, startPoint x: 843, startPoint y: 57, endPoint x: 841, endPoint y: 68, distance: 11.3
click at [843, 57] on div "View" at bounding box center [916, 64] width 179 height 26
click at [942, 37] on span "Charts" at bounding box center [936, 38] width 23 height 11
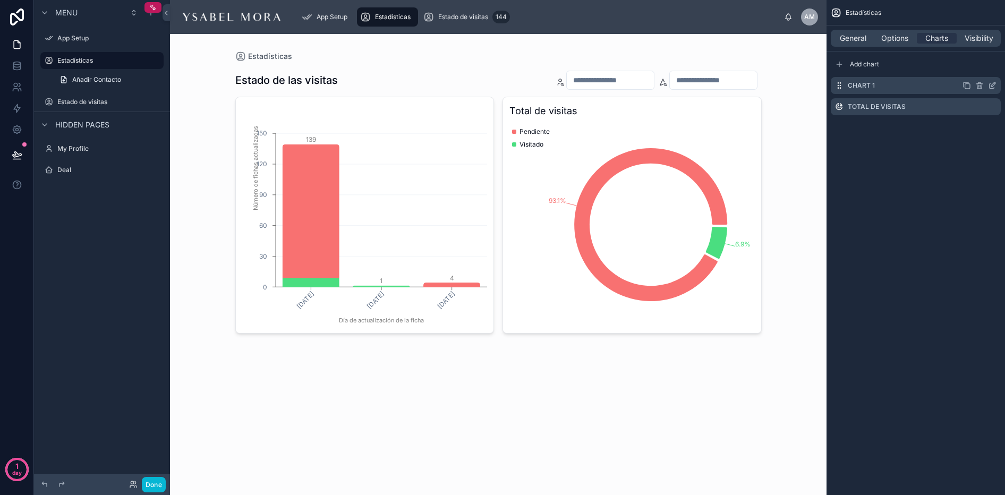
click at [863, 87] on label "Chart 1" at bounding box center [861, 85] width 27 height 9
click at [992, 83] on icon "scrollable content" at bounding box center [992, 85] width 9 height 9
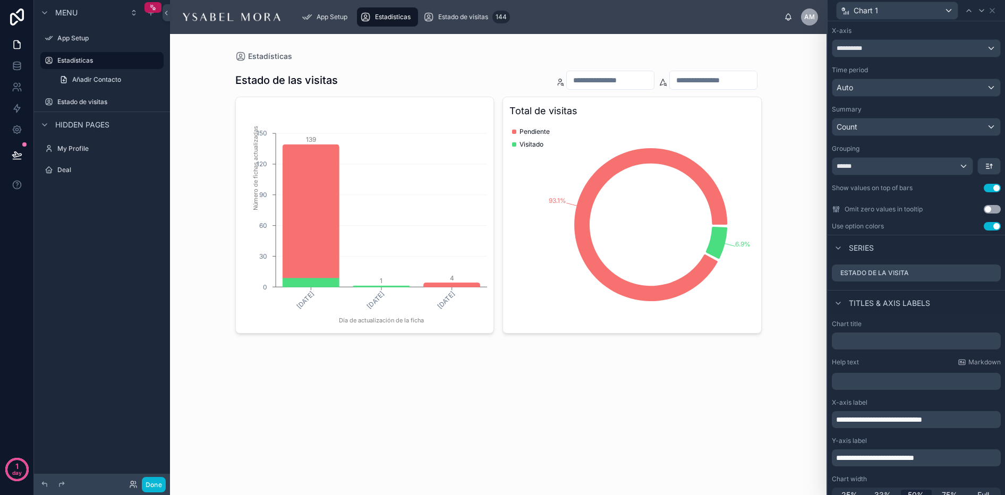
scroll to position [104, 0]
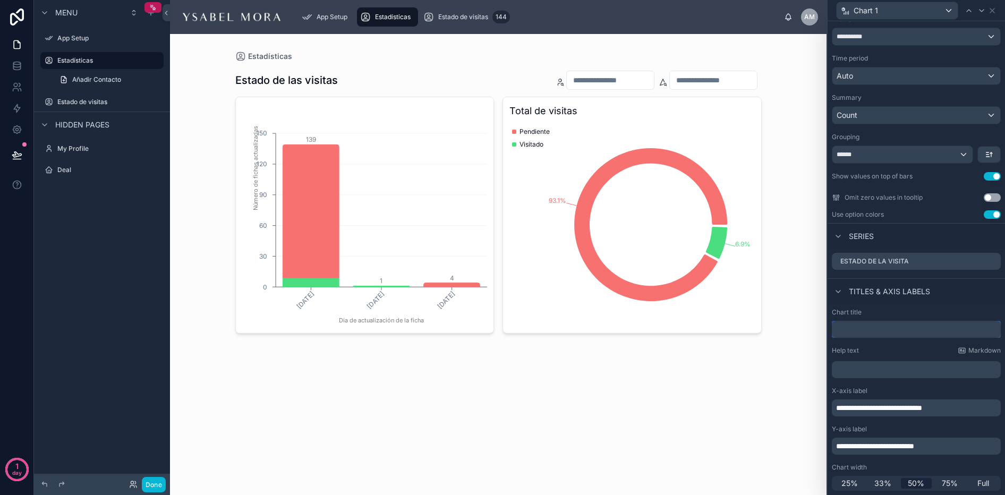
click at [878, 333] on input "text" at bounding box center [916, 329] width 169 height 17
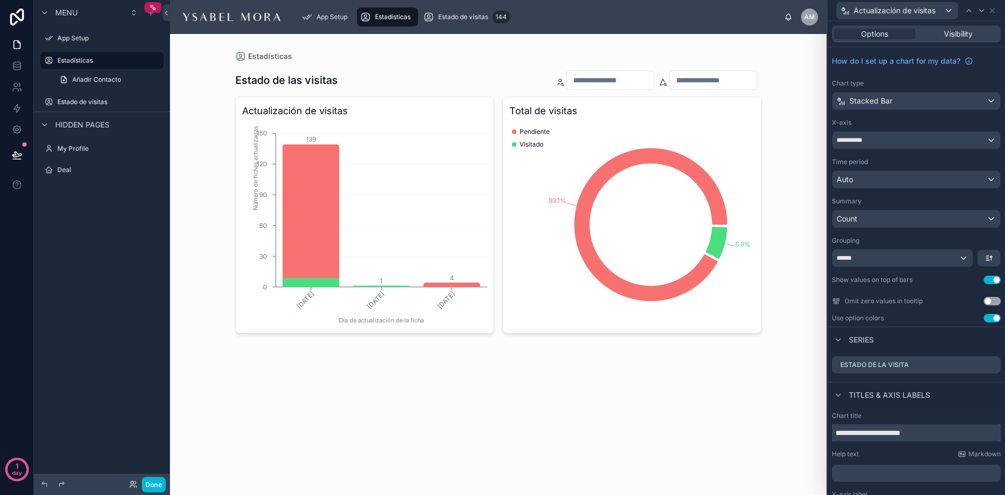
type input "**********"
click at [695, 423] on div "Estadísticas Estado de las visitas Actualización de visitas 9/1/2025 9/8/2025 9…" at bounding box center [498, 264] width 657 height 461
click at [150, 489] on button "Done" at bounding box center [154, 484] width 24 height 15
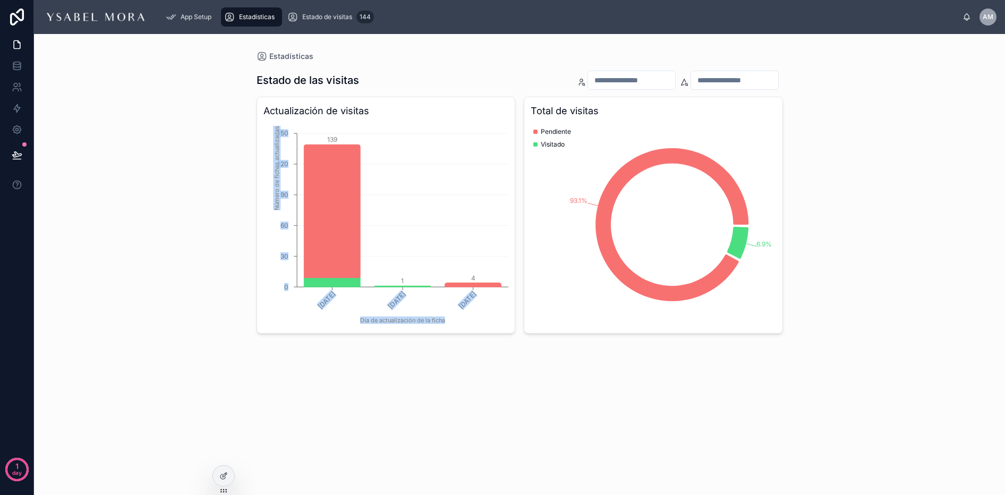
click at [177, 118] on div "Estadísticas Estado de las visitas Actualización de visitas 9/1/2025 9/8/2025 9…" at bounding box center [519, 264] width 971 height 461
click at [12, 41] on icon at bounding box center [17, 44] width 11 height 11
drag, startPoint x: 127, startPoint y: 141, endPoint x: 122, endPoint y: 138, distance: 6.2
click at [127, 141] on div "Estadísticas Estado de las visitas Actualización de visitas 9/1/2025 9/8/2025 9…" at bounding box center [519, 264] width 971 height 461
click at [14, 52] on link at bounding box center [16, 44] width 33 height 21
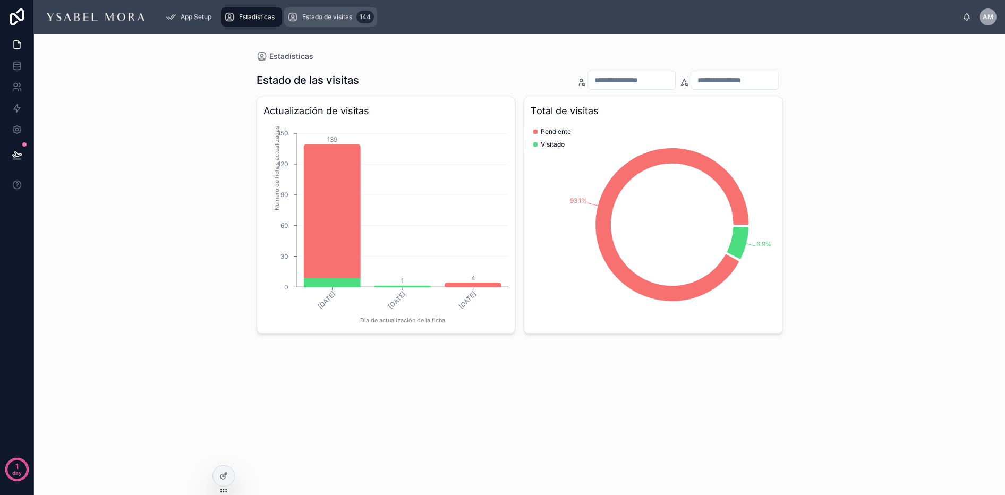
click at [302, 19] on span "Estado de visitas" at bounding box center [327, 17] width 50 height 9
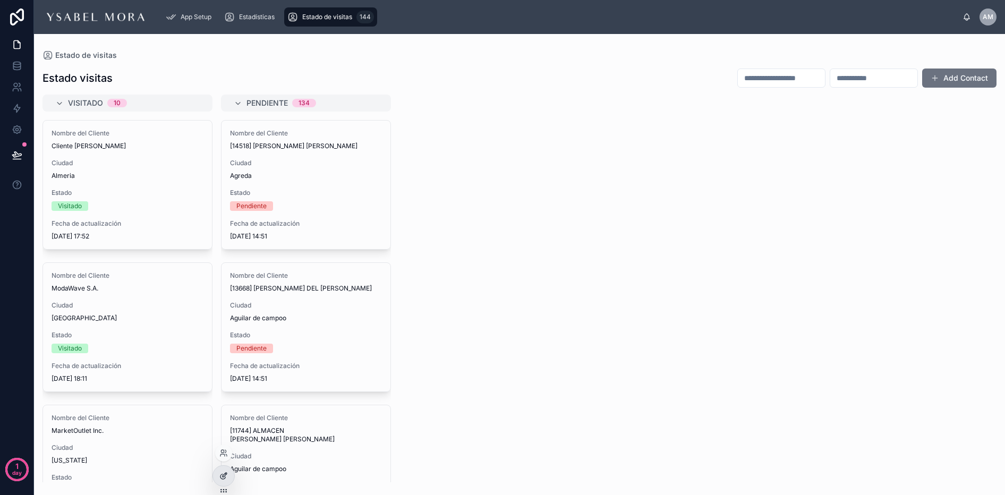
click at [217, 475] on div at bounding box center [223, 476] width 21 height 20
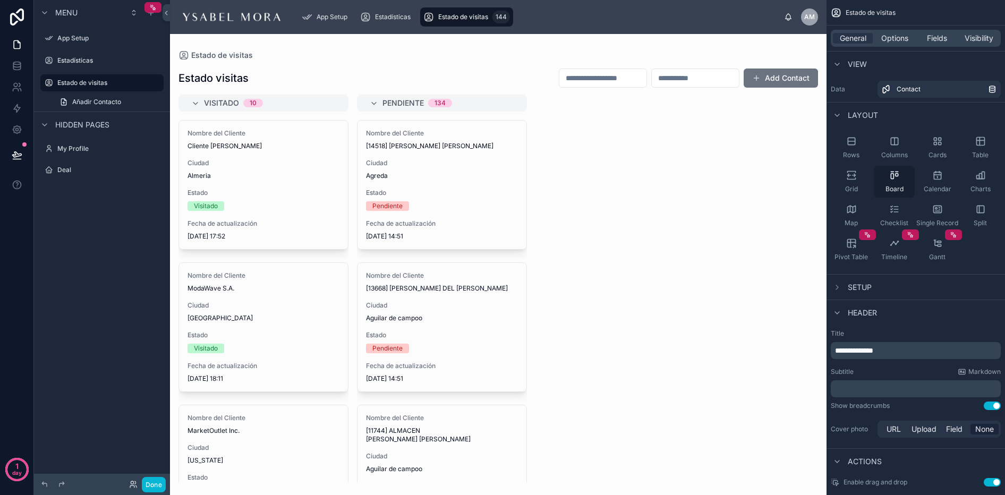
click at [899, 173] on icon "scrollable content" at bounding box center [894, 175] width 11 height 11
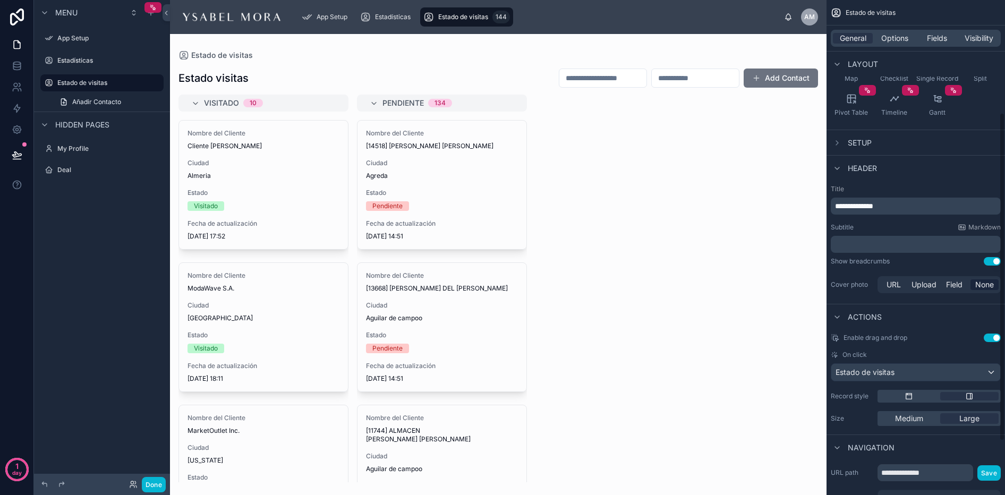
scroll to position [251, 0]
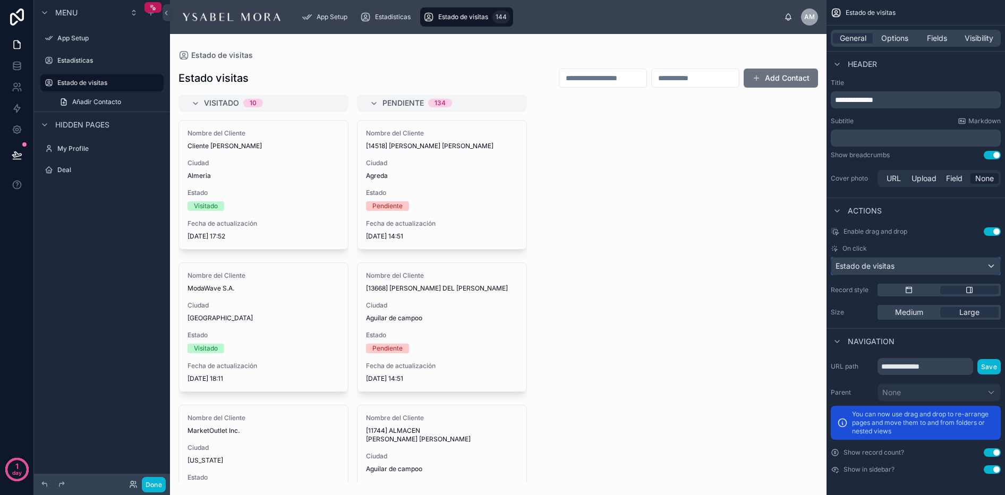
click at [918, 265] on div "Estado de visitas" at bounding box center [915, 266] width 169 height 17
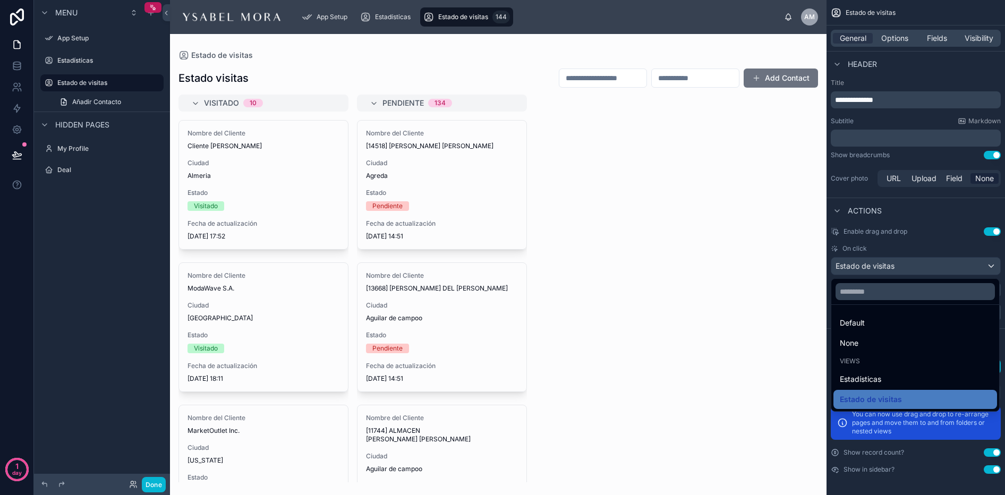
click at [918, 265] on div "scrollable content" at bounding box center [502, 247] width 1005 height 495
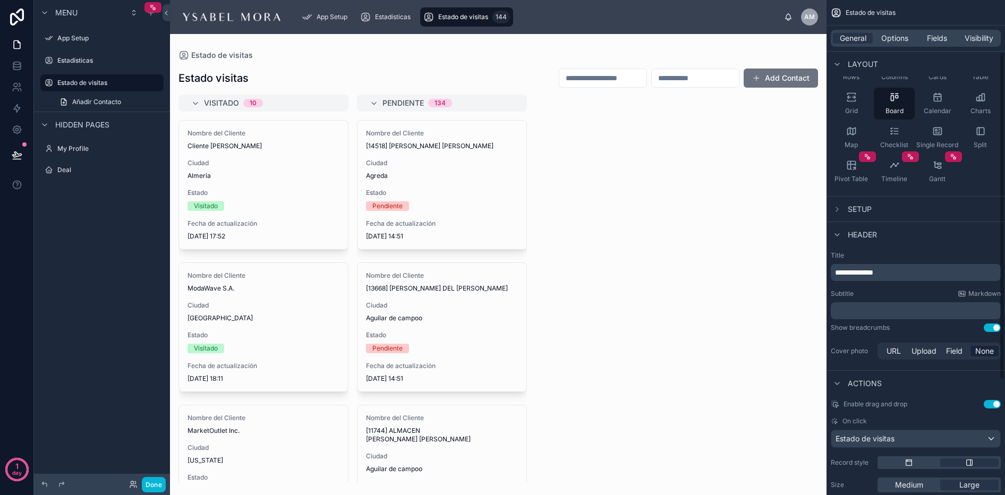
scroll to position [77, 0]
click at [838, 214] on icon "scrollable content" at bounding box center [837, 211] width 9 height 9
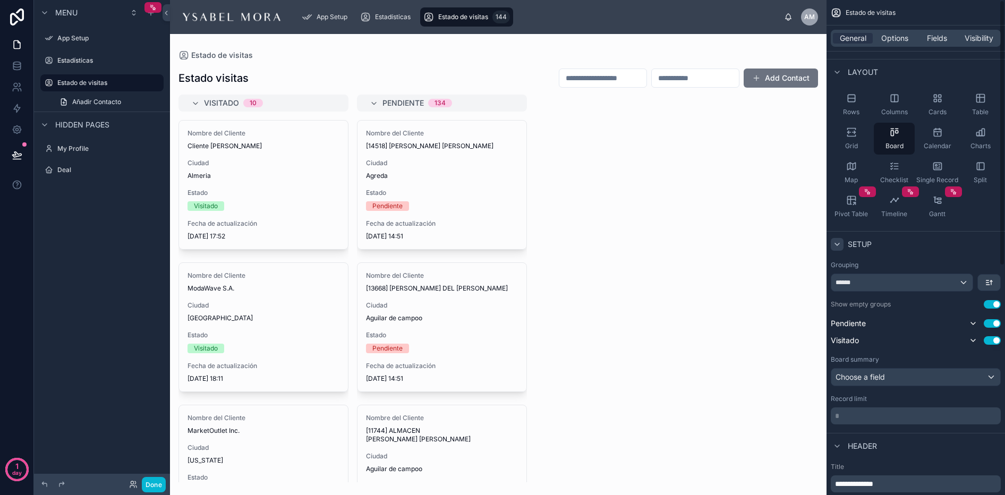
scroll to position [68, 0]
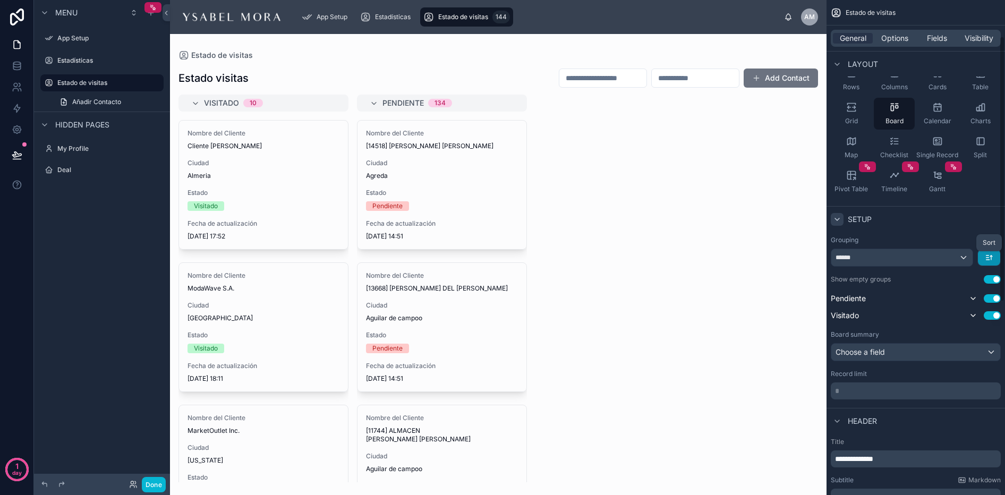
click at [988, 256] on icon "scrollable content" at bounding box center [988, 256] width 3 height 0
click at [969, 303] on span "Last -> First" at bounding box center [969, 301] width 41 height 13
click at [972, 299] on icon "scrollable content" at bounding box center [973, 299] width 4 height 2
click at [972, 299] on icon "scrollable content" at bounding box center [973, 298] width 9 height 9
click at [881, 354] on div "Choose a field" at bounding box center [915, 352] width 169 height 17
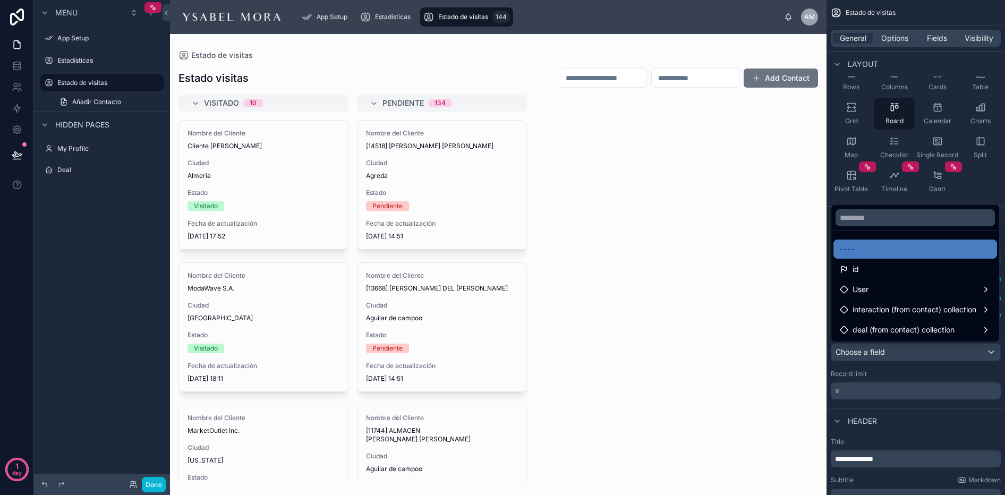
click at [881, 354] on div "scrollable content" at bounding box center [502, 247] width 1005 height 495
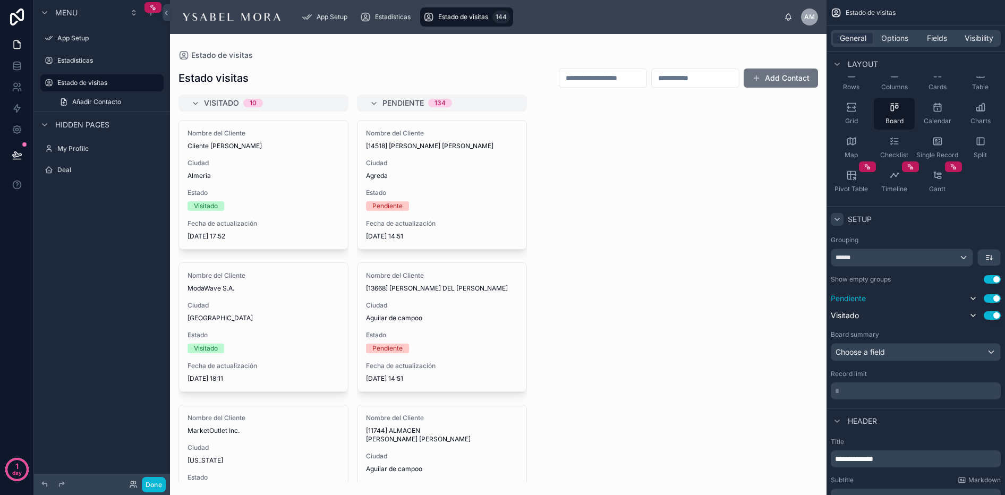
click at [768, 243] on div at bounding box center [498, 264] width 657 height 461
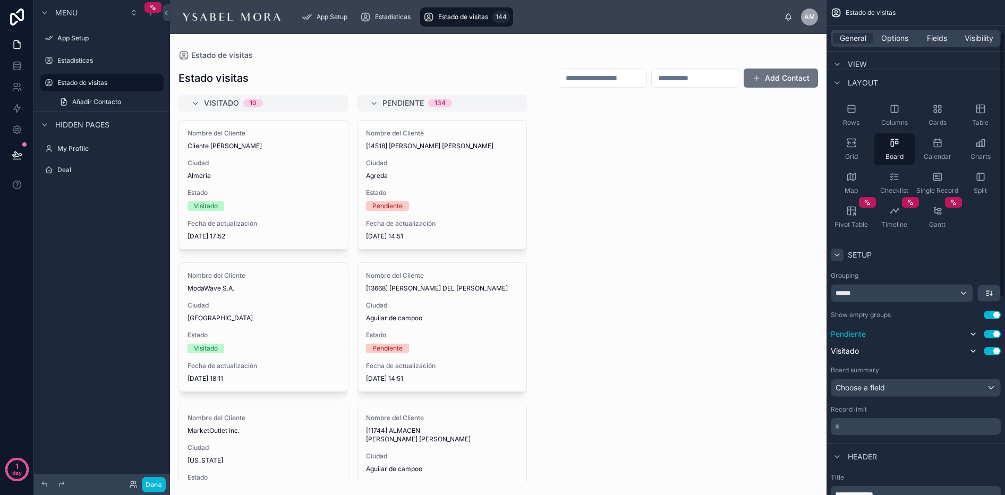
scroll to position [13, 0]
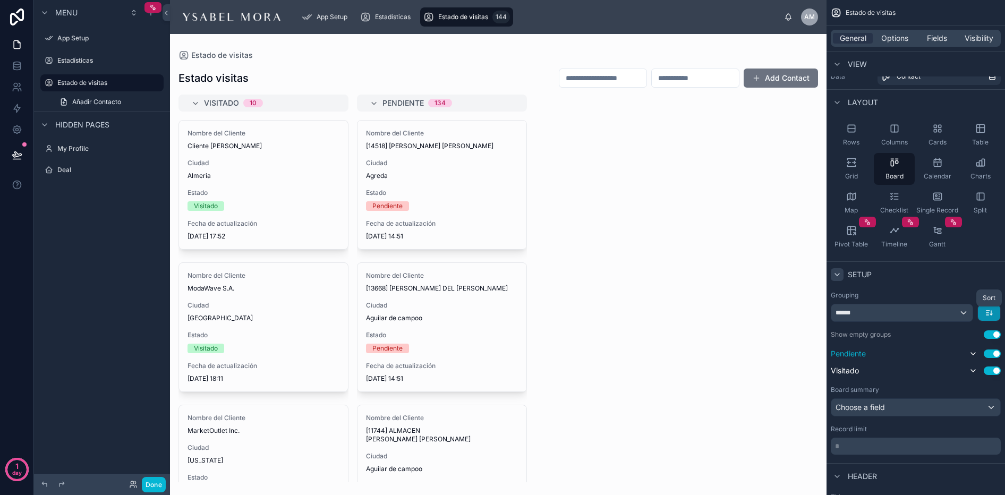
click at [987, 313] on icon "scrollable content" at bounding box center [988, 313] width 3 height 0
click at [969, 334] on span "First -> Last" at bounding box center [969, 336] width 41 height 13
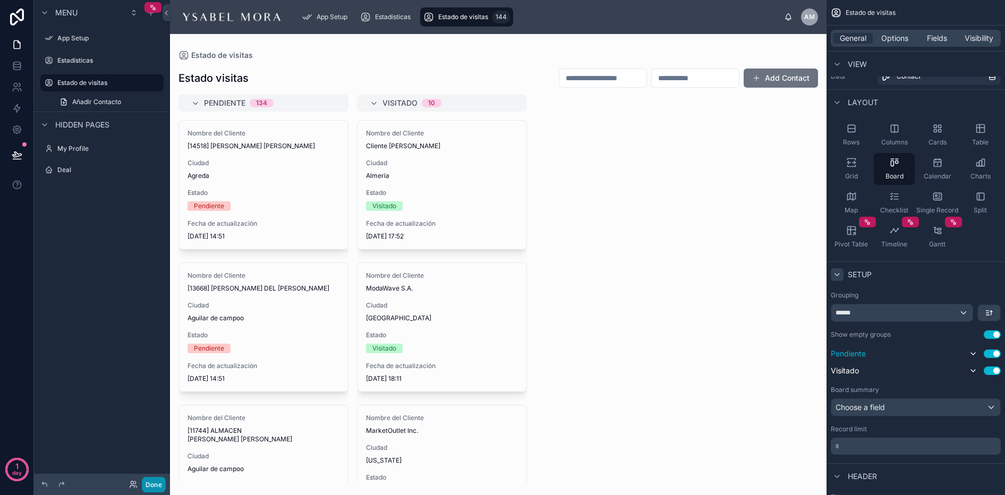
click at [153, 483] on button "Done" at bounding box center [154, 484] width 24 height 15
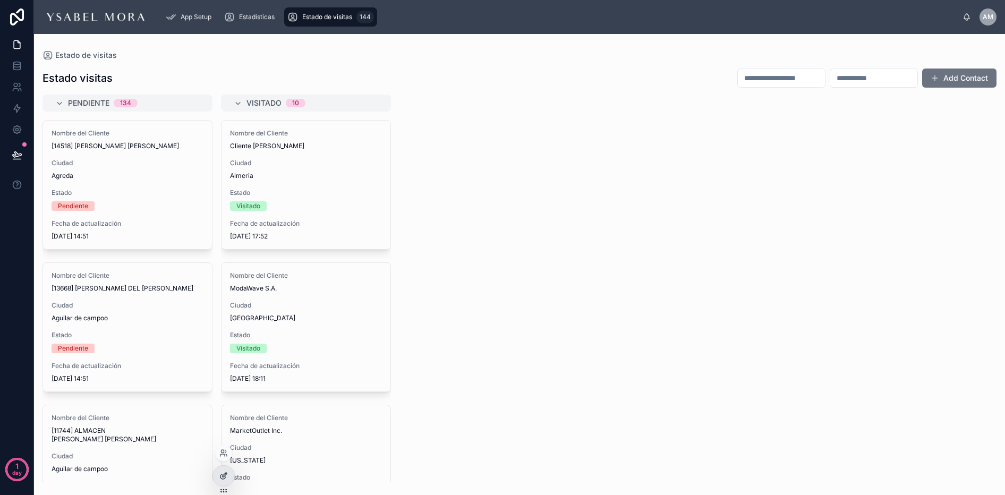
click at [221, 476] on icon at bounding box center [223, 476] width 9 height 9
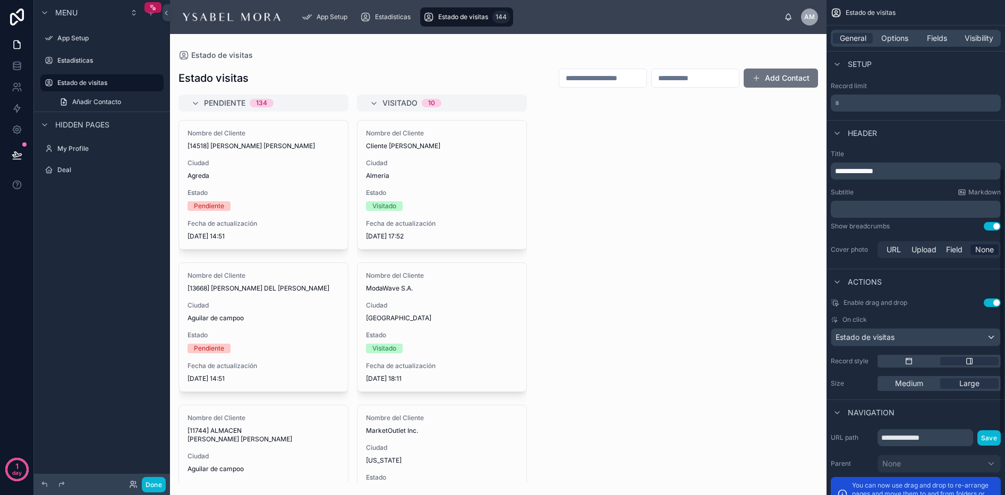
scroll to position [368, 0]
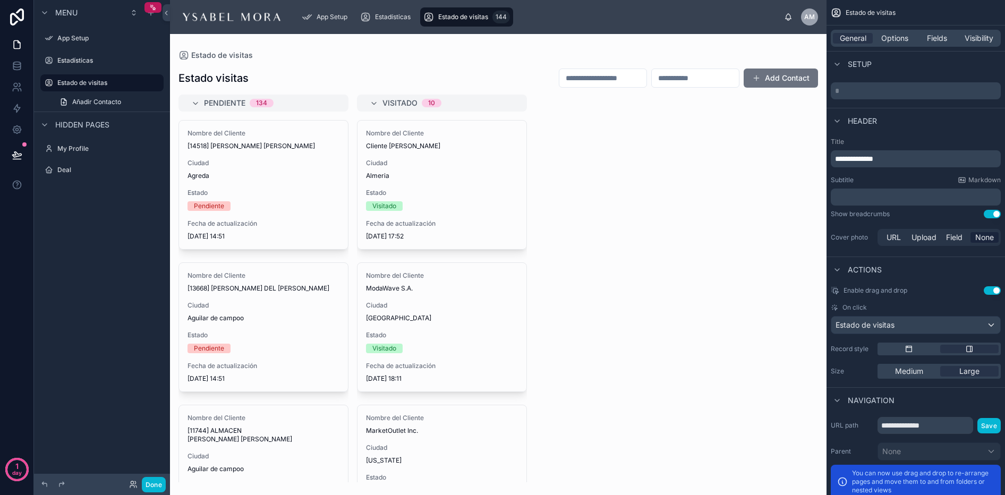
click at [865, 155] on span "**********" at bounding box center [854, 158] width 38 height 7
click at [861, 158] on span "**********" at bounding box center [854, 158] width 38 height 7
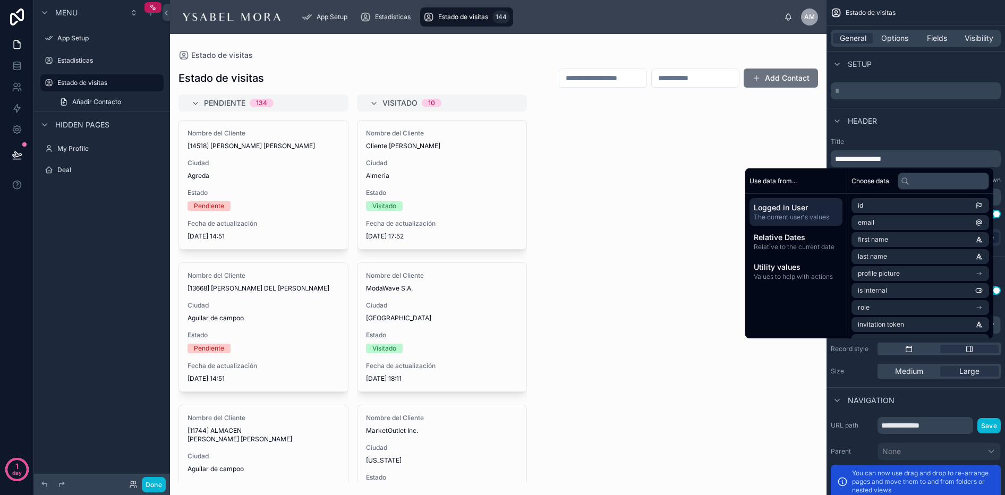
click at [774, 149] on div at bounding box center [498, 264] width 657 height 461
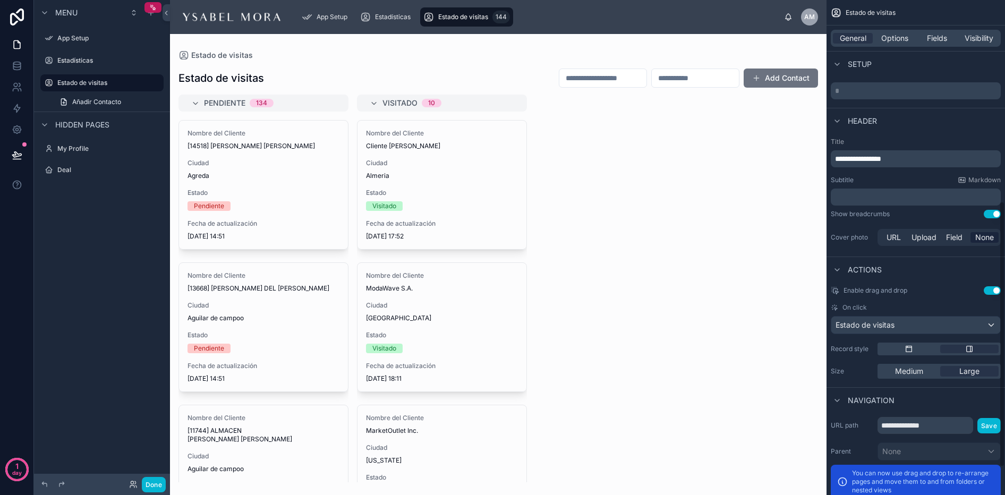
scroll to position [427, 0]
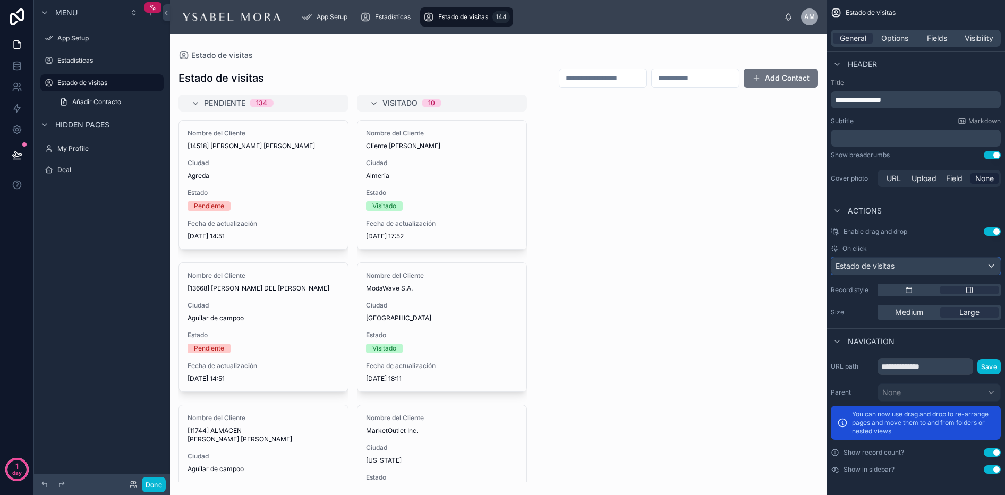
click at [871, 273] on div "Estado de visitas" at bounding box center [915, 266] width 169 height 17
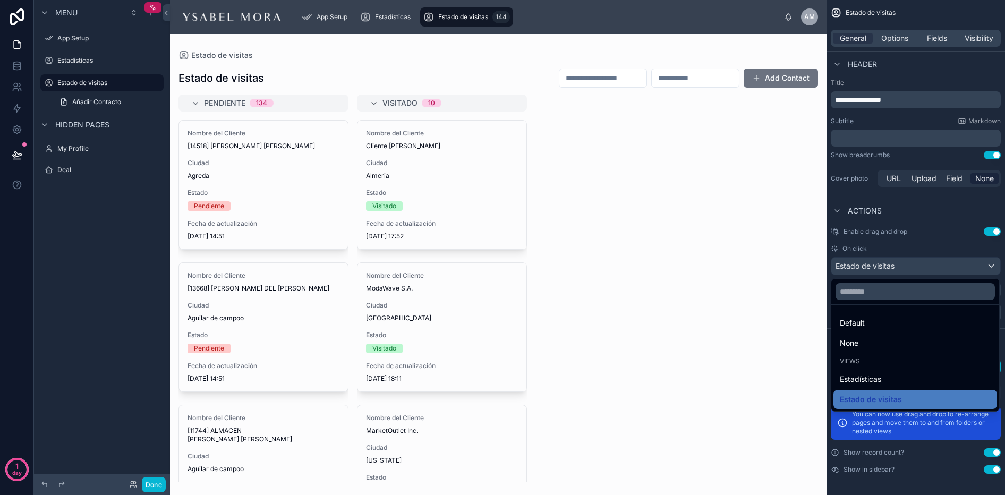
click at [759, 250] on div "Pendiente 134 Nombre del Cliente [14518] [PERSON_NAME] [PERSON_NAME] Ciudad Agr…" at bounding box center [498, 289] width 657 height 388
click at [989, 266] on div "scrollable content" at bounding box center [502, 247] width 1005 height 495
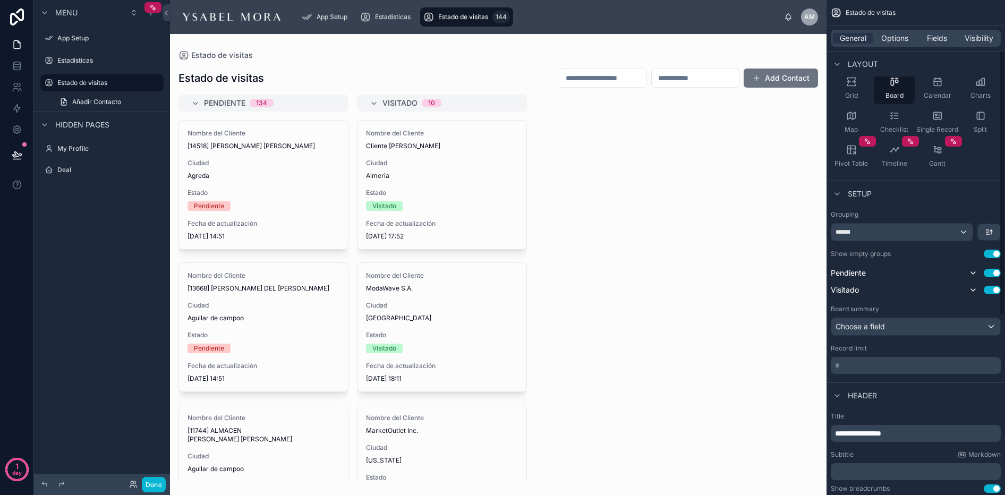
scroll to position [0, 0]
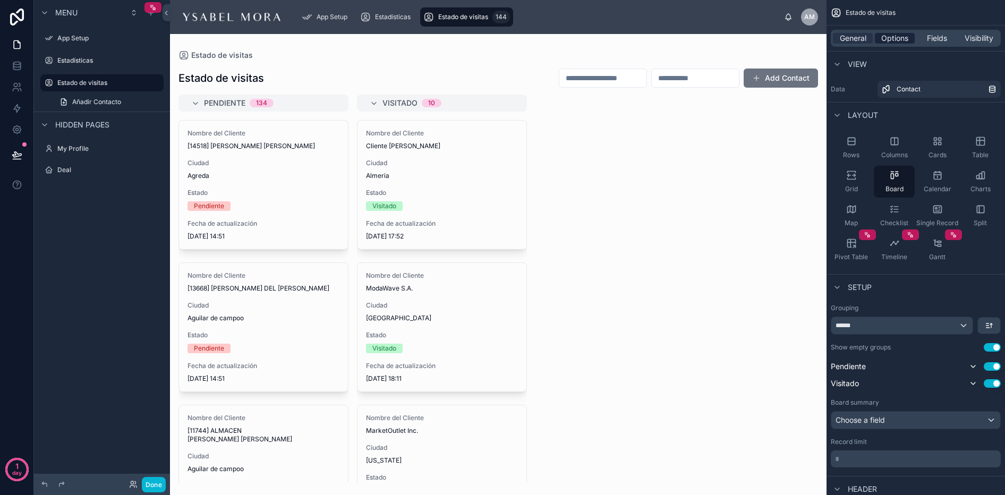
click at [897, 33] on span "Options" at bounding box center [894, 38] width 27 height 11
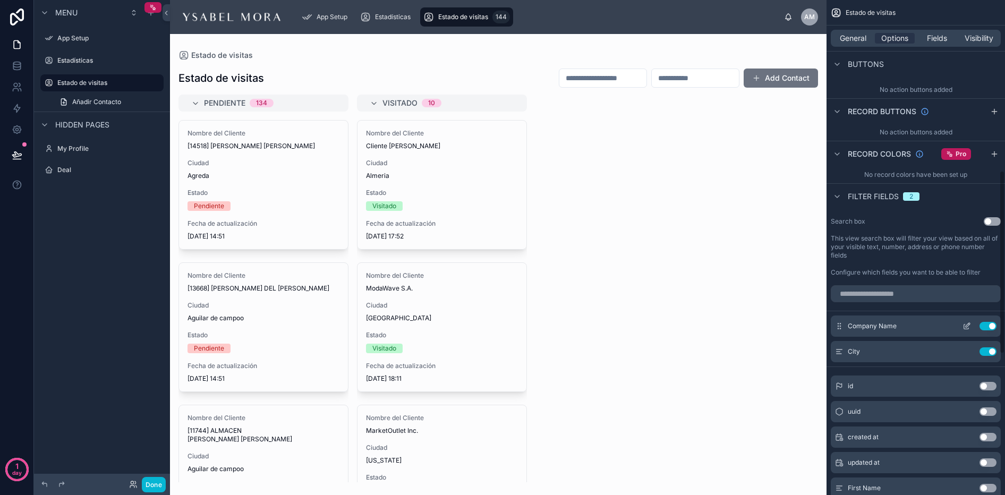
scroll to position [461, 0]
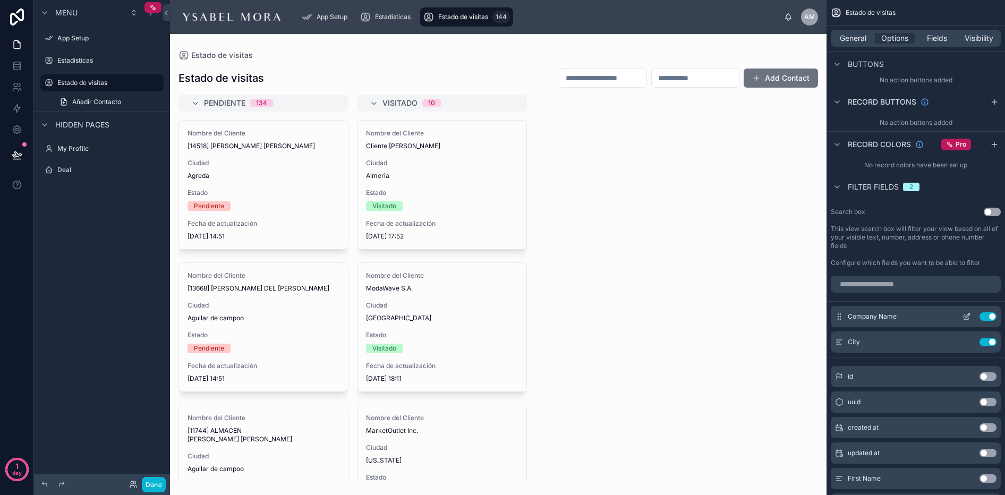
click at [969, 315] on icon "scrollable content" at bounding box center [969, 314] width 1 height 1
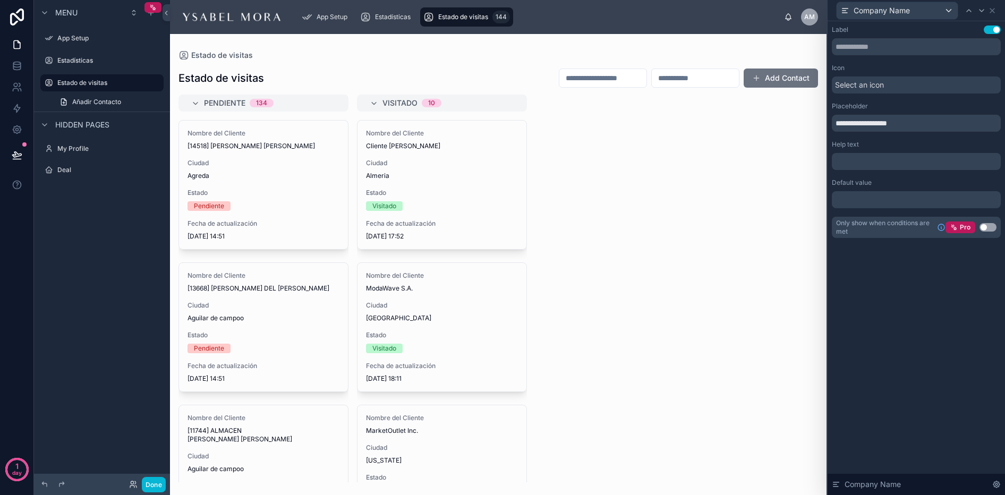
click at [896, 80] on div "Select an icon" at bounding box center [916, 85] width 169 height 17
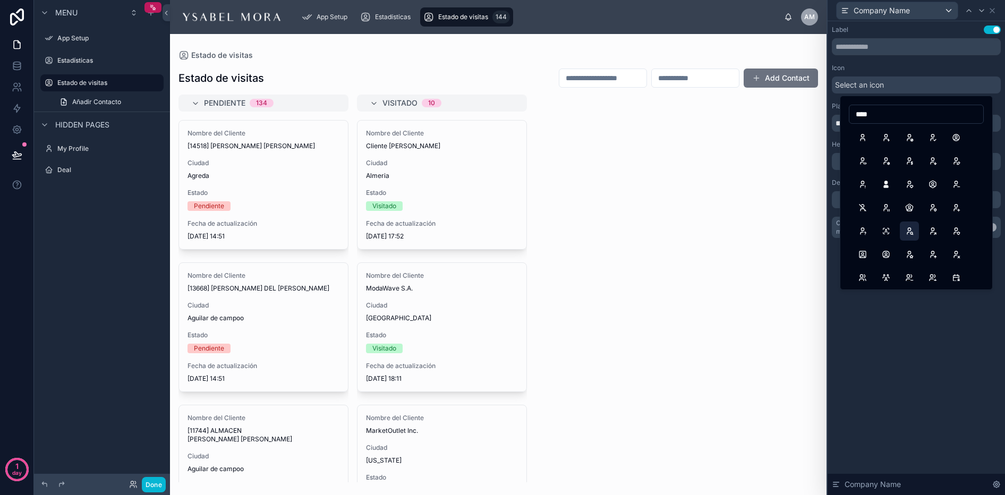
type input "****"
click at [910, 228] on button "UserSearch" at bounding box center [909, 231] width 19 height 19
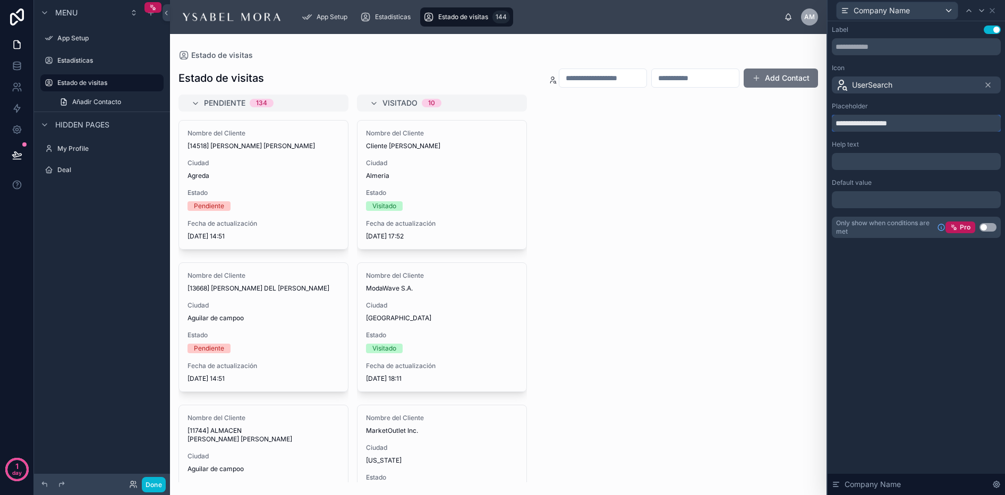
drag, startPoint x: 902, startPoint y: 122, endPoint x: 842, endPoint y: 124, distance: 60.1
click at [842, 124] on input "**********" at bounding box center [916, 123] width 169 height 17
type input "*"
type input "********"
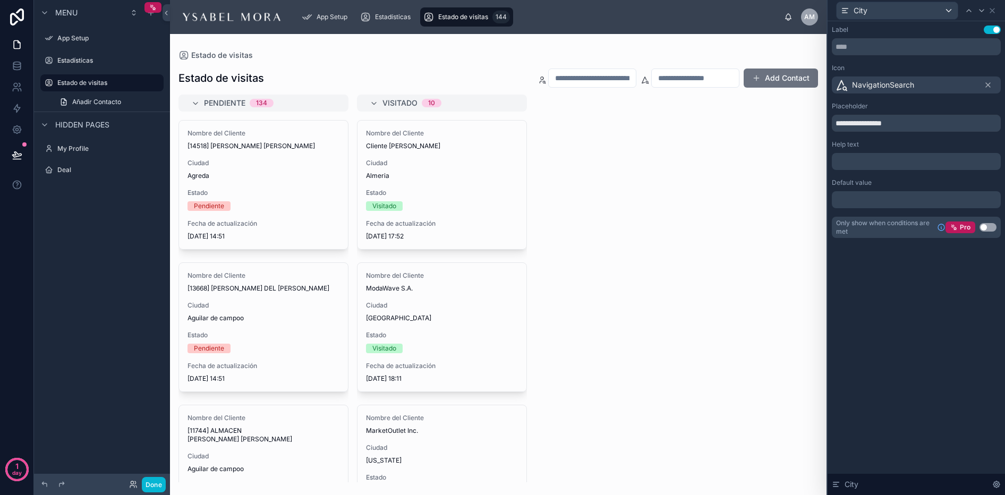
type input "**********"
drag, startPoint x: 922, startPoint y: 37, endPoint x: 898, endPoint y: 36, distance: 23.4
click at [921, 36] on div "Label Use setting" at bounding box center [916, 41] width 169 height 30
click at [995, 12] on icon at bounding box center [992, 10] width 9 height 9
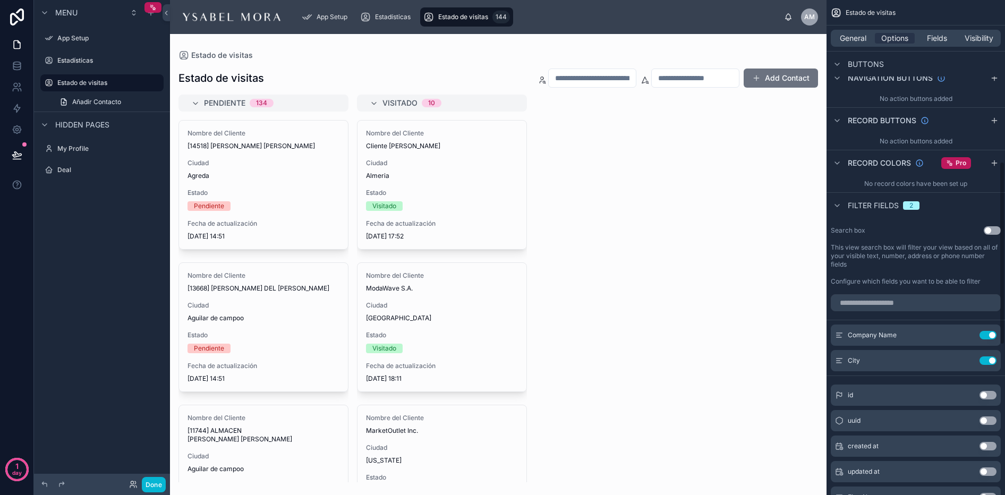
scroll to position [436, 0]
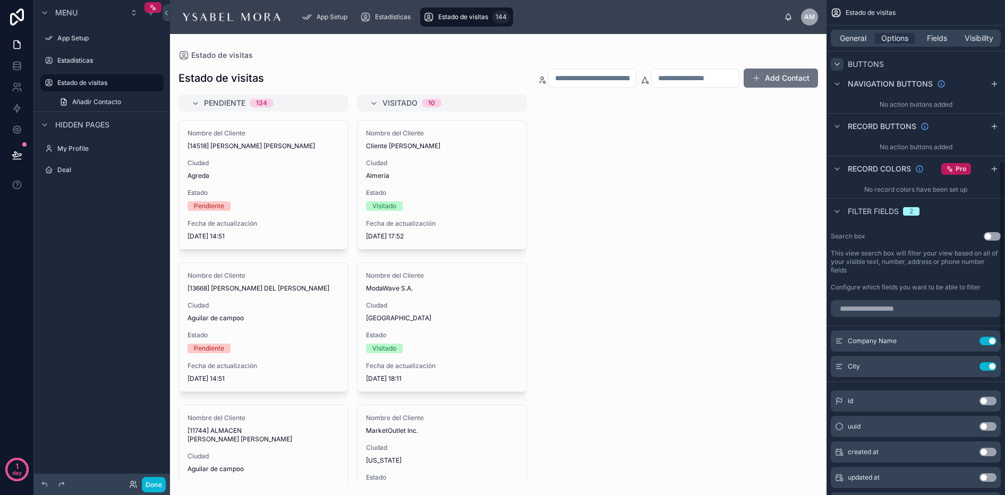
click at [836, 60] on icon "scrollable content" at bounding box center [837, 64] width 9 height 9
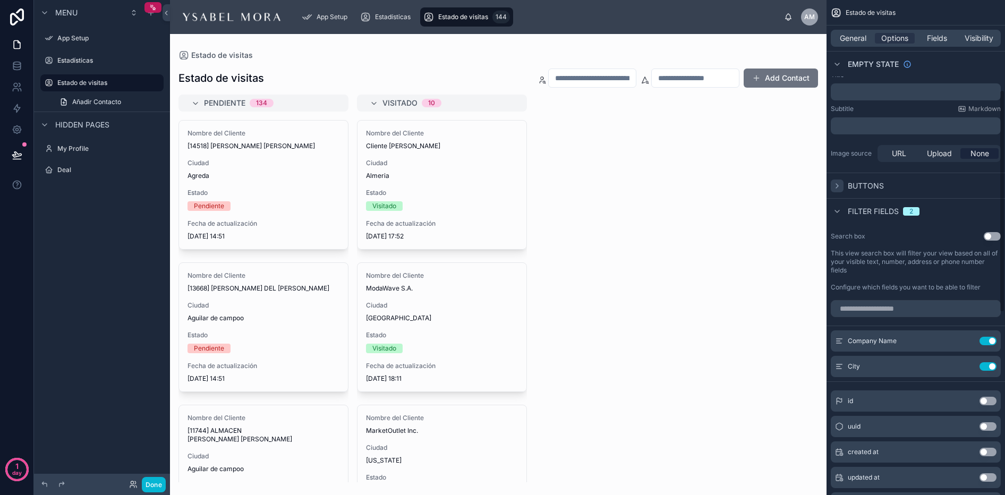
click at [836, 60] on icon "scrollable content" at bounding box center [837, 64] width 9 height 9
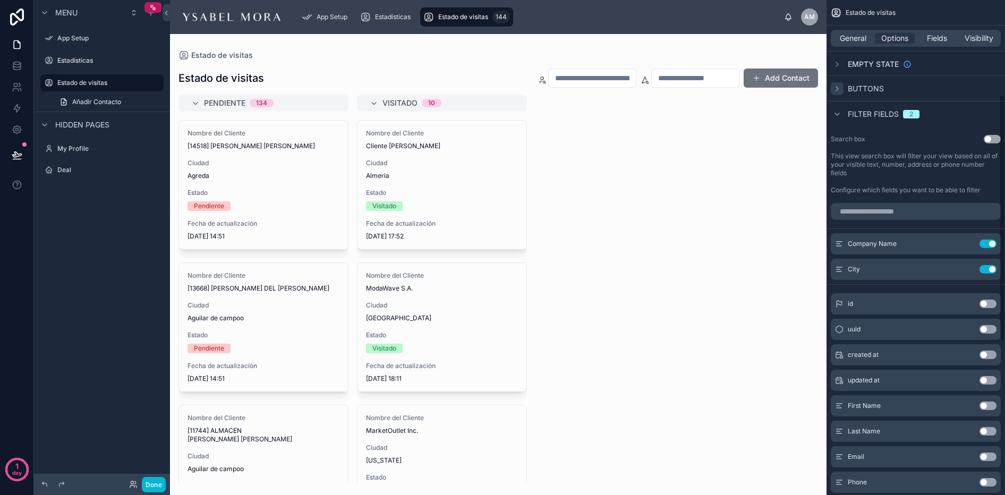
scroll to position [193, 0]
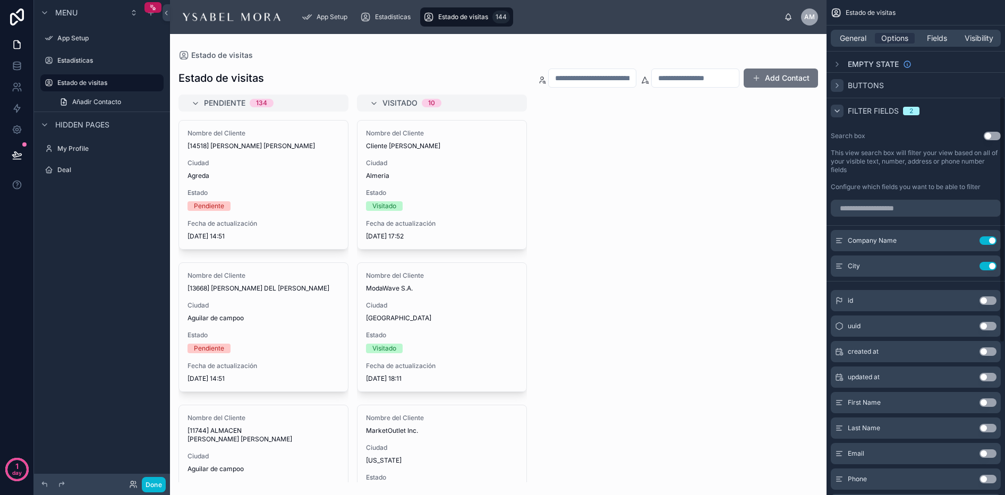
click at [836, 107] on icon "scrollable content" at bounding box center [837, 111] width 9 height 9
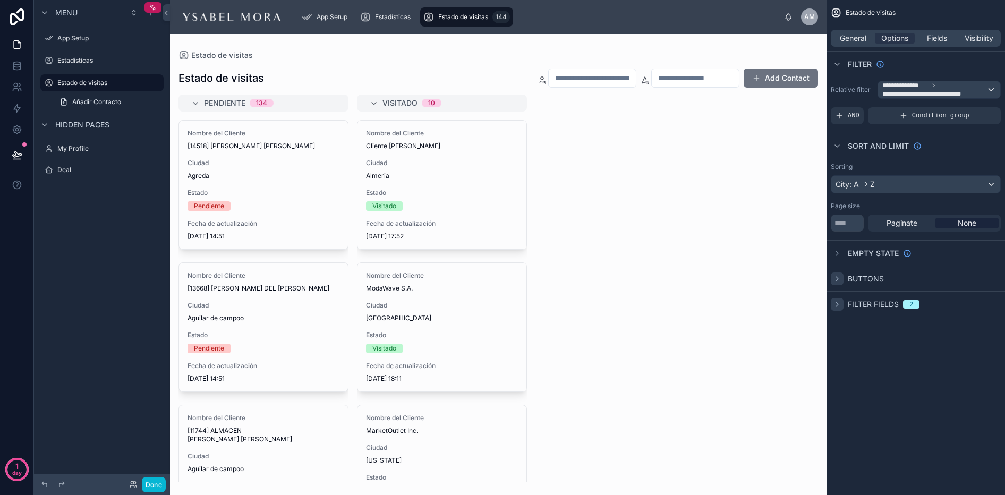
click at [831, 275] on div "scrollable content" at bounding box center [837, 279] width 13 height 13
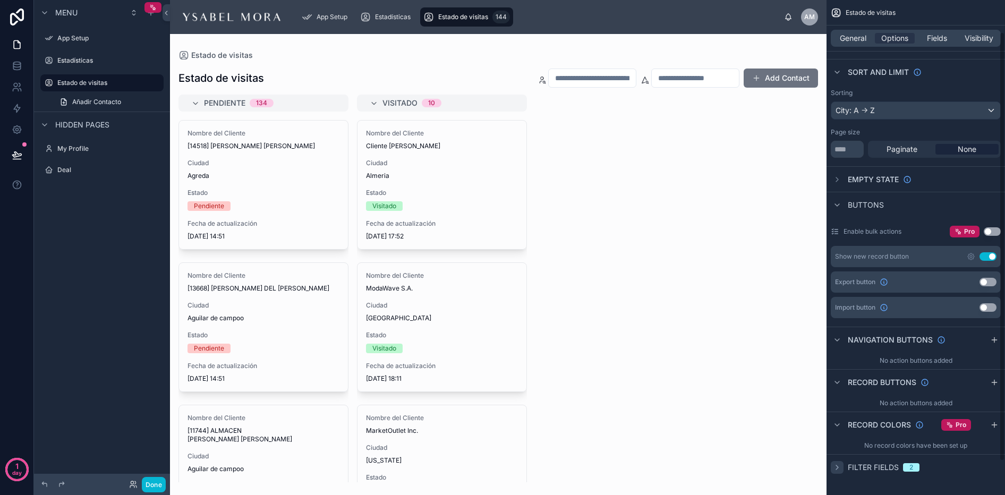
scroll to position [75, 0]
click at [930, 258] on div "Show new record button Use setting" at bounding box center [916, 254] width 170 height 21
click at [971, 256] on icon "scrollable content" at bounding box center [971, 257] width 9 height 9
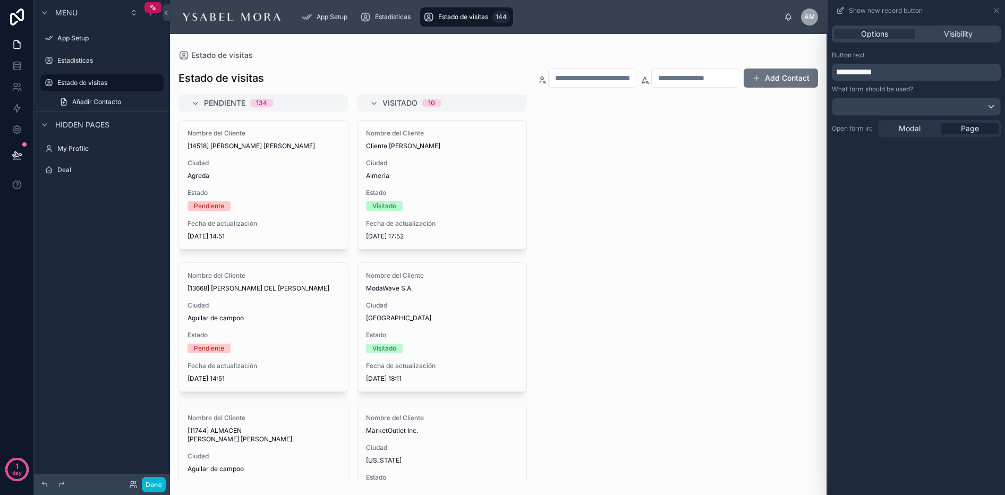
scroll to position [73, 0]
drag, startPoint x: 901, startPoint y: 77, endPoint x: 817, endPoint y: 69, distance: 83.8
click at [817, 69] on div "**********" at bounding box center [502, 247] width 1005 height 495
click at [889, 162] on div "**********" at bounding box center [916, 258] width 177 height 474
click at [995, 12] on icon at bounding box center [996, 10] width 9 height 9
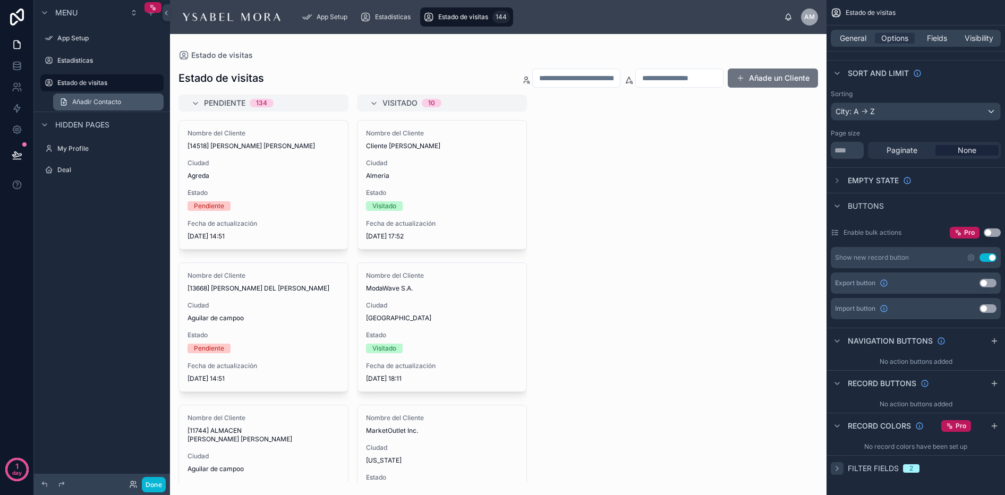
click at [145, 97] on link "Añadir Contacto" at bounding box center [108, 102] width 111 height 17
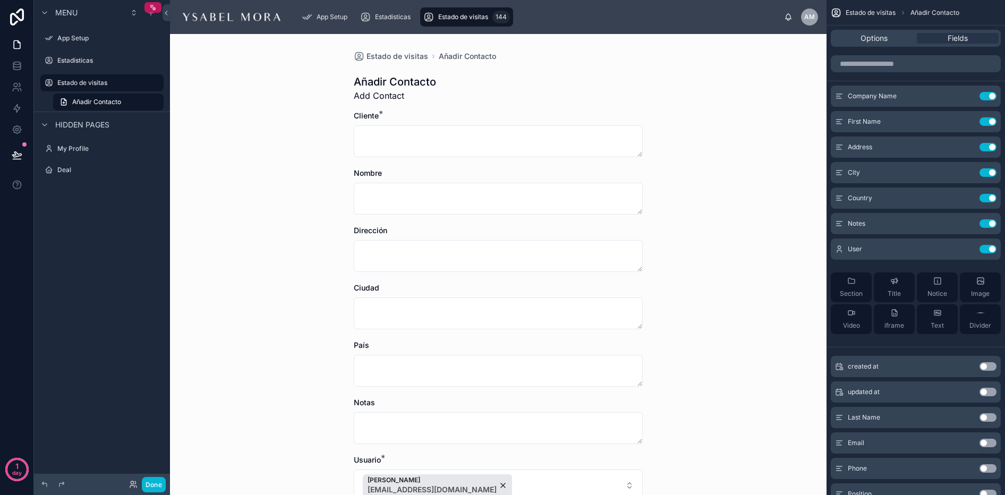
click at [398, 73] on div "Estado de visitas Añadir Contacto Añadir Contacto Add Contact Cliente * Nombre …" at bounding box center [498, 320] width 306 height 572
click at [393, 80] on h1 "Añadir Contacto" at bounding box center [395, 81] width 82 height 15
click at [976, 34] on div "Fields" at bounding box center [958, 38] width 82 height 11
click at [936, 11] on span "Añadir Contacto" at bounding box center [935, 13] width 49 height 9
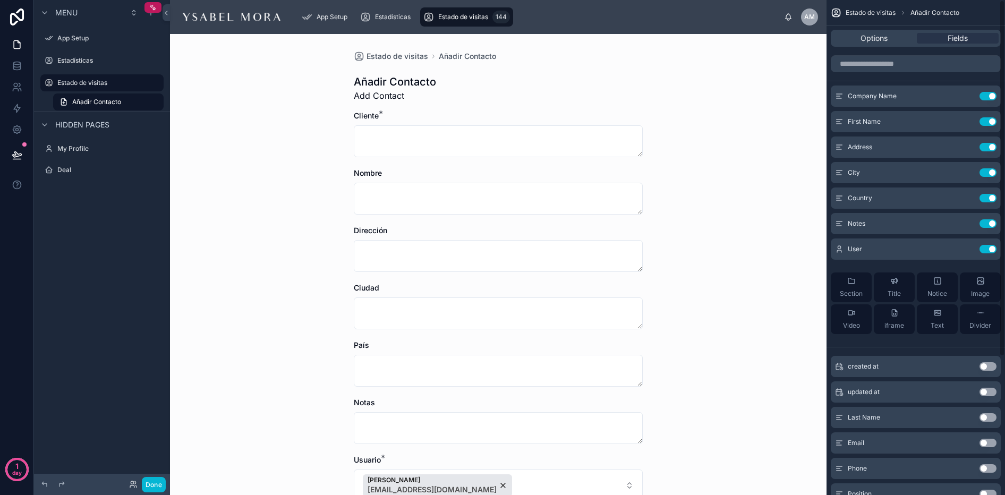
scroll to position [1, 0]
click at [864, 51] on div "scrollable content" at bounding box center [916, 64] width 179 height 26
click at [866, 37] on span "Options" at bounding box center [874, 38] width 27 height 11
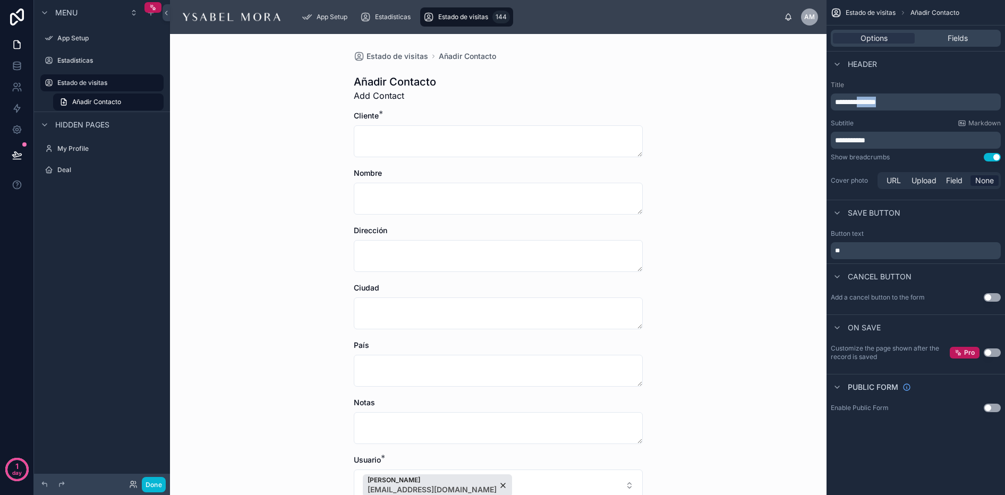
drag, startPoint x: 903, startPoint y: 100, endPoint x: 863, endPoint y: 101, distance: 40.4
click at [863, 101] on p "**********" at bounding box center [917, 102] width 164 height 11
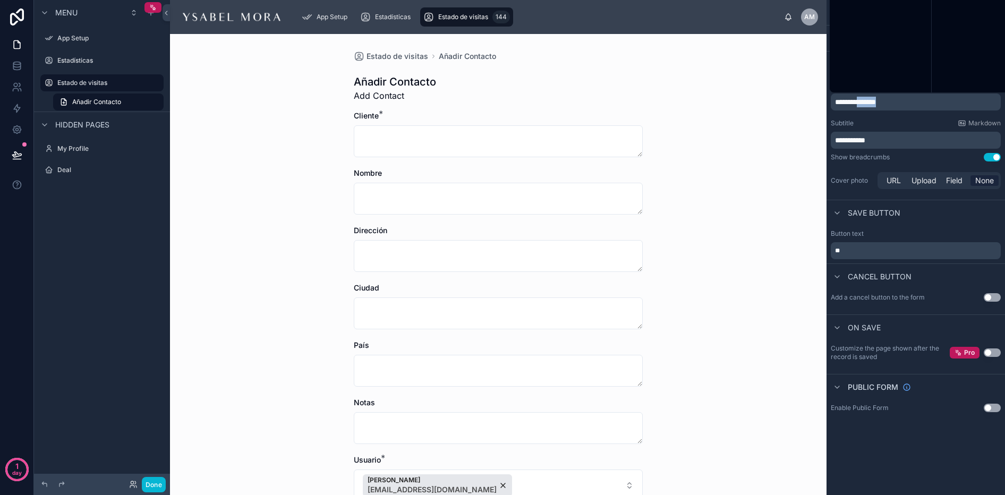
click at [863, 101] on span "**********" at bounding box center [855, 101] width 41 height 7
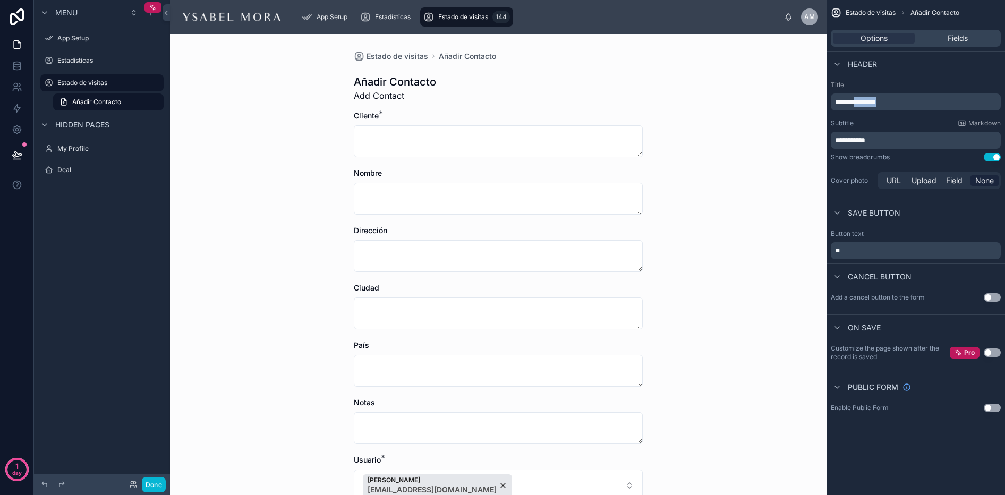
drag, startPoint x: 862, startPoint y: 101, endPoint x: 902, endPoint y: 102, distance: 40.4
click at [900, 101] on p "**********" at bounding box center [917, 102] width 164 height 11
click at [902, 79] on div "**********" at bounding box center [916, 136] width 179 height 119
drag, startPoint x: 891, startPoint y: 134, endPoint x: 954, endPoint y: 142, distance: 63.1
click at [954, 142] on p "**********" at bounding box center [917, 140] width 164 height 11
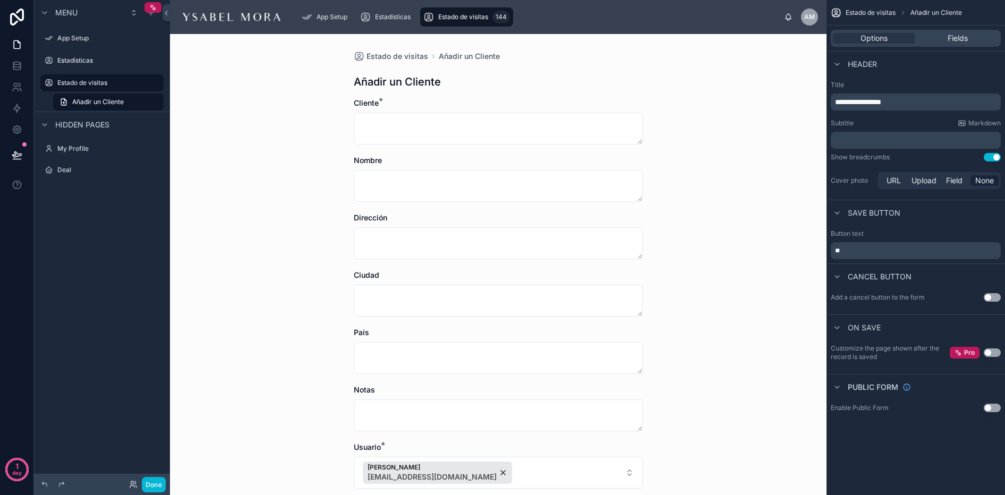
click at [901, 119] on div "Subtitle Markdown" at bounding box center [916, 123] width 170 height 9
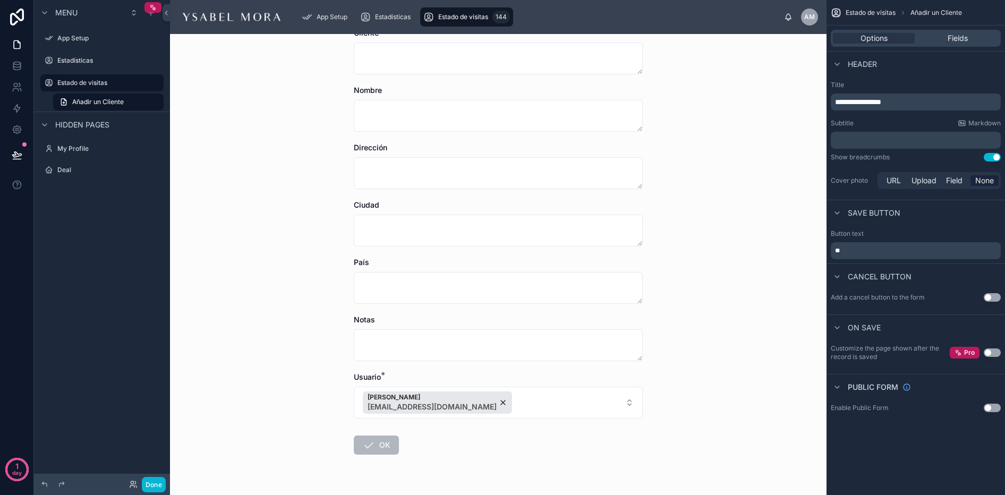
scroll to position [98, 0]
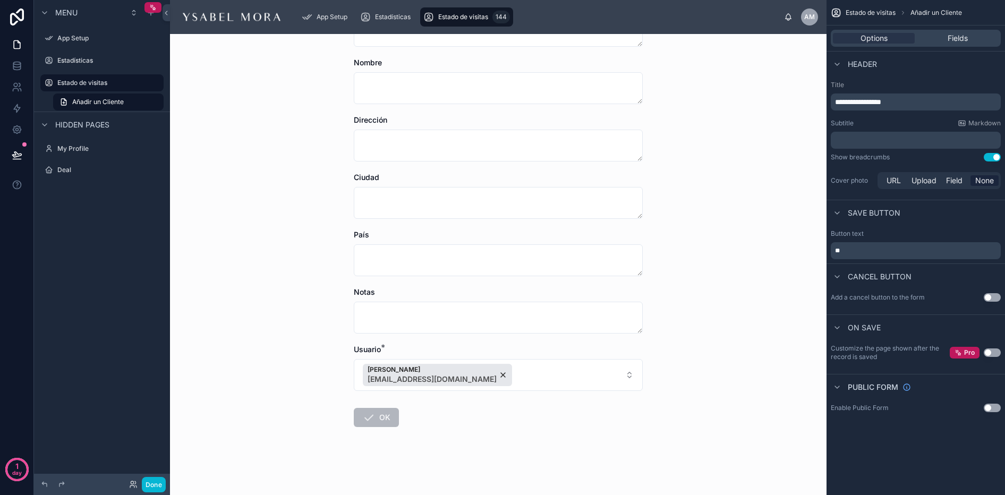
click at [380, 420] on span "OK" at bounding box center [376, 419] width 45 height 11
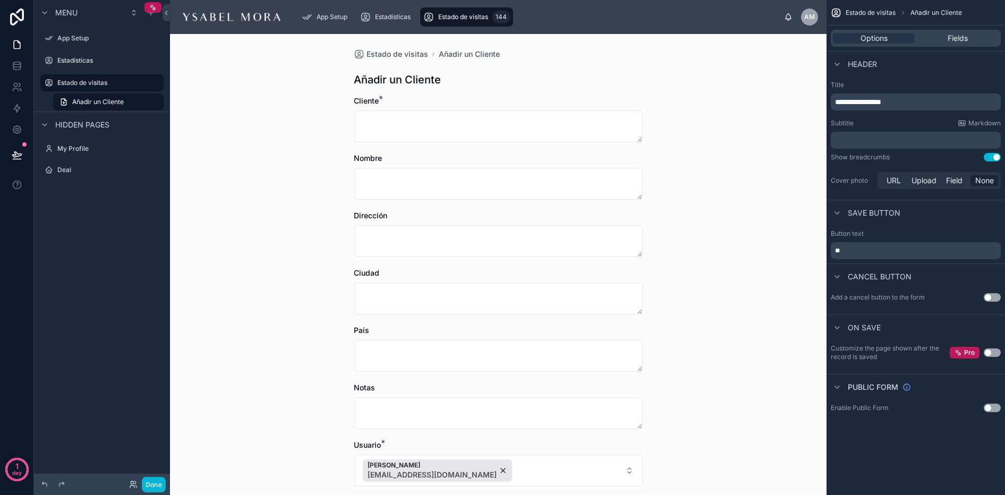
scroll to position [0, 0]
click at [164, 487] on button "Done" at bounding box center [154, 484] width 24 height 15
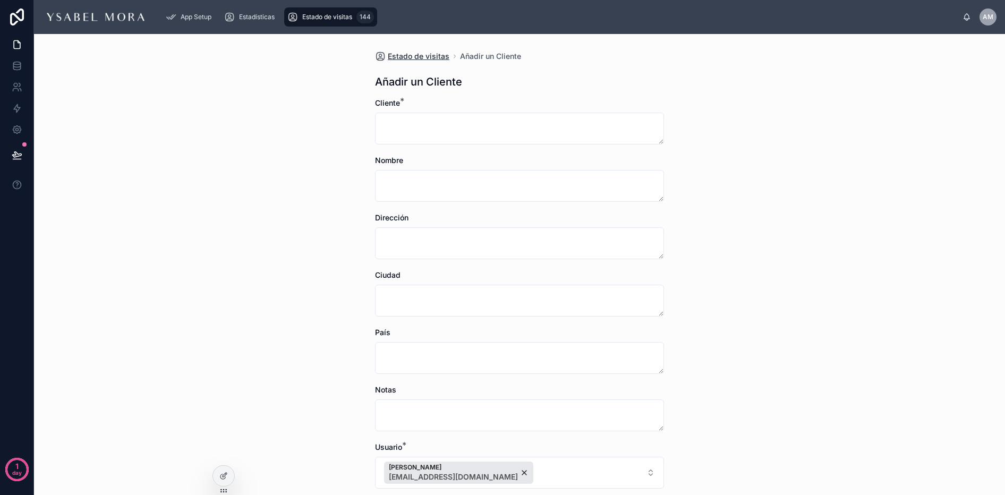
click at [423, 56] on span "Estado de visitas" at bounding box center [419, 56] width 62 height 11
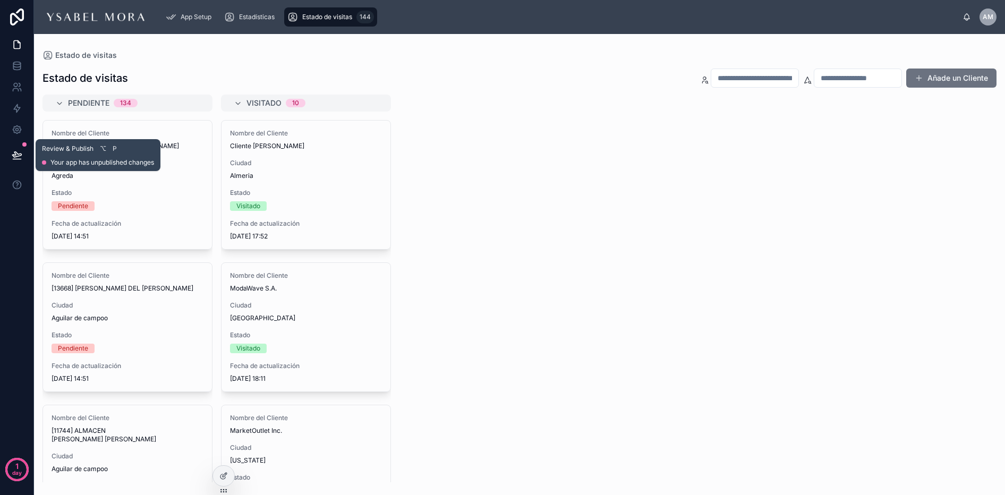
click at [57, 152] on span "Review & Publish" at bounding box center [68, 149] width 52 height 9
click at [23, 151] on button at bounding box center [16, 155] width 23 height 30
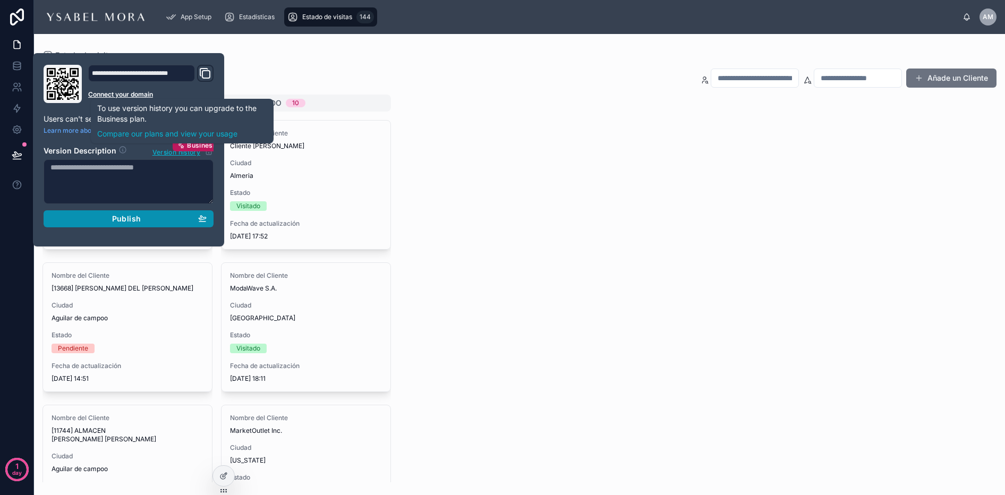
click at [135, 223] on span "Publish" at bounding box center [126, 219] width 29 height 10
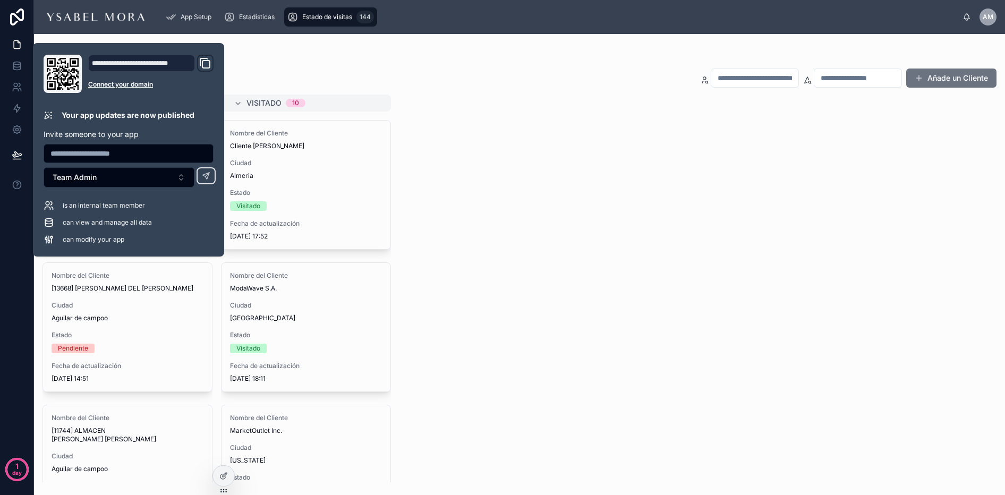
click at [592, 164] on div "Pendiente 134 Nombre del Cliente [14518] [PERSON_NAME] [PERSON_NAME] Ciudad Agr…" at bounding box center [519, 289] width 971 height 388
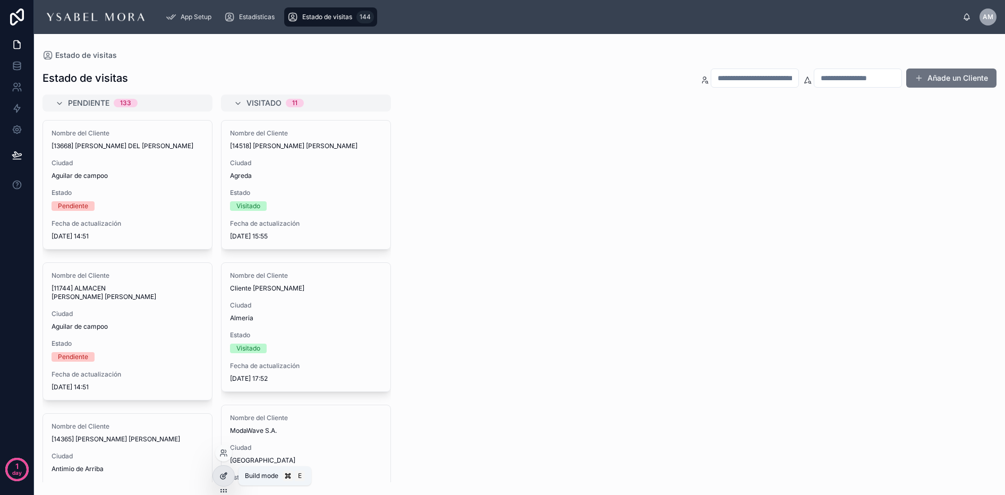
click at [227, 473] on icon at bounding box center [223, 476] width 9 height 9
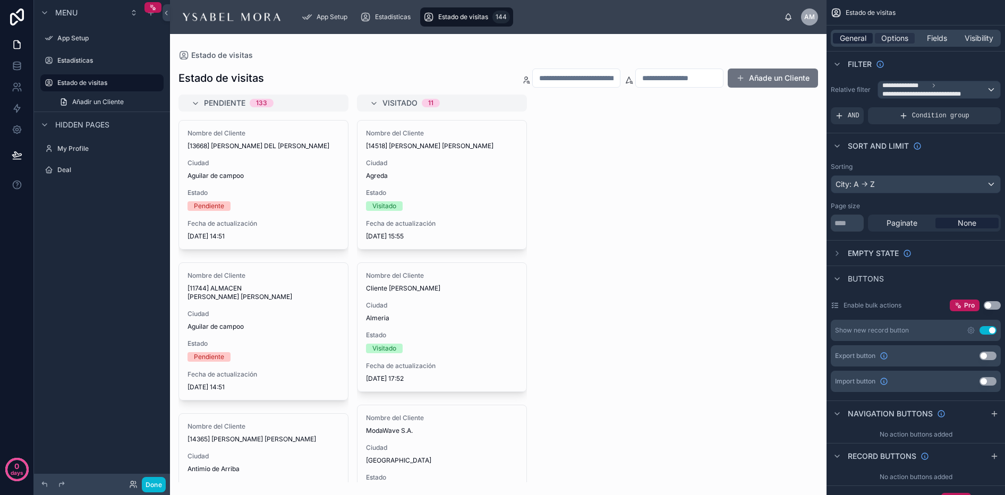
click at [853, 37] on span "General" at bounding box center [853, 38] width 27 height 11
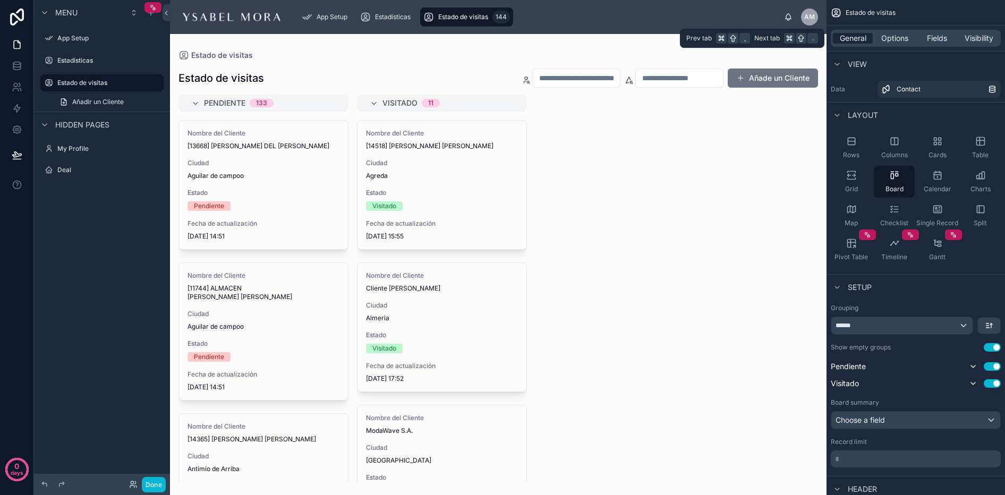
click at [855, 35] on span "General" at bounding box center [853, 38] width 27 height 11
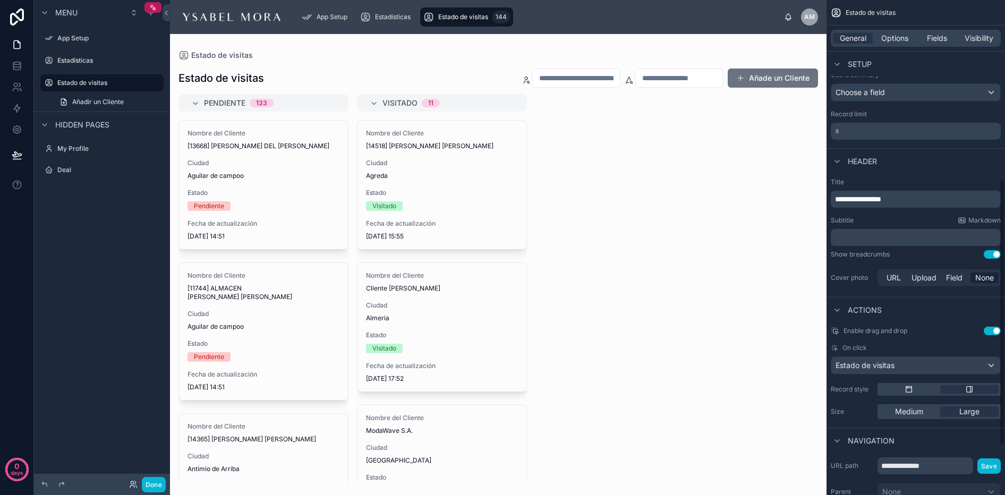
scroll to position [334, 0]
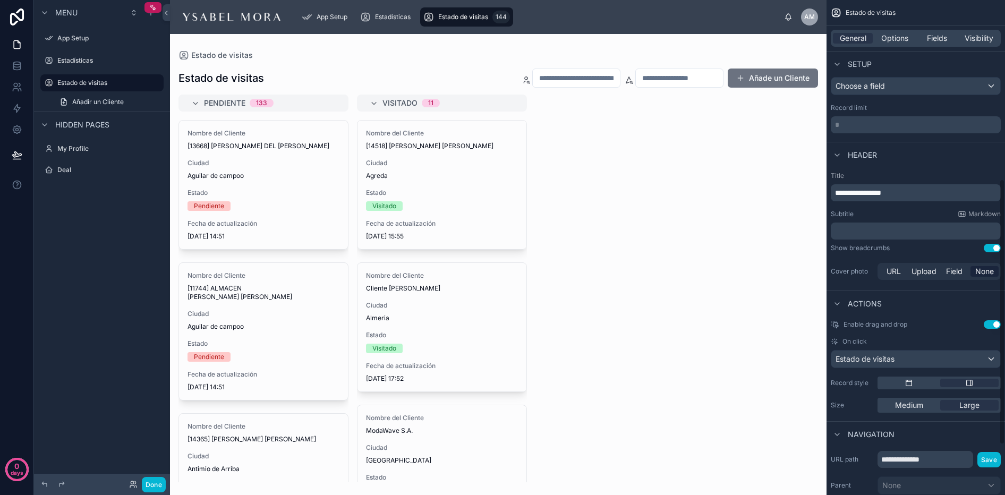
click at [990, 324] on button "Use setting" at bounding box center [992, 324] width 17 height 9
click at [986, 330] on div "Enable drag and drop Use setting On click Estado de visitas Record style Size M…" at bounding box center [916, 366] width 179 height 101
click at [987, 326] on button "Use setting" at bounding box center [992, 324] width 17 height 9
click at [887, 357] on span "Estado de visitas" at bounding box center [865, 359] width 59 height 11
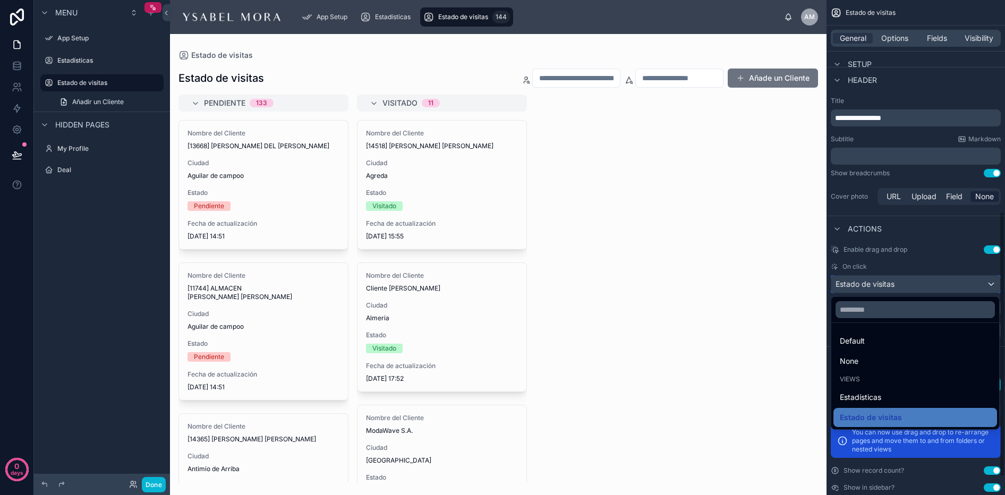
scroll to position [427, 0]
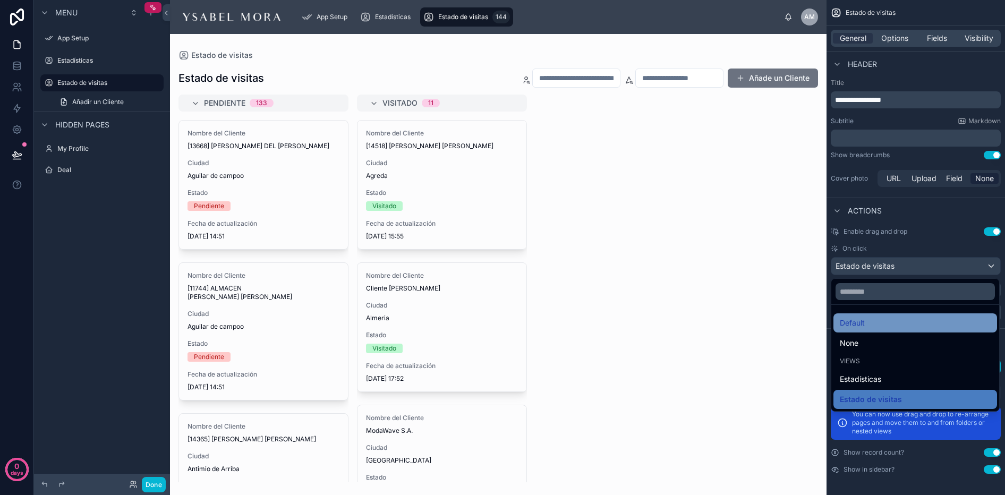
click at [862, 322] on span "Default" at bounding box center [852, 323] width 25 height 13
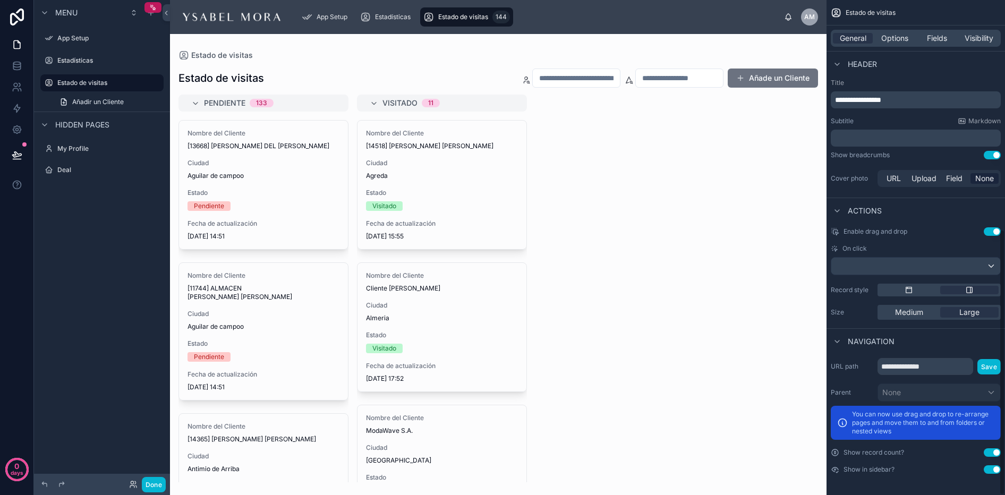
click at [983, 342] on div "Navigation" at bounding box center [916, 341] width 179 height 26
click at [146, 483] on button "Done" at bounding box center [154, 484] width 24 height 15
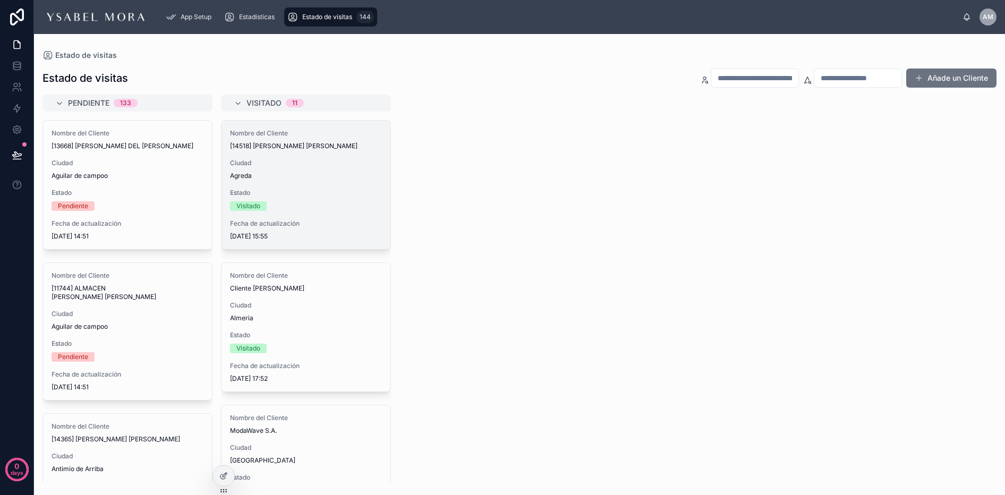
click at [312, 190] on span "Estado" at bounding box center [306, 193] width 152 height 9
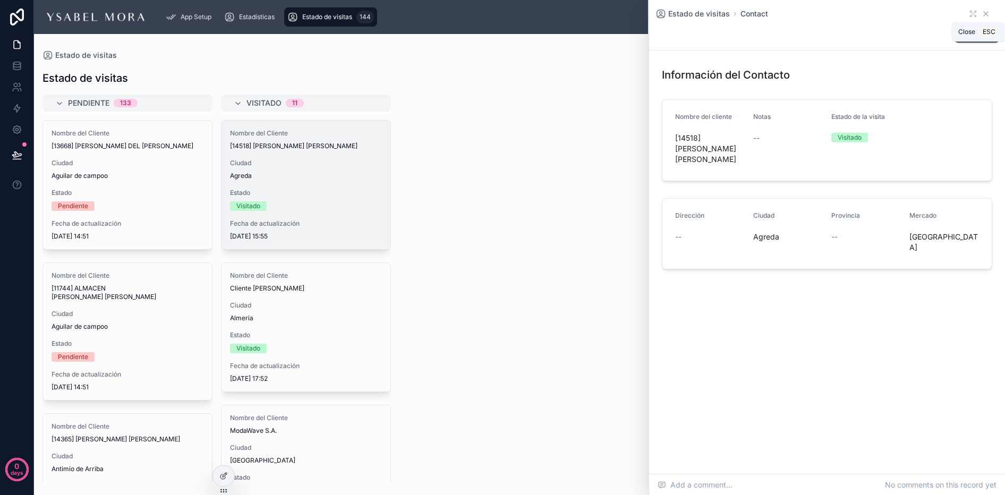
click at [987, 10] on icon at bounding box center [986, 14] width 9 height 9
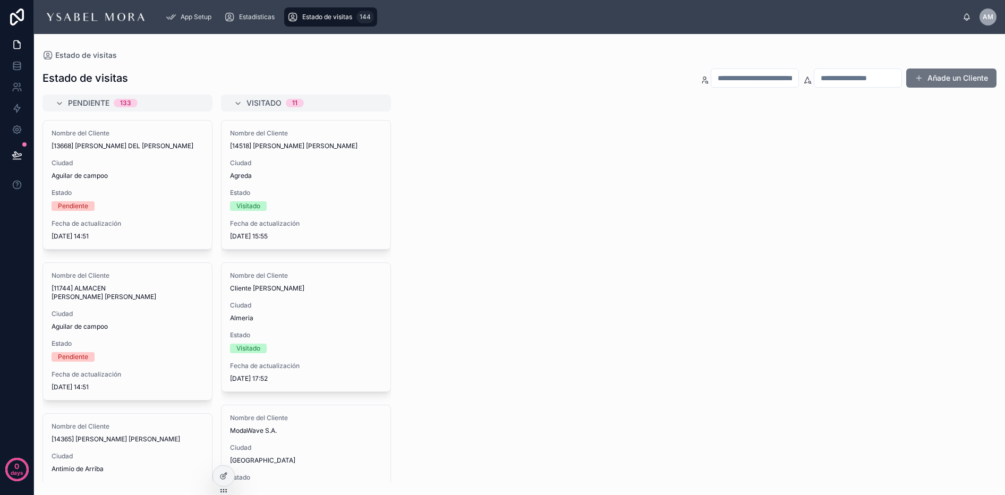
scroll to position [158, 0]
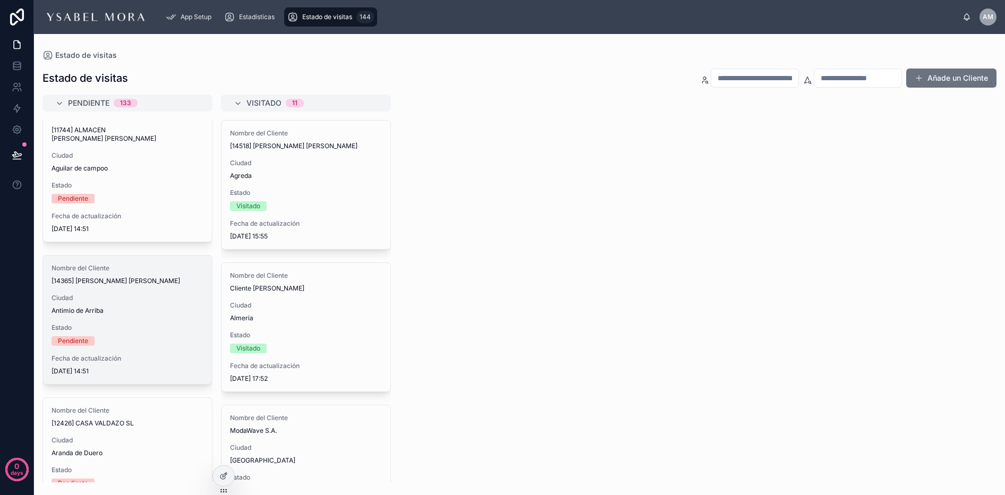
click at [151, 294] on span "Ciudad" at bounding box center [128, 298] width 152 height 9
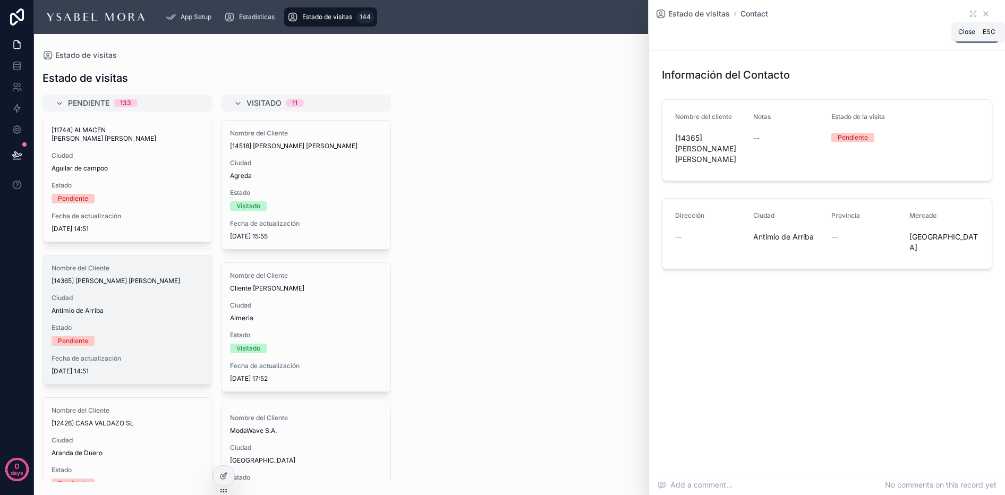
click at [990, 11] on icon at bounding box center [986, 14] width 9 height 9
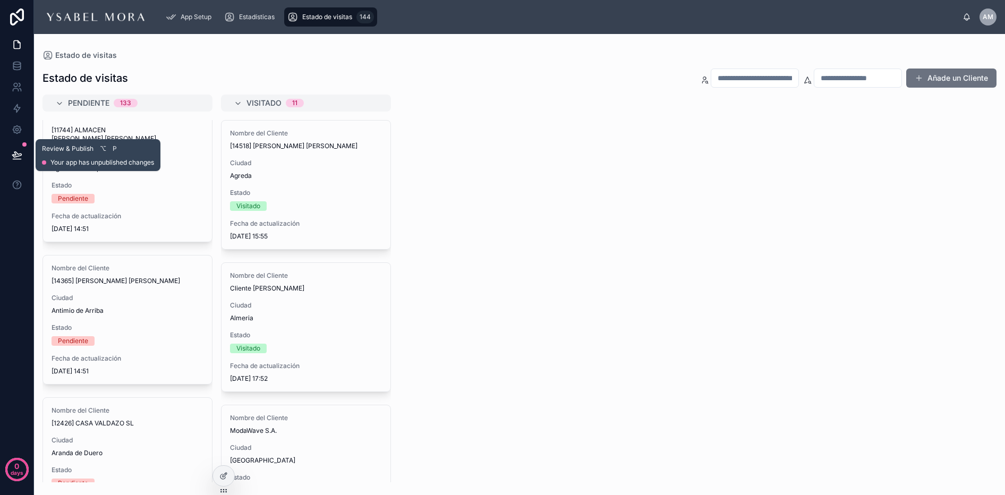
click at [23, 152] on button at bounding box center [16, 155] width 23 height 30
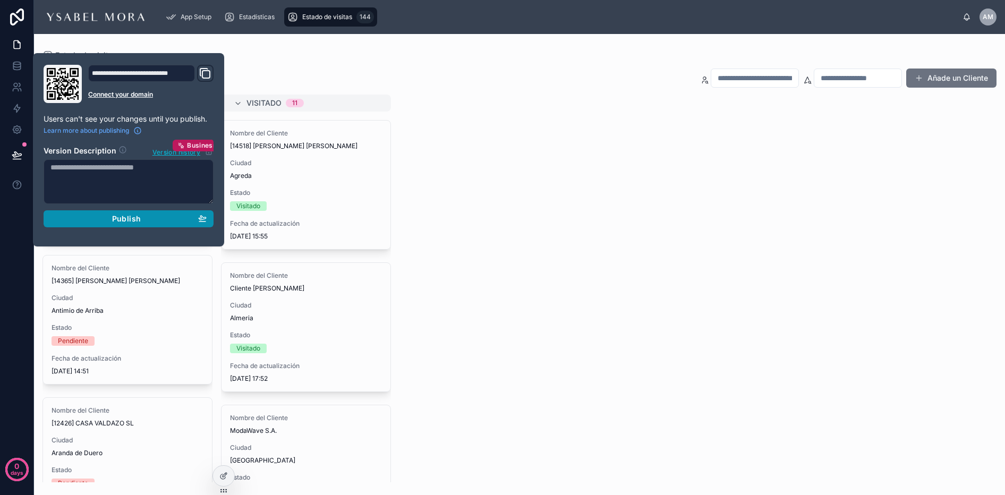
click at [138, 226] on button "Publish" at bounding box center [129, 218] width 170 height 17
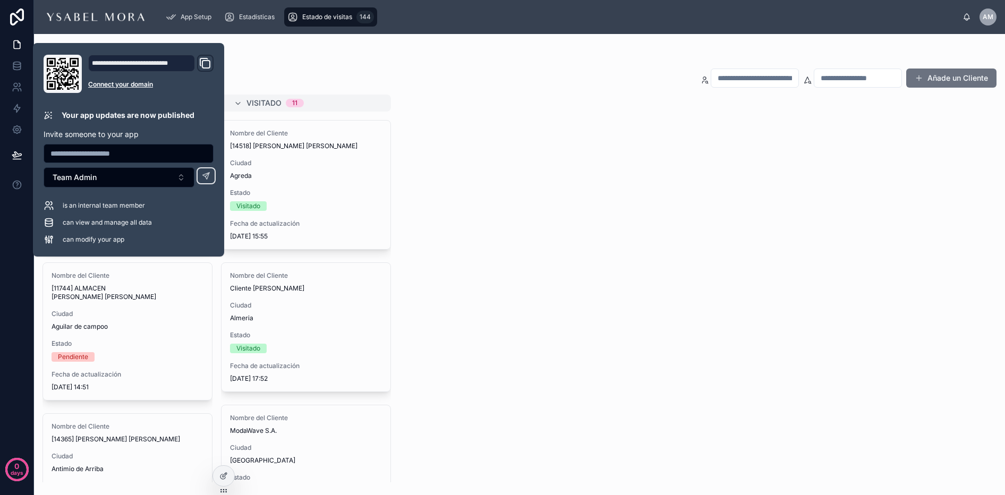
click at [567, 337] on div "Pendiente 133 Nombre del Cliente [13668] [PERSON_NAME] DEL [PERSON_NAME] [GEOGR…" at bounding box center [519, 289] width 971 height 388
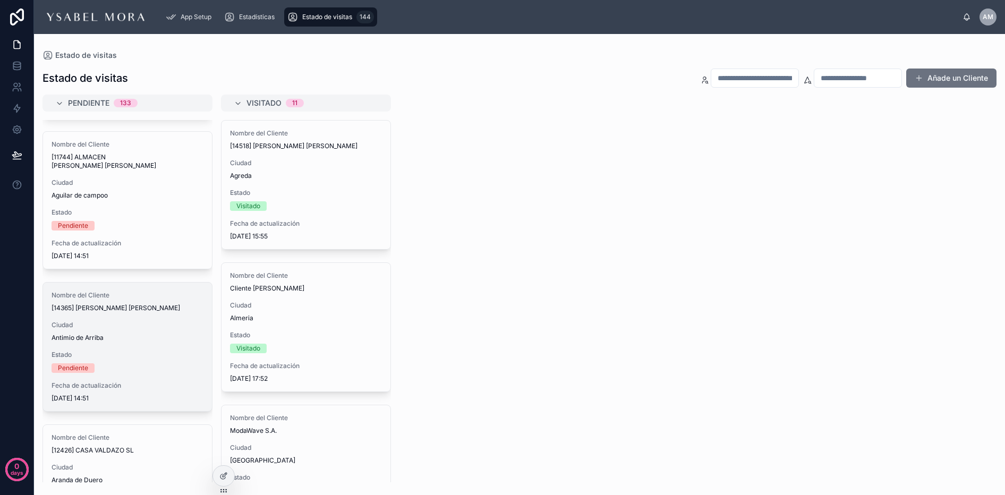
scroll to position [135, 0]
click at [157, 377] on span "Fecha de actualización" at bounding box center [128, 381] width 152 height 9
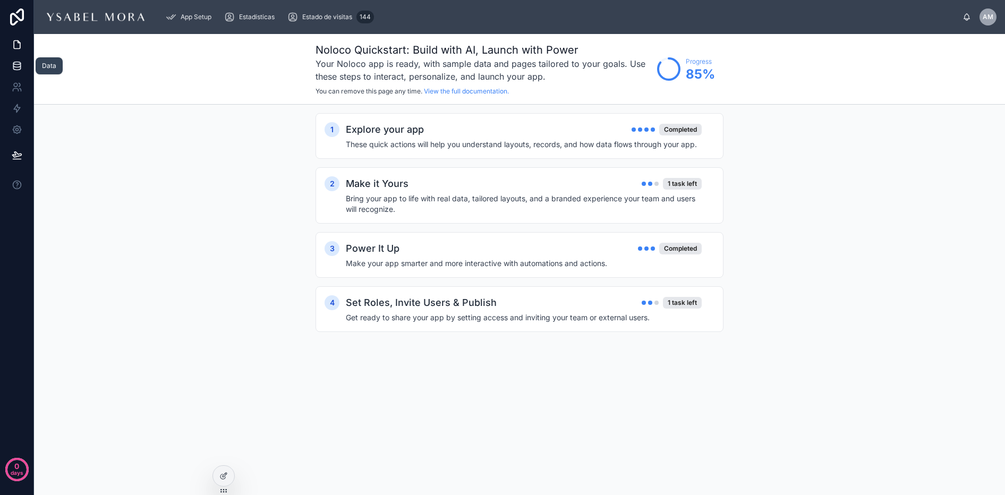
click at [15, 64] on icon at bounding box center [17, 66] width 11 height 11
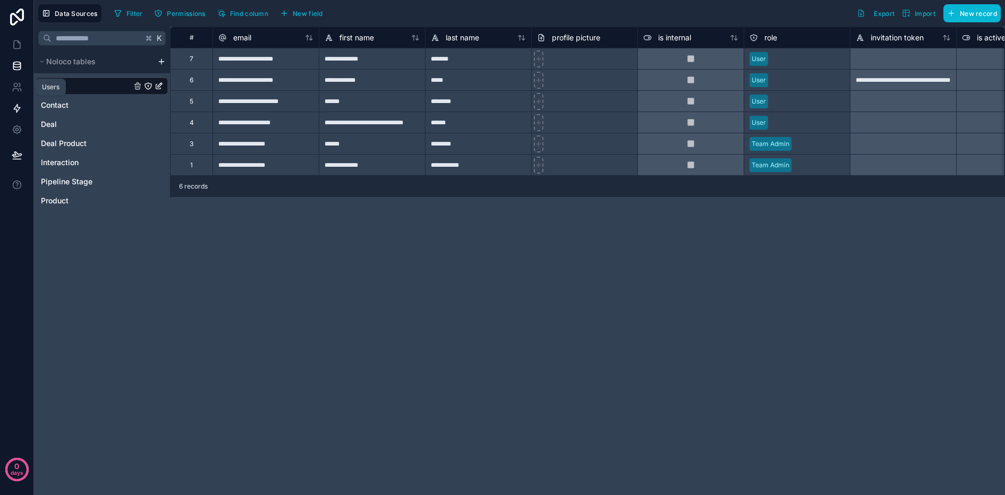
click at [13, 111] on icon at bounding box center [17, 108] width 11 height 11
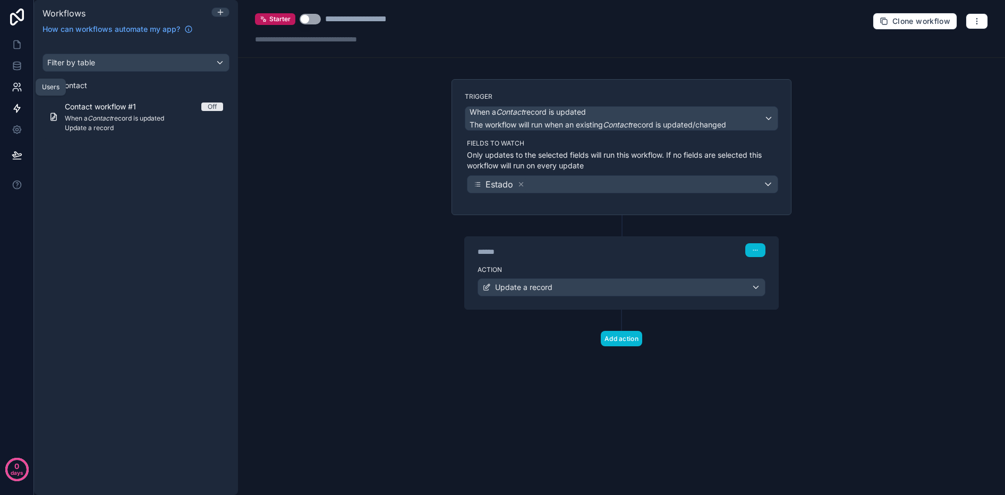
click at [22, 83] on link at bounding box center [16, 87] width 33 height 21
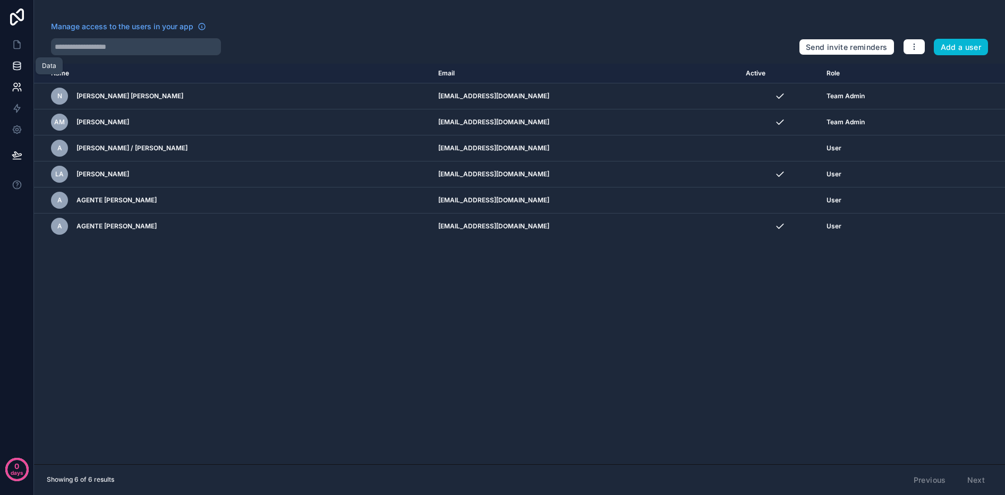
click at [23, 66] on link at bounding box center [16, 65] width 33 height 21
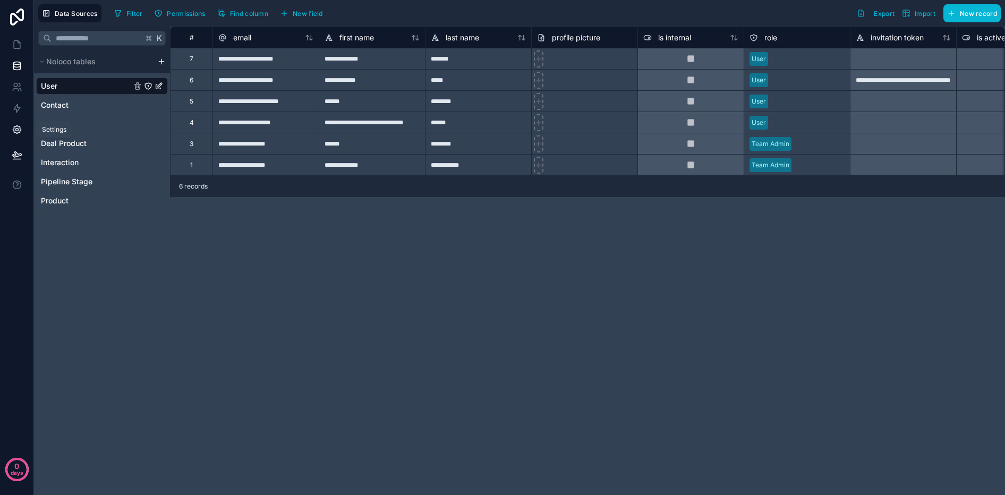
click at [20, 133] on icon at bounding box center [17, 129] width 11 height 11
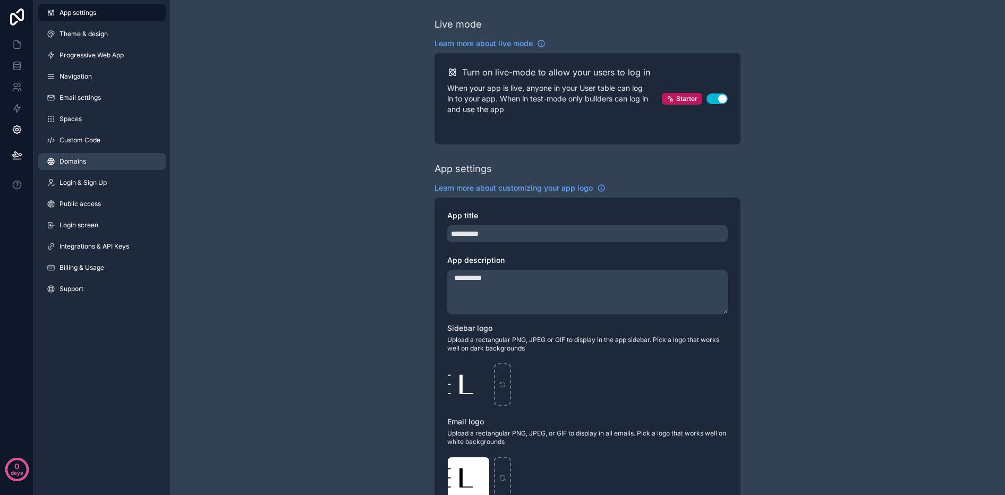
click at [79, 159] on span "Domains" at bounding box center [73, 161] width 27 height 9
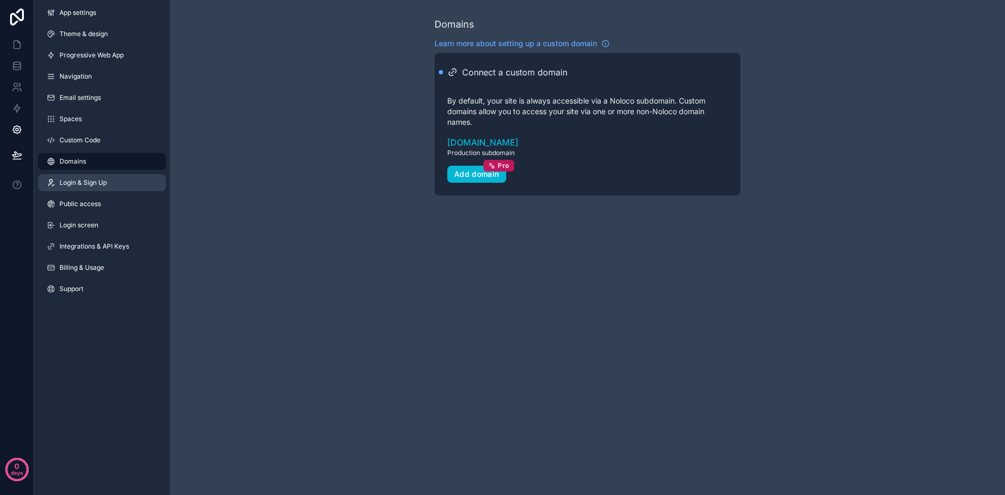
click at [101, 188] on link "Login & Sign Up" at bounding box center [102, 182] width 128 height 17
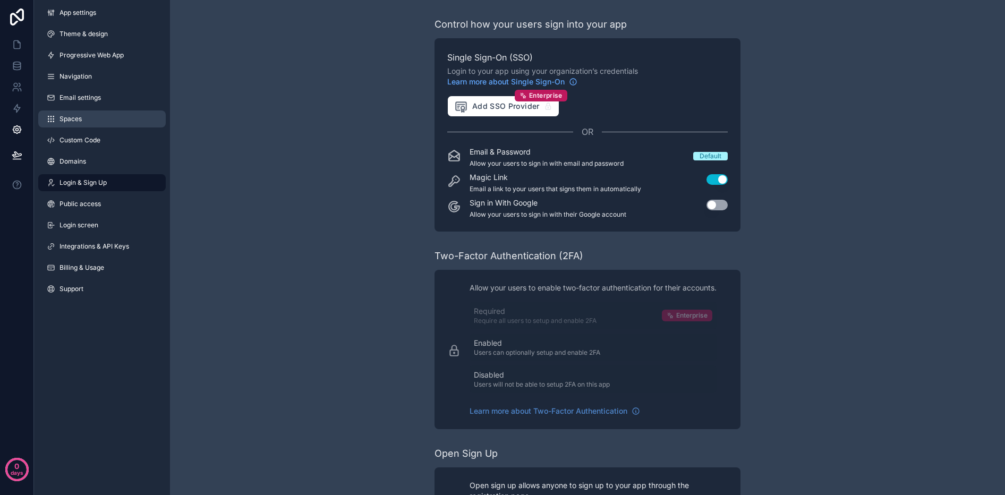
click at [86, 116] on link "Spaces" at bounding box center [102, 119] width 128 height 17
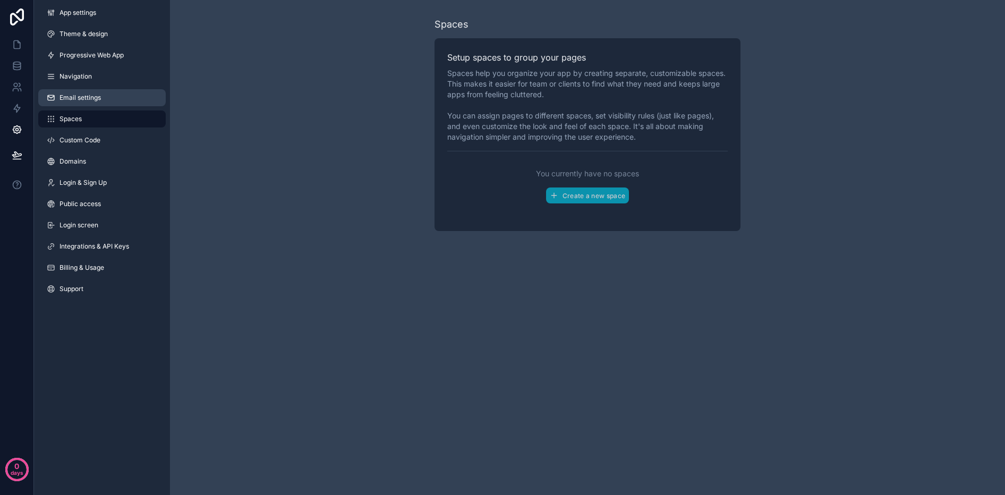
click at [89, 94] on span "Email settings" at bounding box center [80, 98] width 41 height 9
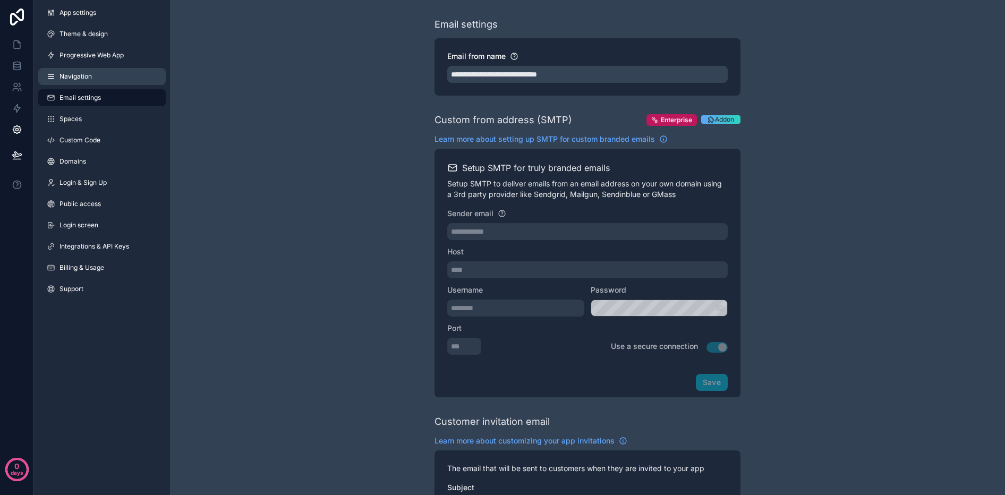
click at [88, 74] on span "Navigation" at bounding box center [76, 76] width 32 height 9
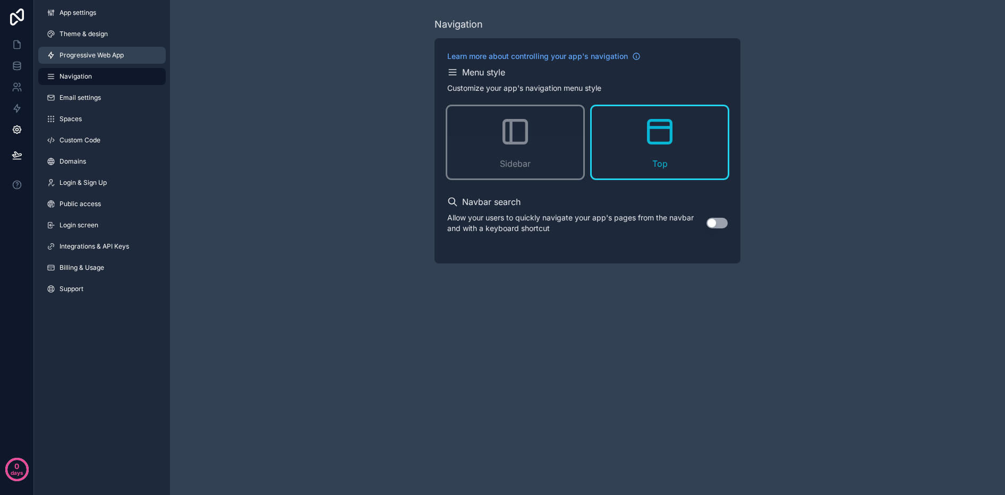
click at [98, 62] on link "Progressive Web App" at bounding box center [102, 55] width 128 height 17
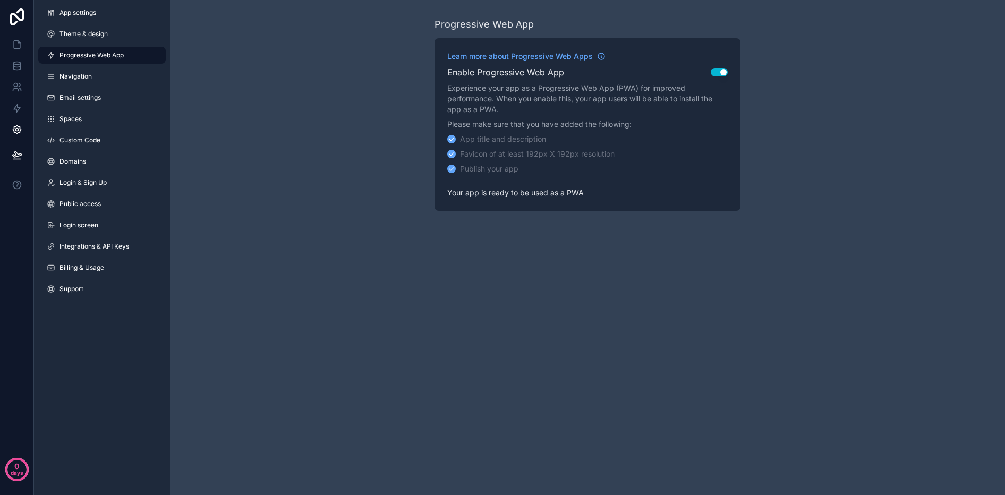
click at [558, 190] on p "Your app is ready to be used as a PWA" at bounding box center [587, 190] width 281 height 15
click at [590, 56] on span "Learn more about Progressive Web Apps" at bounding box center [520, 56] width 146 height 11
click at [505, 195] on p "Your app is ready to be used as a PWA" at bounding box center [587, 190] width 281 height 15
click at [592, 54] on span "Learn more about Progressive Web Apps" at bounding box center [520, 56] width 146 height 11
click at [77, 27] on link "Theme & design" at bounding box center [102, 34] width 128 height 17
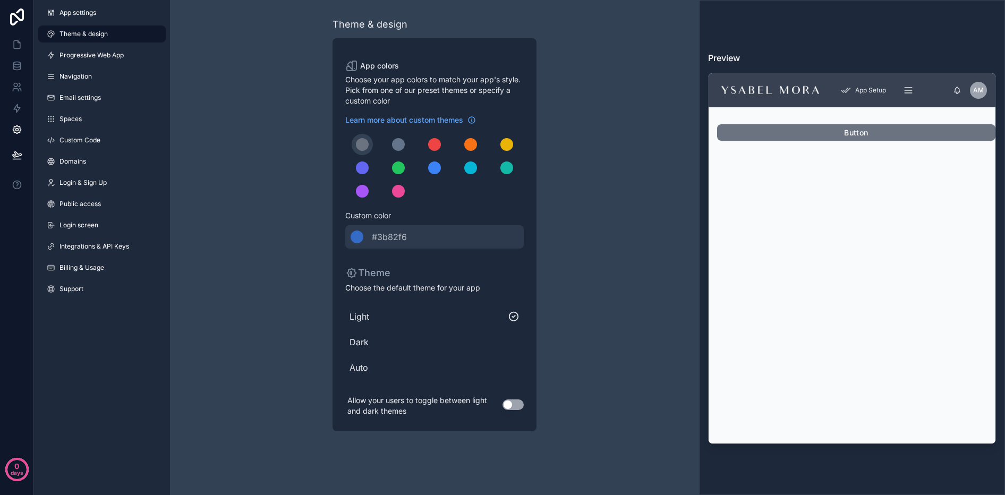
drag, startPoint x: 120, startPoint y: 387, endPoint x: 121, endPoint y: 380, distance: 6.6
click at [120, 387] on div "App settings Theme & design Progressive Web App Navigation Email settings Space…" at bounding box center [102, 247] width 136 height 495
click at [99, 282] on link "Support" at bounding box center [102, 289] width 128 height 17
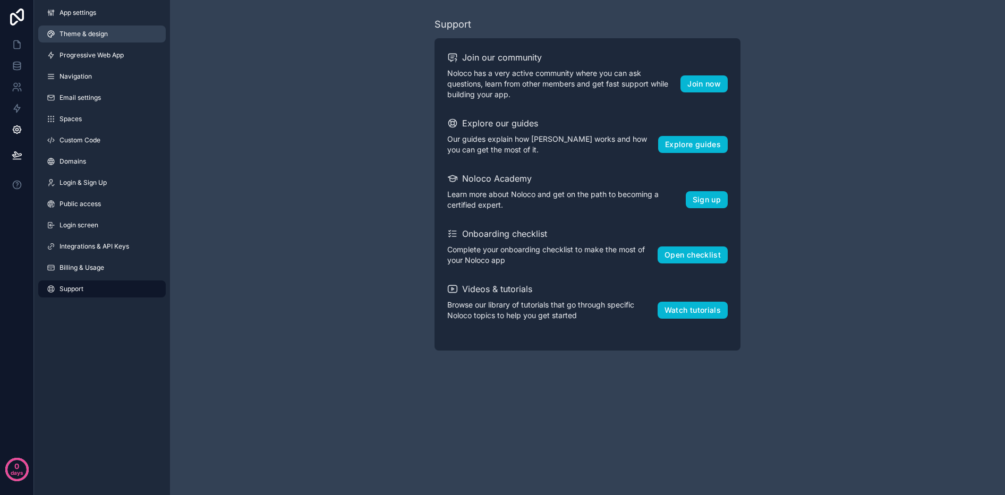
click at [85, 32] on span "Theme & design" at bounding box center [84, 34] width 48 height 9
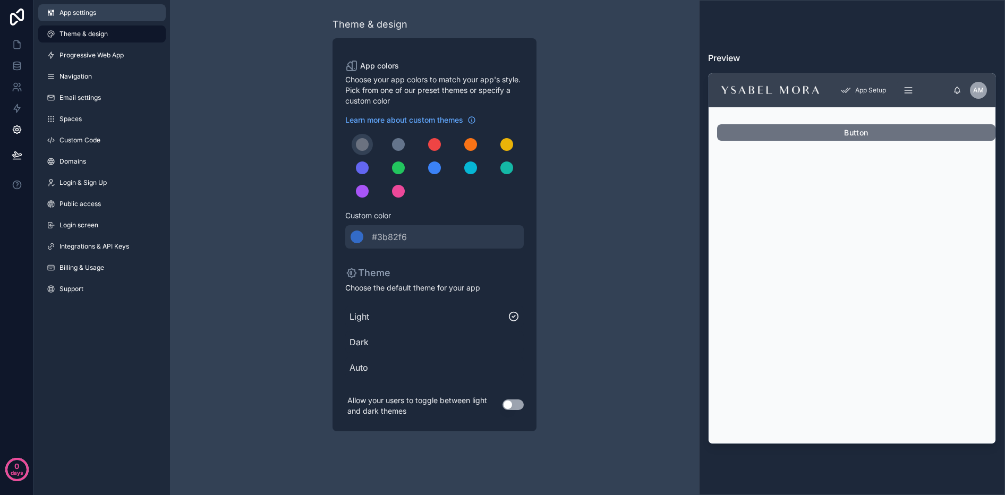
click at [92, 18] on link "App settings" at bounding box center [102, 12] width 128 height 17
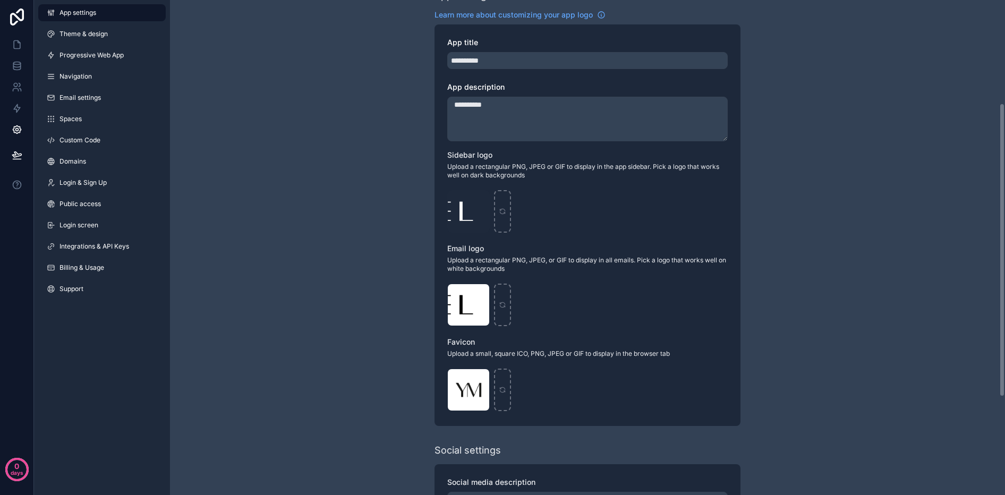
scroll to position [176, 0]
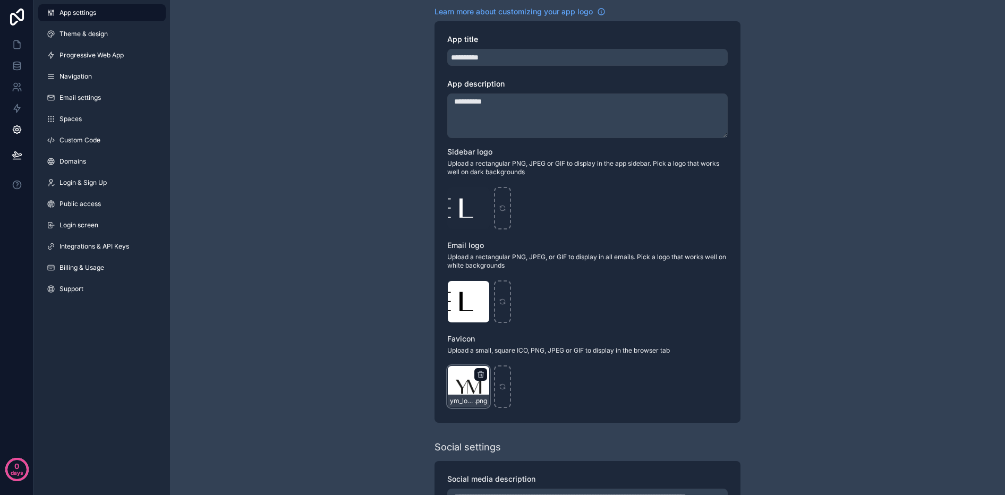
click at [462, 386] on div "ym_logo .png" at bounding box center [468, 387] width 43 height 43
click at [472, 393] on div "ym_logo .png" at bounding box center [468, 387] width 43 height 43
click at [479, 375] on icon "scrollable content" at bounding box center [481, 374] width 9 height 9
click at [501, 391] on div "scrollable content" at bounding box center [502, 387] width 17 height 43
type input "**********"
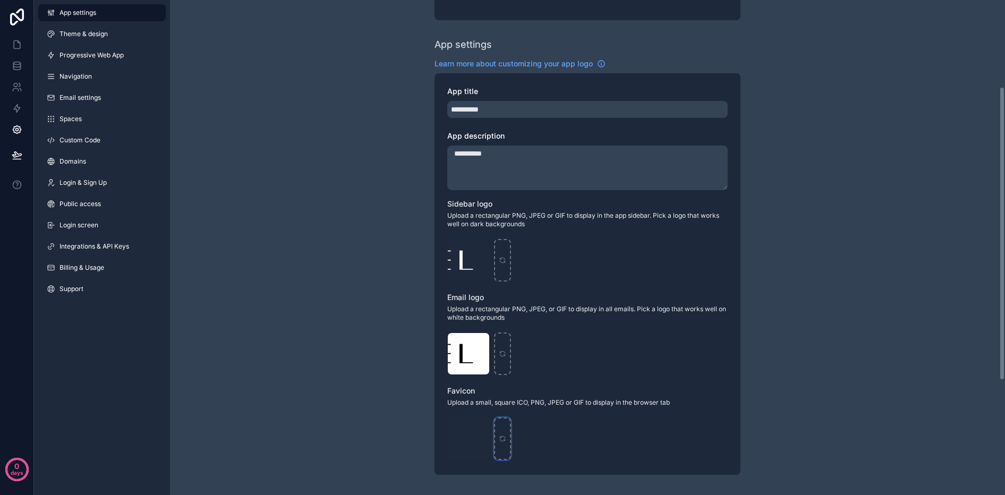
scroll to position [0, 0]
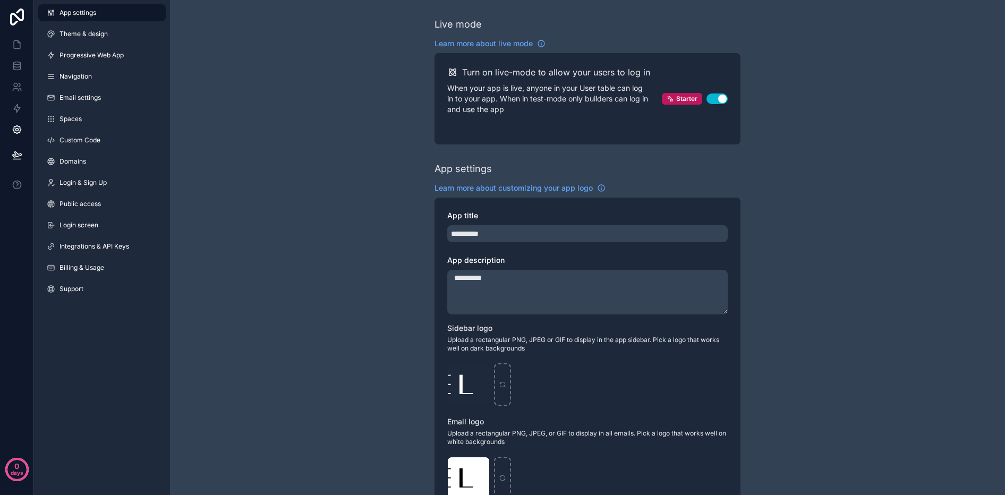
click at [44, 279] on div "App settings Theme & design Progressive Web App Navigation Email settings Space…" at bounding box center [102, 153] width 136 height 306
click at [116, 53] on span "Progressive Web App" at bounding box center [92, 55] width 64 height 9
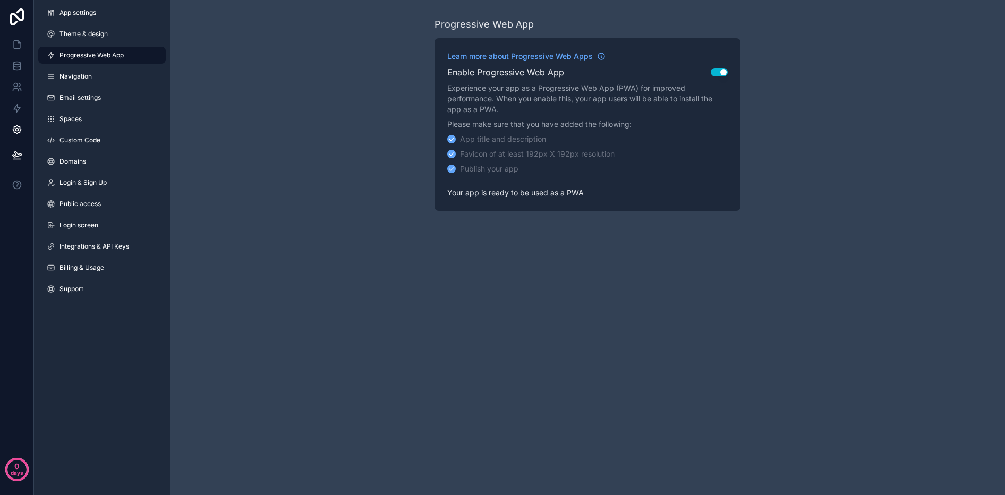
click at [454, 140] on icon "scrollable content" at bounding box center [451, 138] width 7 height 7
click at [454, 147] on div "App title and description Favicon of at least 192px X 192px resolution Publish …" at bounding box center [587, 154] width 281 height 40
click at [714, 74] on button "Use setting" at bounding box center [719, 72] width 17 height 9
click at [698, 171] on button "Publish" at bounding box center [707, 171] width 42 height 15
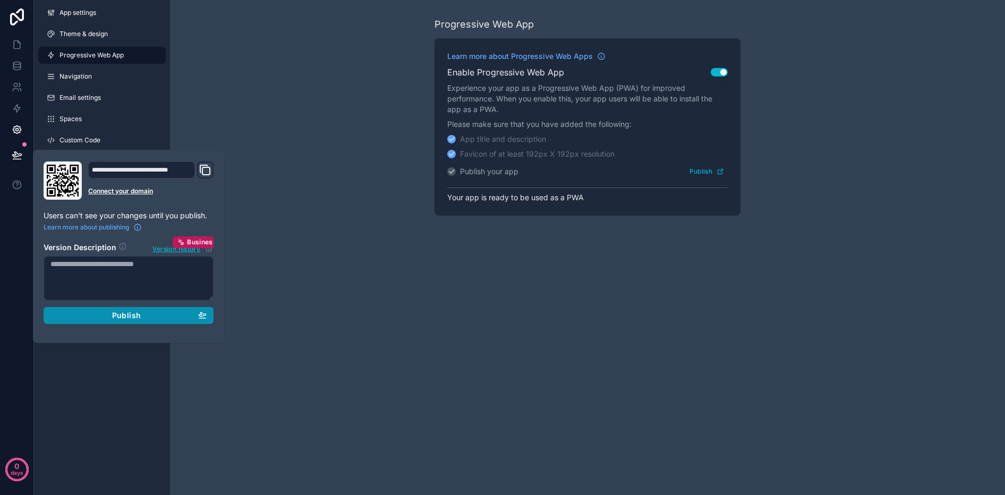
click at [124, 318] on span "Publish" at bounding box center [126, 316] width 29 height 10
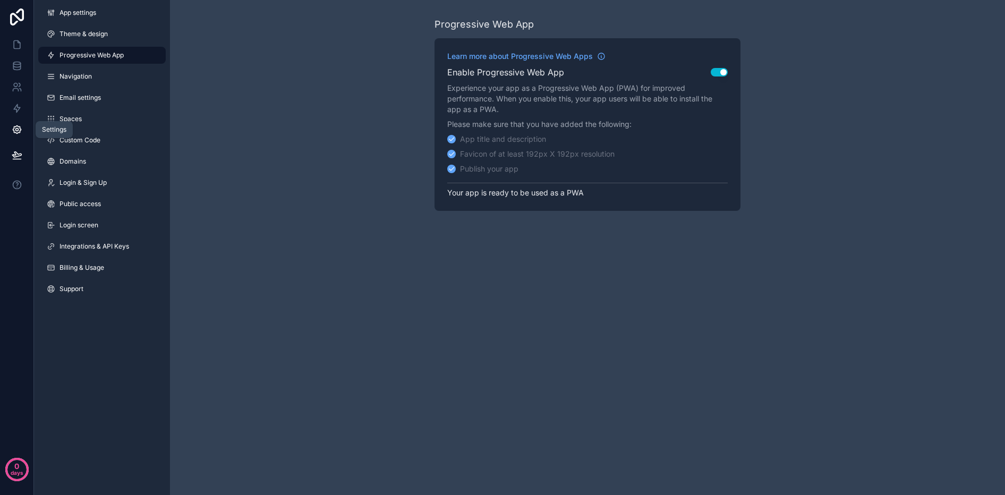
click at [13, 135] on link at bounding box center [16, 129] width 33 height 21
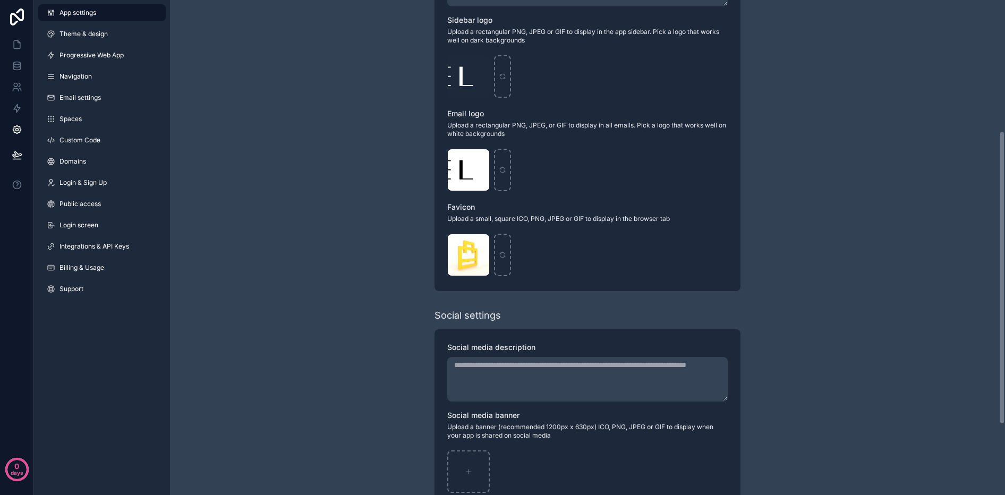
scroll to position [338, 0]
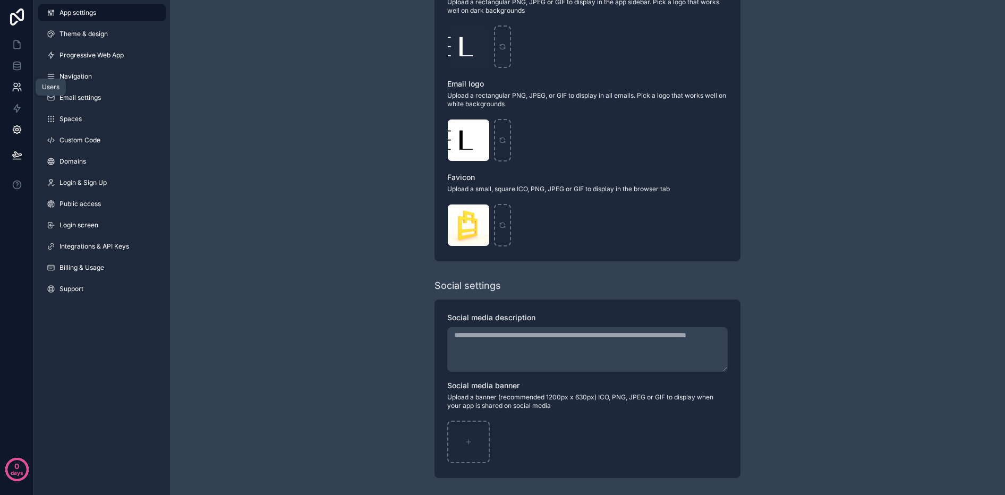
click at [17, 87] on icon at bounding box center [17, 87] width 11 height 11
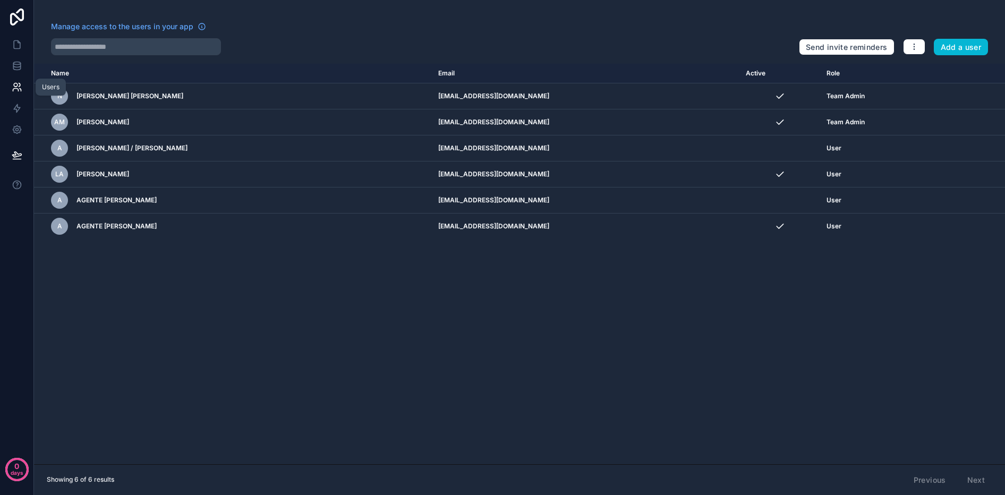
click at [13, 78] on link at bounding box center [16, 87] width 33 height 21
click at [12, 65] on icon at bounding box center [17, 66] width 11 height 11
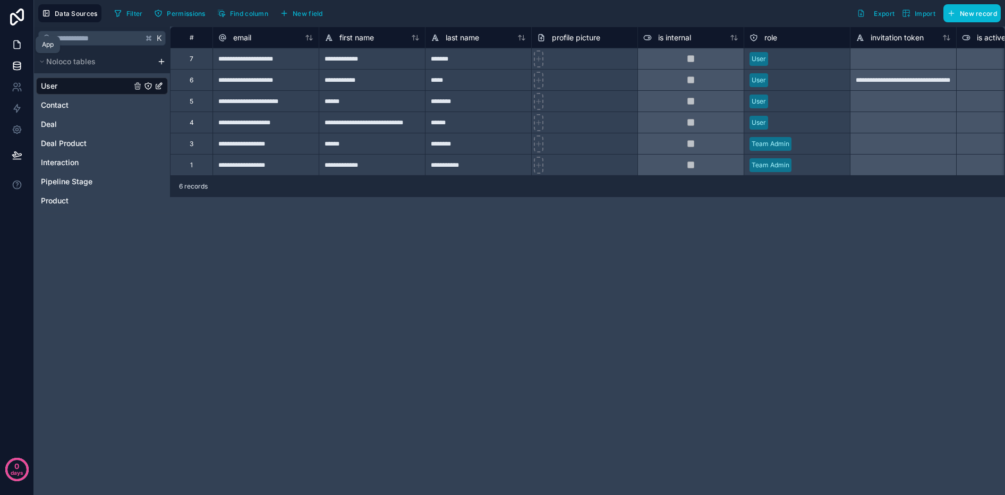
click at [19, 45] on icon at bounding box center [17, 44] width 11 height 11
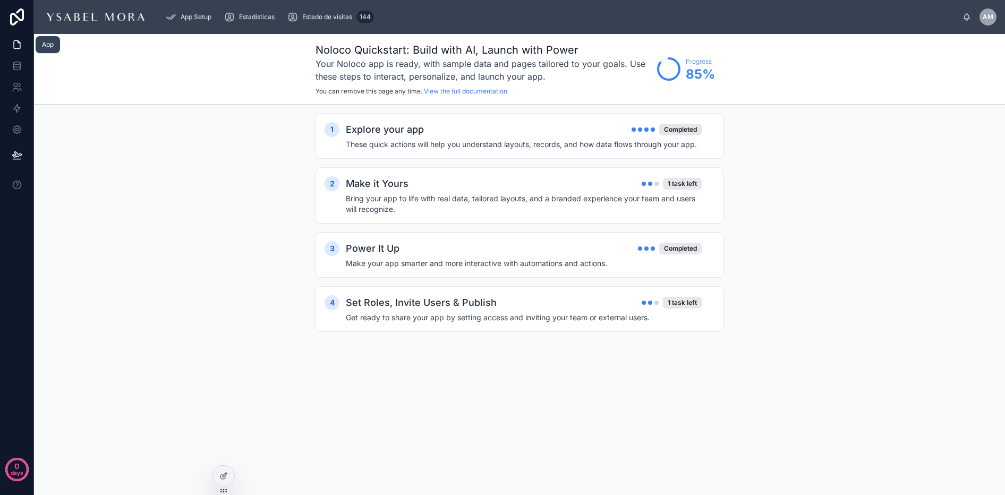
click at [19, 45] on icon at bounding box center [17, 44] width 11 height 11
click at [224, 473] on icon at bounding box center [223, 476] width 9 height 9
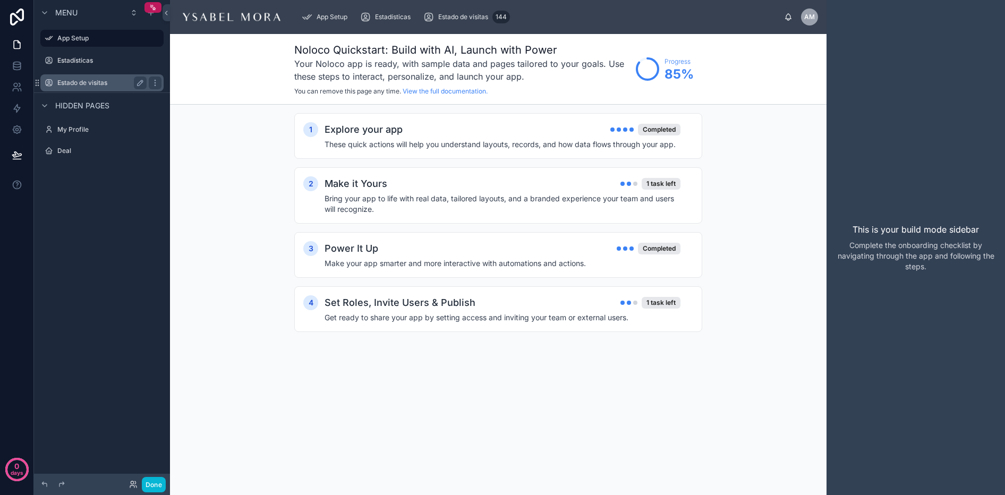
click at [72, 78] on div "Estado de visitas" at bounding box center [101, 83] width 89 height 13
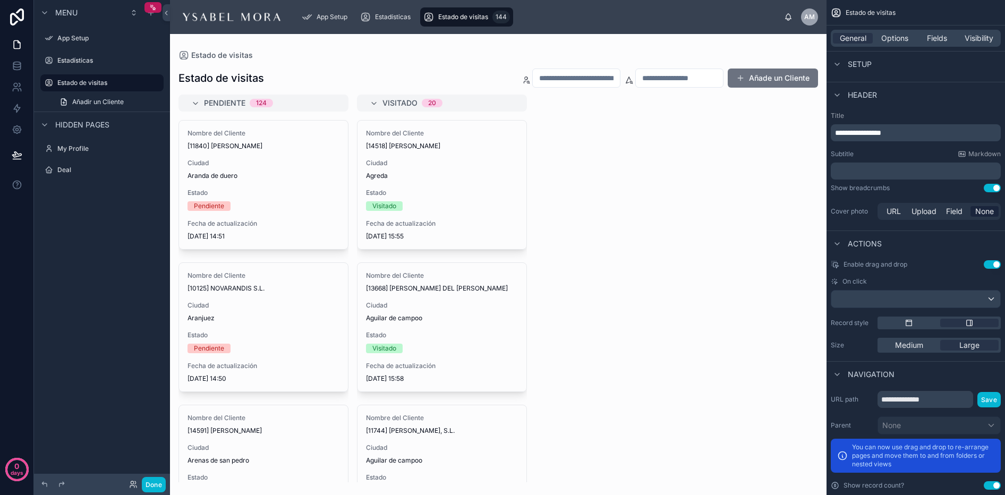
scroll to position [427, 0]
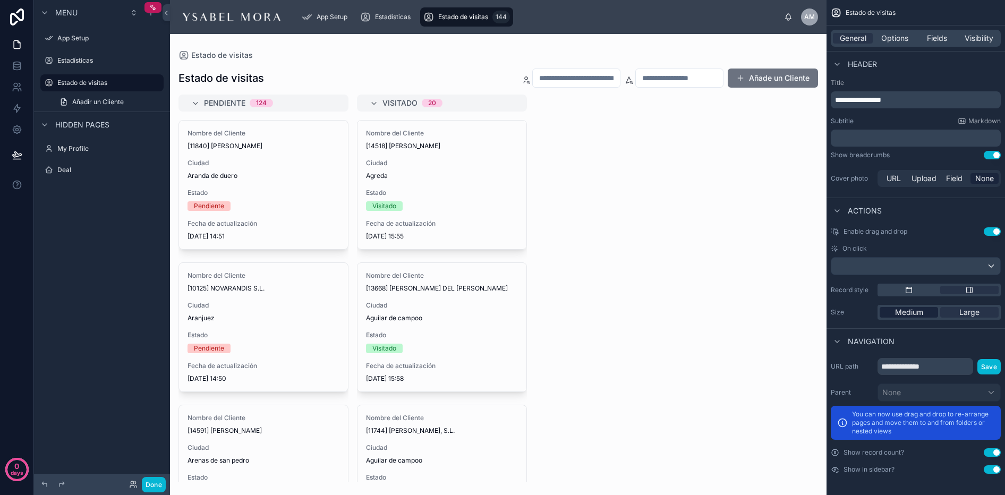
click at [905, 311] on span "Medium" at bounding box center [909, 312] width 28 height 11
click at [879, 268] on div "scrollable content" at bounding box center [915, 266] width 169 height 17
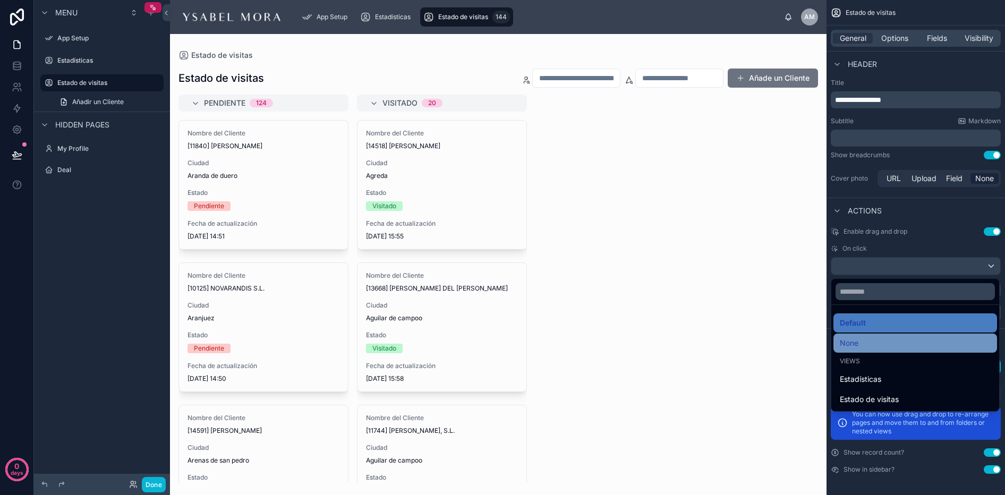
click at [858, 346] on span "None" at bounding box center [849, 343] width 19 height 13
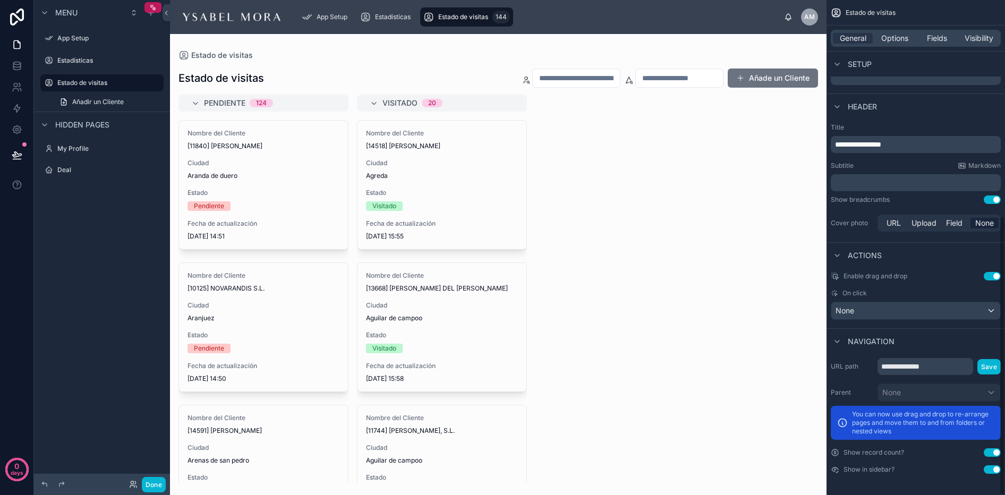
scroll to position [383, 0]
click at [858, 305] on div "None" at bounding box center [915, 310] width 169 height 17
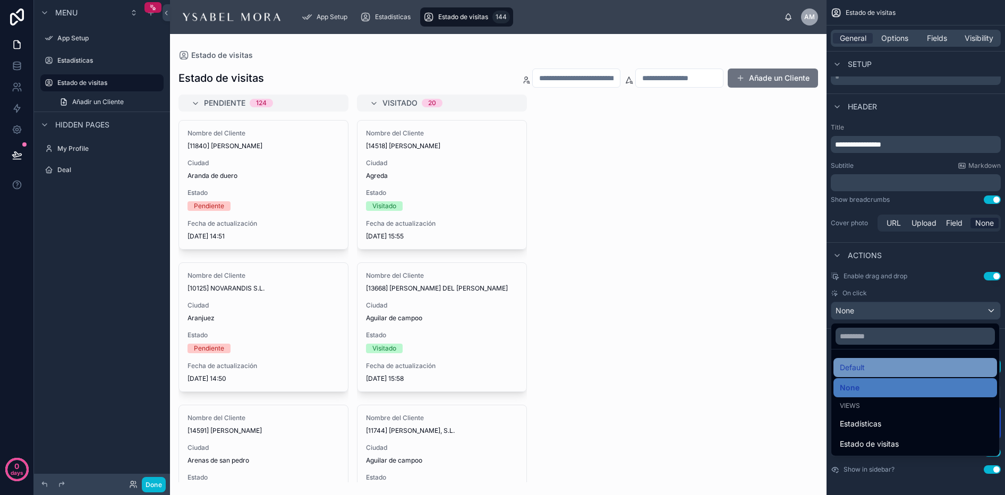
click at [890, 360] on div "Default" at bounding box center [916, 367] width 164 height 19
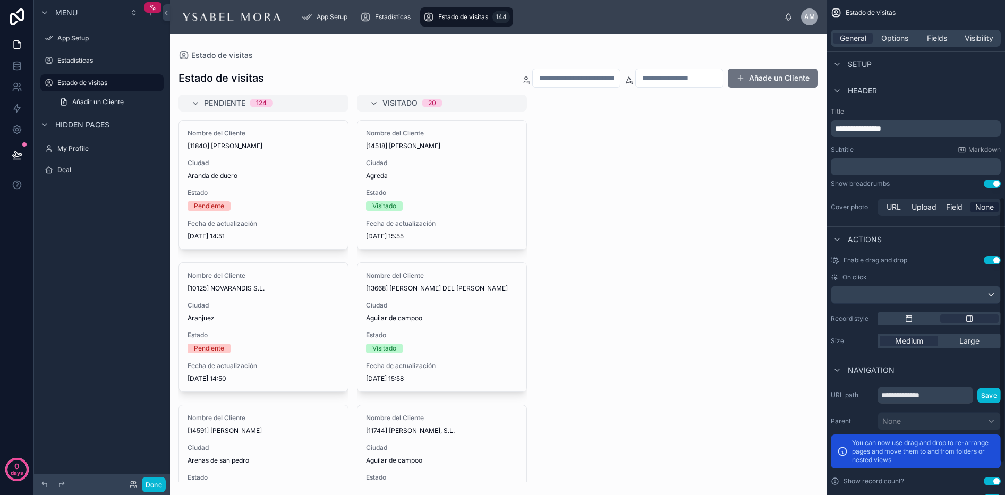
scroll to position [427, 0]
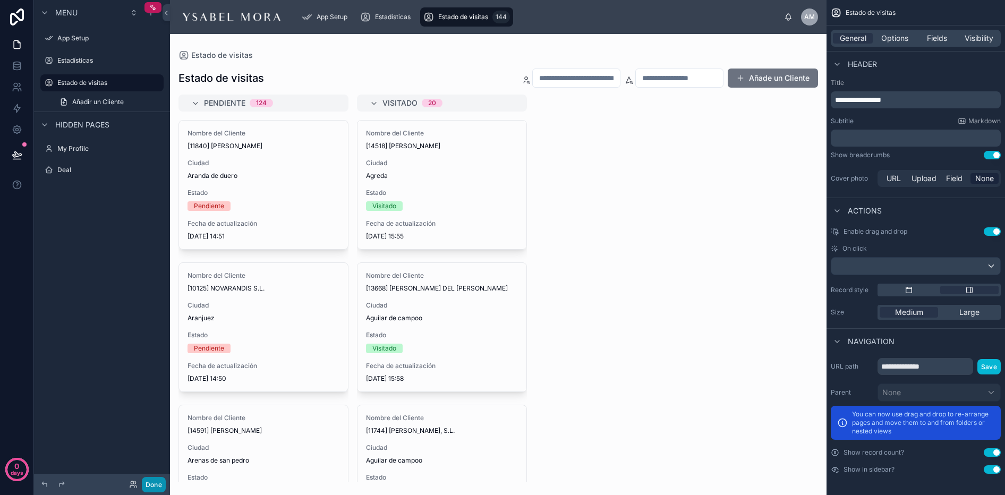
click at [162, 483] on button "Done" at bounding box center [154, 484] width 24 height 15
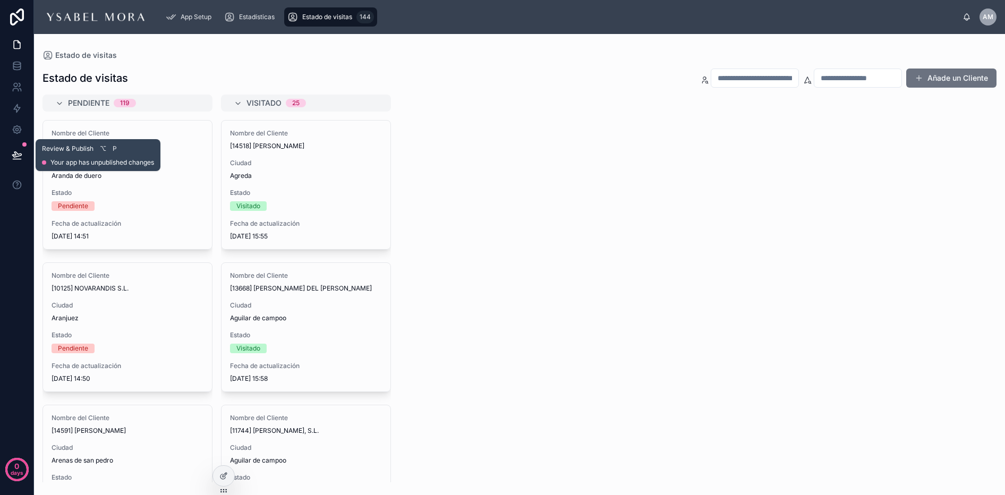
click at [8, 157] on button at bounding box center [16, 155] width 23 height 30
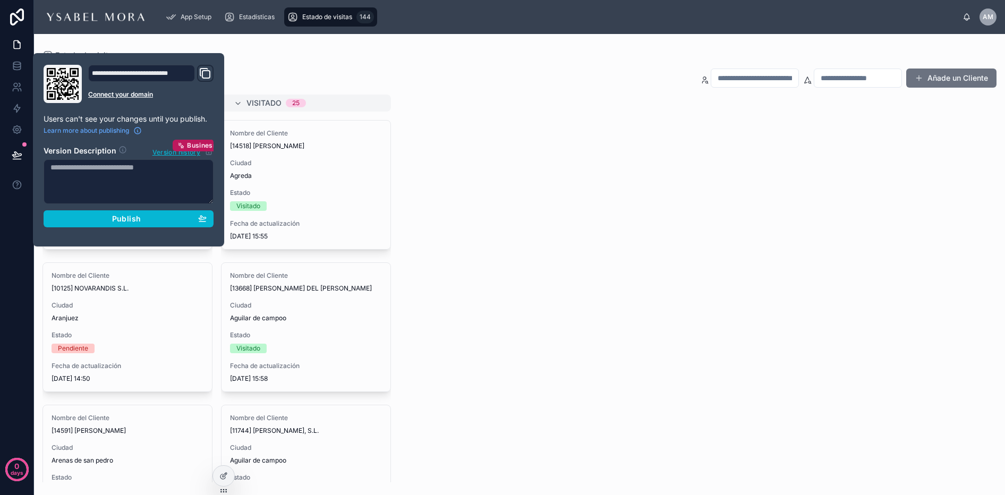
click at [479, 114] on div "Pendiente 119 Nombre del Cliente [11840] PILAR BORREGUERO TORDESILLAS Ciudad Ar…" at bounding box center [519, 289] width 971 height 388
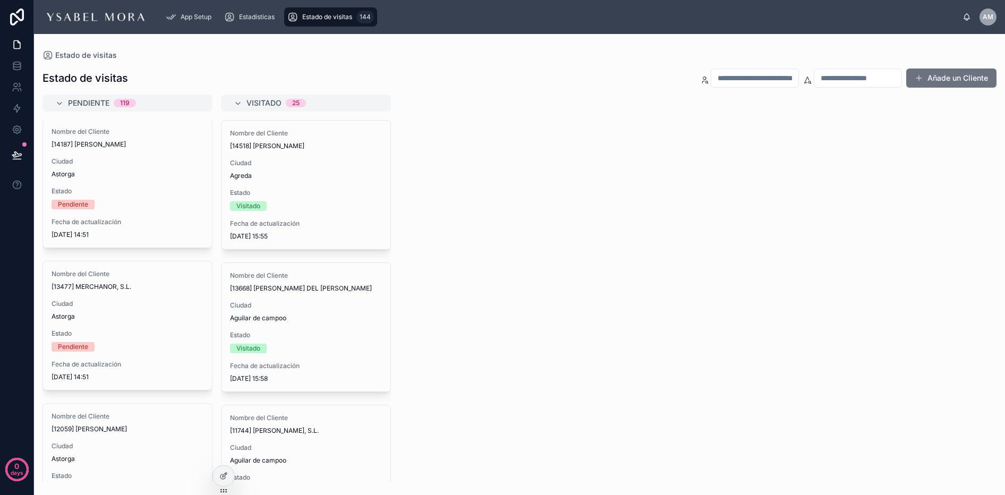
scroll to position [564, 0]
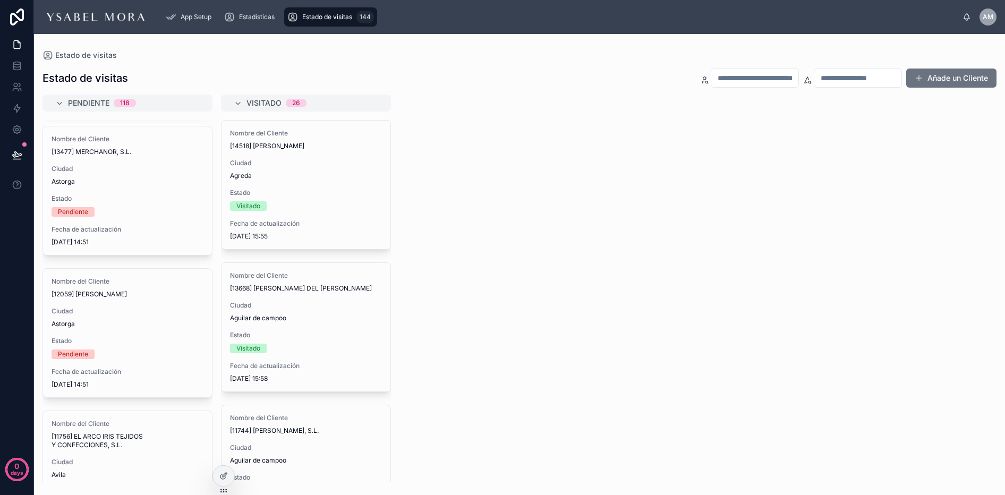
click at [732, 72] on input "text" at bounding box center [754, 78] width 87 height 15
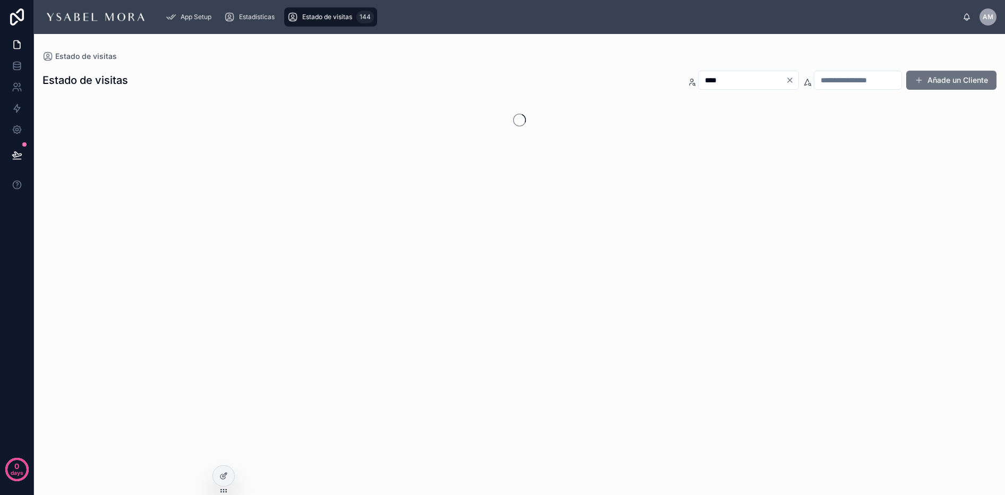
type input "****"
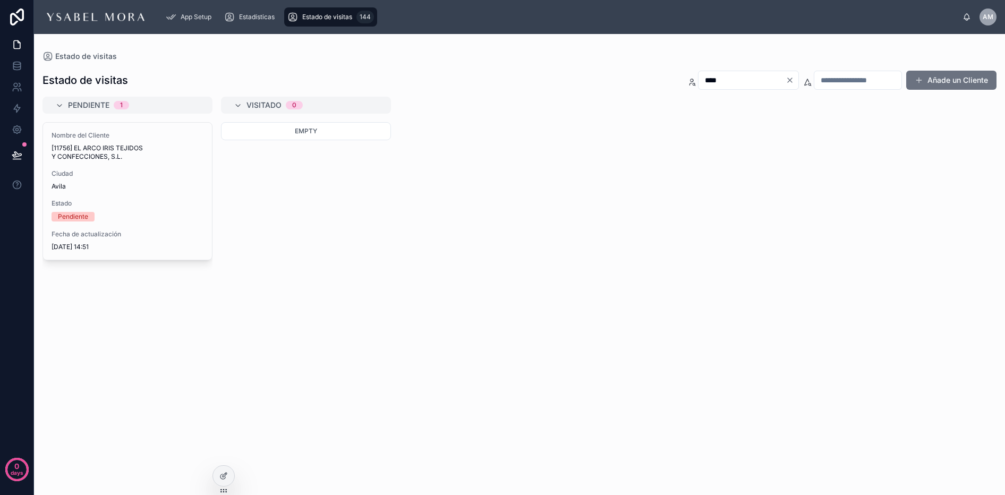
click at [723, 78] on input "****" at bounding box center [742, 80] width 87 height 15
click at [788, 81] on icon "Clear" at bounding box center [790, 80] width 4 height 4
click at [838, 81] on input "text" at bounding box center [857, 80] width 87 height 15
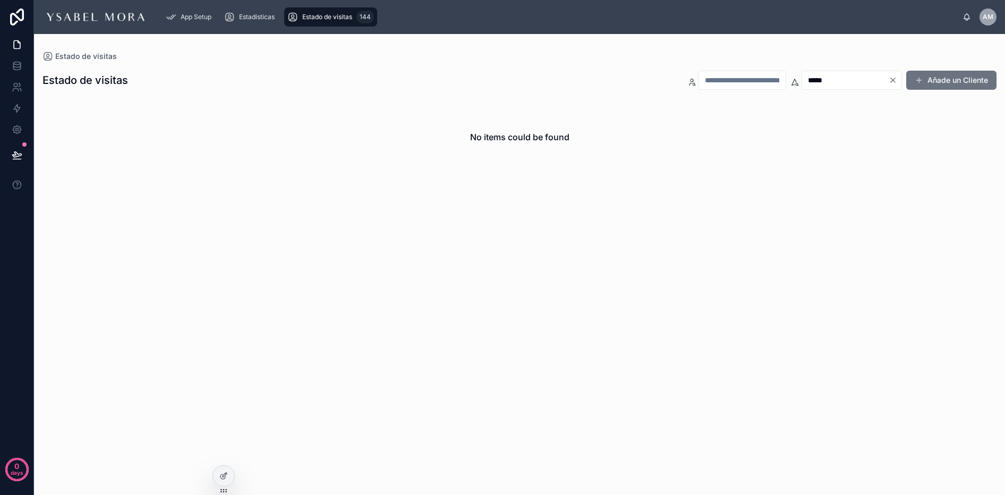
click at [802, 78] on input "*****" at bounding box center [845, 80] width 87 height 15
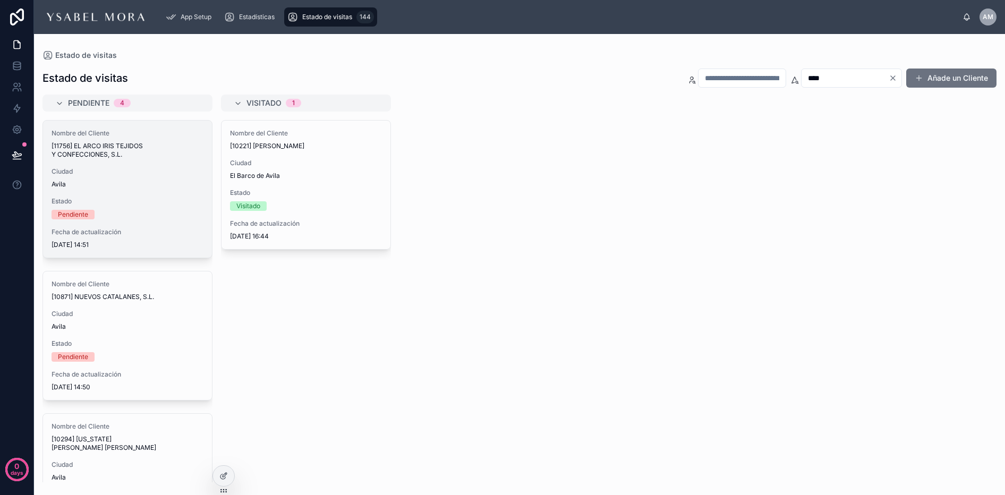
type input "****"
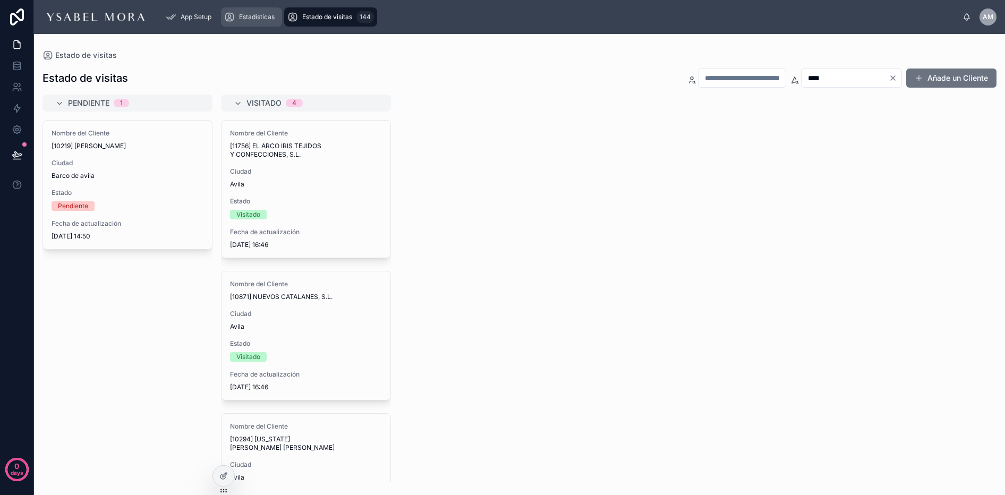
click at [267, 13] on span "Estadísticas" at bounding box center [257, 17] width 36 height 9
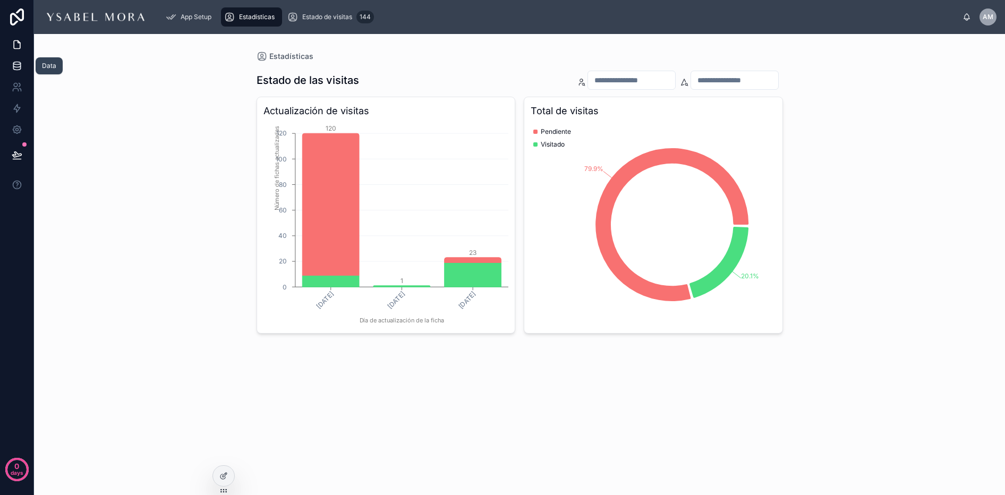
click at [5, 66] on link at bounding box center [16, 65] width 33 height 21
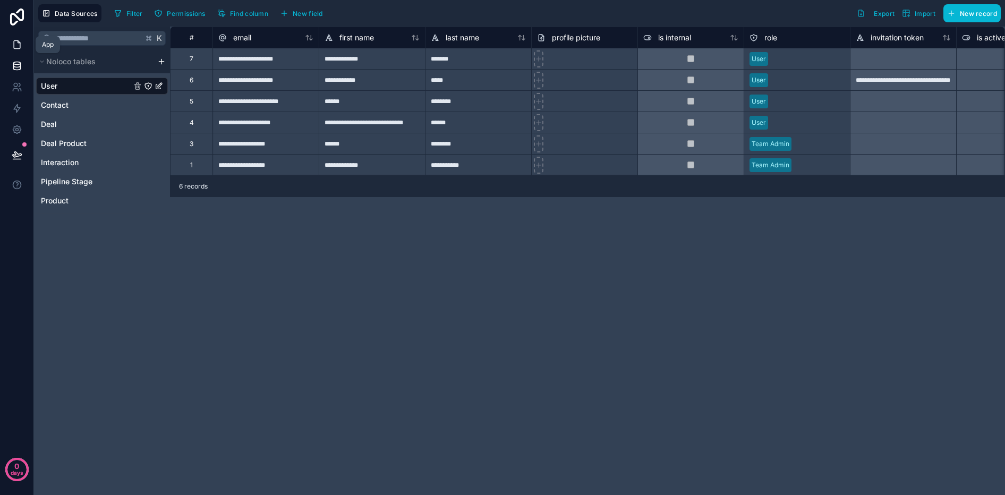
click at [23, 41] on link at bounding box center [16, 44] width 33 height 21
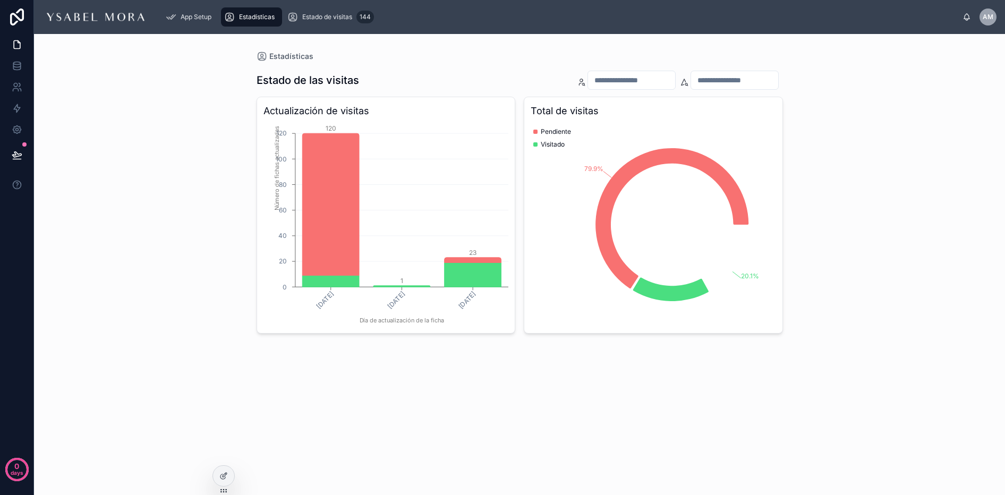
drag, startPoint x: 224, startPoint y: 479, endPoint x: 242, endPoint y: 441, distance: 41.6
click at [224, 479] on icon at bounding box center [223, 476] width 9 height 9
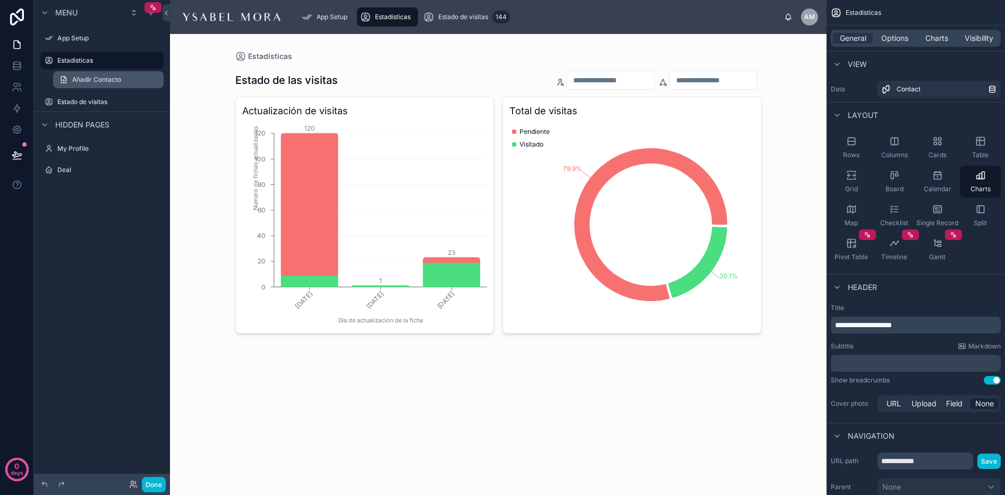
click at [92, 80] on span "Añadir Contacto" at bounding box center [96, 79] width 49 height 9
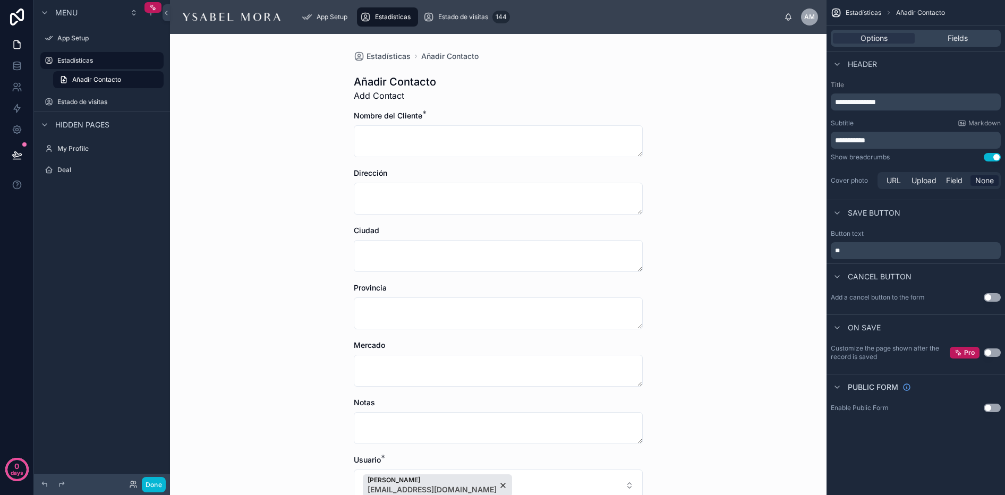
click at [883, 137] on p "**********" at bounding box center [917, 140] width 164 height 11
drag, startPoint x: 849, startPoint y: 139, endPoint x: 786, endPoint y: 137, distance: 63.2
click at [786, 137] on div "**********" at bounding box center [587, 247] width 835 height 495
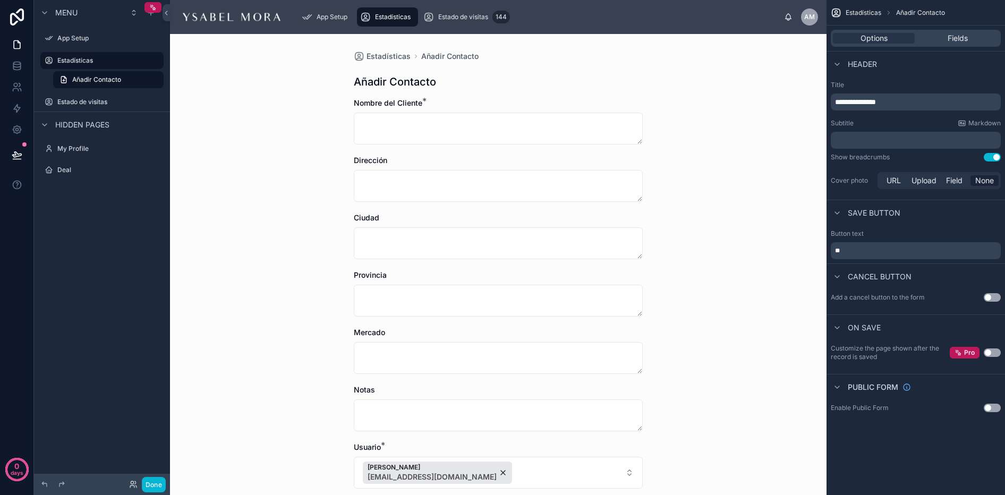
click at [862, 100] on span "**********" at bounding box center [855, 101] width 41 height 7
drag, startPoint x: 861, startPoint y: 101, endPoint x: 990, endPoint y: 110, distance: 129.4
click at [990, 110] on div "**********" at bounding box center [916, 102] width 170 height 17
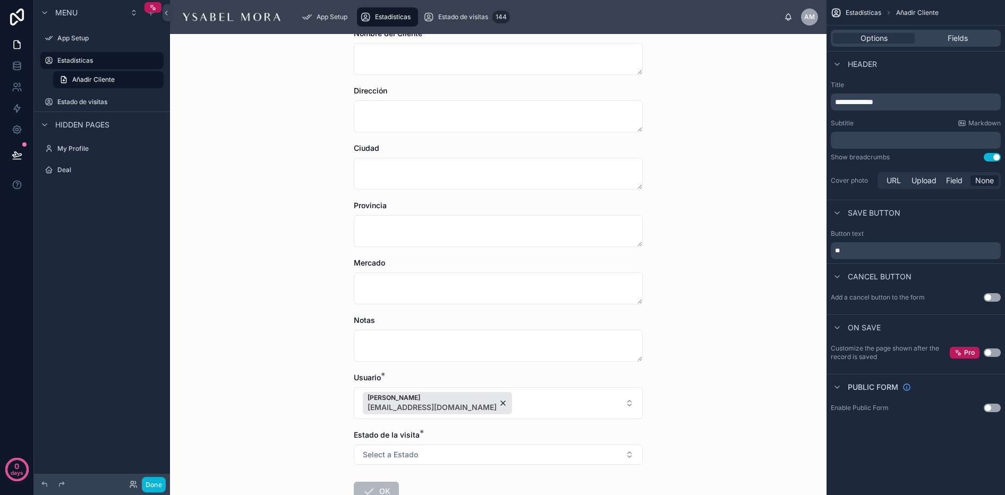
scroll to position [143, 0]
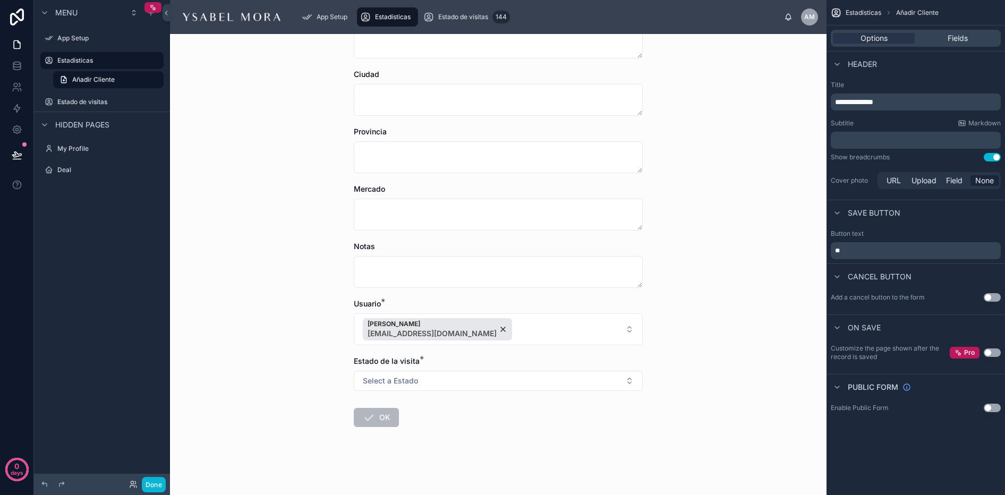
click at [371, 417] on span "OK" at bounding box center [376, 419] width 45 height 11
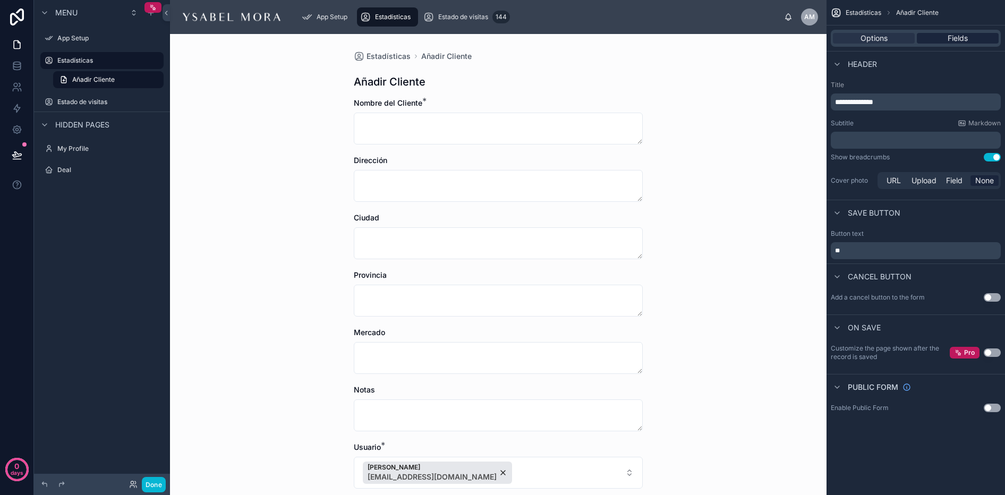
click at [956, 33] on span "Fields" at bounding box center [958, 38] width 20 height 11
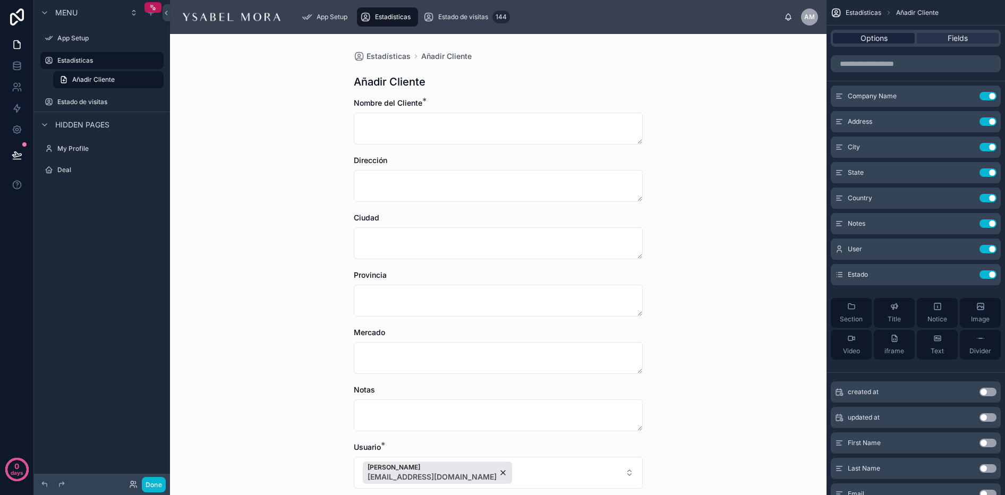
click at [862, 35] on span "Options" at bounding box center [874, 38] width 27 height 11
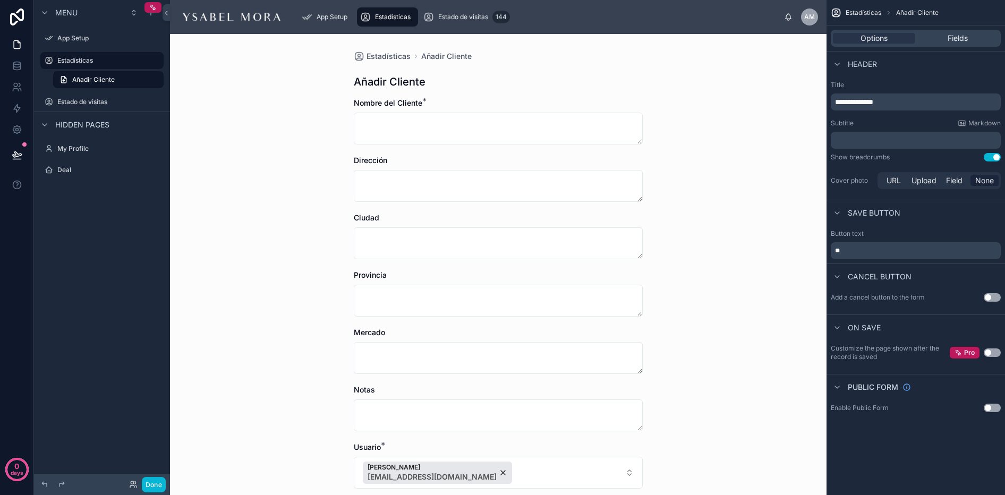
drag, startPoint x: 938, startPoint y: 35, endPoint x: 927, endPoint y: 23, distance: 16.5
click at [938, 35] on div "Fields" at bounding box center [958, 38] width 82 height 11
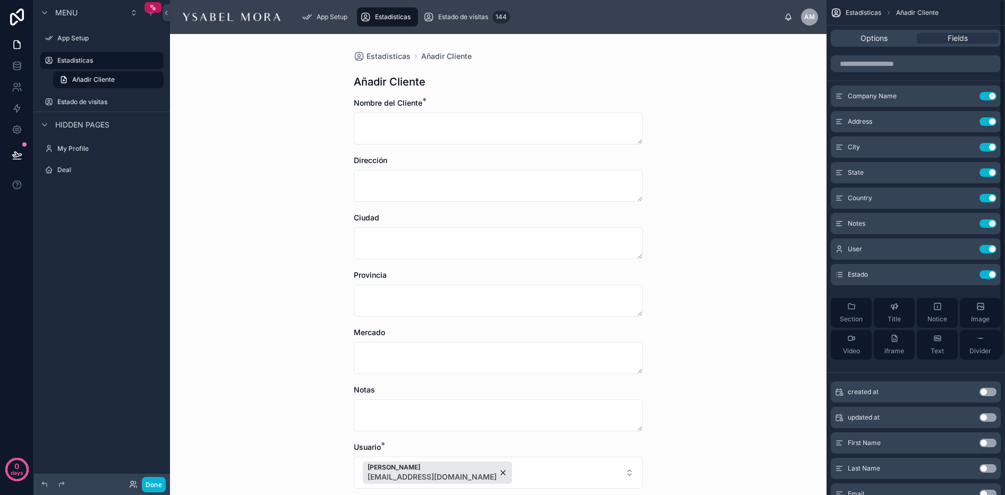
click at [858, 7] on div "Estadísticas Añadir Cliente" at bounding box center [916, 13] width 179 height 26
click at [856, 11] on span "Estadísticas" at bounding box center [864, 13] width 36 height 9
click at [961, 35] on span "Fields" at bounding box center [958, 38] width 20 height 11
click at [856, 39] on div "Options" at bounding box center [874, 38] width 82 height 11
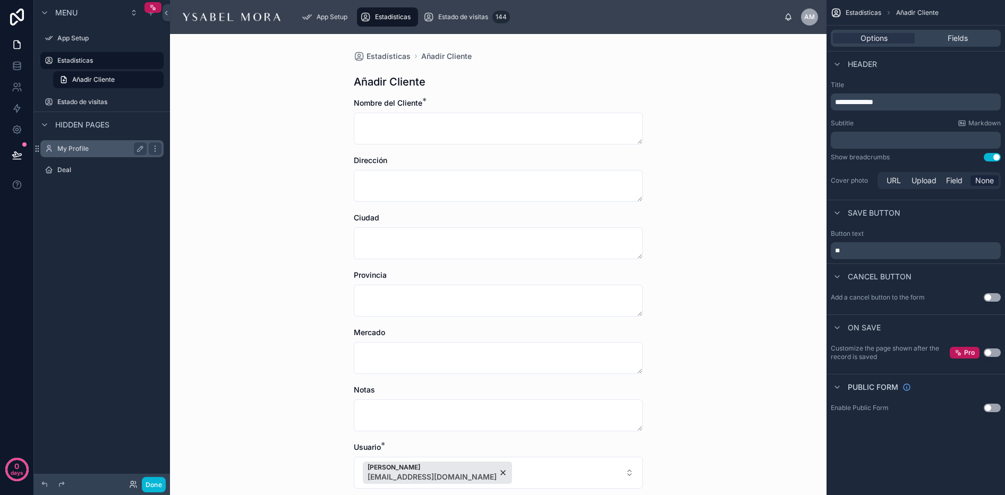
click at [62, 143] on div "My Profile" at bounding box center [101, 148] width 89 height 13
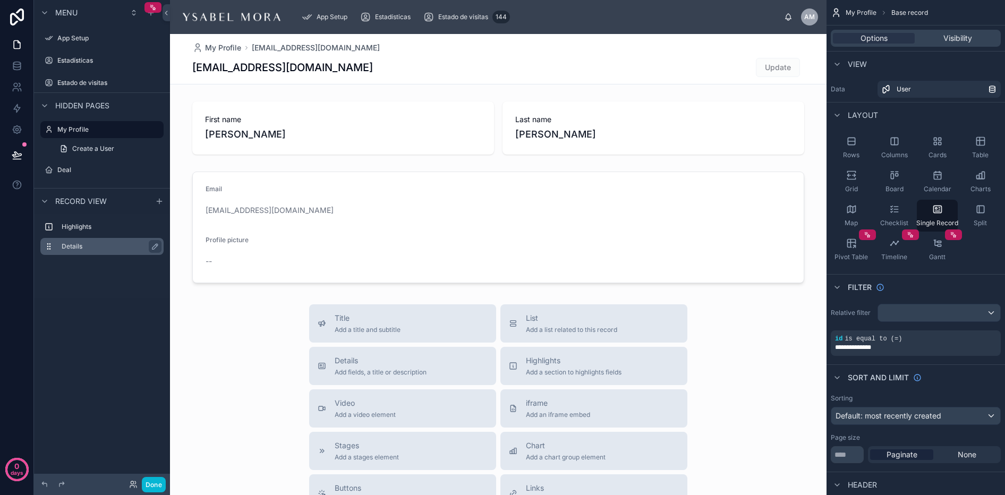
click at [101, 251] on div "Details" at bounding box center [111, 246] width 98 height 13
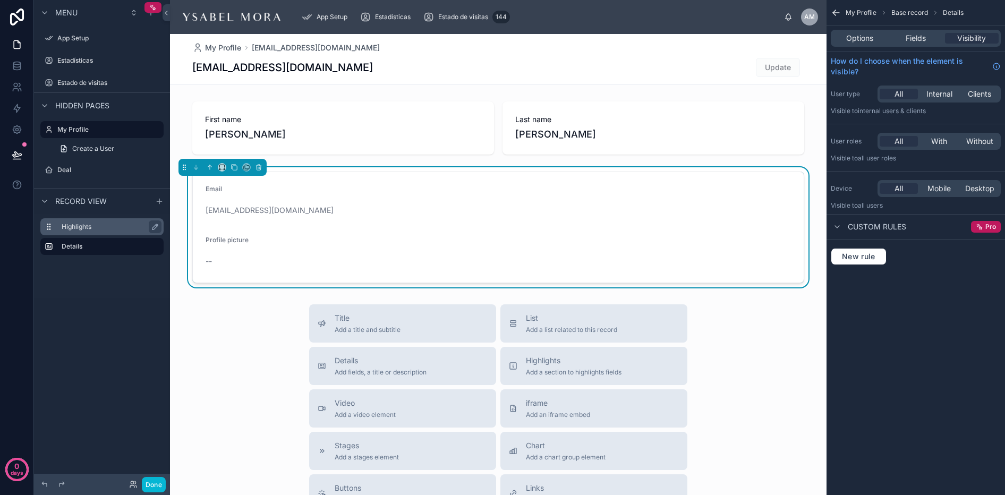
click at [95, 220] on div "Highlights" at bounding box center [111, 226] width 98 height 13
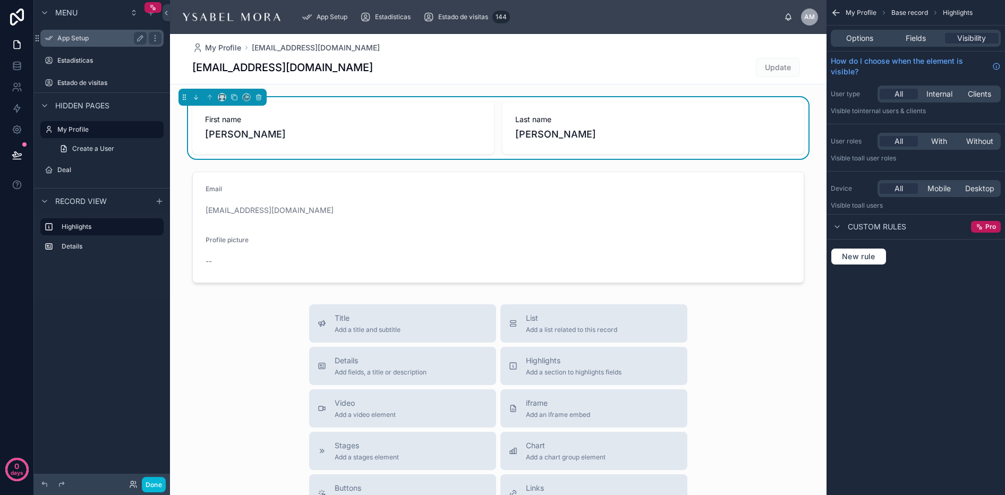
click at [80, 41] on label "App Setup" at bounding box center [99, 38] width 85 height 9
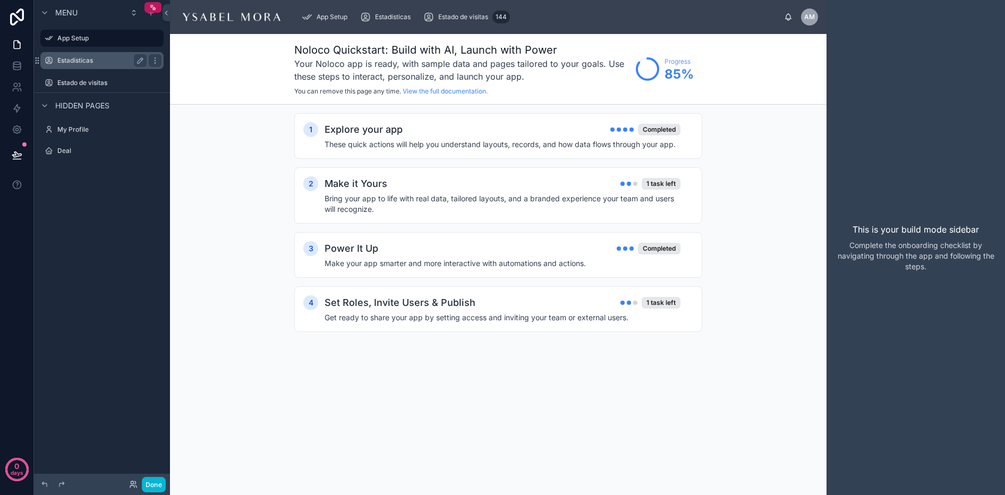
click at [80, 58] on label "Estadísticas" at bounding box center [99, 60] width 85 height 9
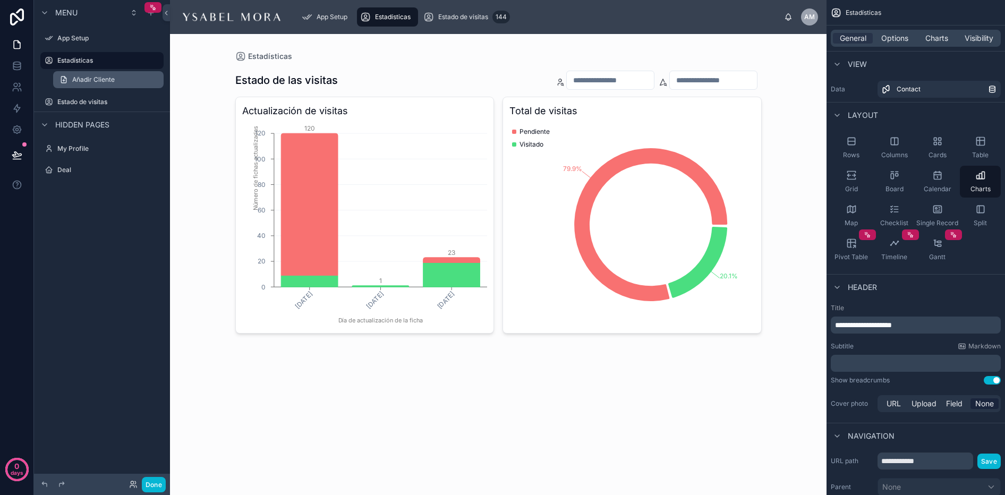
click at [109, 81] on span "Añadir Cliente" at bounding box center [93, 79] width 43 height 9
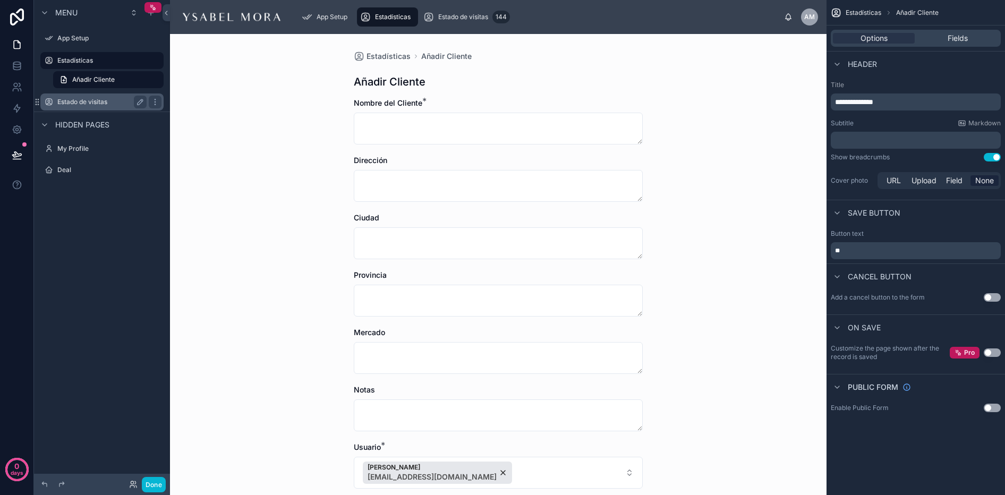
click at [111, 102] on label "Estado de visitas" at bounding box center [99, 102] width 85 height 9
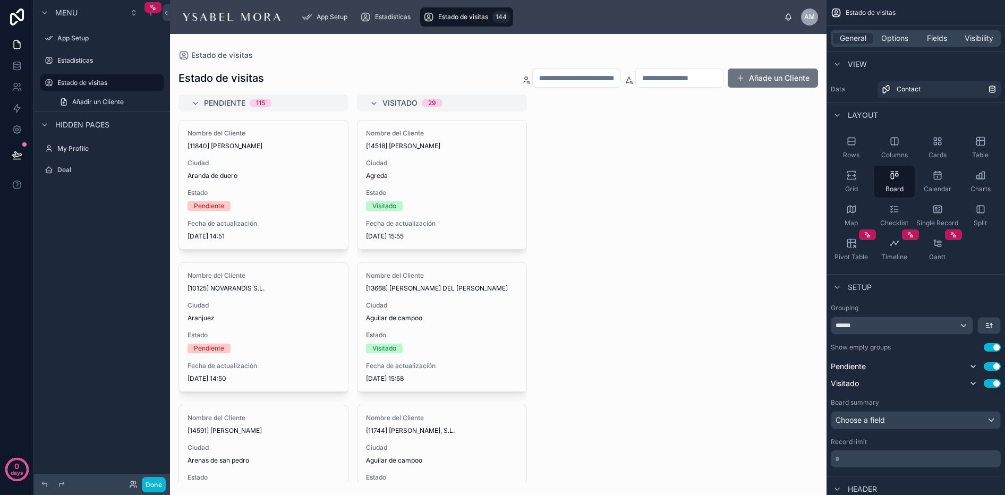
click at [356, 189] on div at bounding box center [498, 264] width 657 height 461
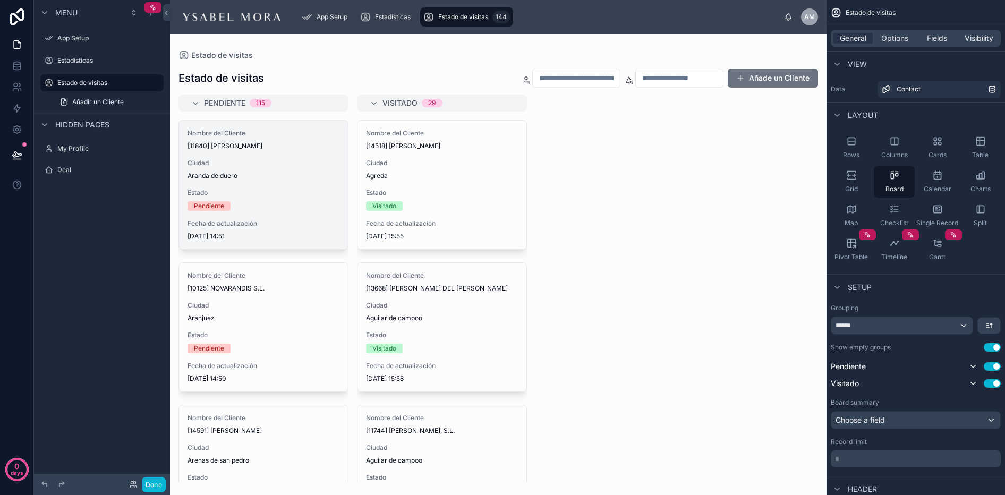
click at [308, 187] on div "Nombre del Cliente [11840] PILAR BORREGUERO TORDESILLAS Ciudad Aranda de duero …" at bounding box center [263, 185] width 169 height 129
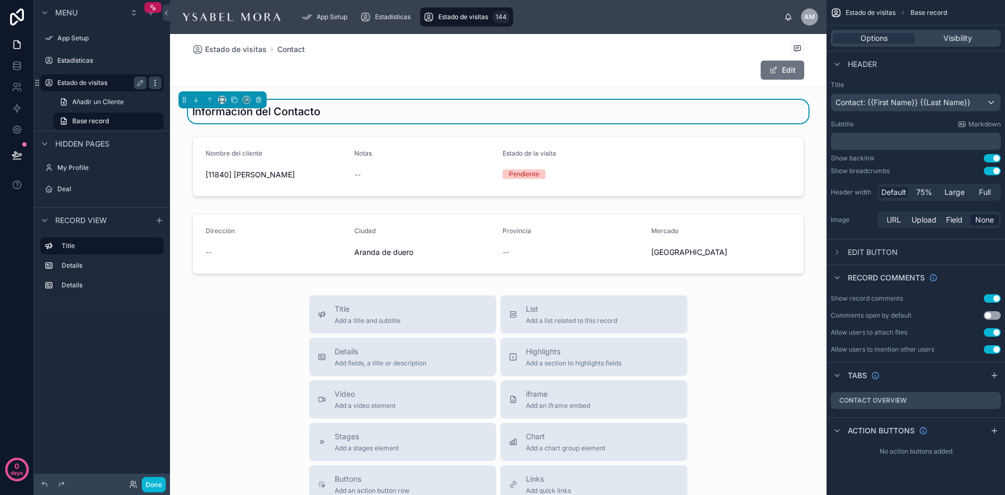
click at [152, 81] on icon "scrollable content" at bounding box center [155, 83] width 9 height 9
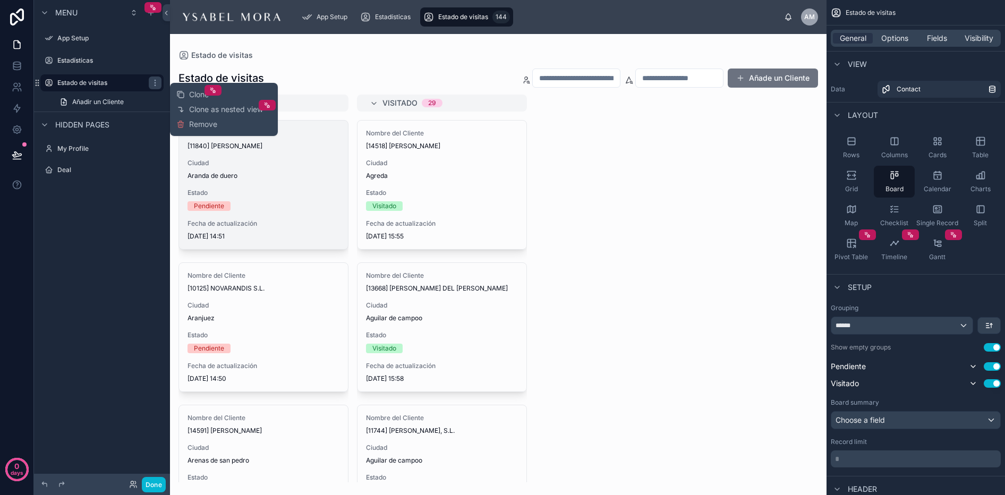
click at [232, 184] on div "Nombre del Cliente [11840] PILAR BORREGUERO TORDESILLAS Ciudad Aranda de duero …" at bounding box center [263, 185] width 169 height 129
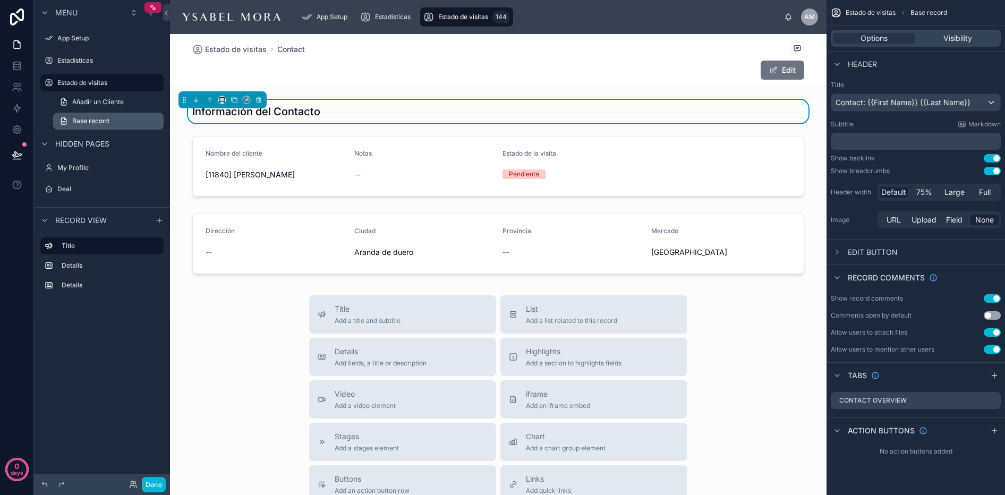
click at [62, 120] on icon "scrollable content" at bounding box center [63, 121] width 5 height 6
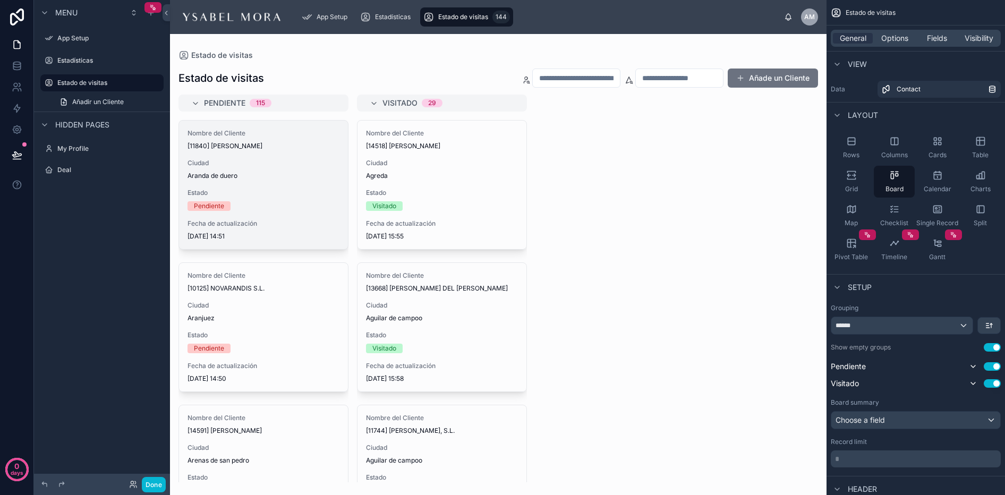
click at [236, 159] on span "Ciudad" at bounding box center [264, 163] width 152 height 9
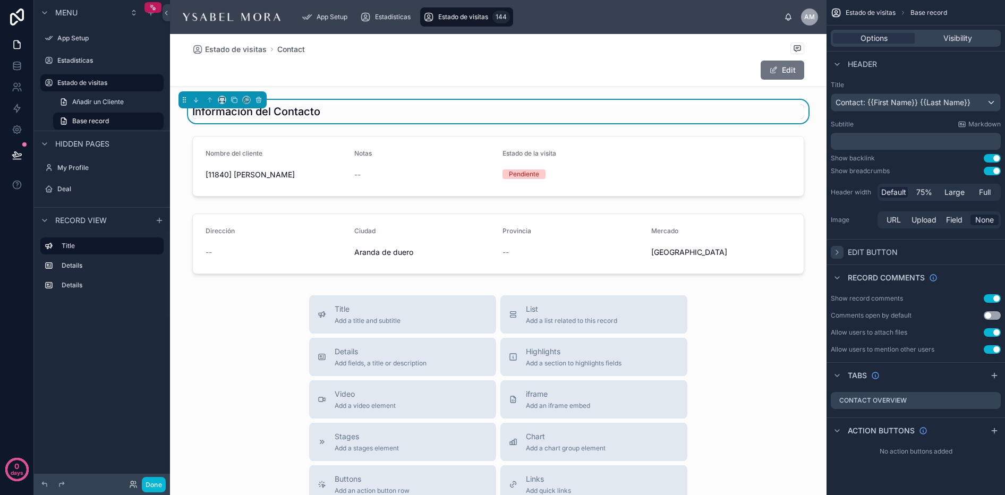
click at [838, 251] on icon "scrollable content" at bounding box center [837, 252] width 9 height 9
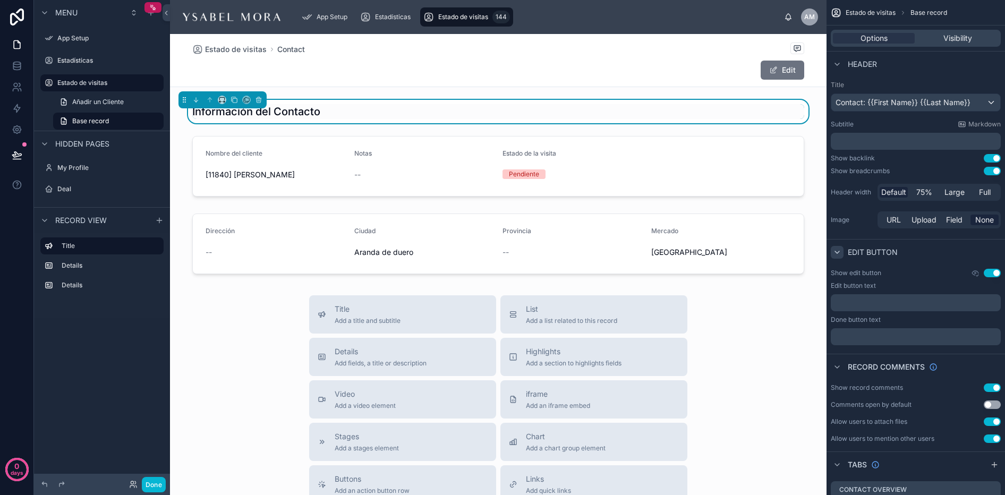
click at [895, 303] on p "﻿" at bounding box center [917, 303] width 164 height 9
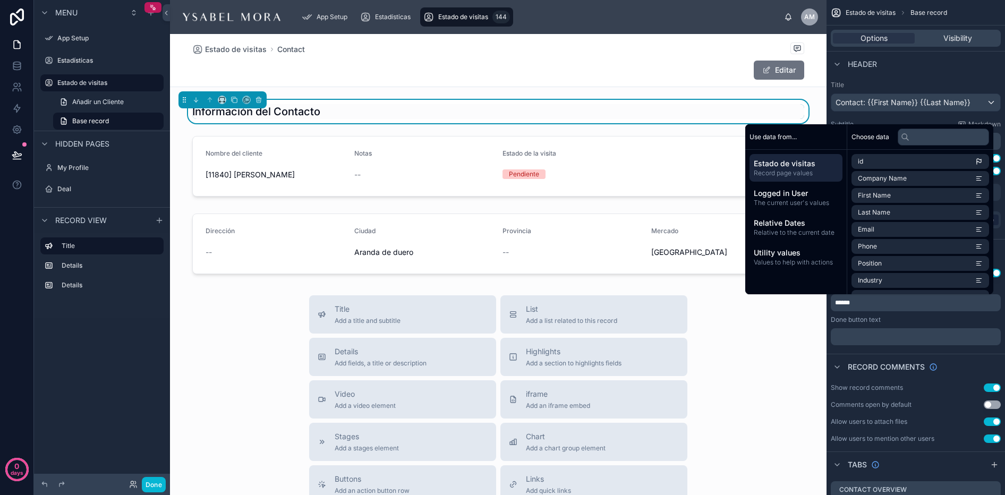
click at [904, 330] on div "﻿" at bounding box center [916, 336] width 170 height 17
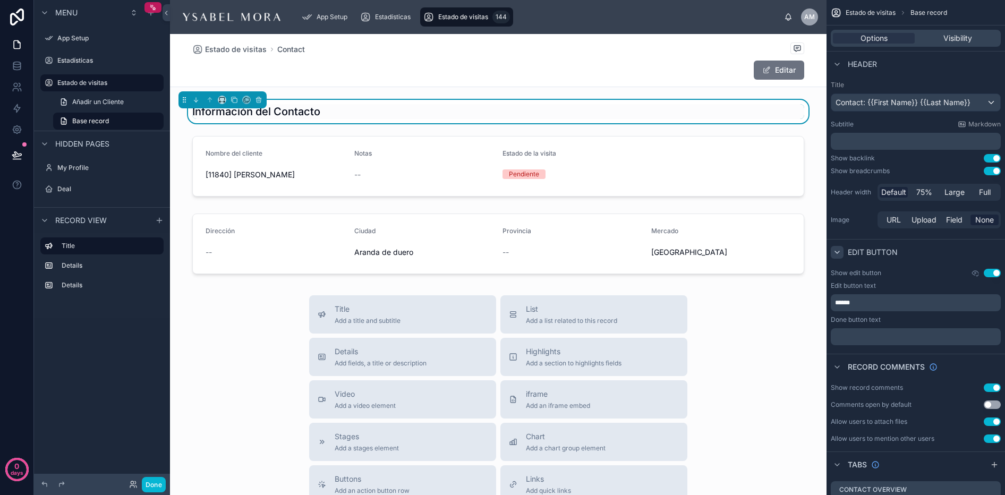
click at [894, 347] on div "Show edit button Use setting Edit button text ****** Done button text ﻿" at bounding box center [916, 307] width 179 height 85
click at [896, 342] on div "﻿" at bounding box center [916, 336] width 170 height 17
click at [903, 333] on p "﻿" at bounding box center [917, 337] width 164 height 9
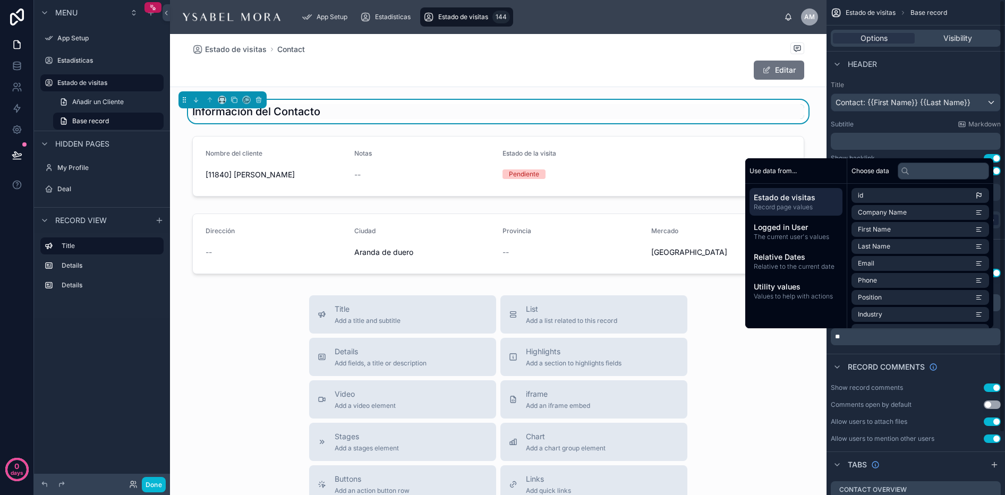
click at [893, 352] on div "Estado de visitas Base record Options Visibility Header Title Contact: {{First …" at bounding box center [916, 274] width 179 height 549
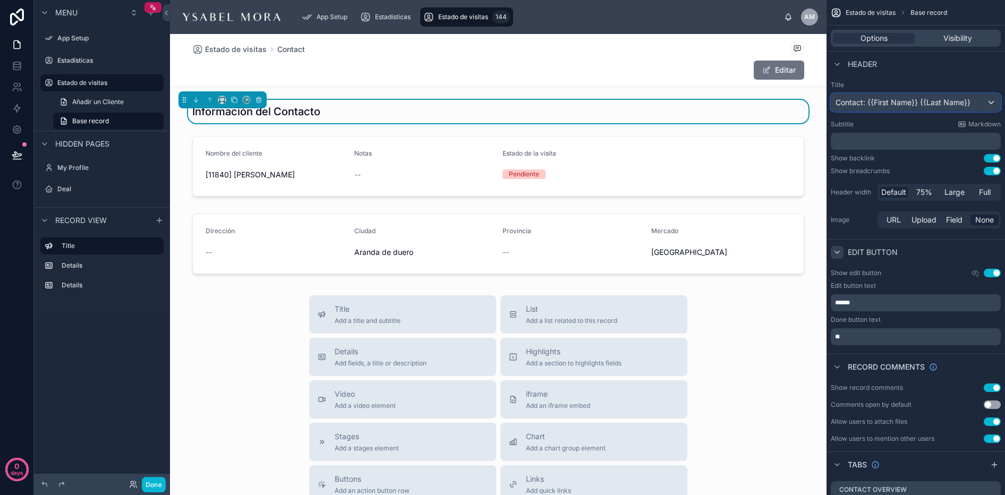
click at [983, 100] on div "Contact: {{First Name}} {{Last Name}}" at bounding box center [915, 102] width 169 height 17
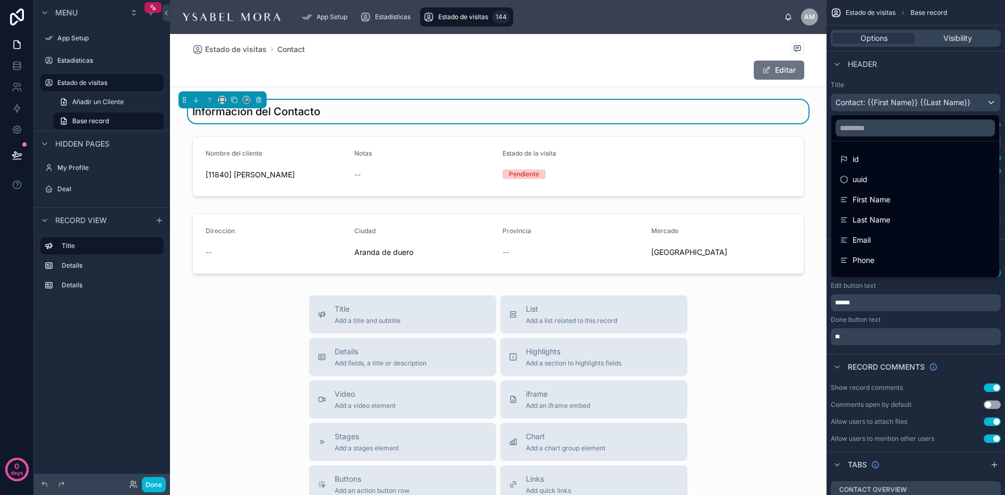
click at [987, 100] on div "scrollable content" at bounding box center [502, 247] width 1005 height 495
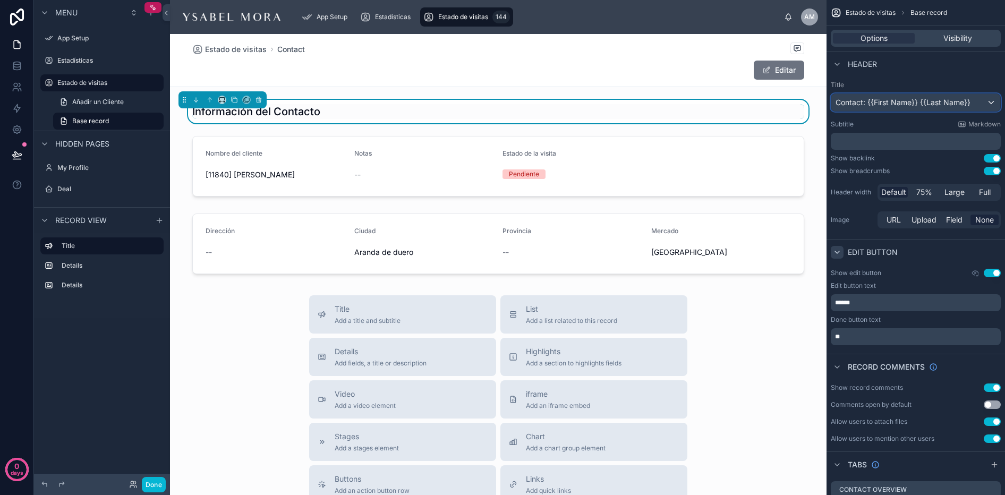
click at [989, 99] on div "Contact: {{First Name}} {{Last Name}}" at bounding box center [915, 102] width 169 height 17
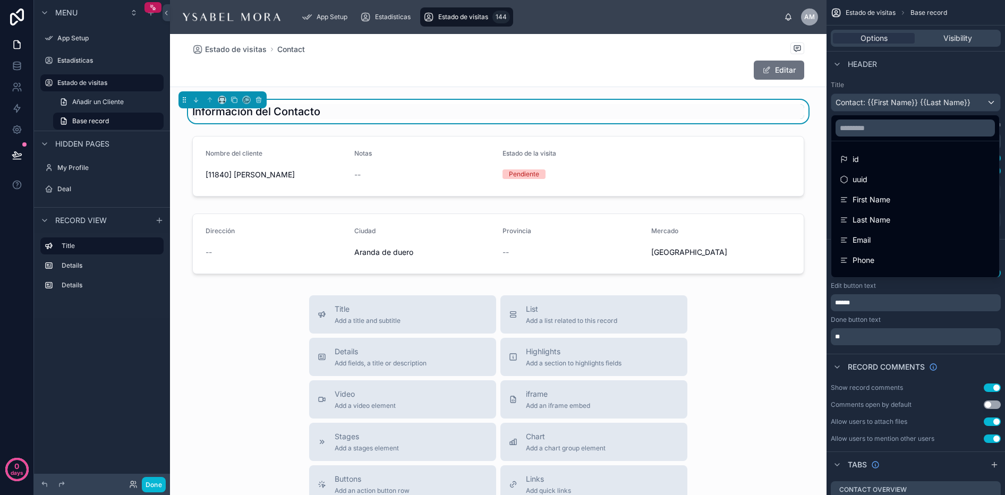
click at [989, 99] on div "scrollable content" at bounding box center [502, 247] width 1005 height 495
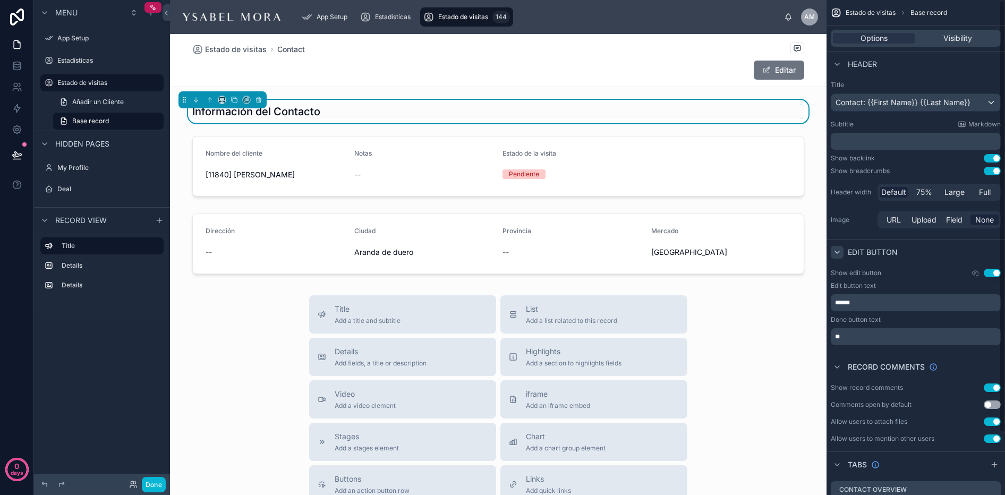
click at [967, 81] on label "Title" at bounding box center [916, 85] width 170 height 9
click at [981, 101] on div "Contact: {{First Name}} {{Last Name}}" at bounding box center [915, 102] width 169 height 17
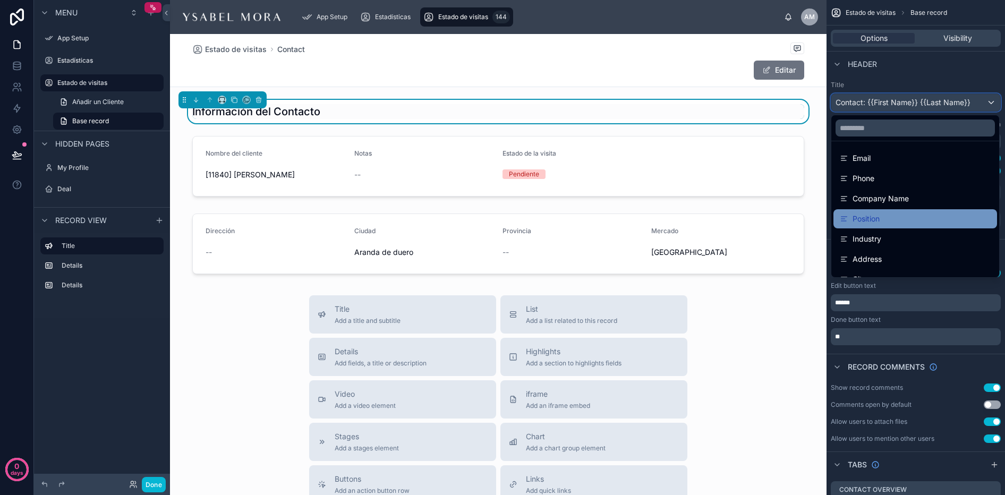
scroll to position [76, 0]
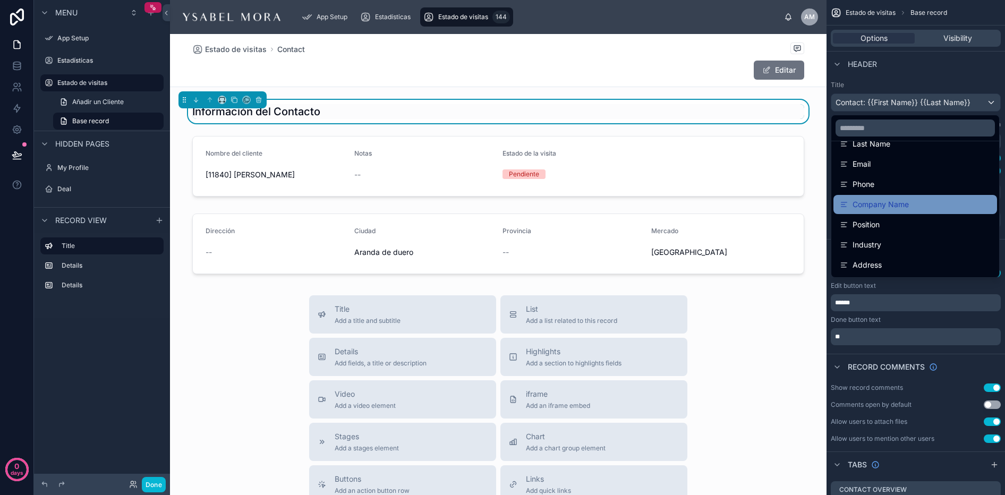
click at [911, 196] on div "Company Name" at bounding box center [916, 204] width 164 height 19
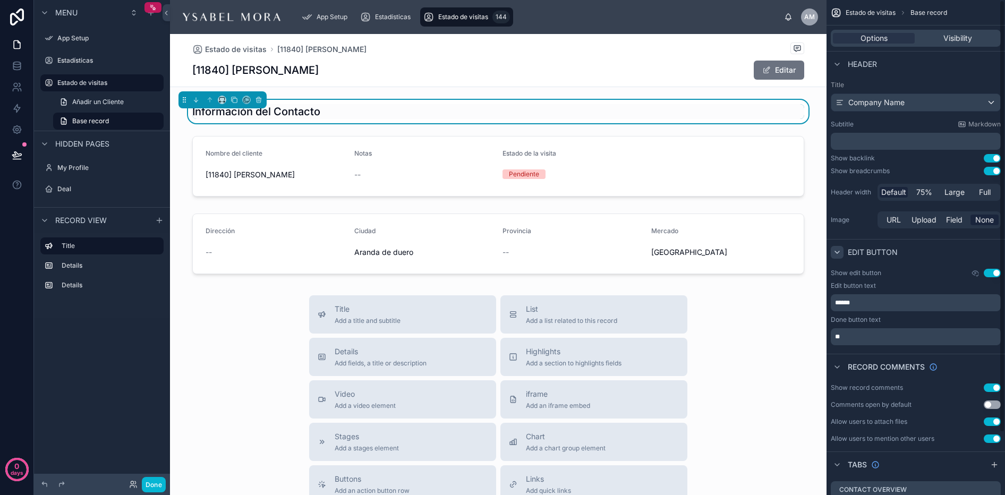
scroll to position [71, 0]
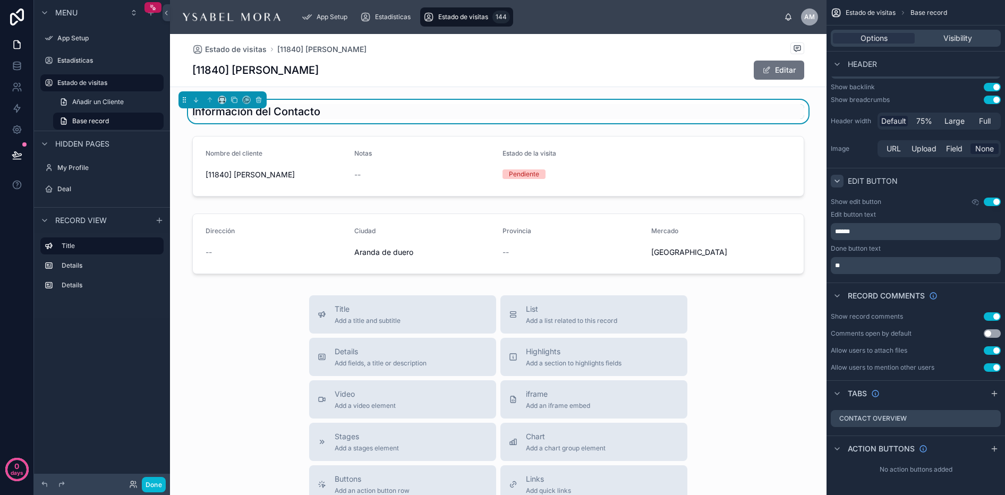
click at [991, 337] on button "Use setting" at bounding box center [992, 333] width 17 height 9
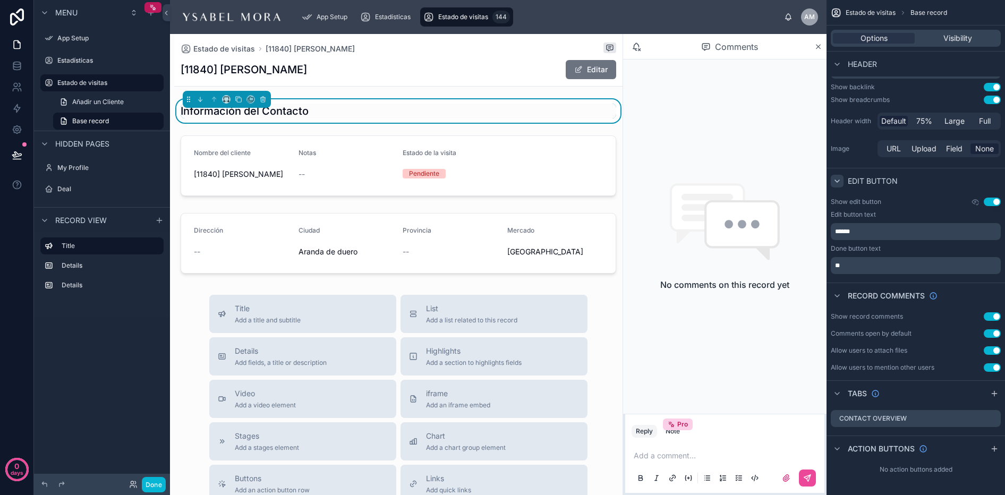
click at [992, 335] on button "Use setting" at bounding box center [992, 333] width 17 height 9
click at [816, 45] on icon at bounding box center [818, 47] width 8 height 9
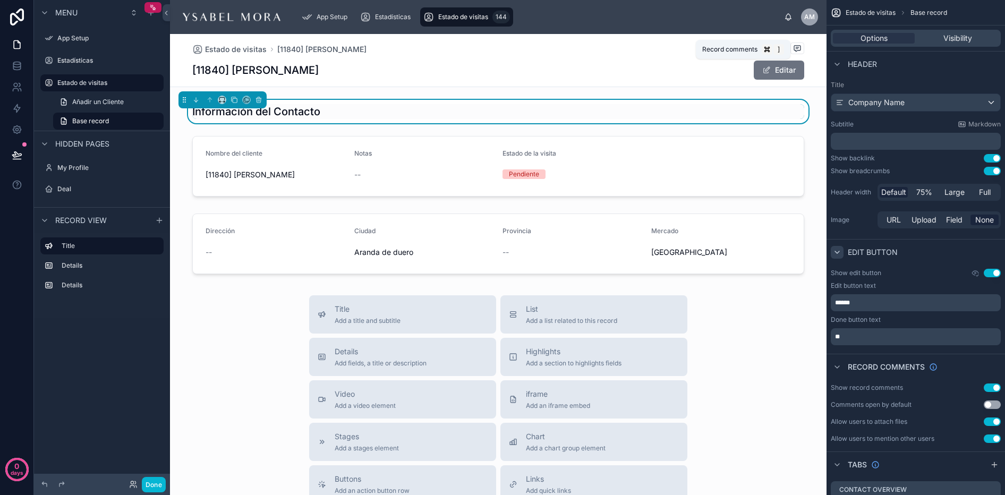
click at [797, 45] on icon at bounding box center [797, 48] width 9 height 9
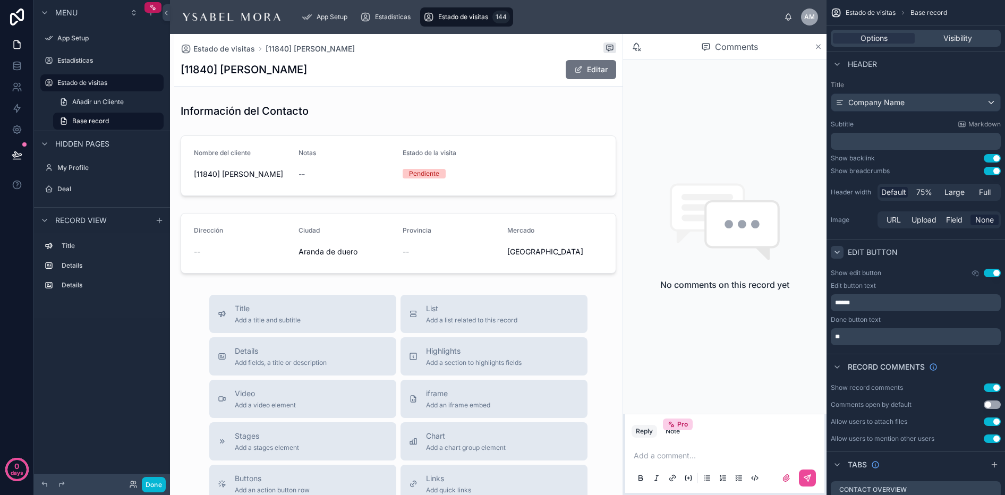
click at [812, 47] on div "Comments" at bounding box center [729, 47] width 169 height 18
click at [817, 47] on icon at bounding box center [819, 47] width 4 height 4
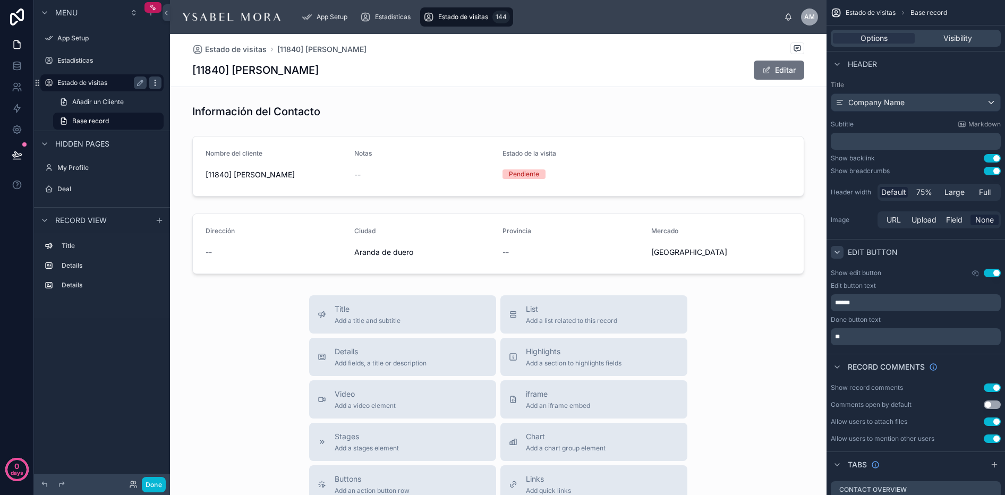
click at [155, 86] on icon "scrollable content" at bounding box center [155, 85] width 1 height 1
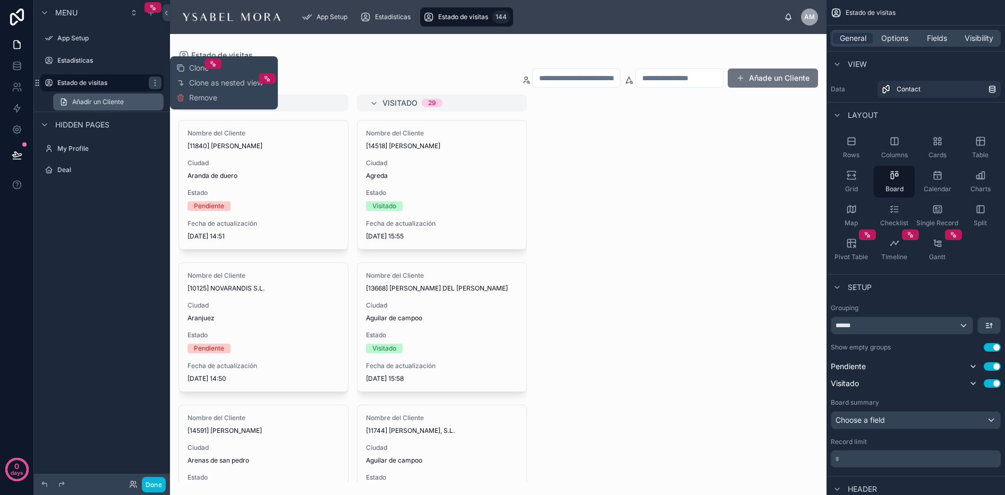
click at [90, 103] on span "Añadir un Cliente" at bounding box center [98, 102] width 52 height 9
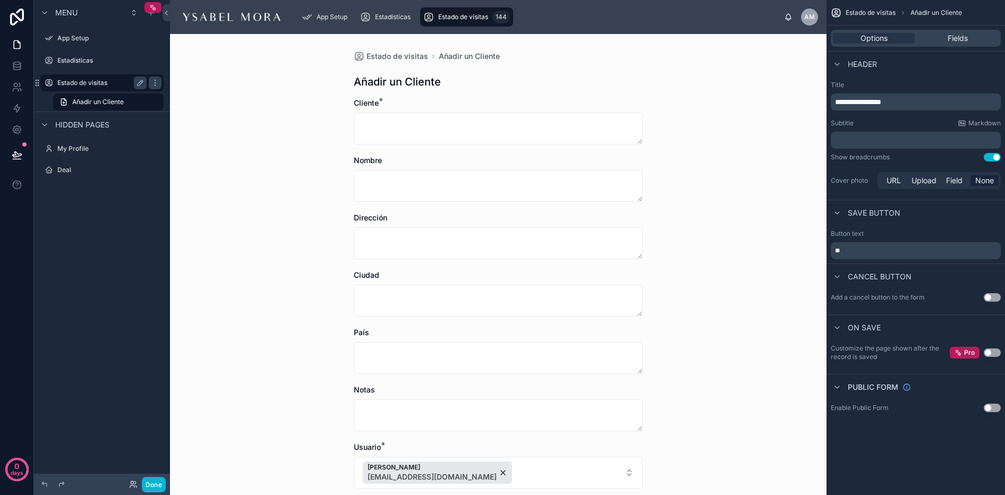
click at [75, 78] on div "Estado de visitas" at bounding box center [101, 83] width 89 height 13
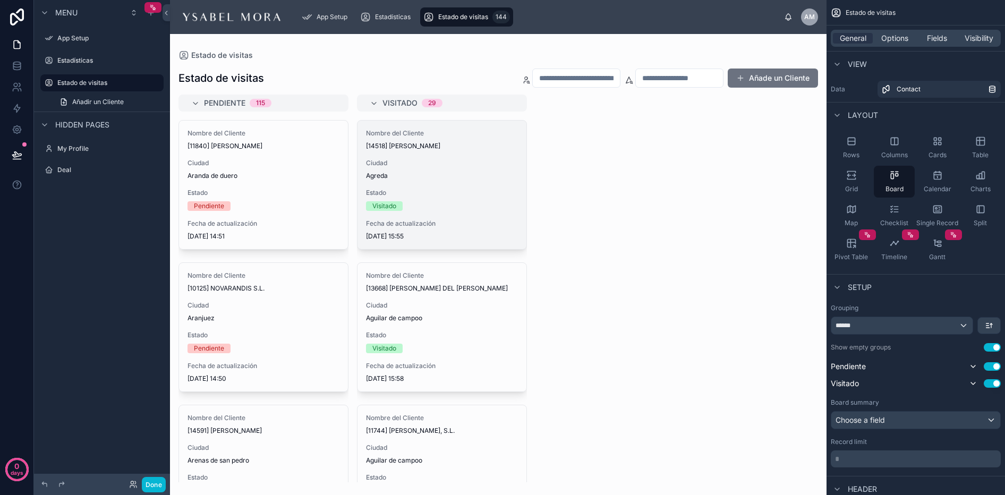
click at [393, 155] on div "Nombre del Cliente [14518] [PERSON_NAME] [PERSON_NAME] Ciudad Agreda Estado Vis…" at bounding box center [442, 185] width 169 height 129
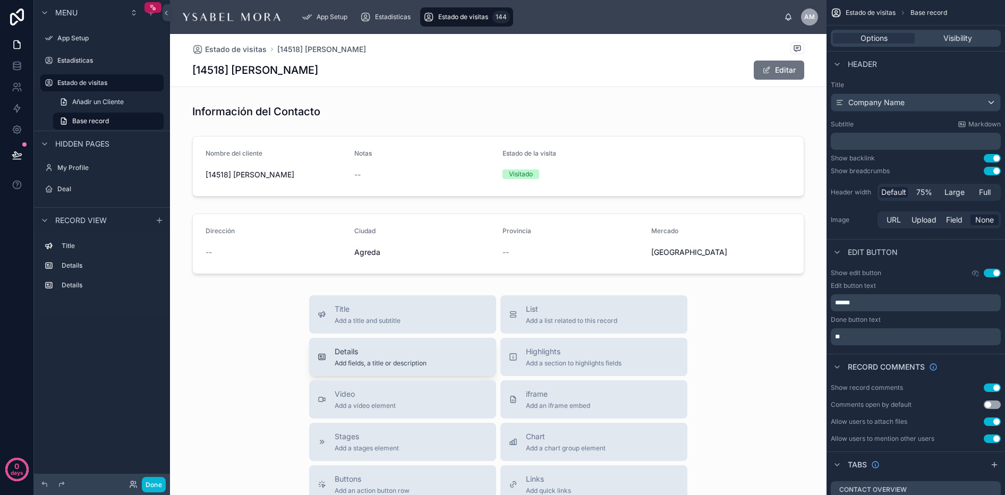
click at [429, 369] on button "Details Add fields, a title or description" at bounding box center [402, 357] width 187 height 38
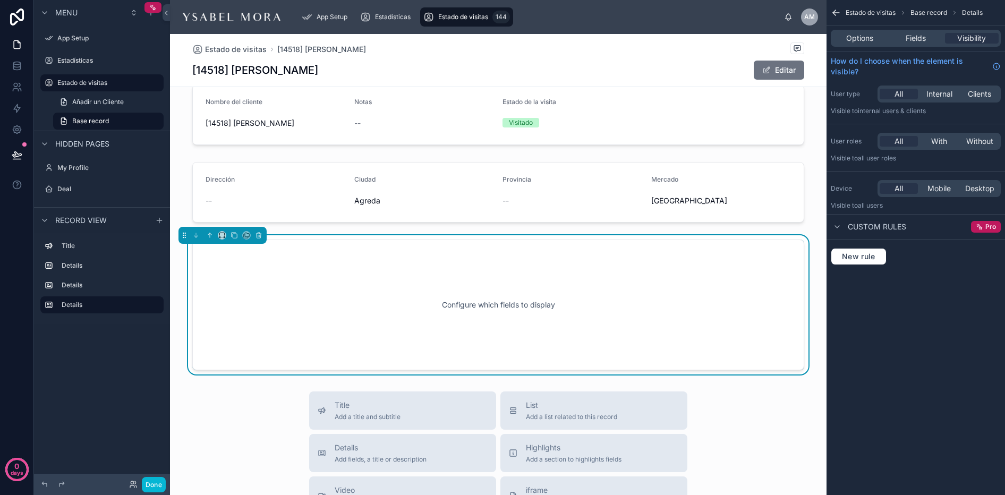
scroll to position [103, 0]
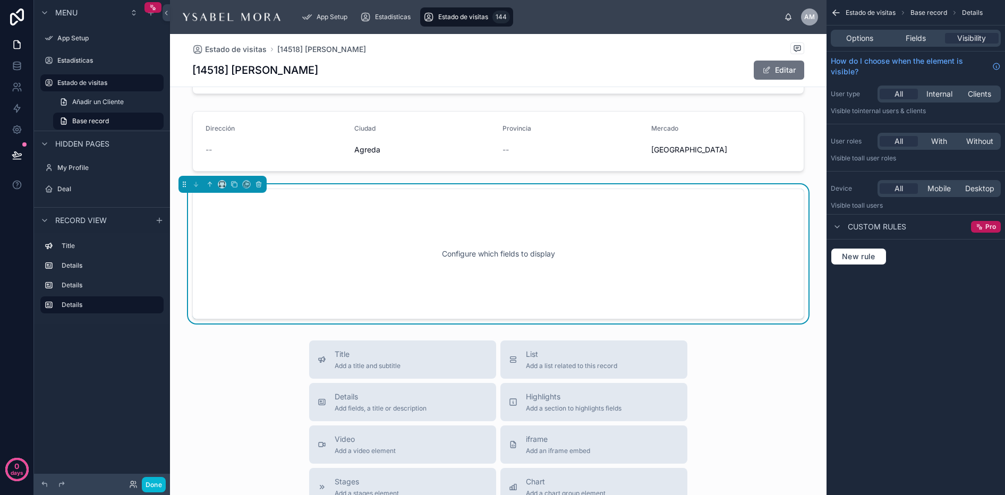
click at [486, 254] on div "Configure which fields to display" at bounding box center [498, 254] width 577 height 96
click at [881, 38] on div "Options" at bounding box center [860, 38] width 54 height 11
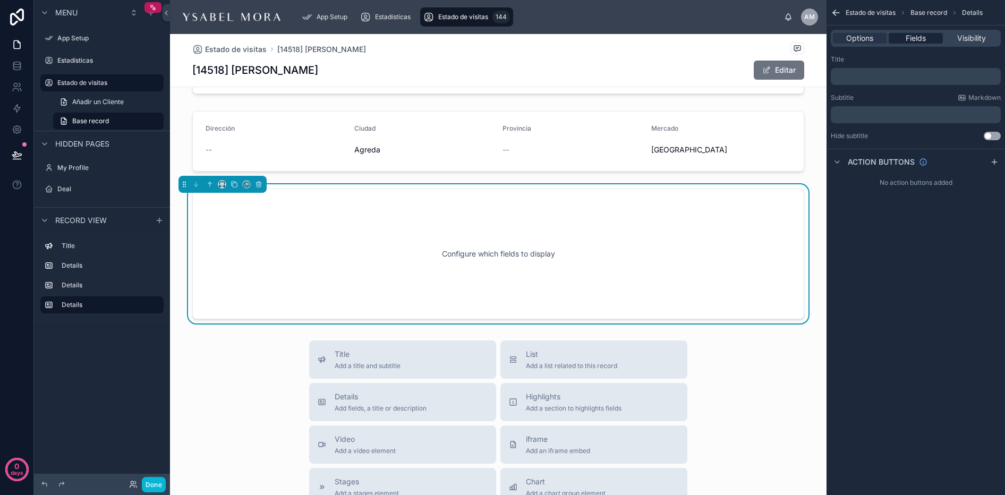
click at [929, 37] on div "Fields" at bounding box center [916, 38] width 54 height 11
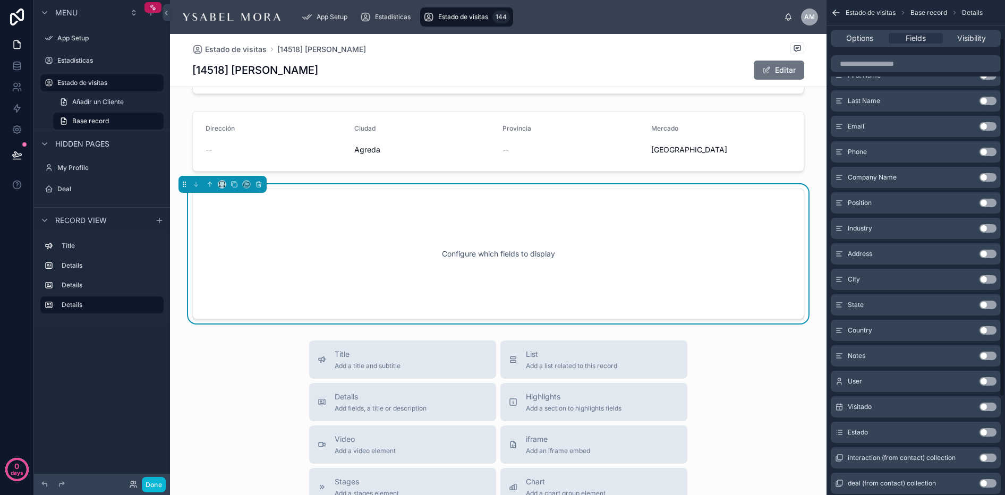
scroll to position [187, 0]
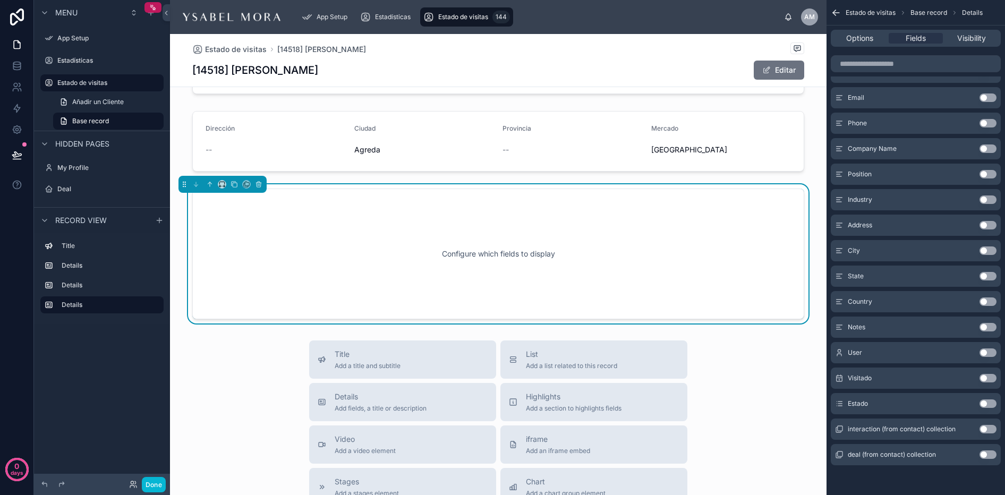
click at [984, 328] on button "Use setting" at bounding box center [988, 327] width 17 height 9
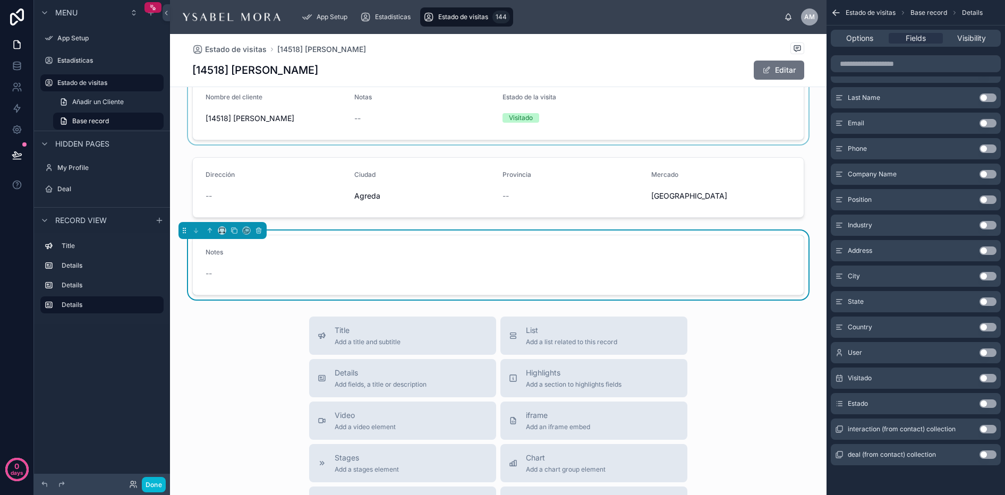
scroll to position [0, 0]
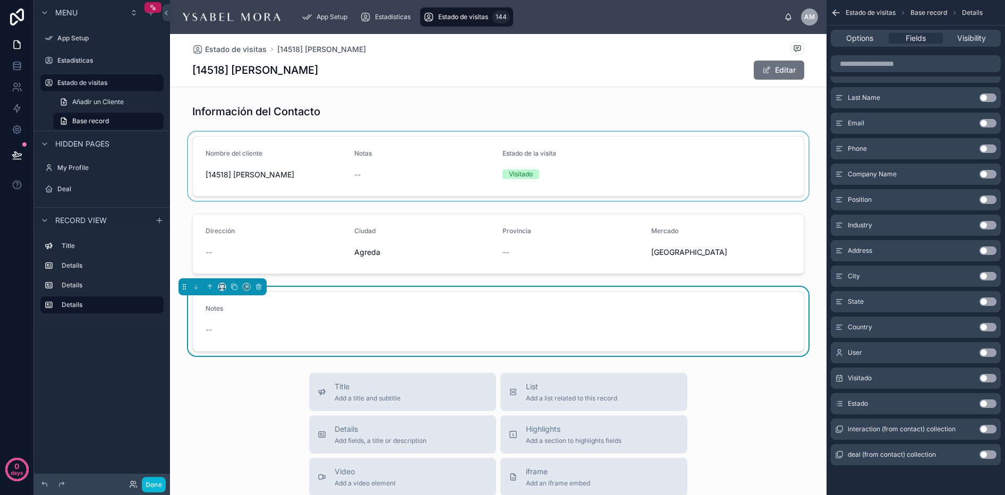
click at [476, 193] on div at bounding box center [498, 166] width 657 height 69
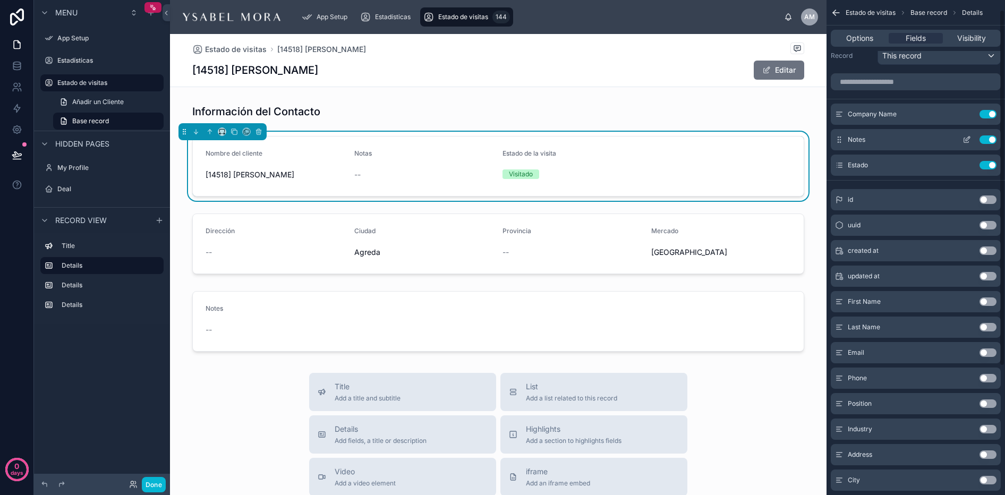
scroll to position [7, 0]
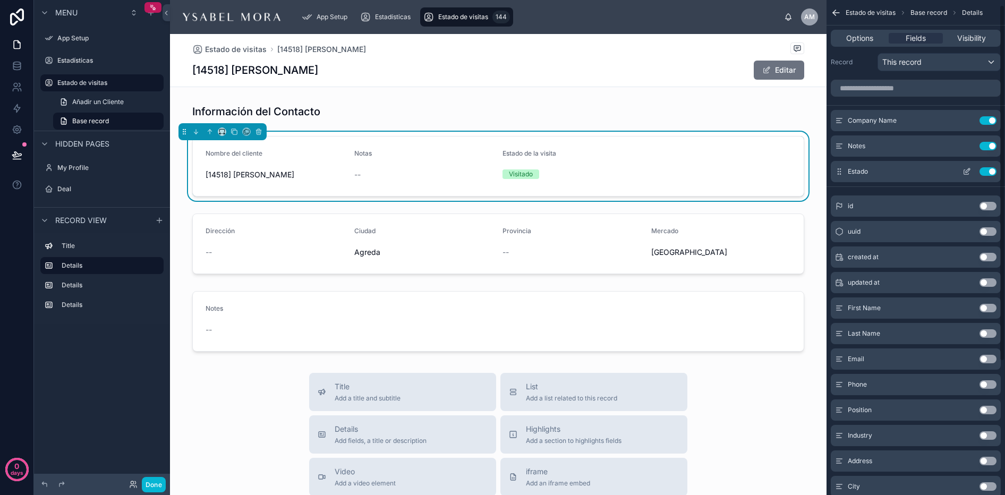
click at [991, 142] on button "Use setting" at bounding box center [988, 146] width 17 height 9
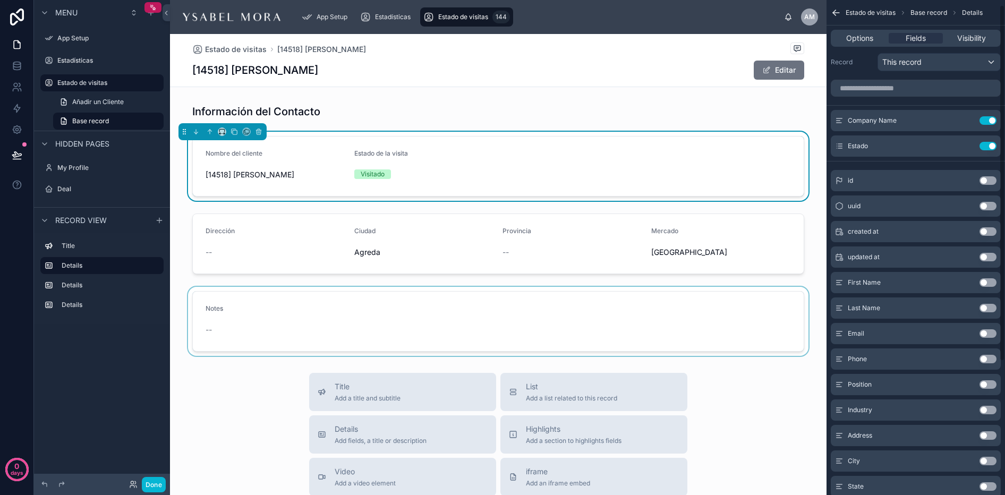
click at [549, 318] on div at bounding box center [498, 321] width 657 height 69
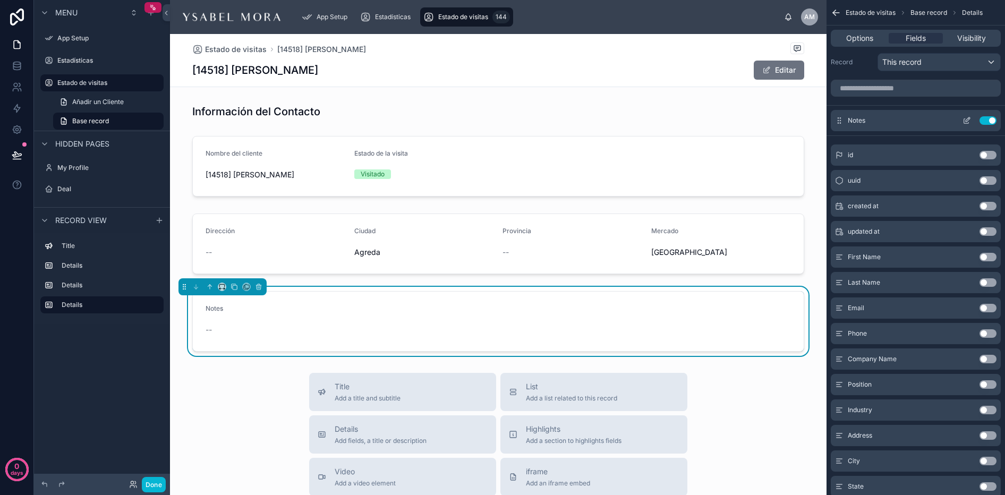
drag, startPoint x: 963, startPoint y: 120, endPoint x: 941, endPoint y: 119, distance: 22.3
click at [963, 120] on icon "scrollable content" at bounding box center [967, 120] width 9 height 9
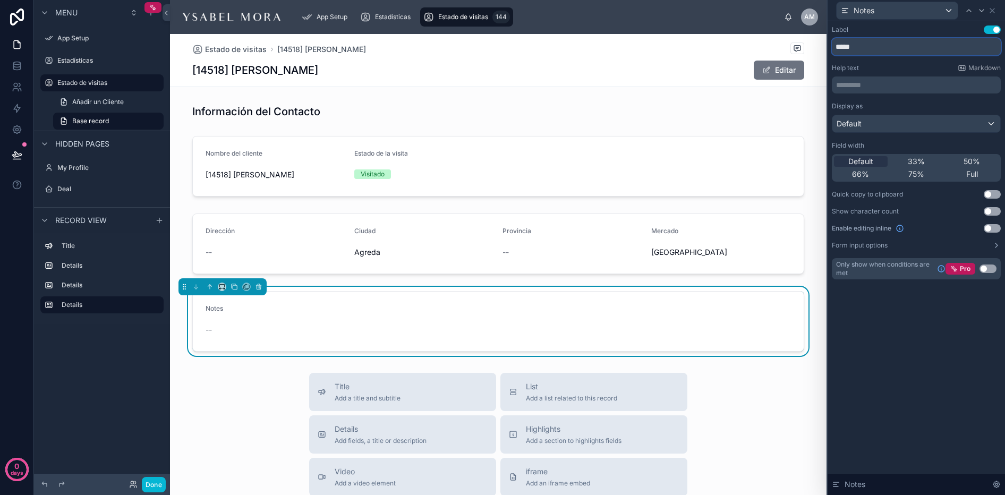
click at [860, 49] on input "*****" at bounding box center [916, 46] width 169 height 17
type input "*****"
drag, startPoint x: 975, startPoint y: 16, endPoint x: 984, endPoint y: 17, distance: 9.0
click at [976, 16] on div at bounding box center [976, 10] width 26 height 13
click at [995, 12] on icon at bounding box center [992, 10] width 9 height 9
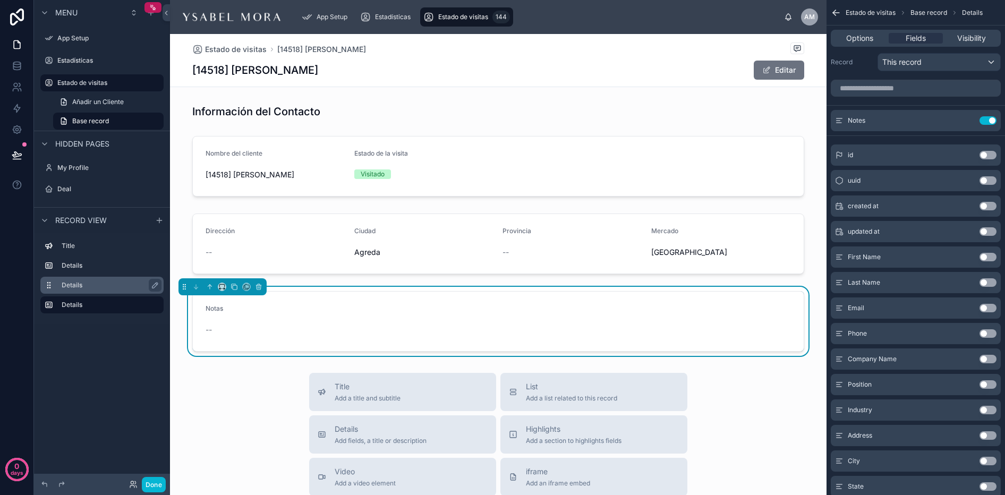
click at [58, 282] on div "Details" at bounding box center [101, 285] width 123 height 17
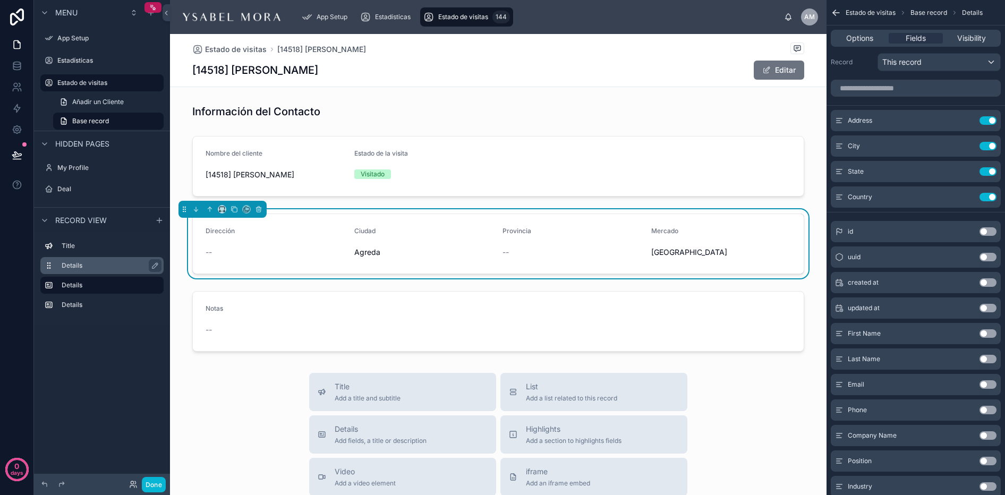
click at [71, 267] on label "Details" at bounding box center [109, 265] width 94 height 9
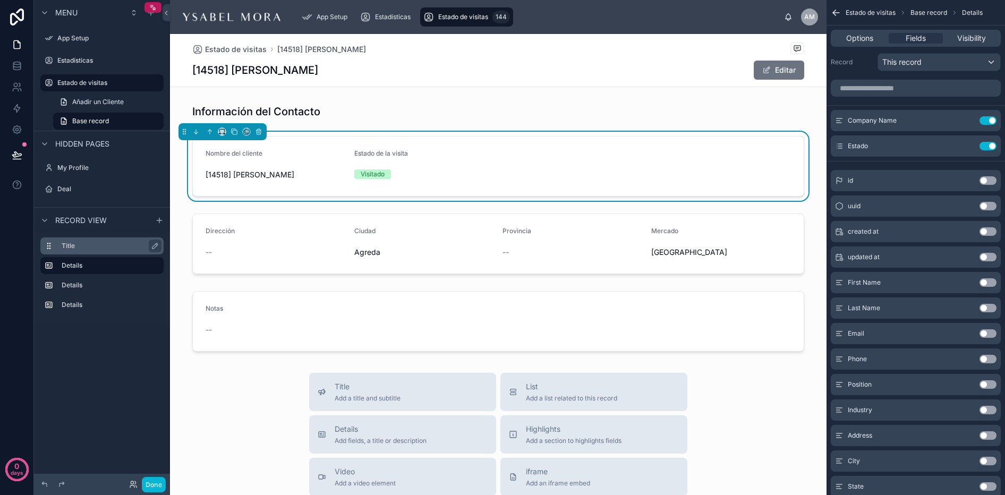
click at [76, 247] on label "Title" at bounding box center [109, 246] width 94 height 9
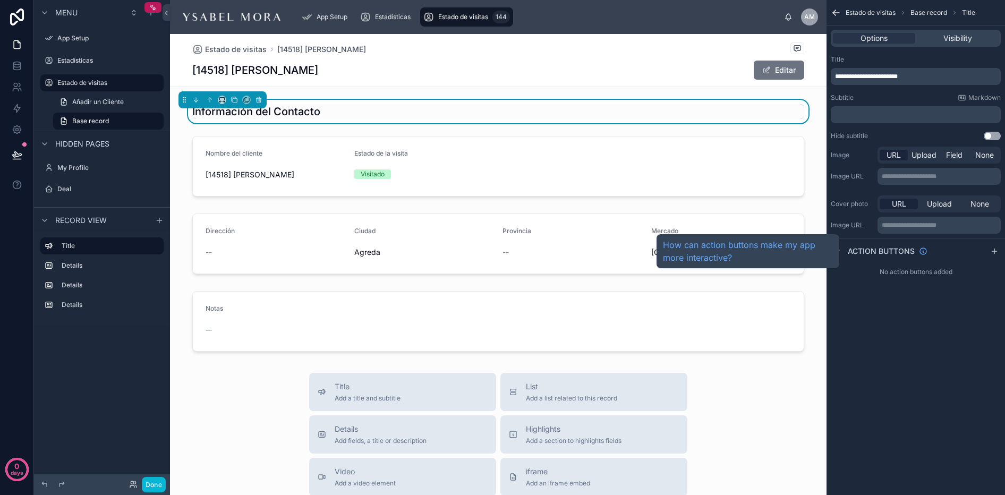
click at [877, 249] on span "Action buttons" at bounding box center [881, 251] width 67 height 11
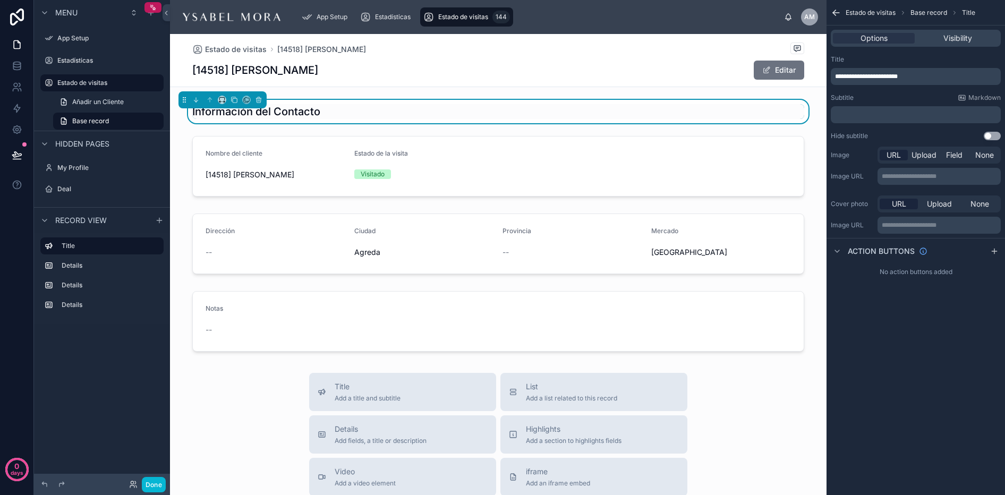
click at [955, 46] on div "Options Visibility" at bounding box center [916, 38] width 170 height 17
click at [951, 38] on span "Visibility" at bounding box center [958, 38] width 29 height 11
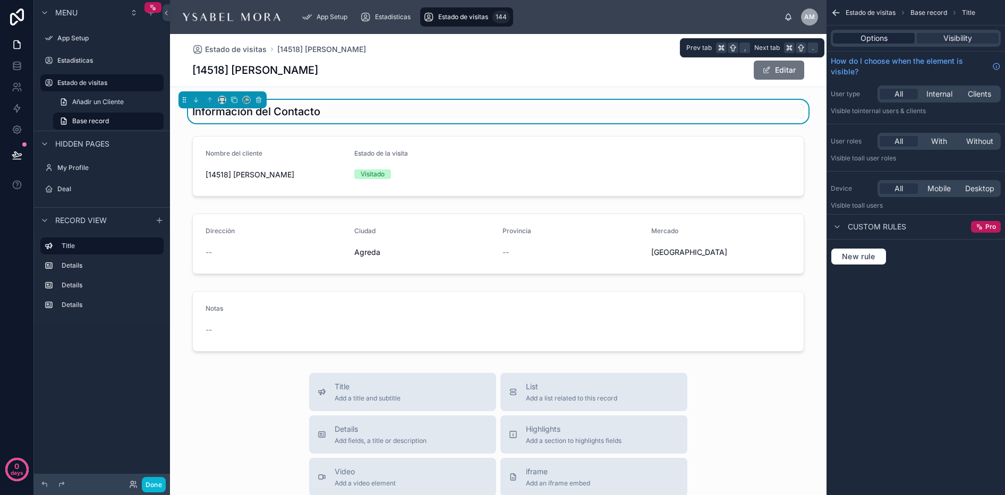
click at [890, 36] on div "Options" at bounding box center [874, 38] width 82 height 11
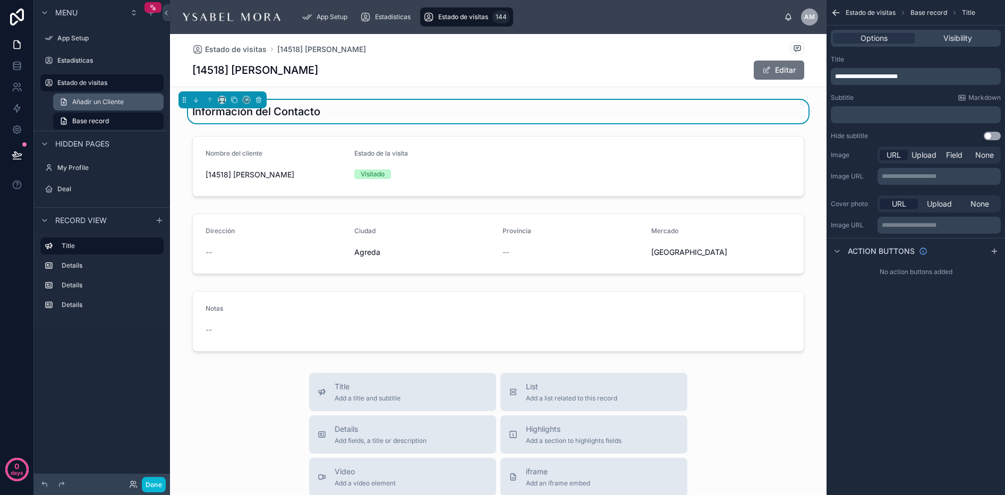
click at [86, 96] on link "Añadir un Cliente" at bounding box center [108, 102] width 111 height 17
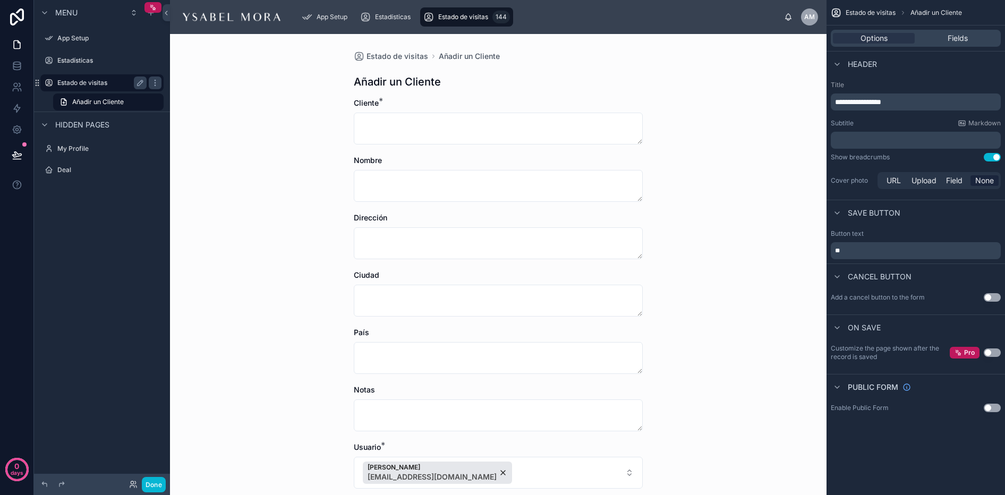
click at [94, 79] on label "Estado de visitas" at bounding box center [99, 83] width 85 height 9
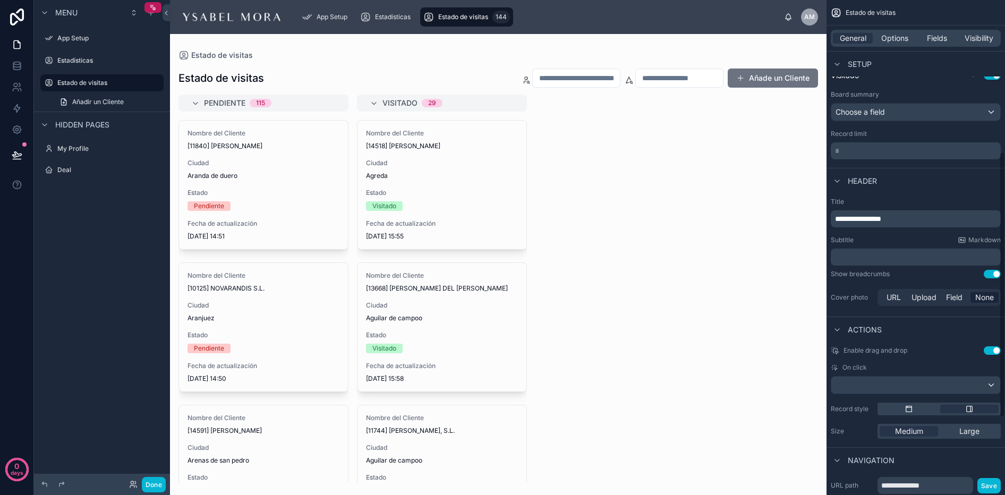
scroll to position [427, 0]
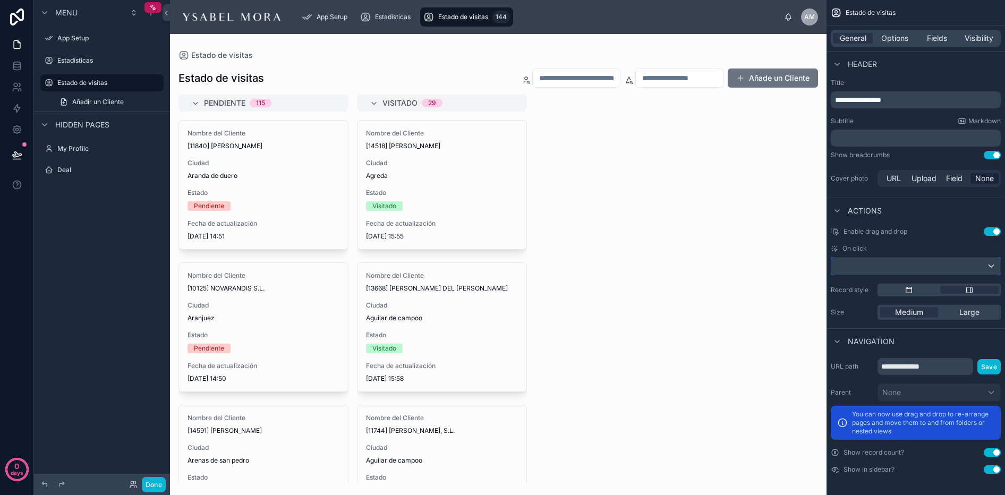
click at [873, 268] on div "scrollable content" at bounding box center [915, 266] width 169 height 17
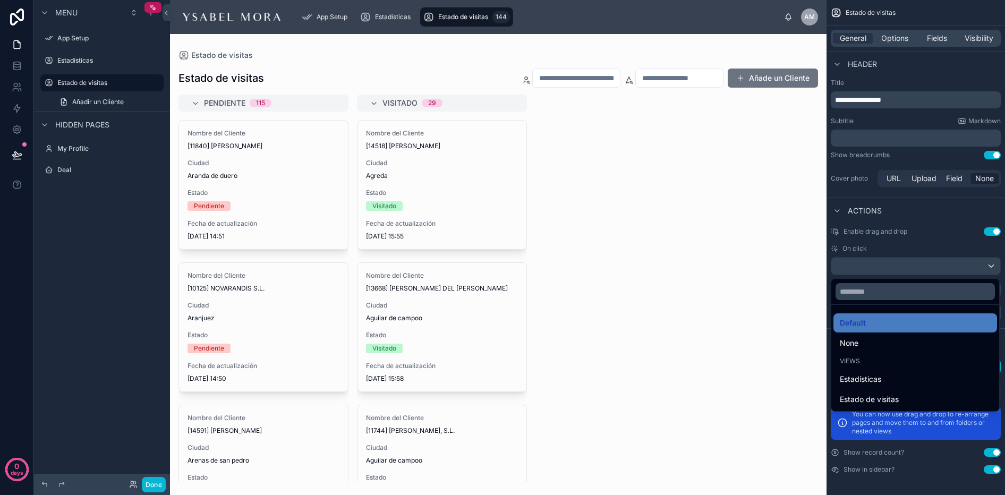
drag, startPoint x: 880, startPoint y: 325, endPoint x: 939, endPoint y: 281, distance: 73.6
click at [880, 325] on div "Default" at bounding box center [915, 323] width 151 height 13
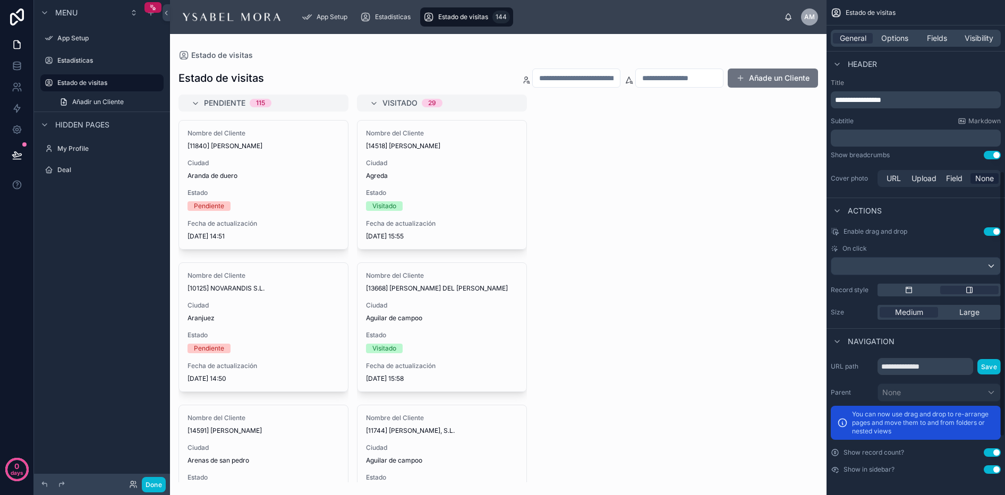
scroll to position [0, 0]
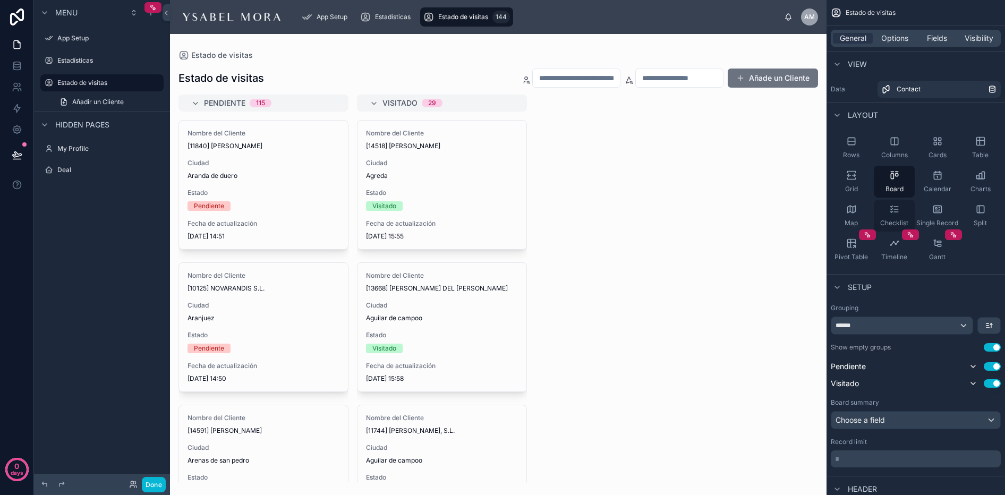
click at [882, 208] on div "Checklist" at bounding box center [894, 216] width 41 height 32
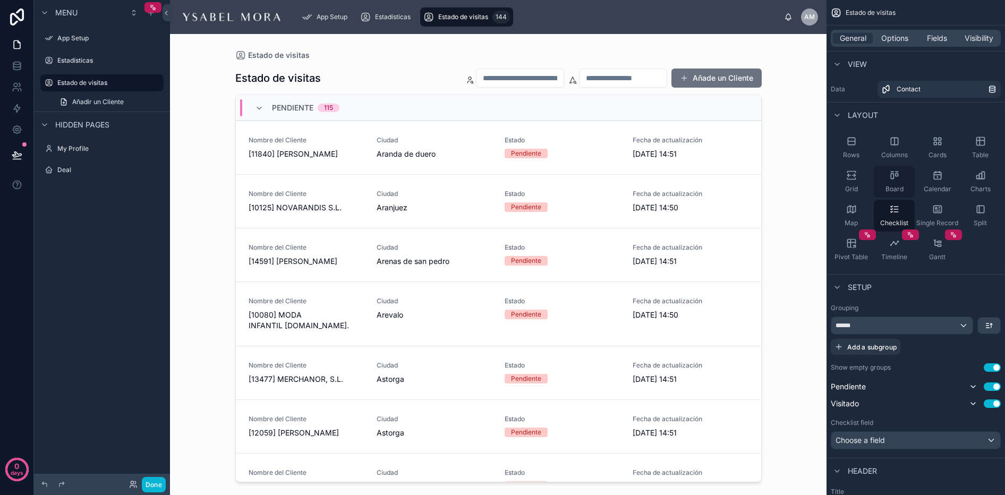
click at [884, 181] on div "Board" at bounding box center [894, 182] width 41 height 32
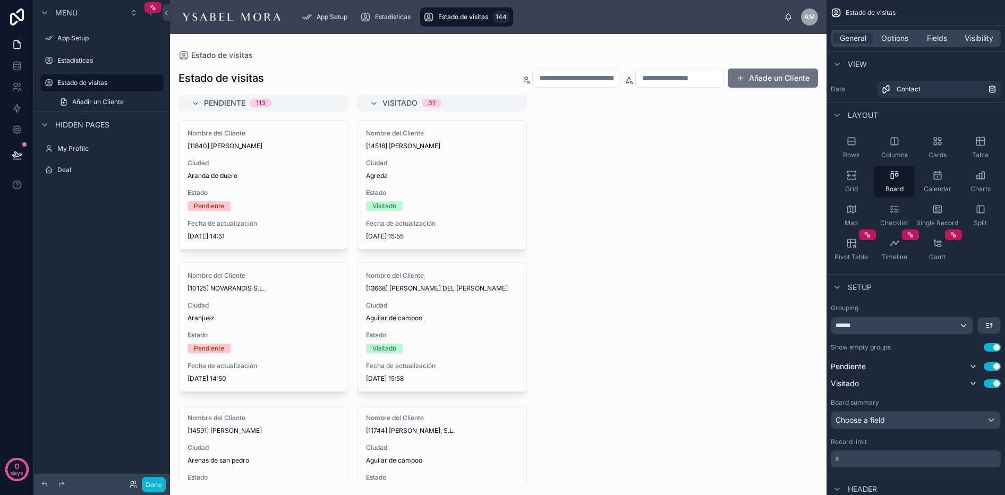
click at [977, 31] on div "General Options Fields Visibility" at bounding box center [916, 38] width 170 height 17
click at [915, 35] on div "General Options Fields Visibility" at bounding box center [916, 38] width 170 height 17
click at [929, 37] on span "Fields" at bounding box center [937, 38] width 20 height 11
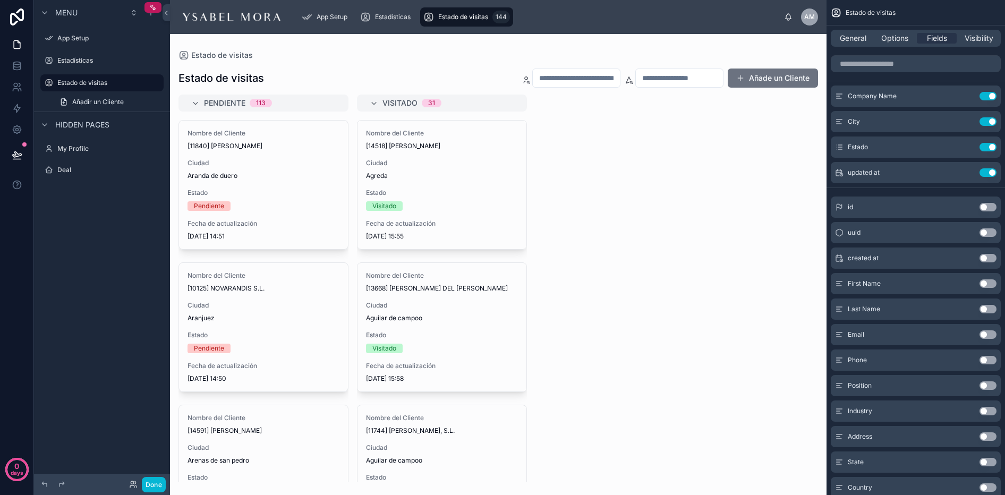
click at [874, 37] on div "General Options Fields Visibility" at bounding box center [916, 38] width 170 height 17
click at [861, 35] on span "General" at bounding box center [853, 38] width 27 height 11
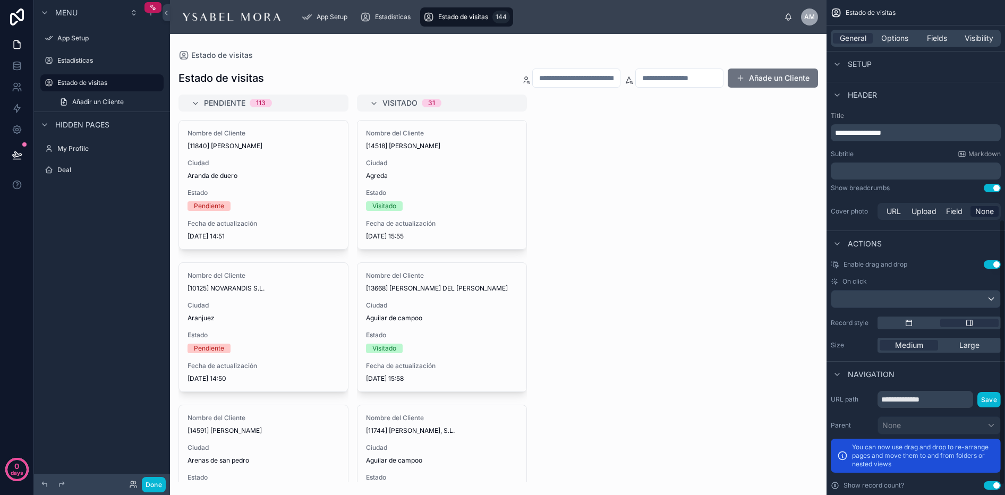
scroll to position [427, 0]
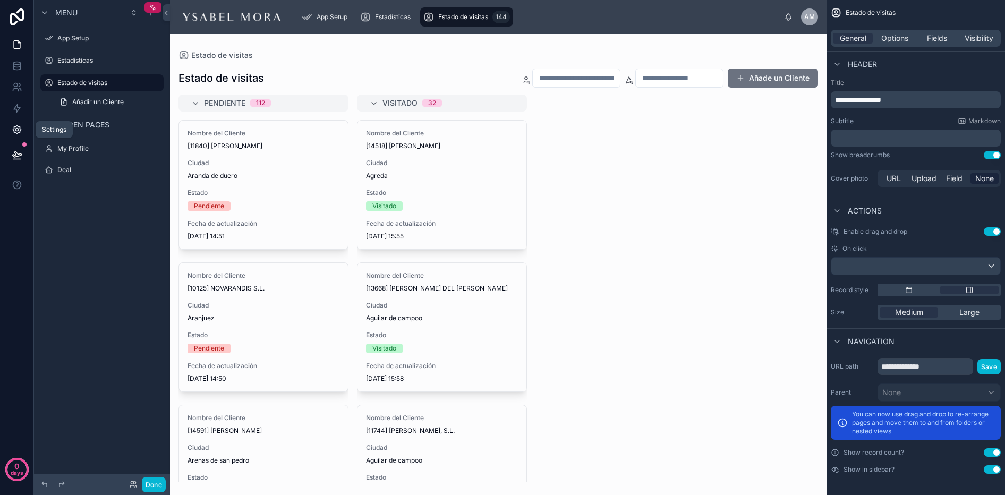
click at [18, 127] on icon at bounding box center [17, 129] width 11 height 11
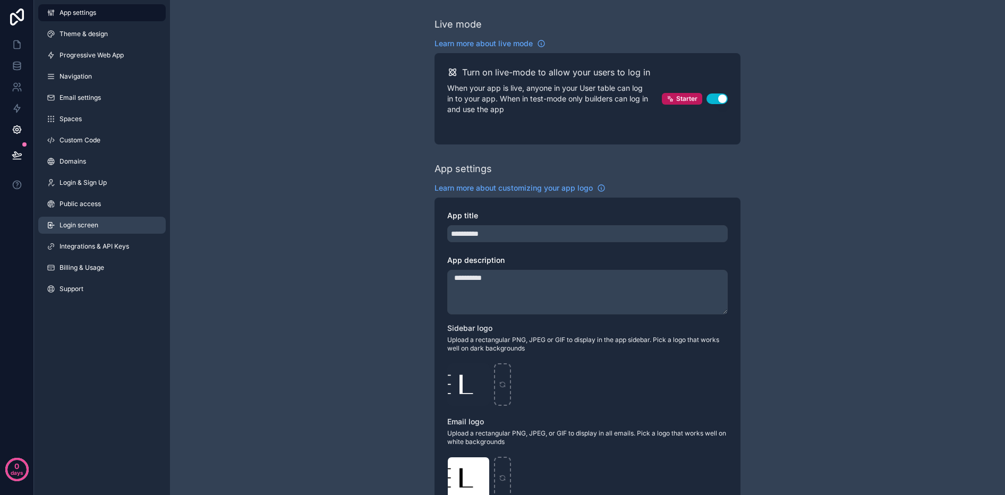
click at [81, 223] on span "Login screen" at bounding box center [79, 225] width 39 height 9
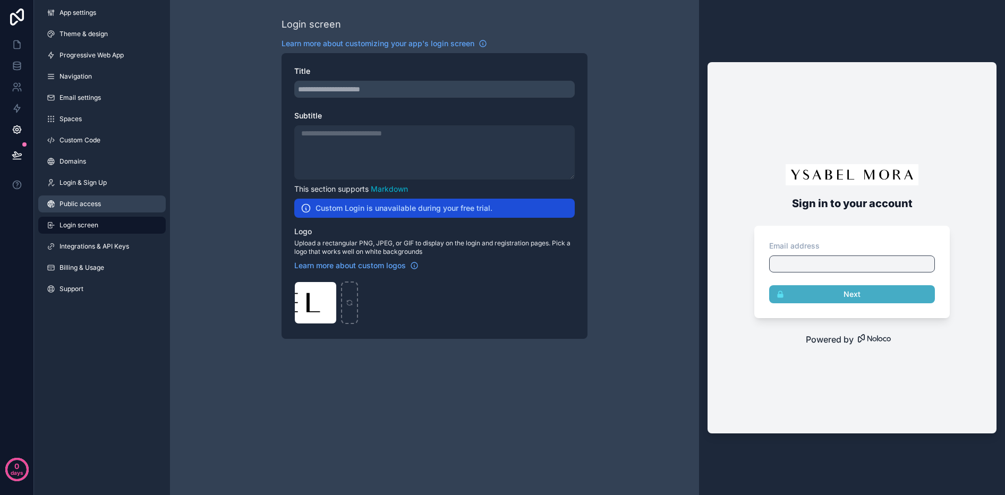
click at [83, 204] on span "Public access" at bounding box center [80, 204] width 41 height 9
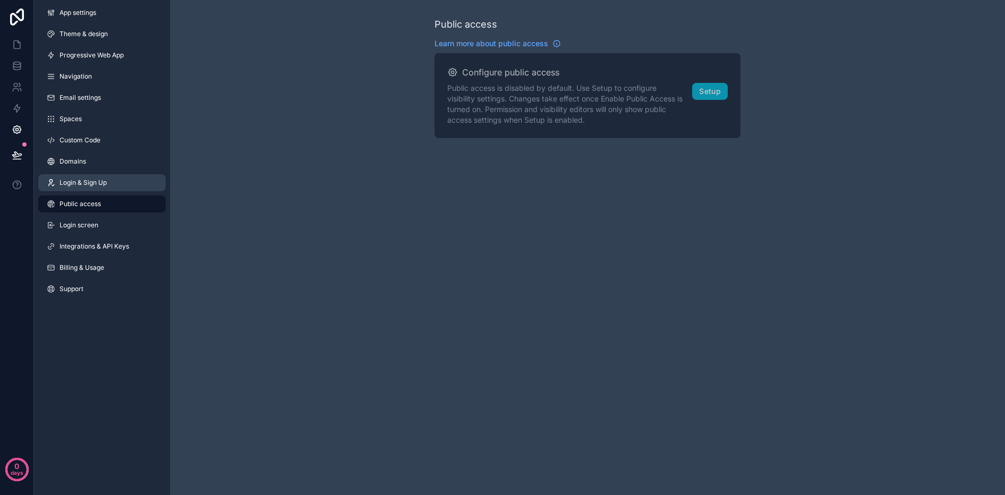
click at [92, 181] on span "Login & Sign Up" at bounding box center [83, 183] width 47 height 9
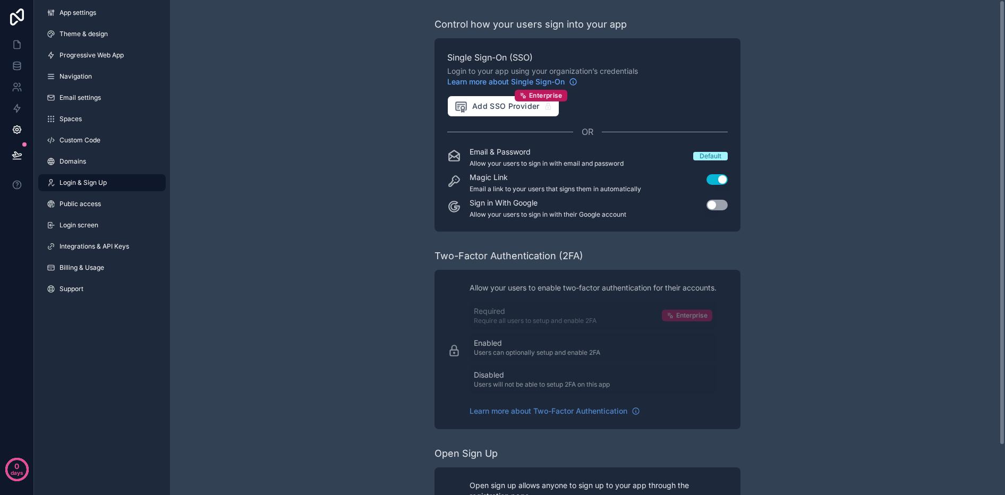
click at [557, 186] on p "Email a link to your users that signs them in automatically" at bounding box center [556, 189] width 172 height 9
click at [82, 96] on span "Email settings" at bounding box center [80, 98] width 41 height 9
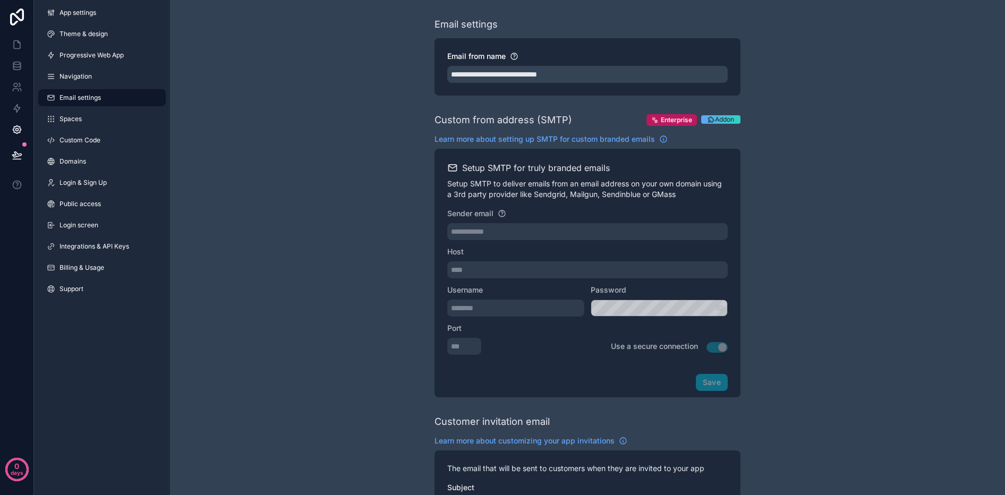
scroll to position [2, 0]
